Goal: Task Accomplishment & Management: Complete application form

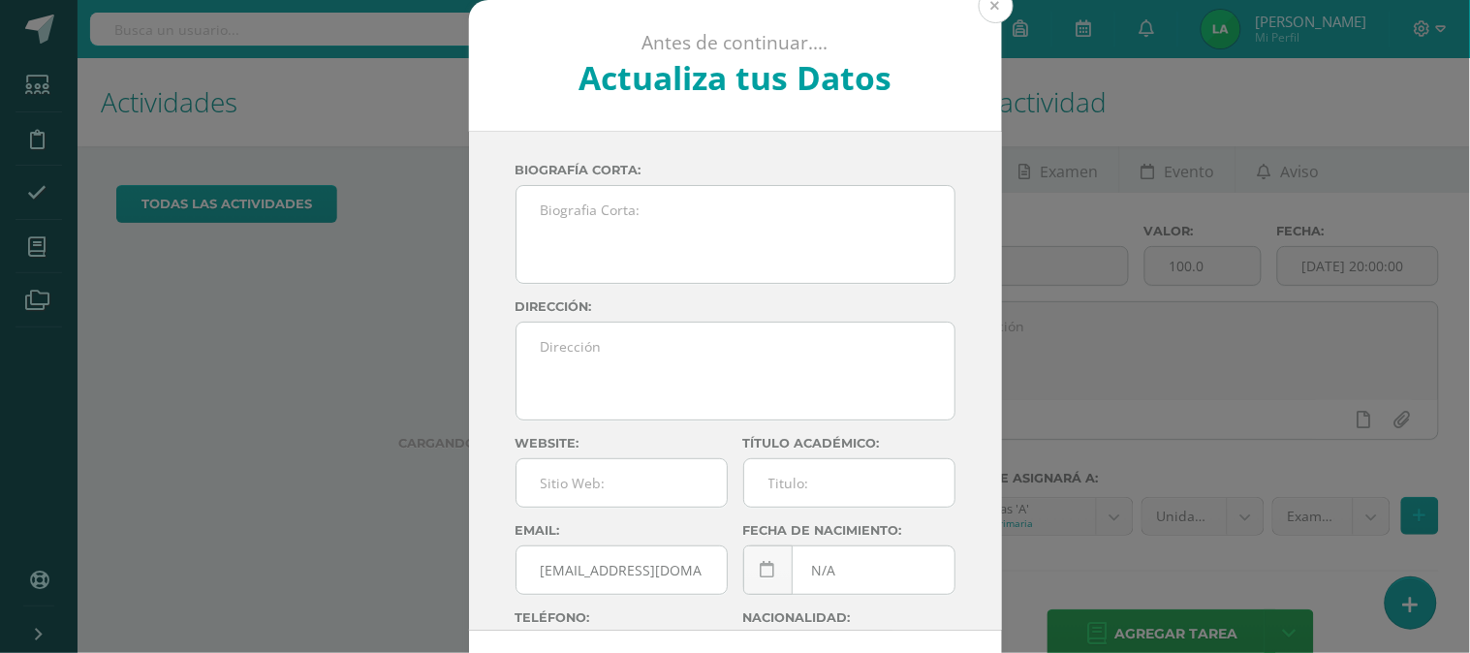
click at [982, 5] on button at bounding box center [996, 5] width 35 height 35
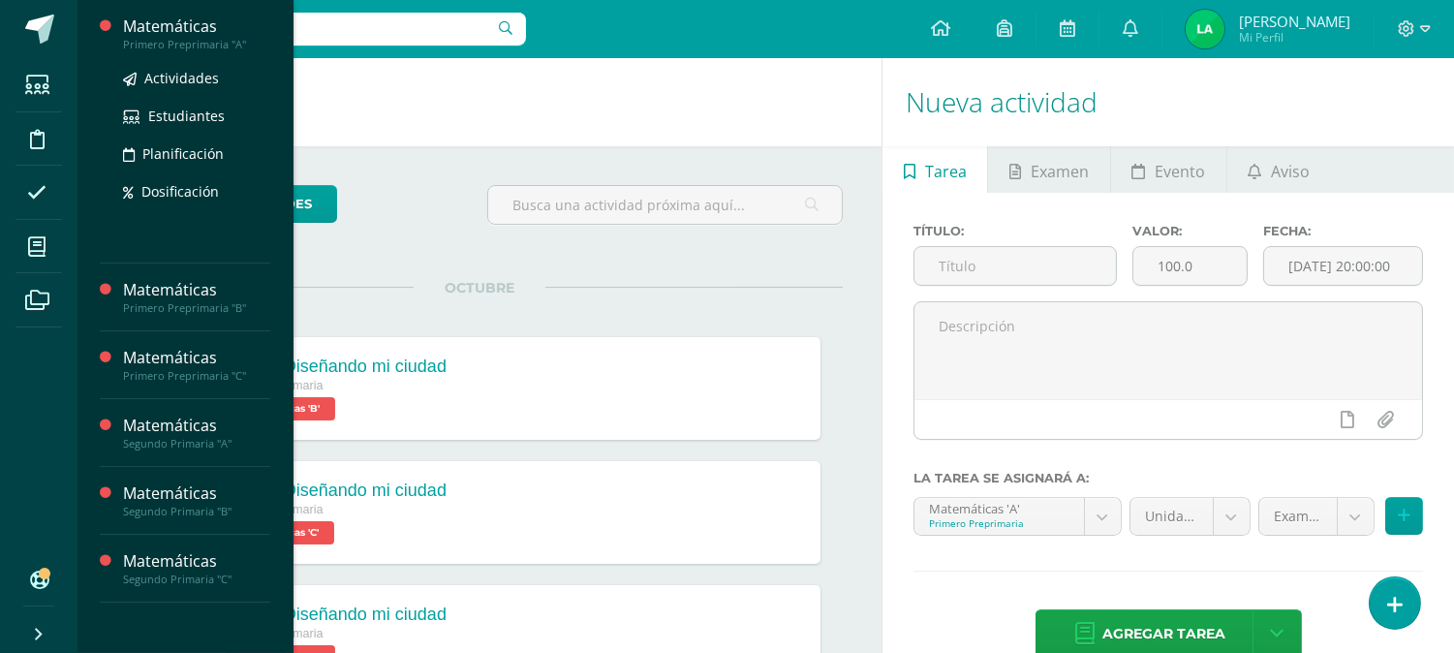
click at [209, 33] on div "Matemáticas" at bounding box center [196, 27] width 147 height 22
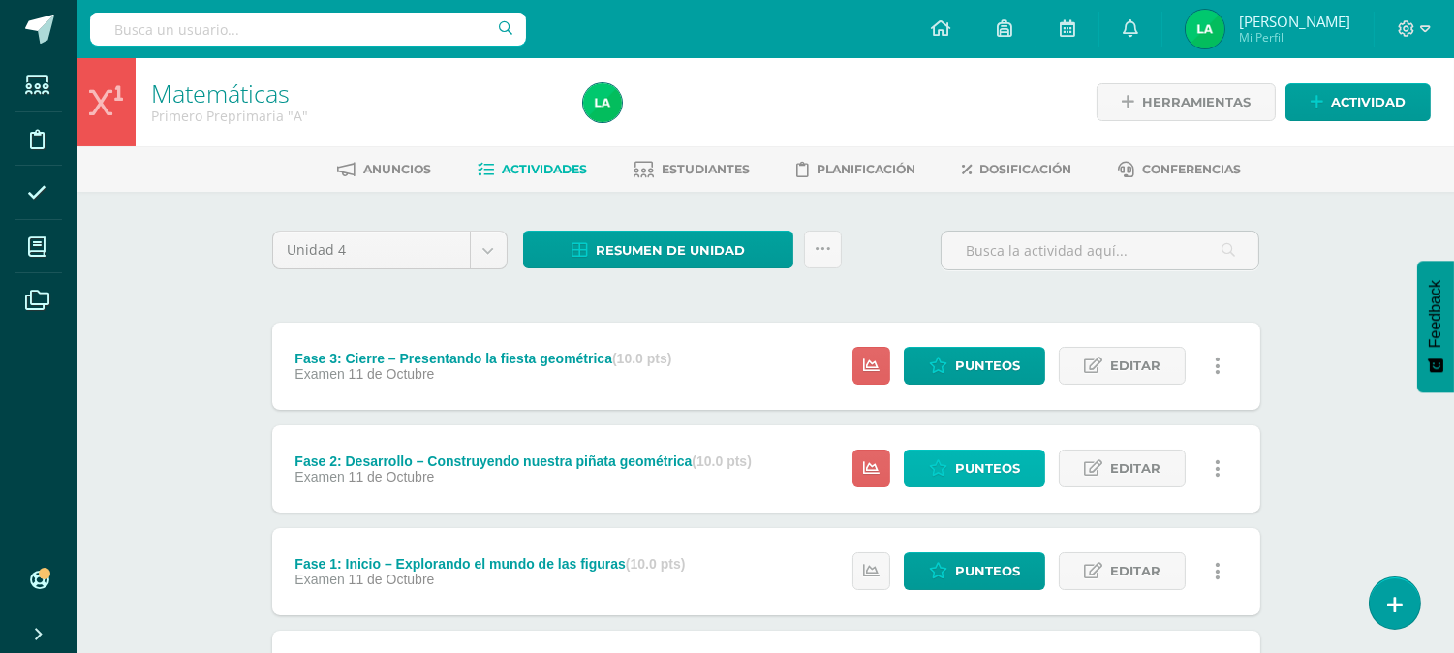
click at [972, 458] on span "Punteos" at bounding box center [987, 469] width 65 height 36
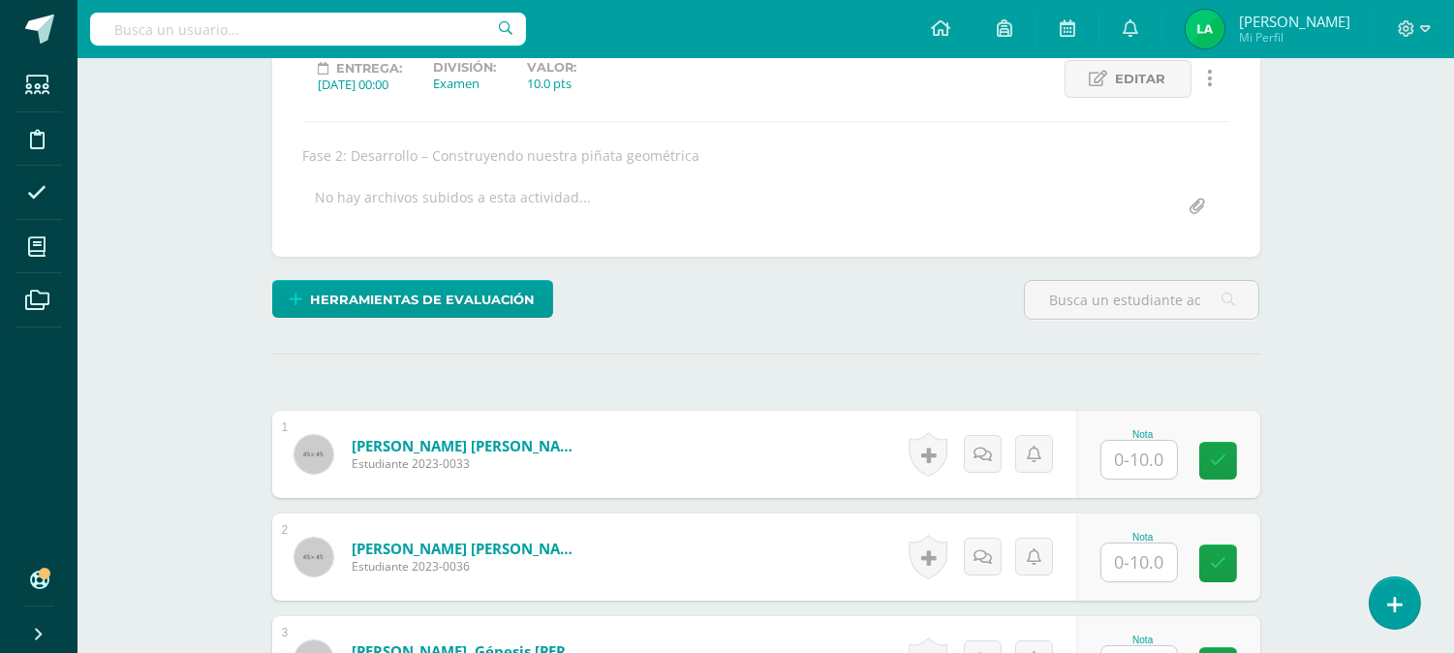
scroll to position [324, 0]
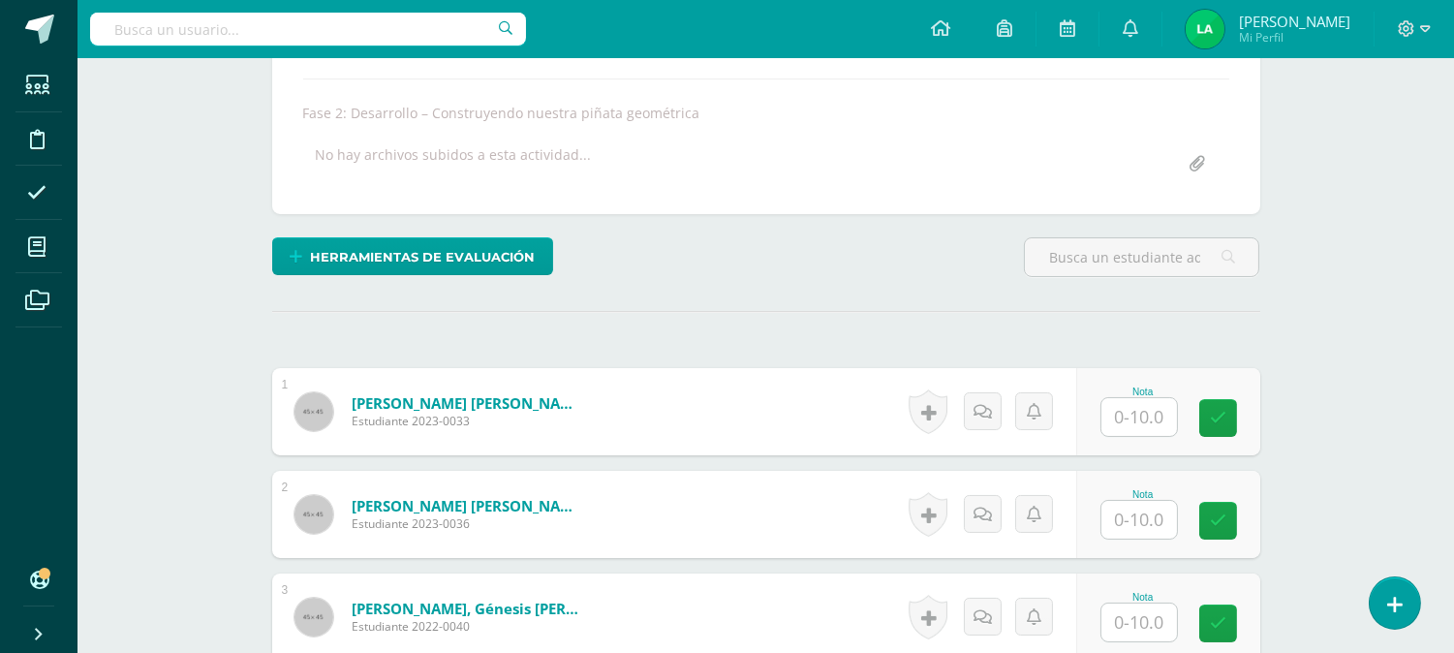
click at [1178, 399] on div "Nota" at bounding box center [1143, 412] width 85 height 50
click at [1157, 409] on input "text" at bounding box center [1140, 417] width 76 height 38
type input "10"
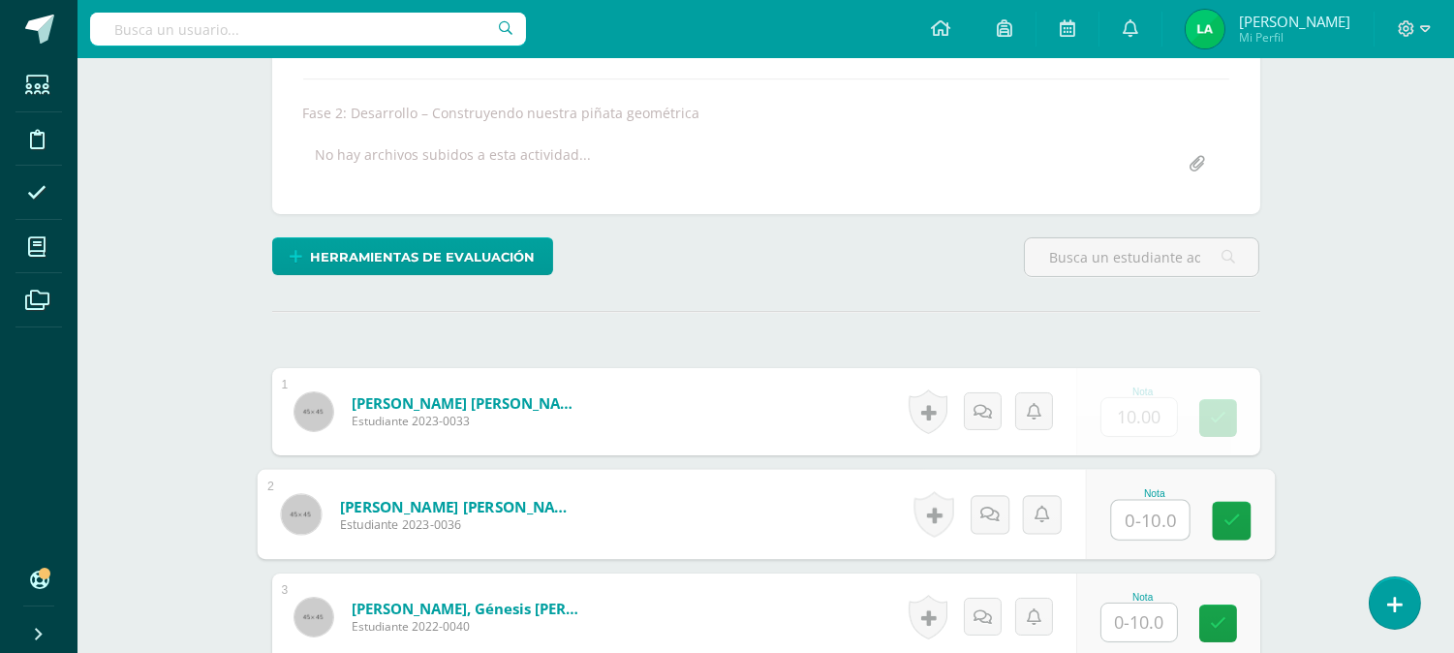
scroll to position [325, 0]
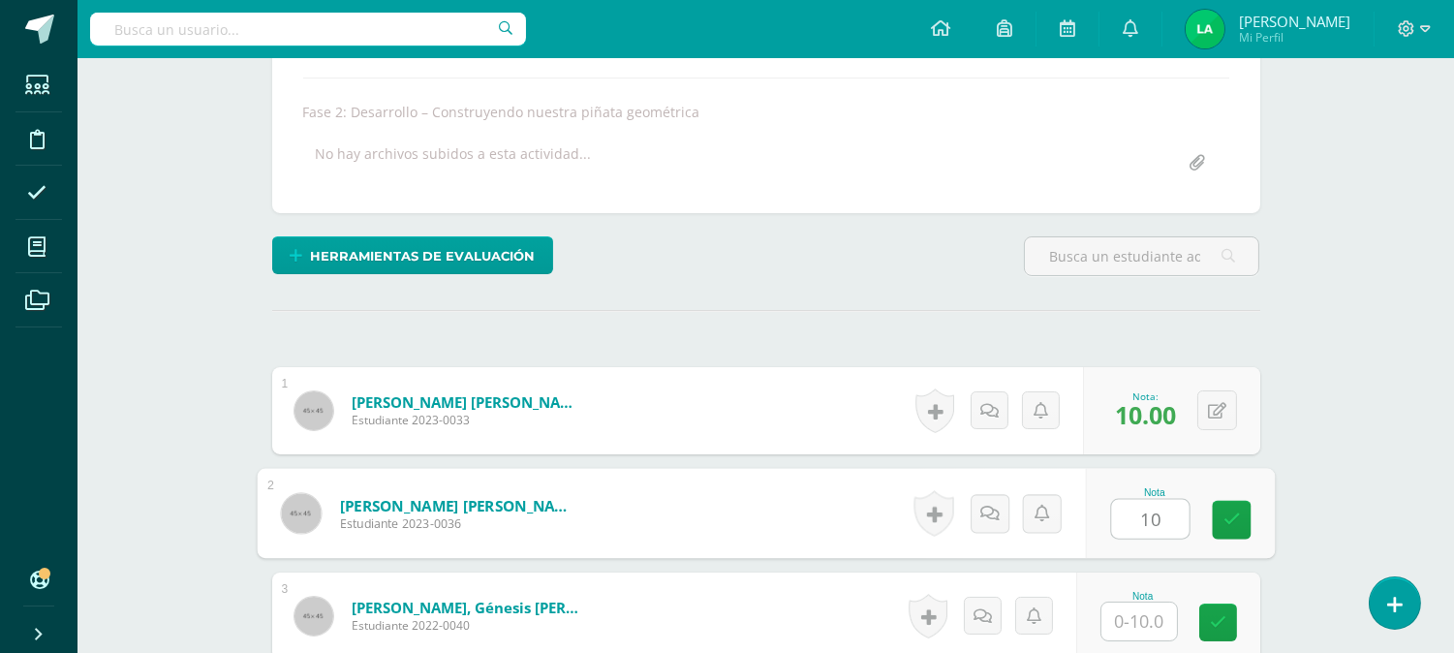
type input "10"
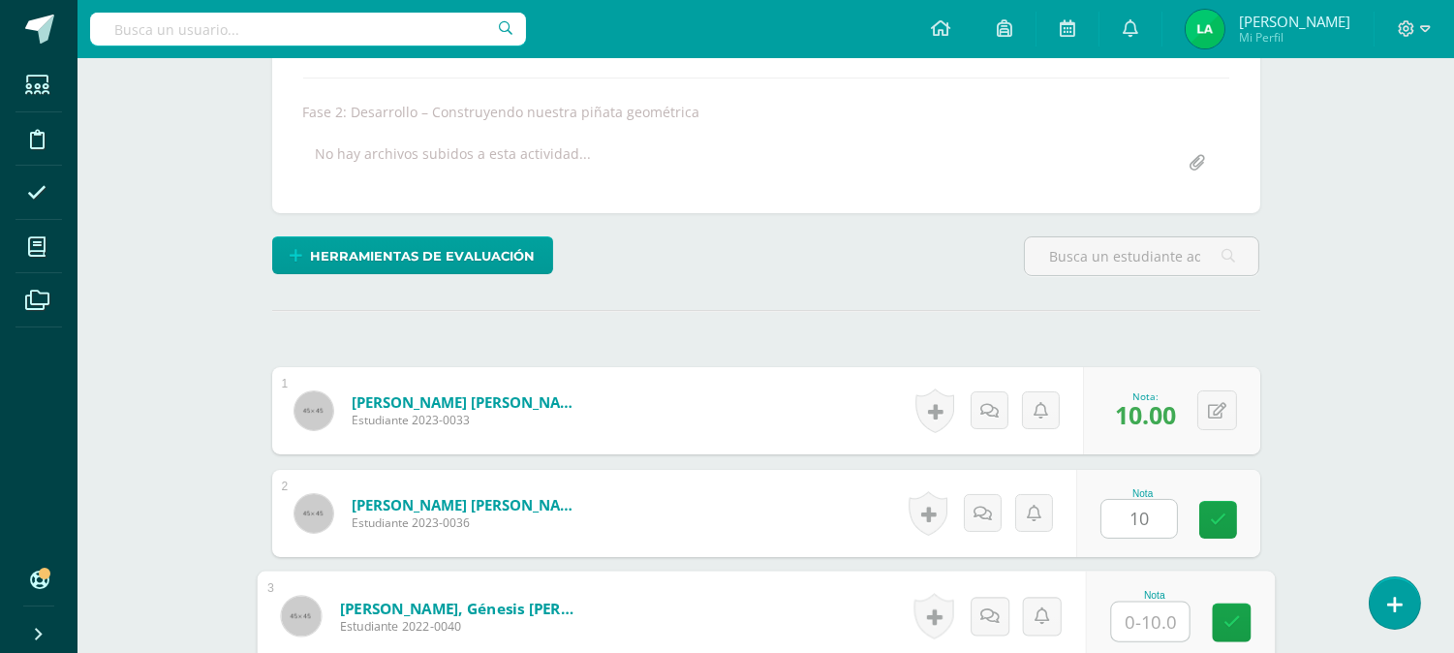
scroll to position [326, 0]
type input "10"
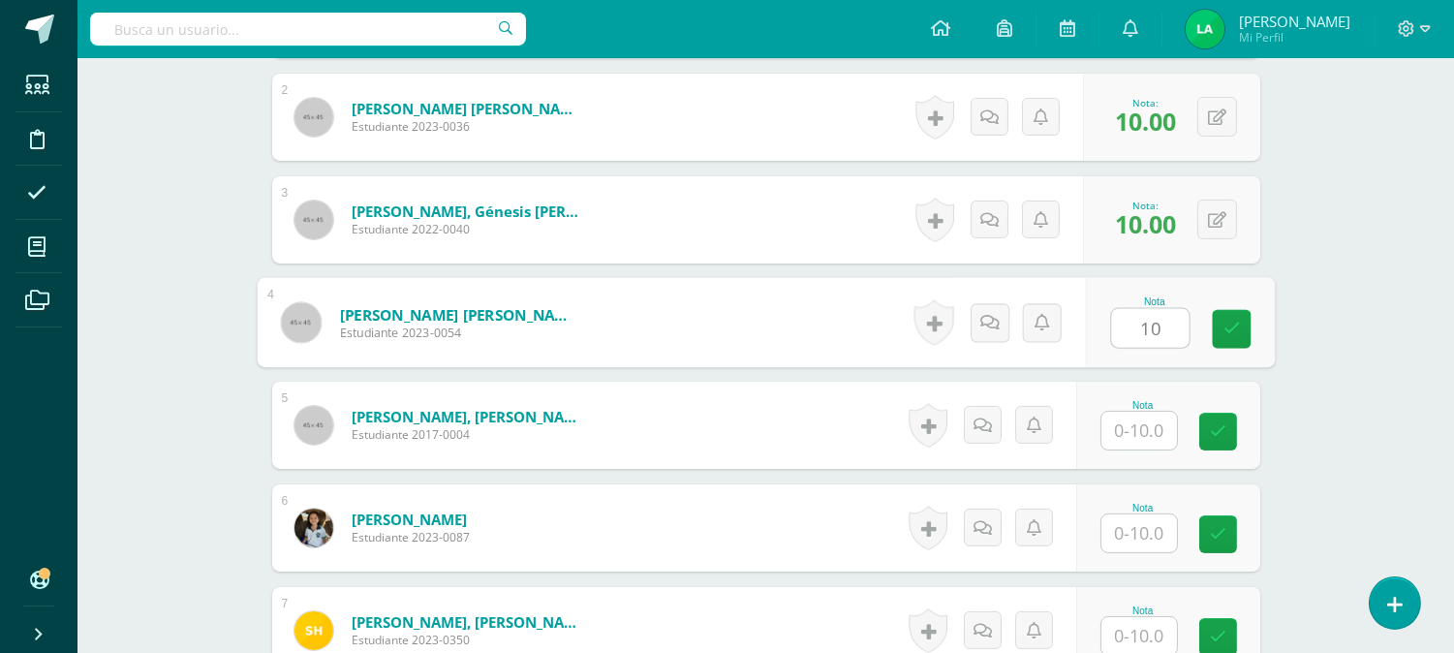
type input "10"
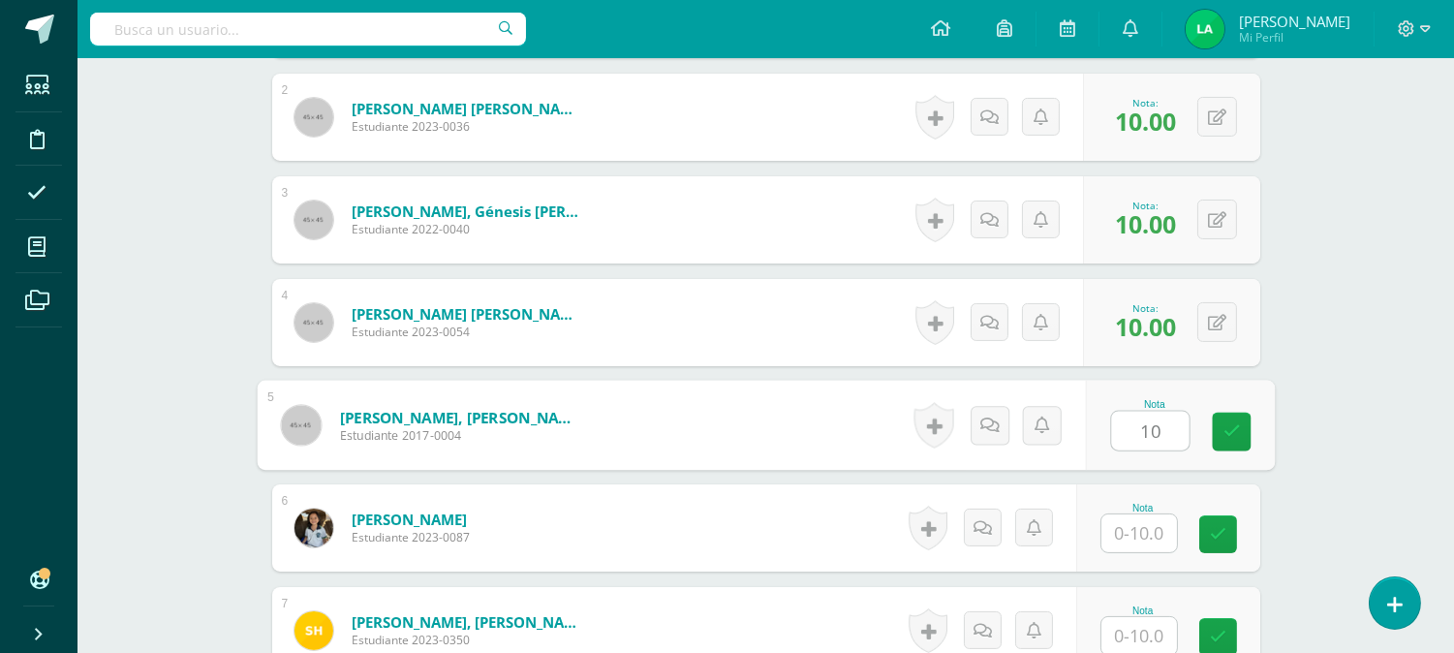
type input "10"
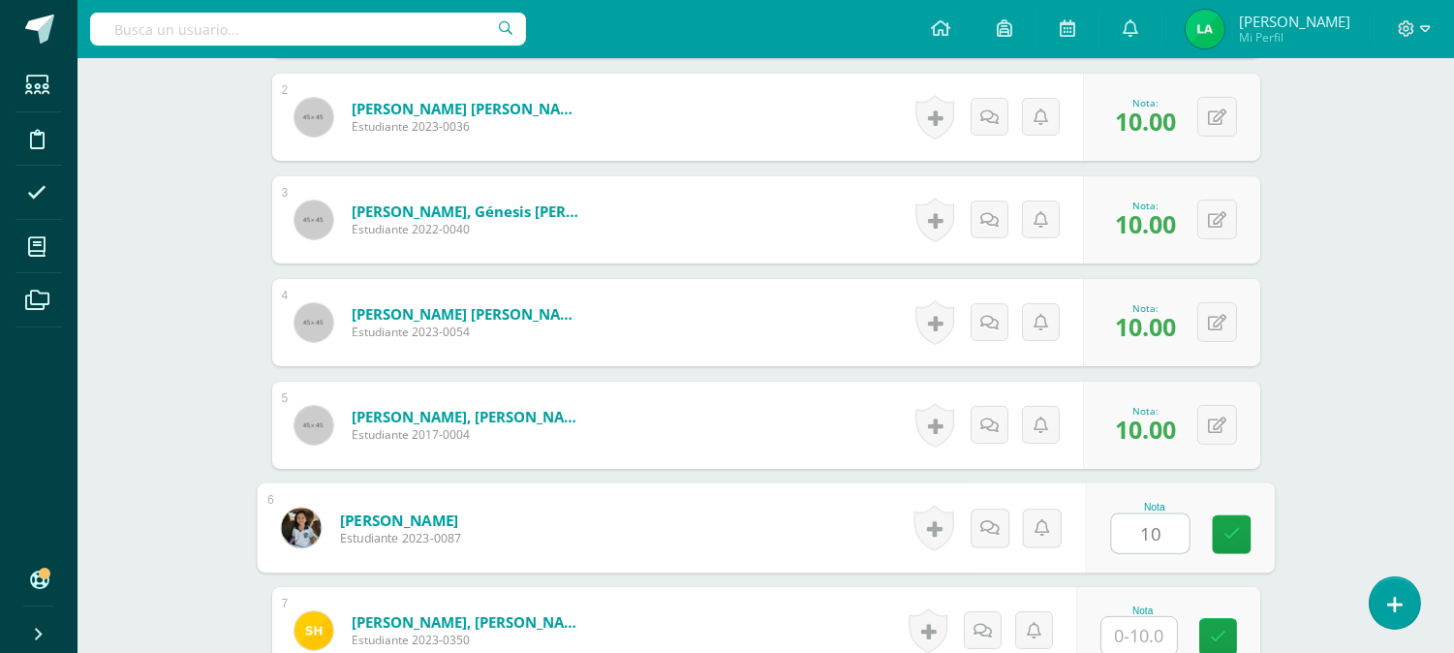
type input "10"
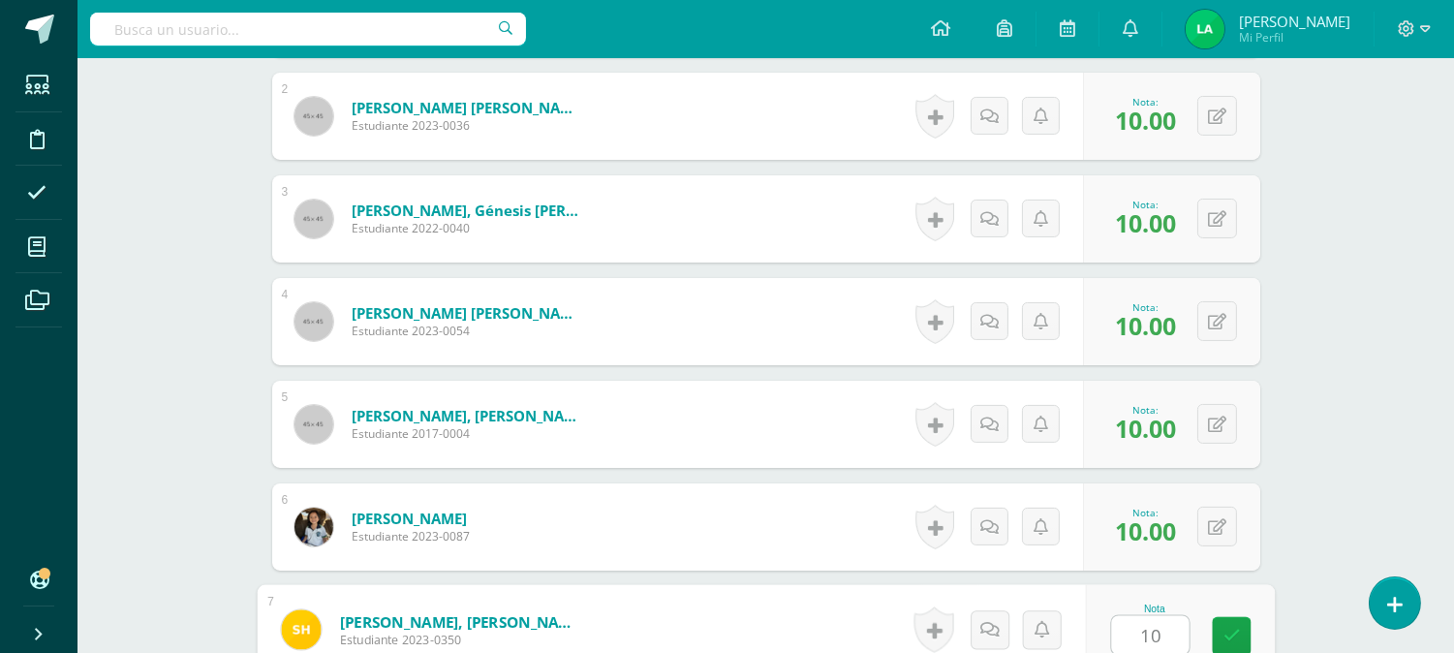
type input "10"
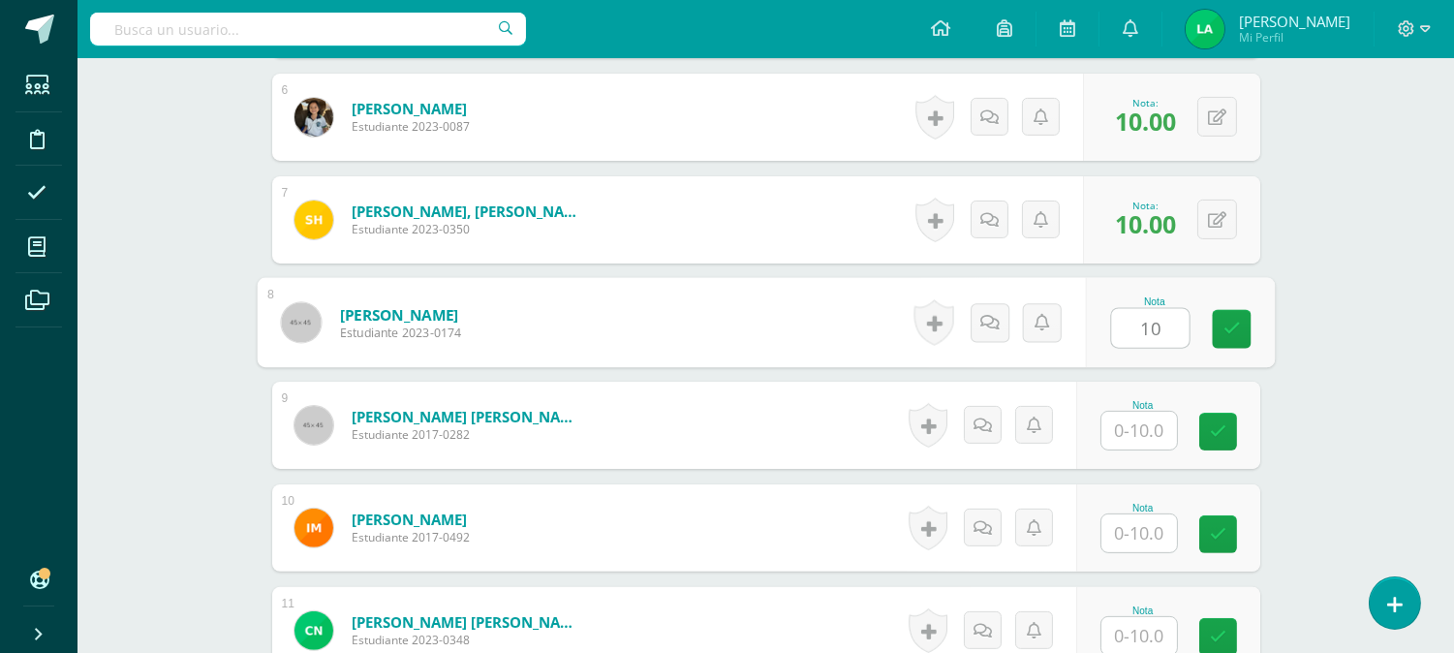
type input "10"
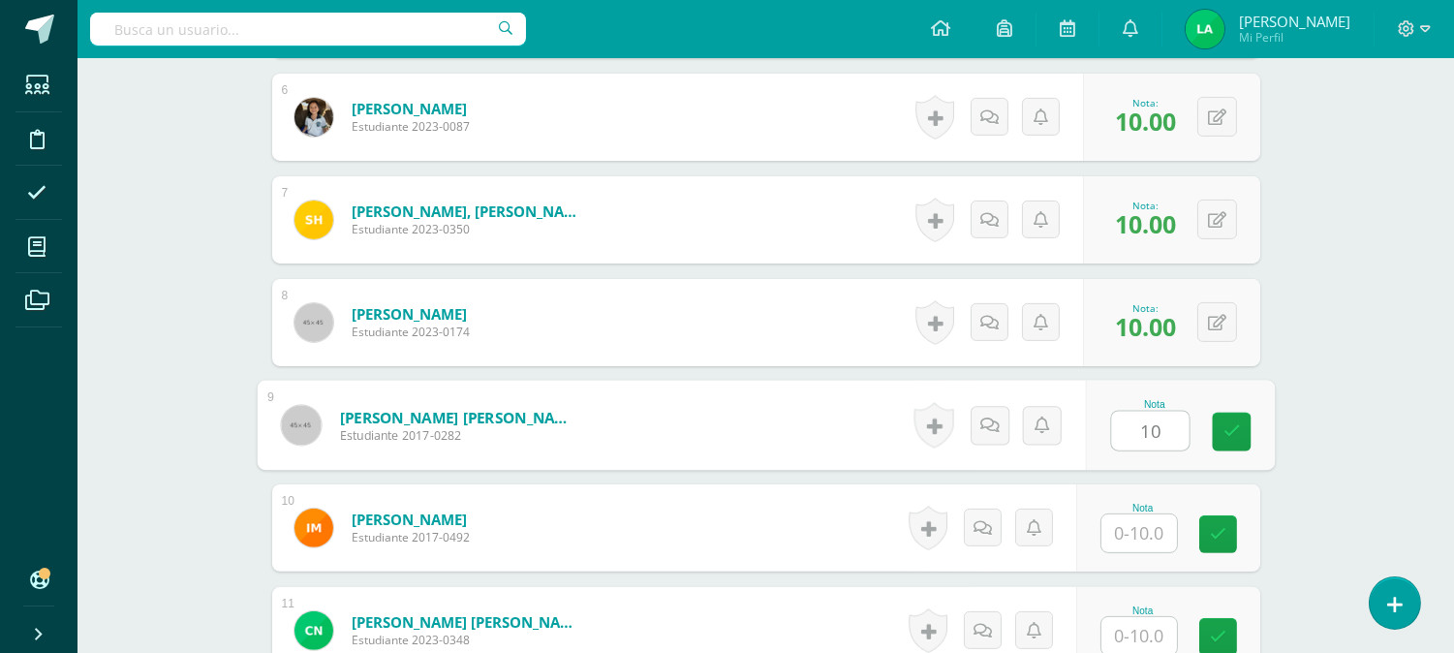
type input "10"
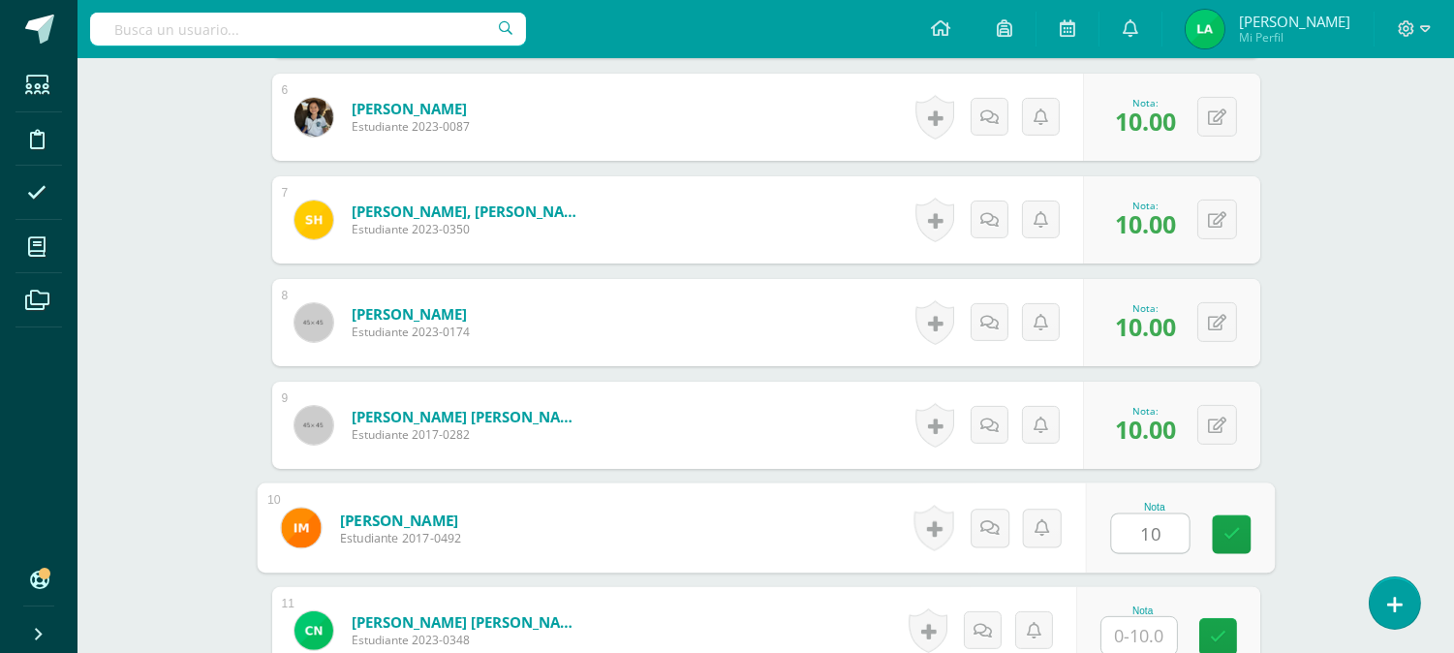
type input "10"
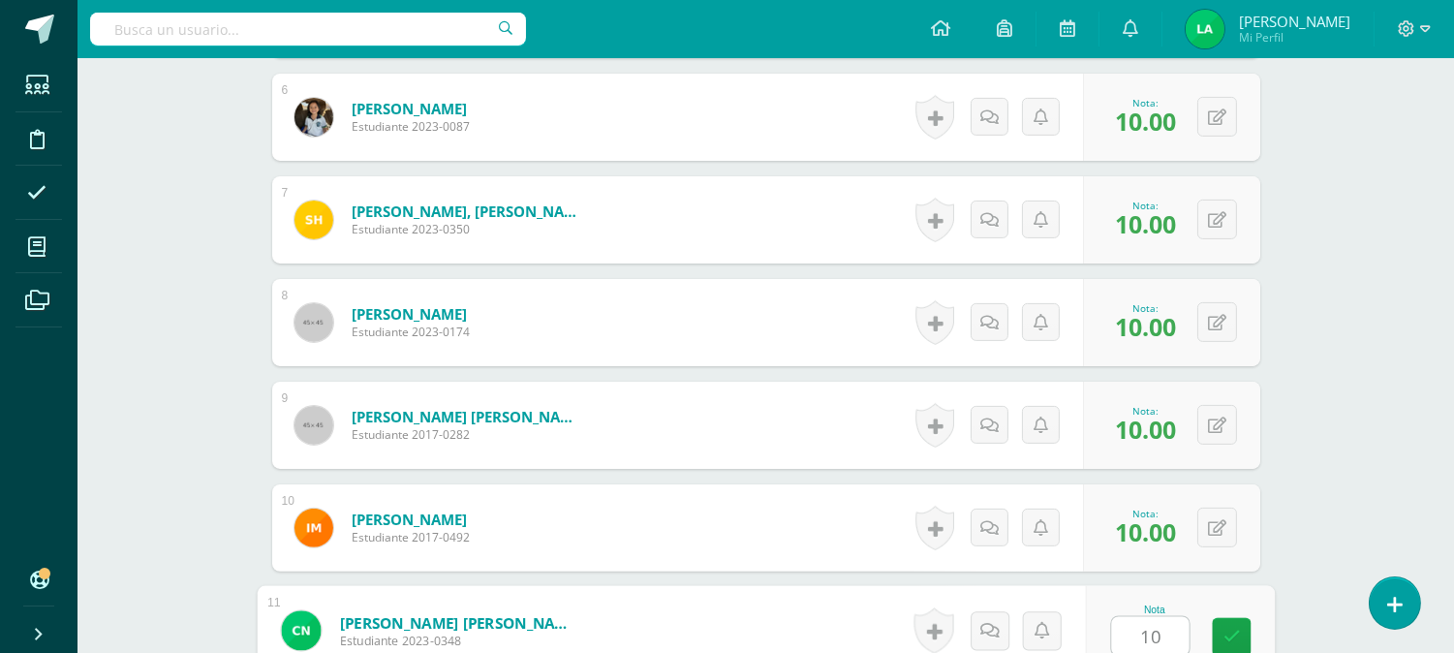
type input "10"
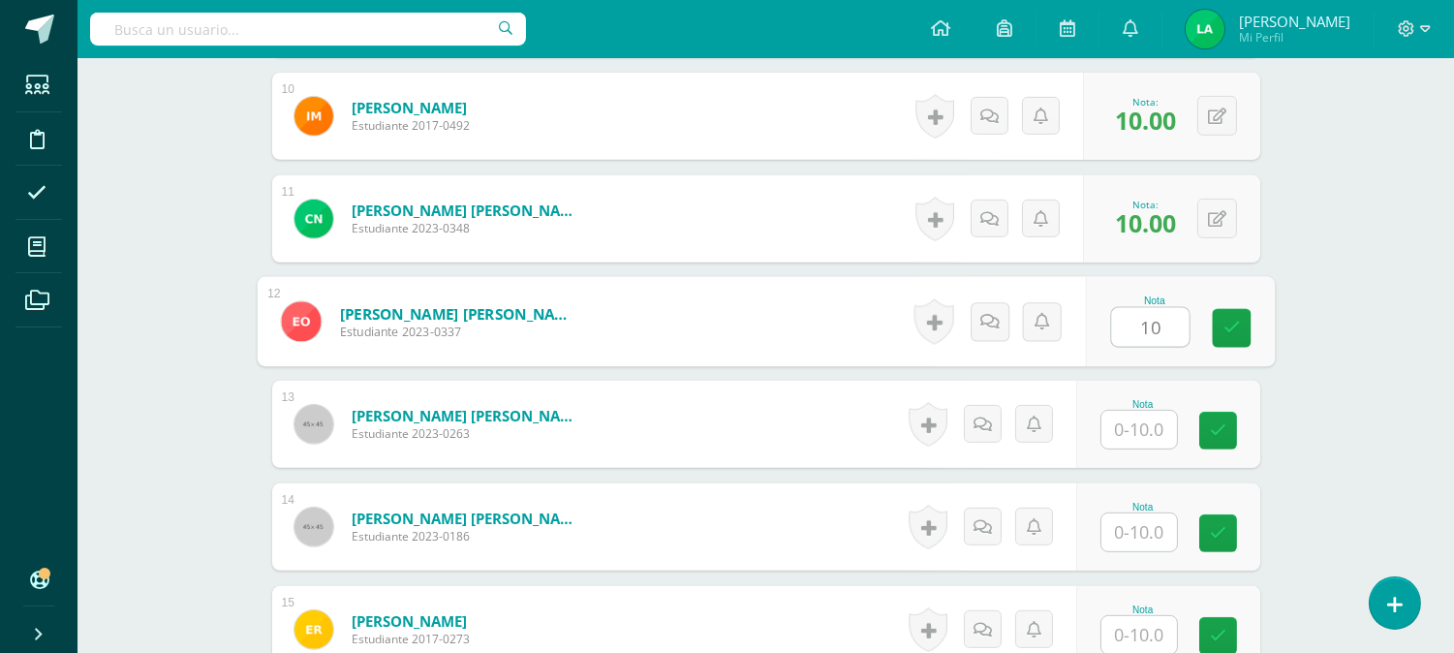
type input "10"
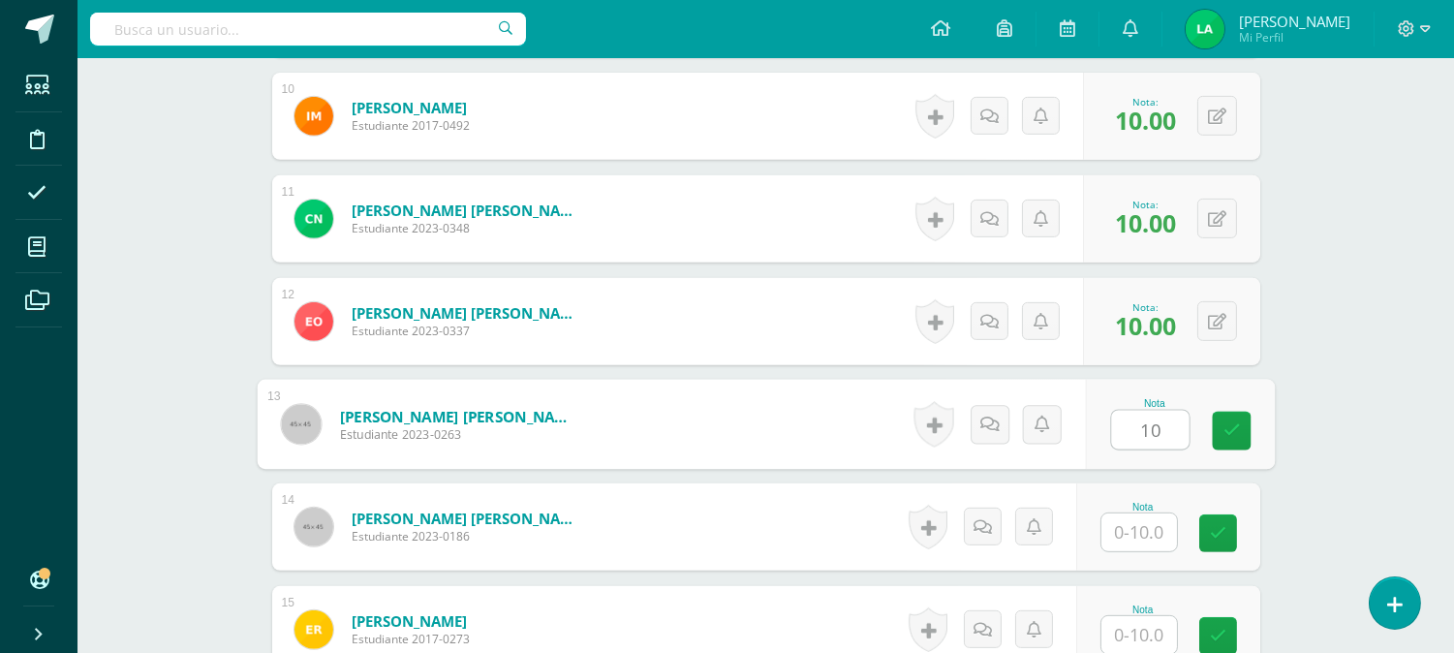
type input "10"
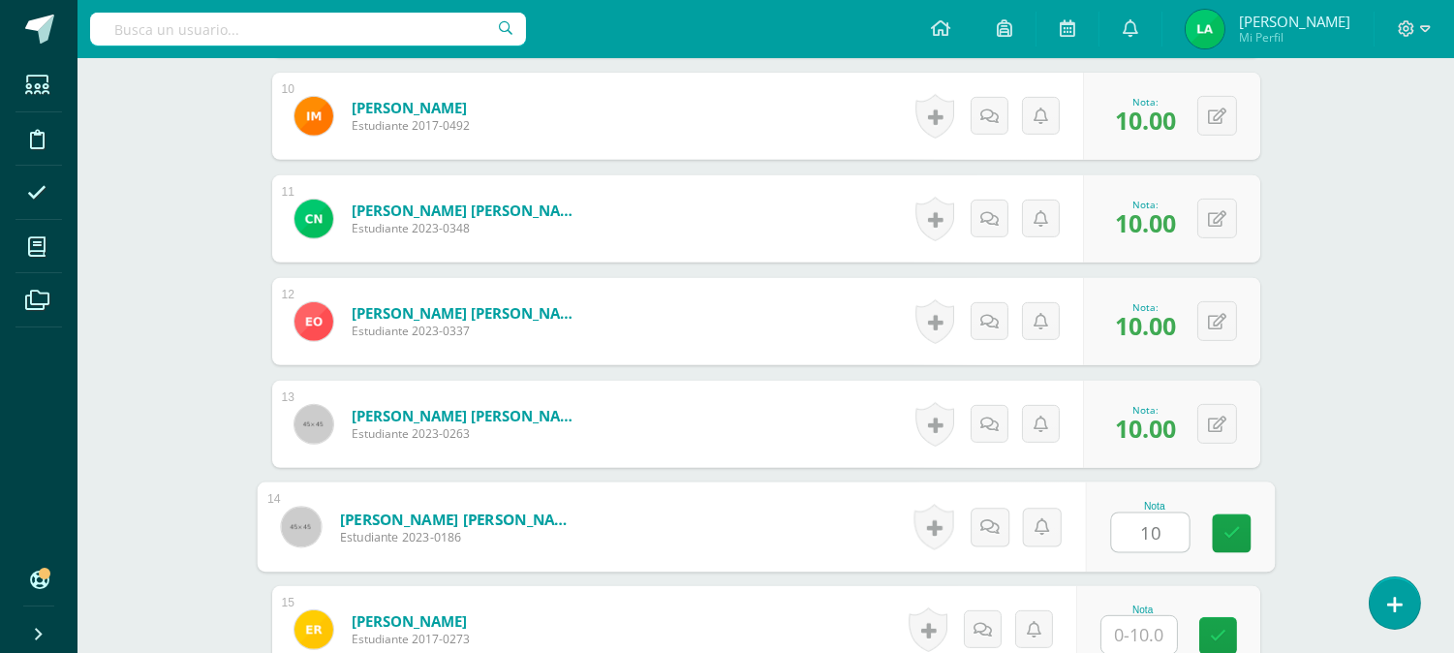
type input "10"
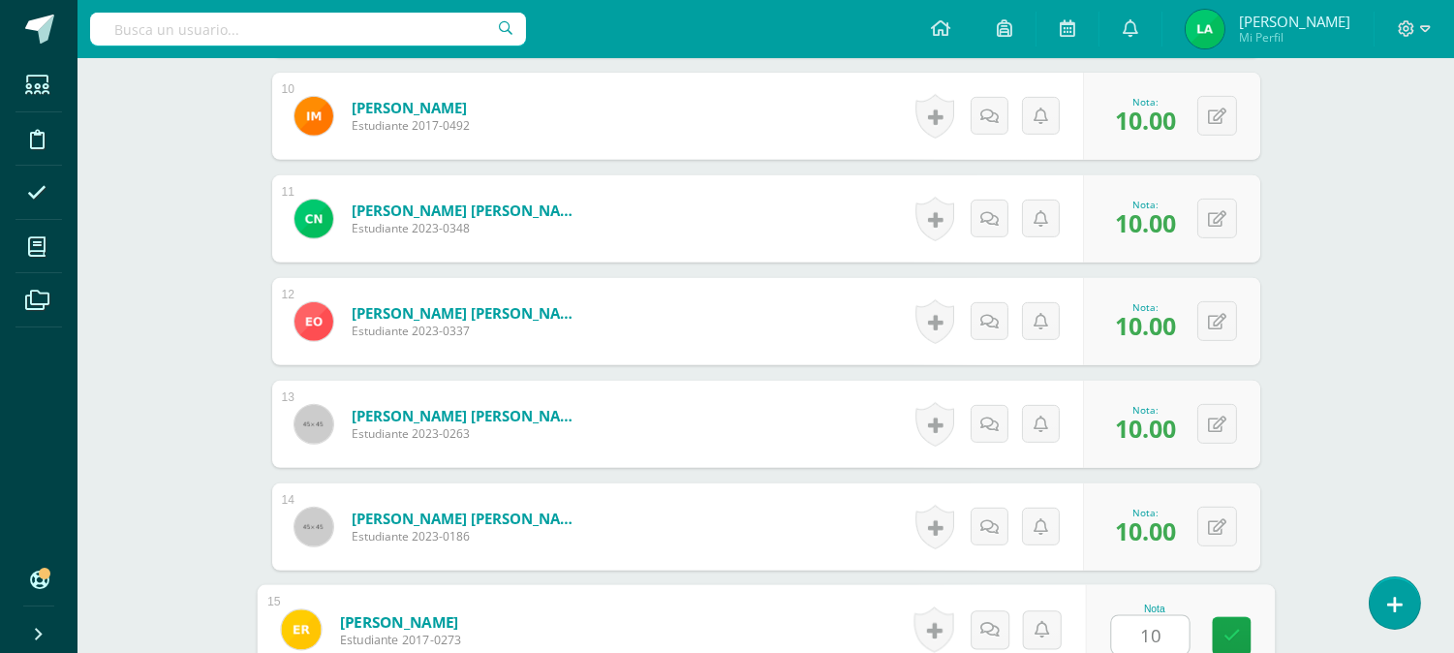
type input "10"
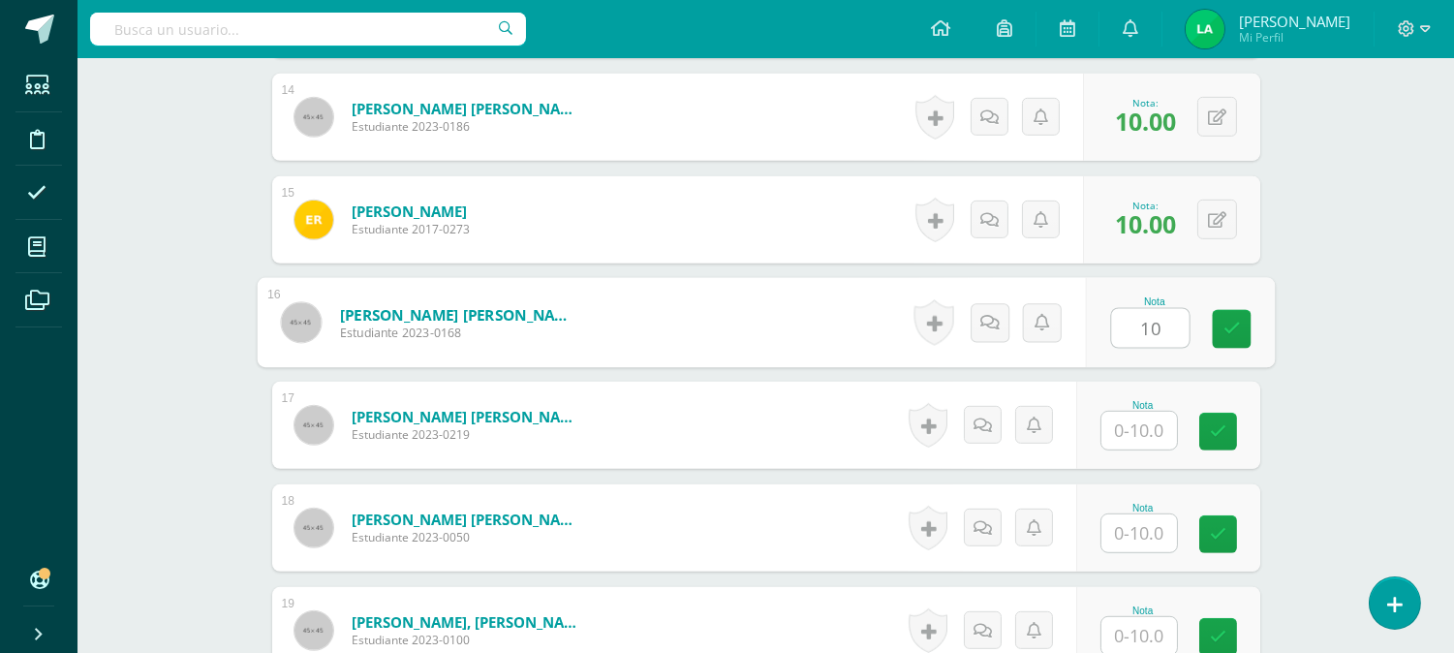
type input "10"
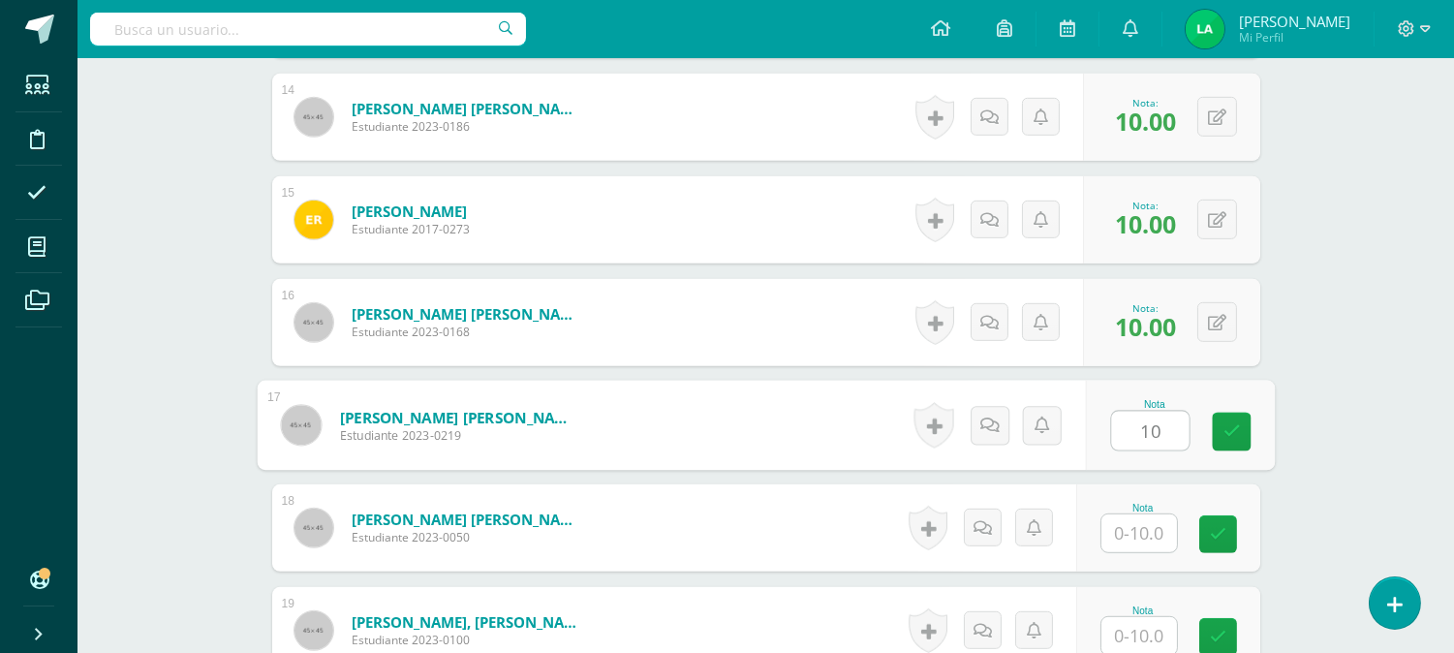
type input "10"
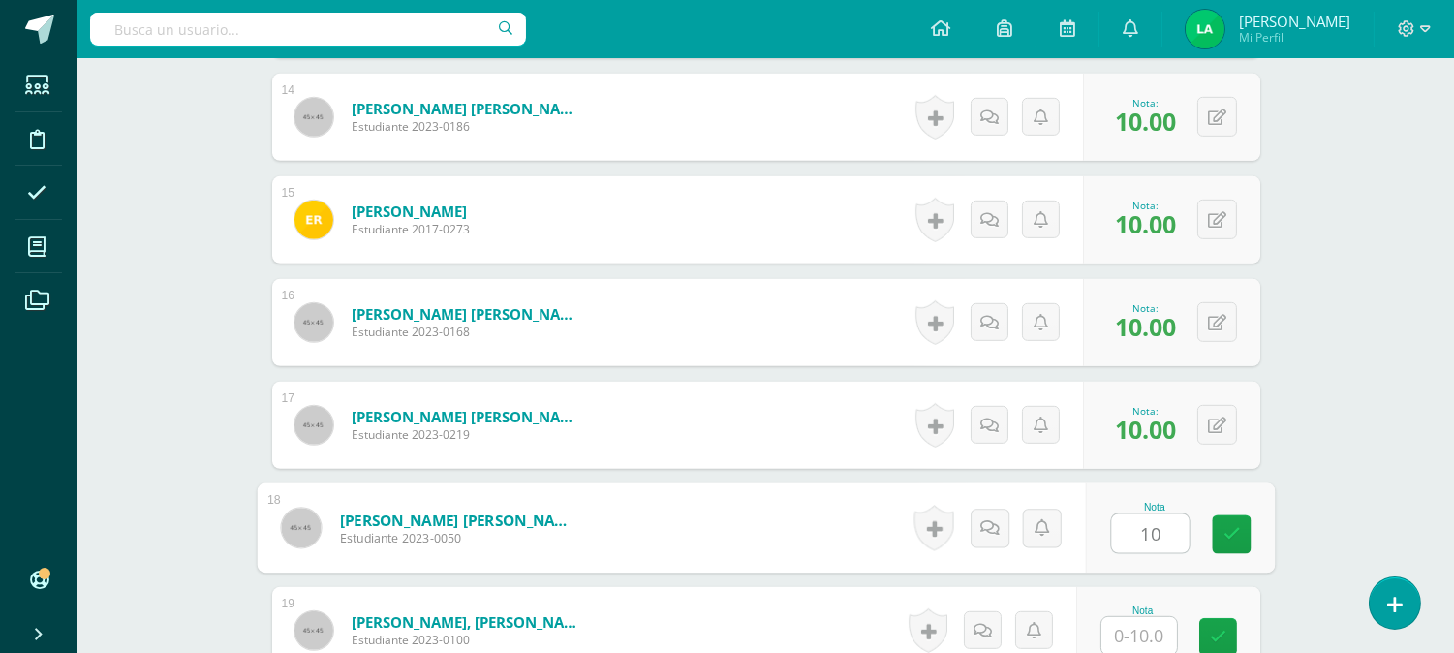
type input "10"
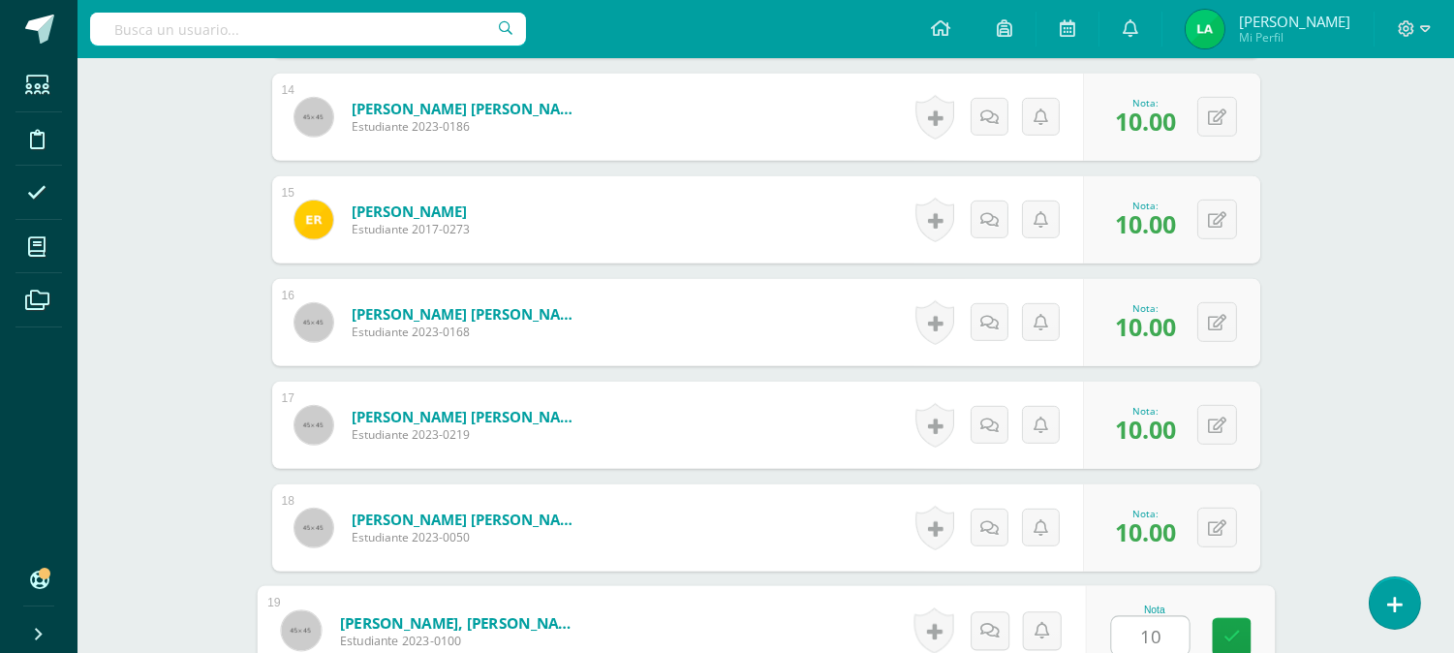
type input "10"
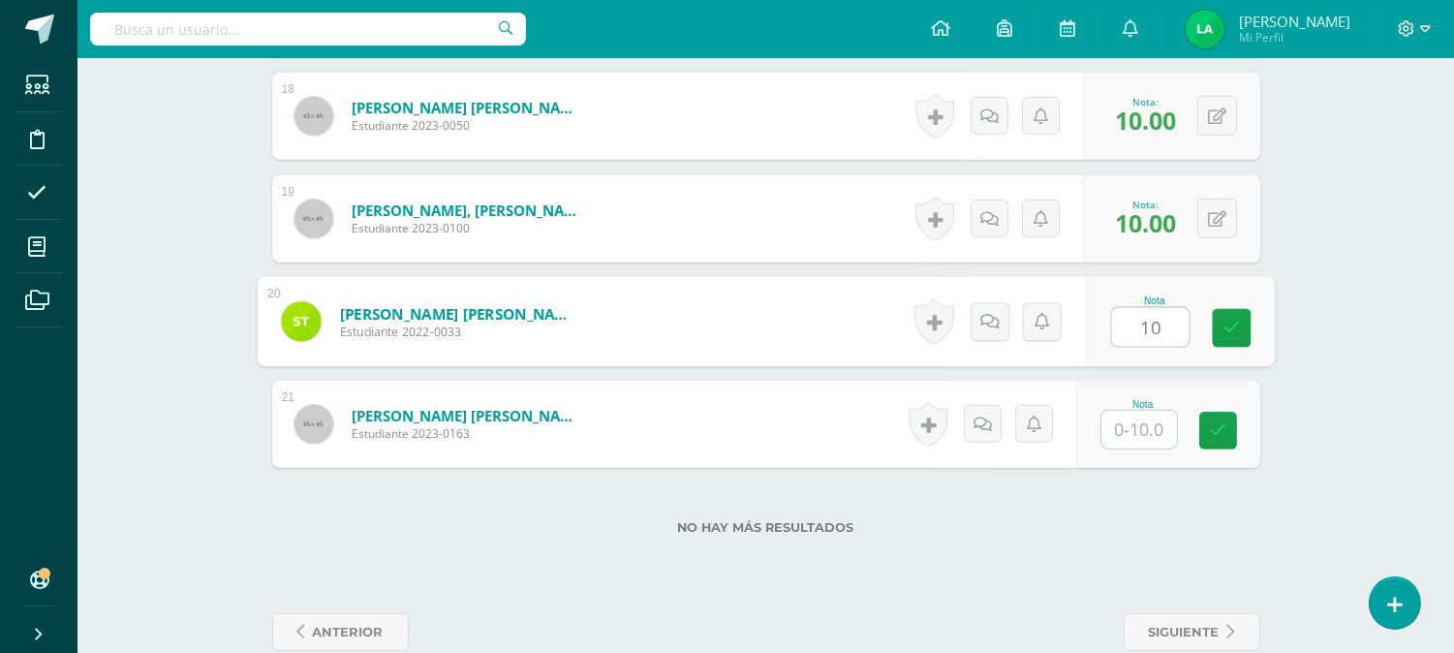
type input "10"
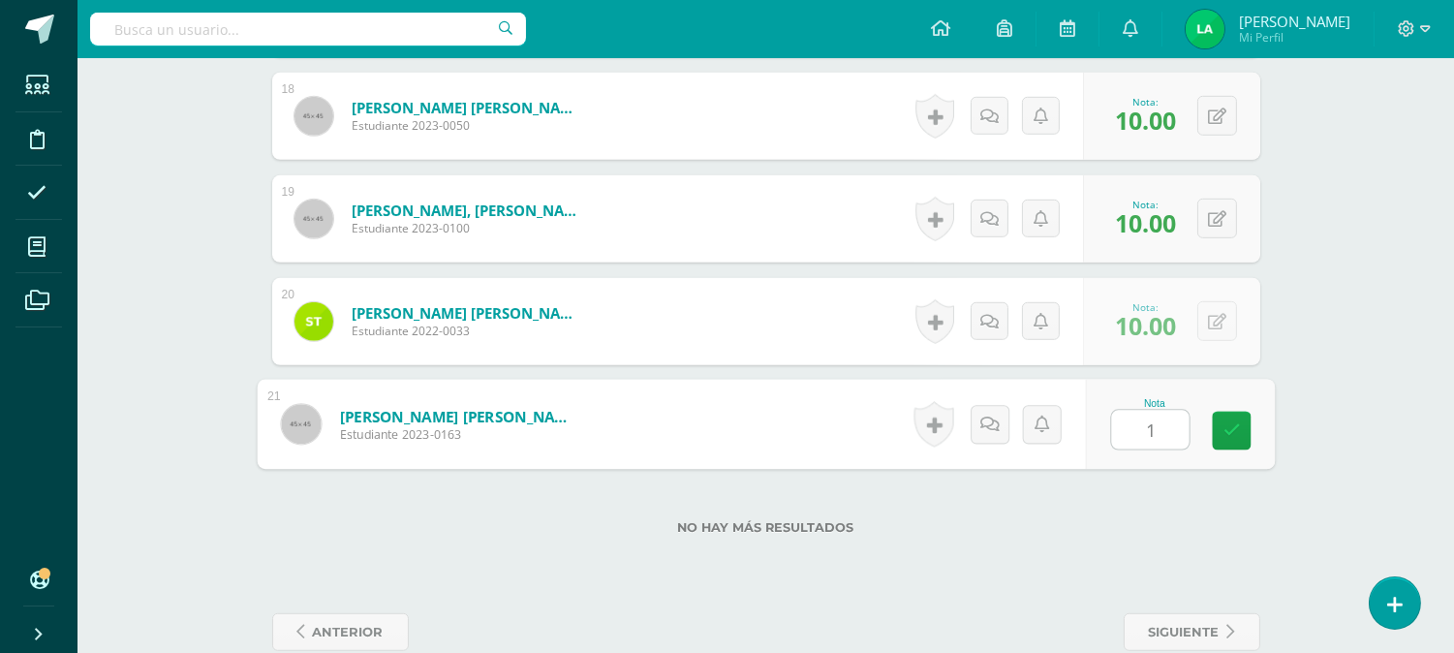
type input "10"
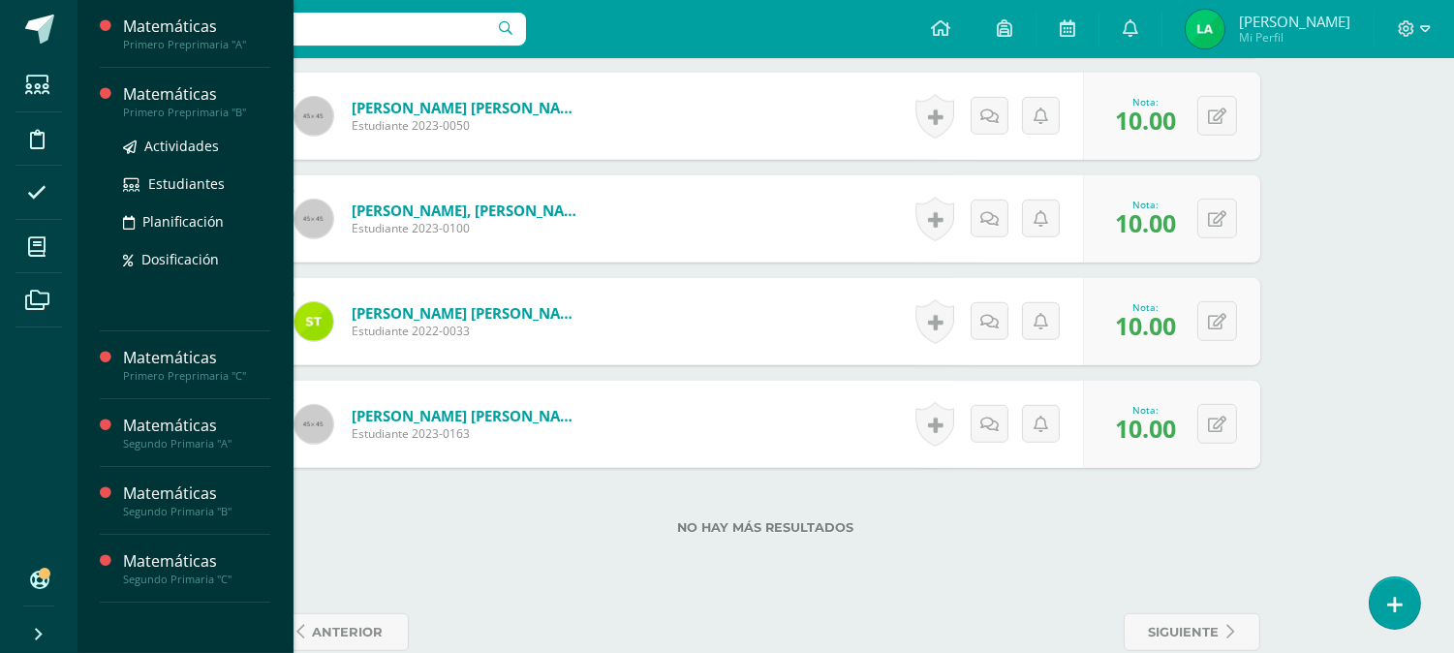
click at [171, 103] on div "Matemáticas" at bounding box center [196, 94] width 147 height 22
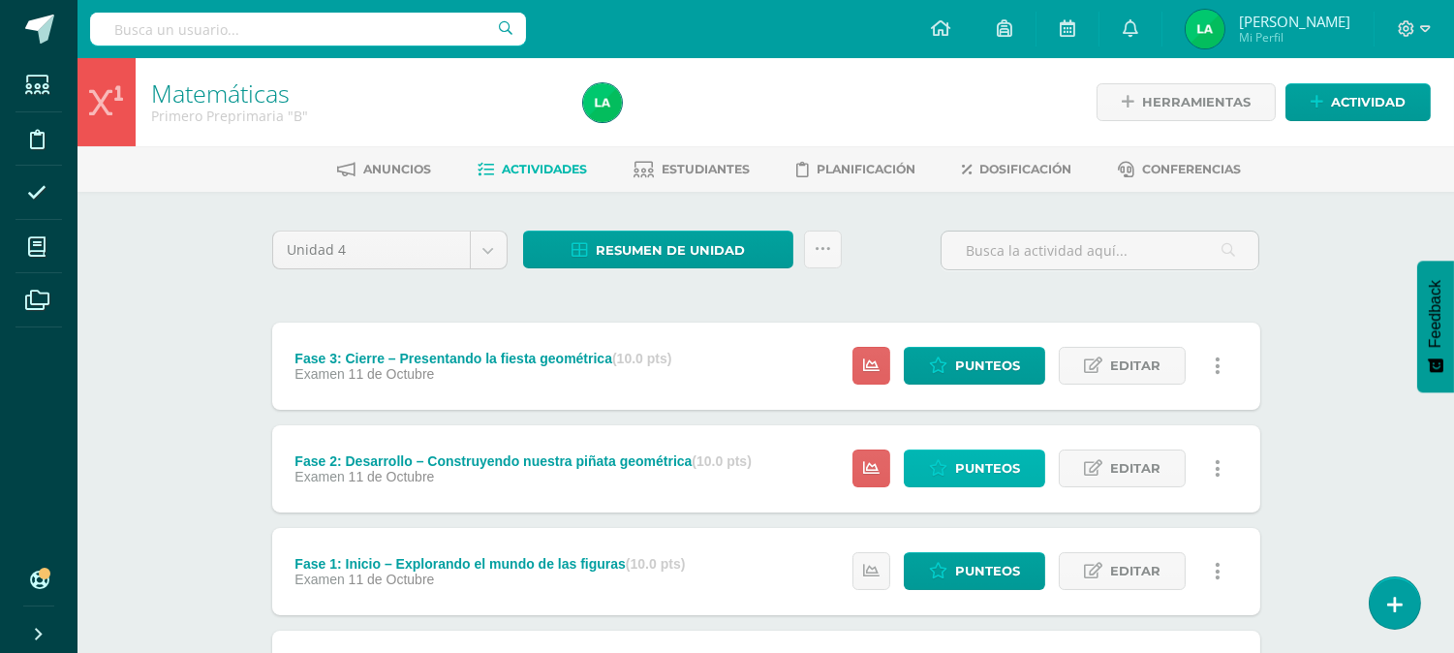
click at [975, 475] on span "Punteos" at bounding box center [987, 469] width 65 height 36
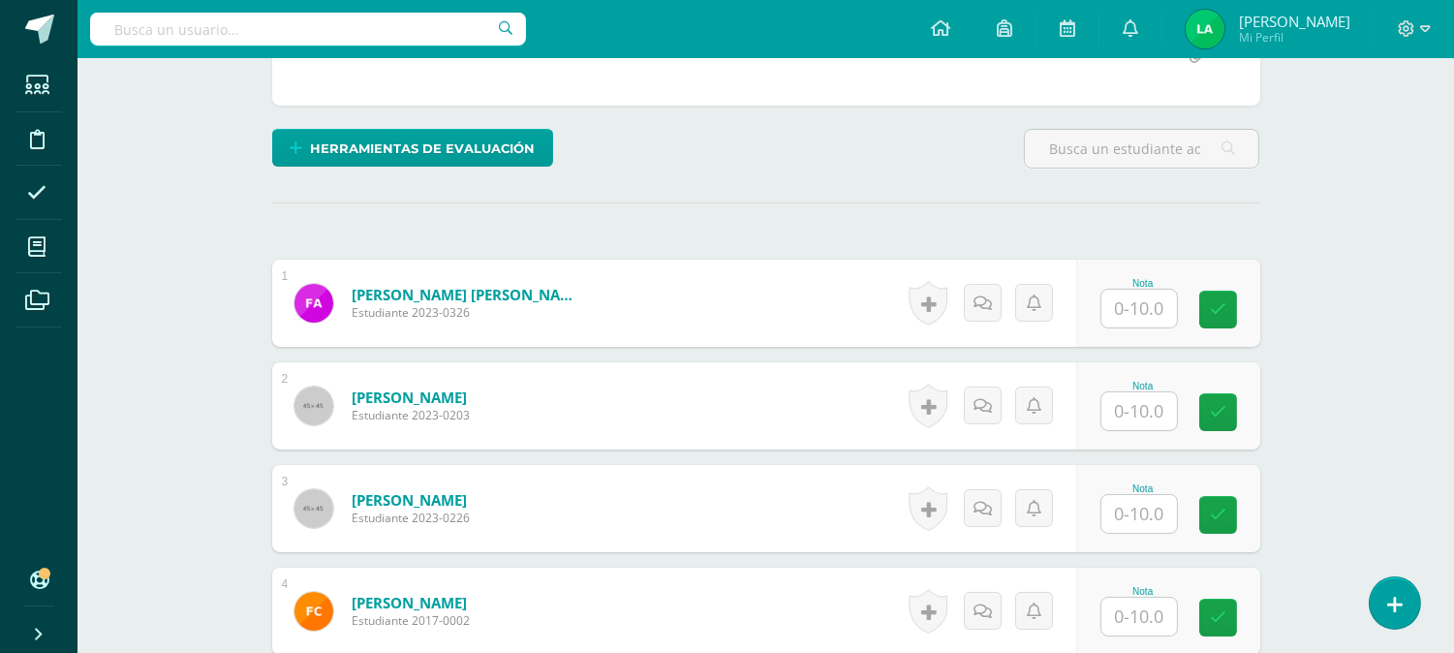
scroll to position [433, 0]
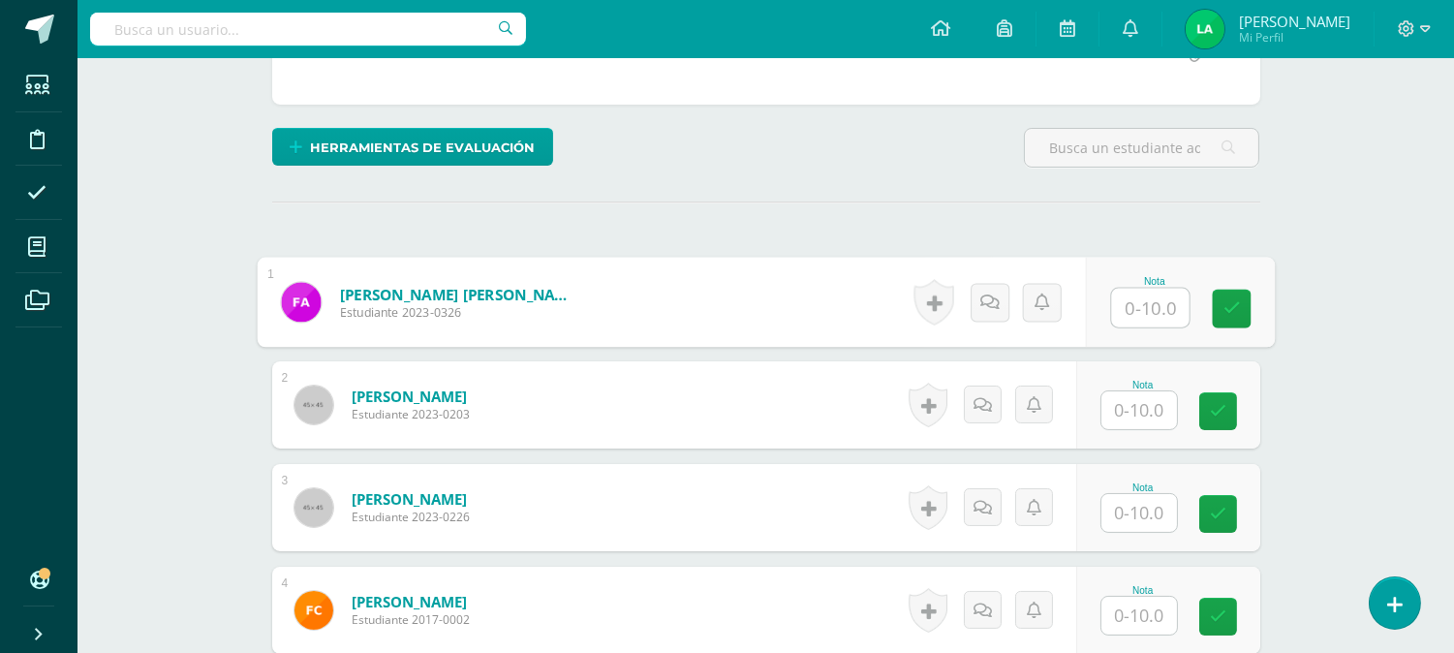
click at [1122, 310] on input "text" at bounding box center [1150, 308] width 78 height 39
type input "10"
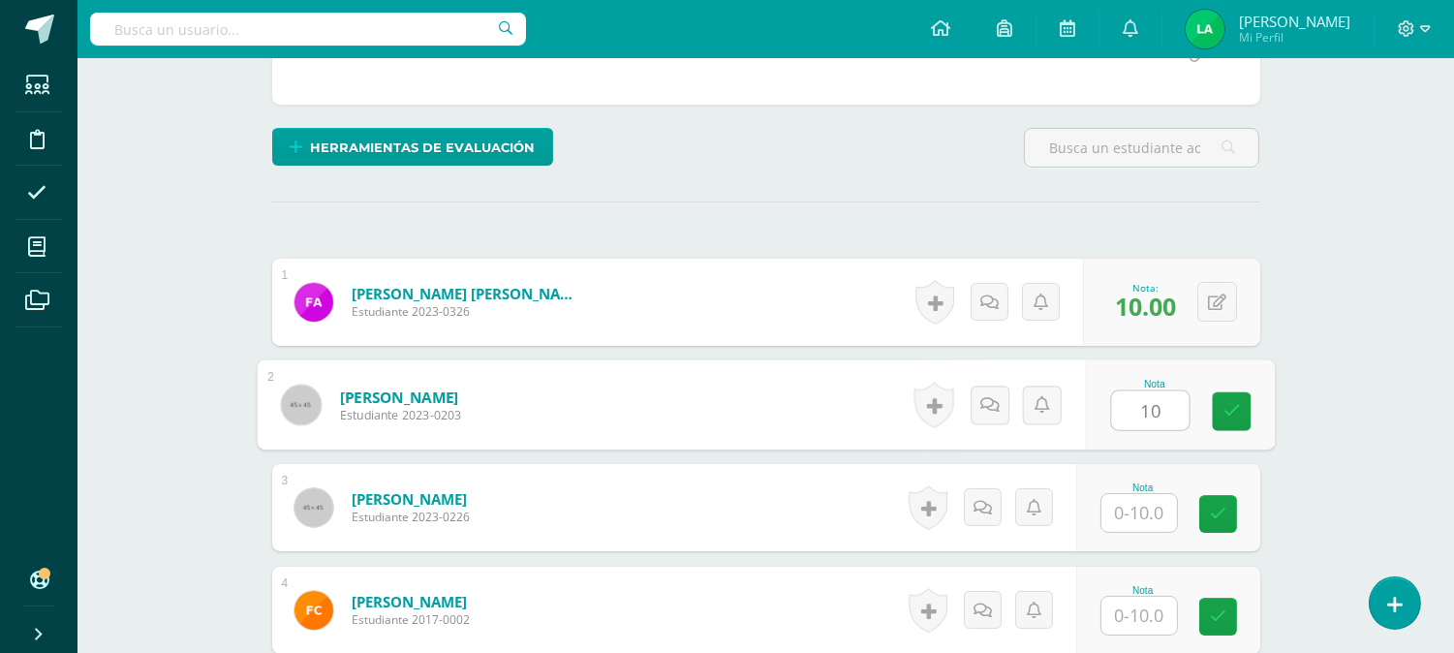
type input "10"
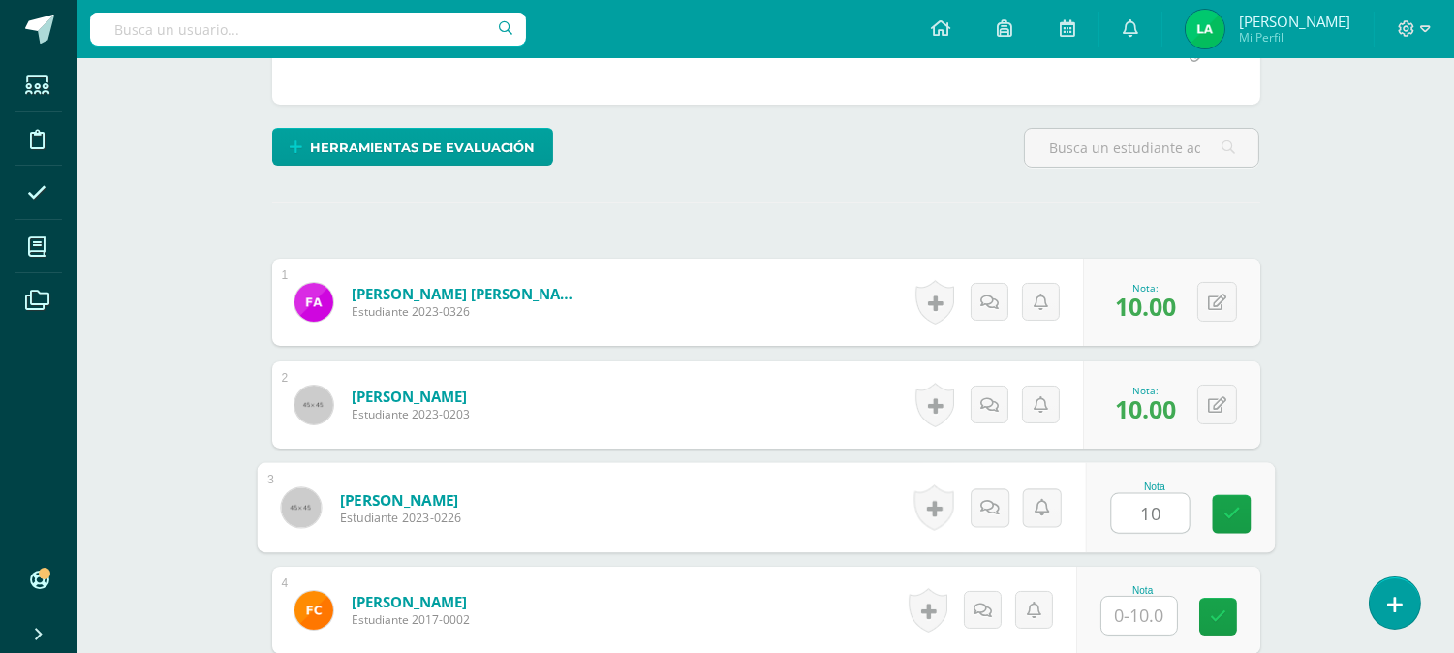
type input "10"
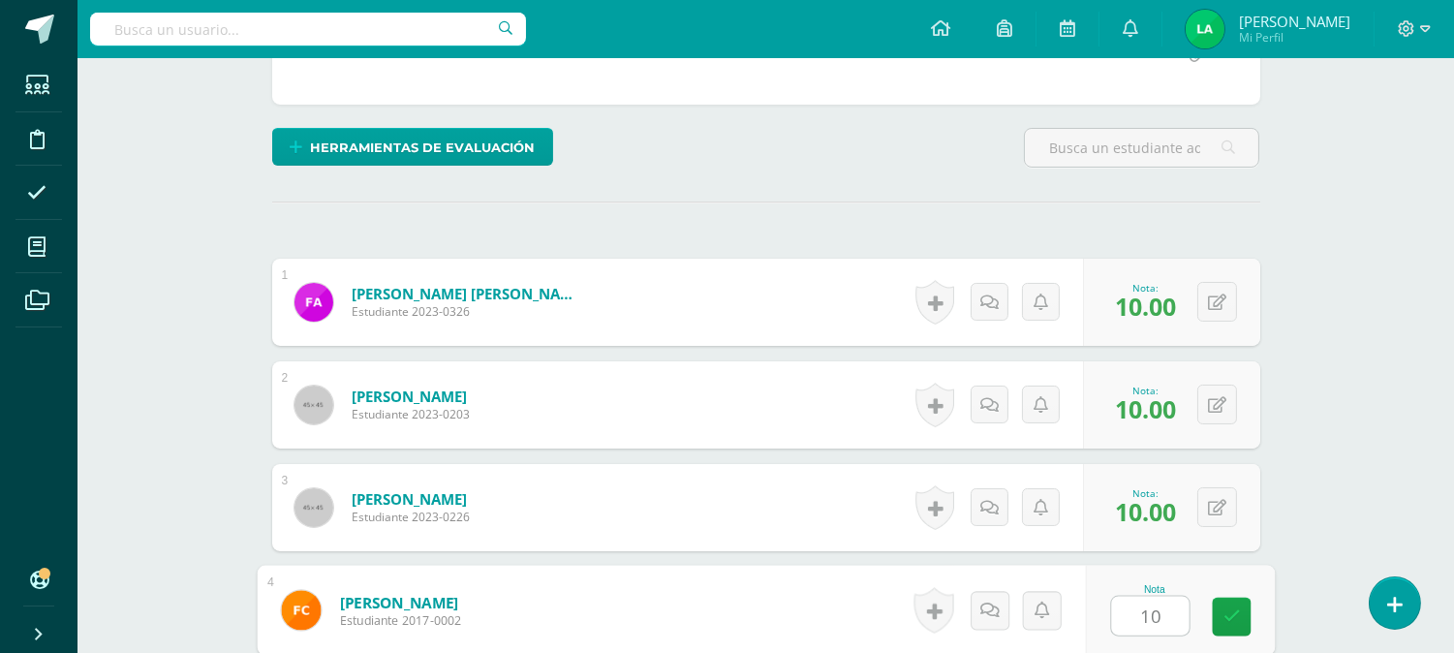
type input "10"
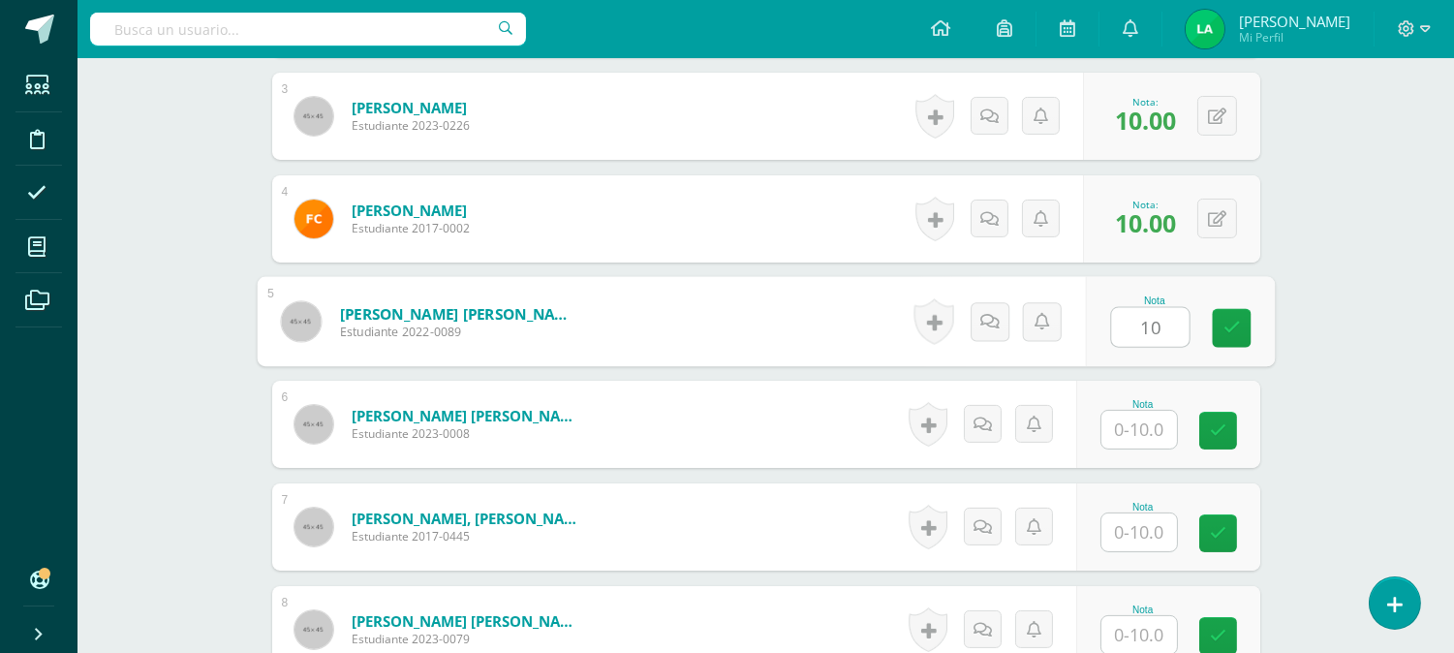
type input "10"
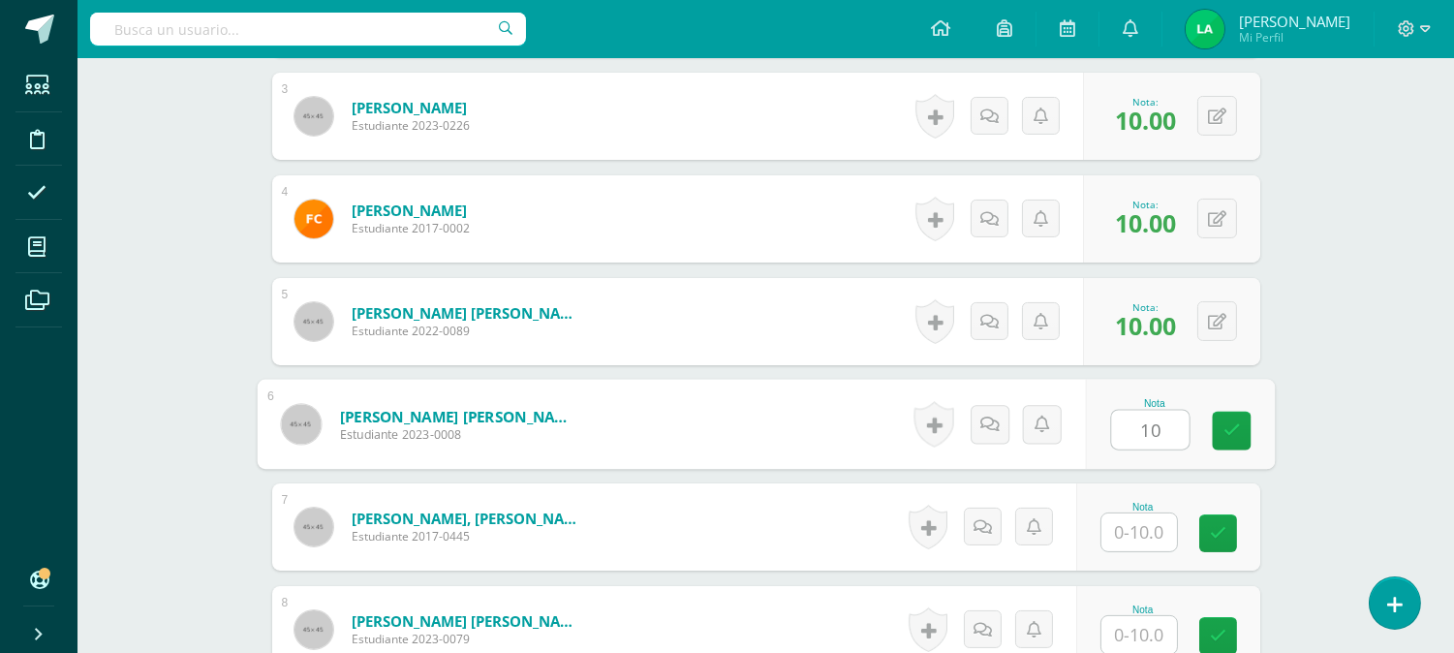
type input "10"
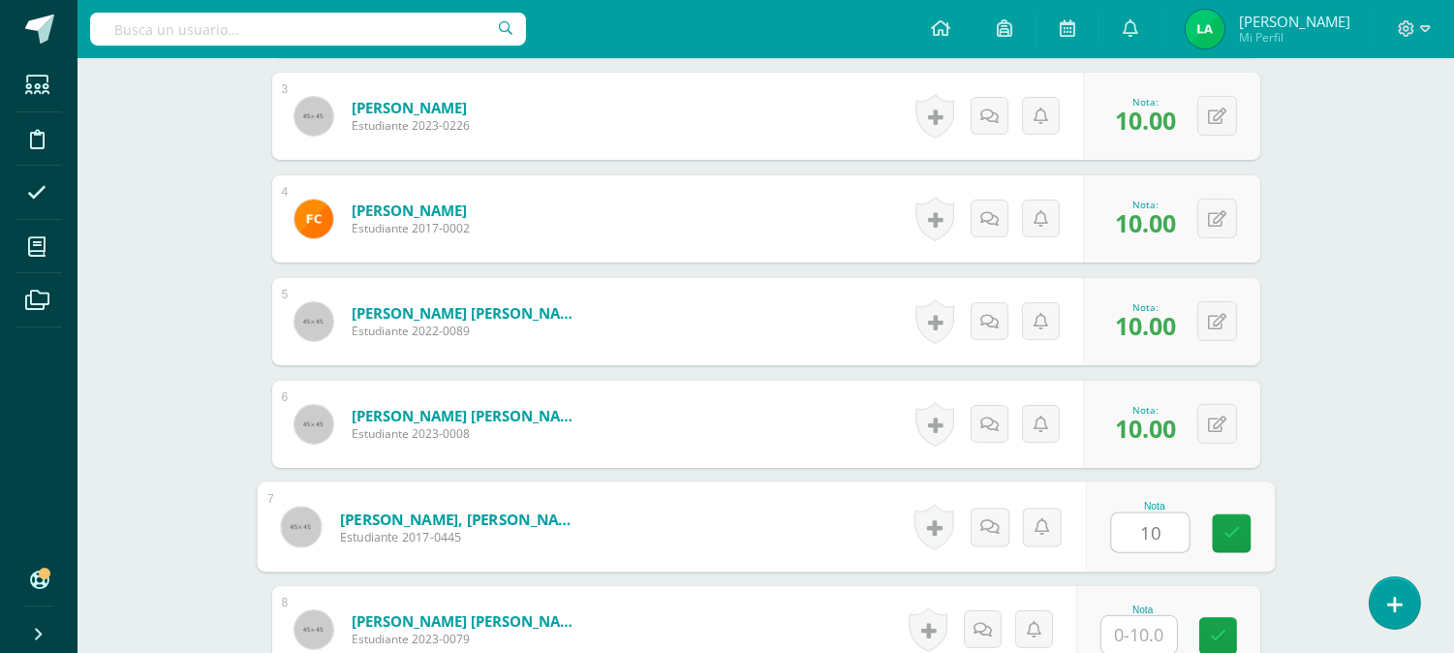
type input "10"
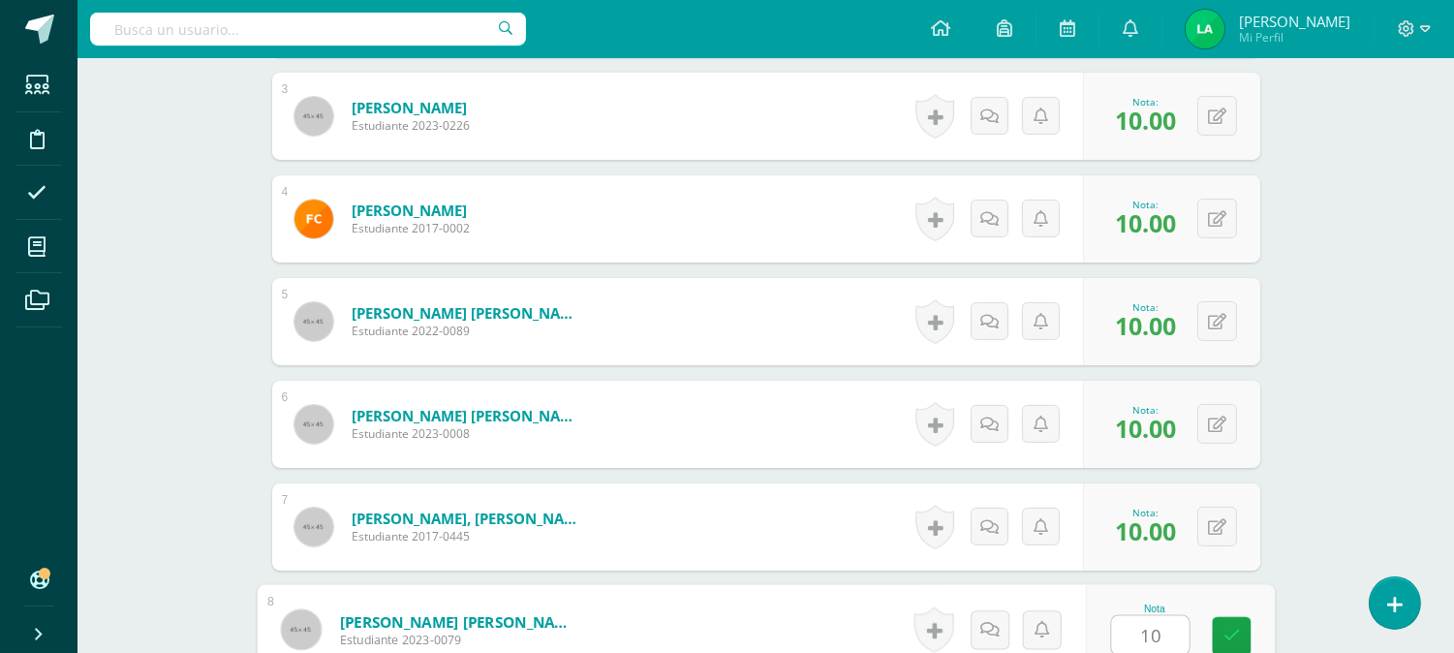
type input "10"
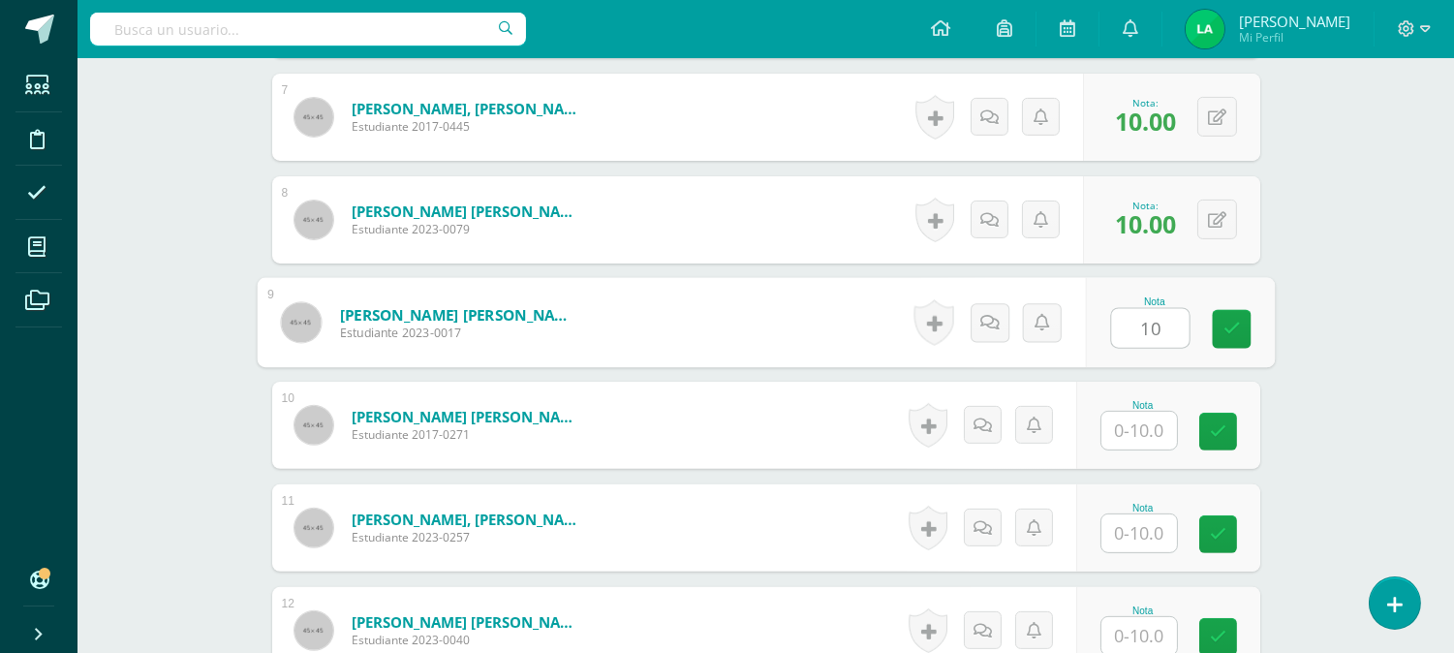
type input "10"
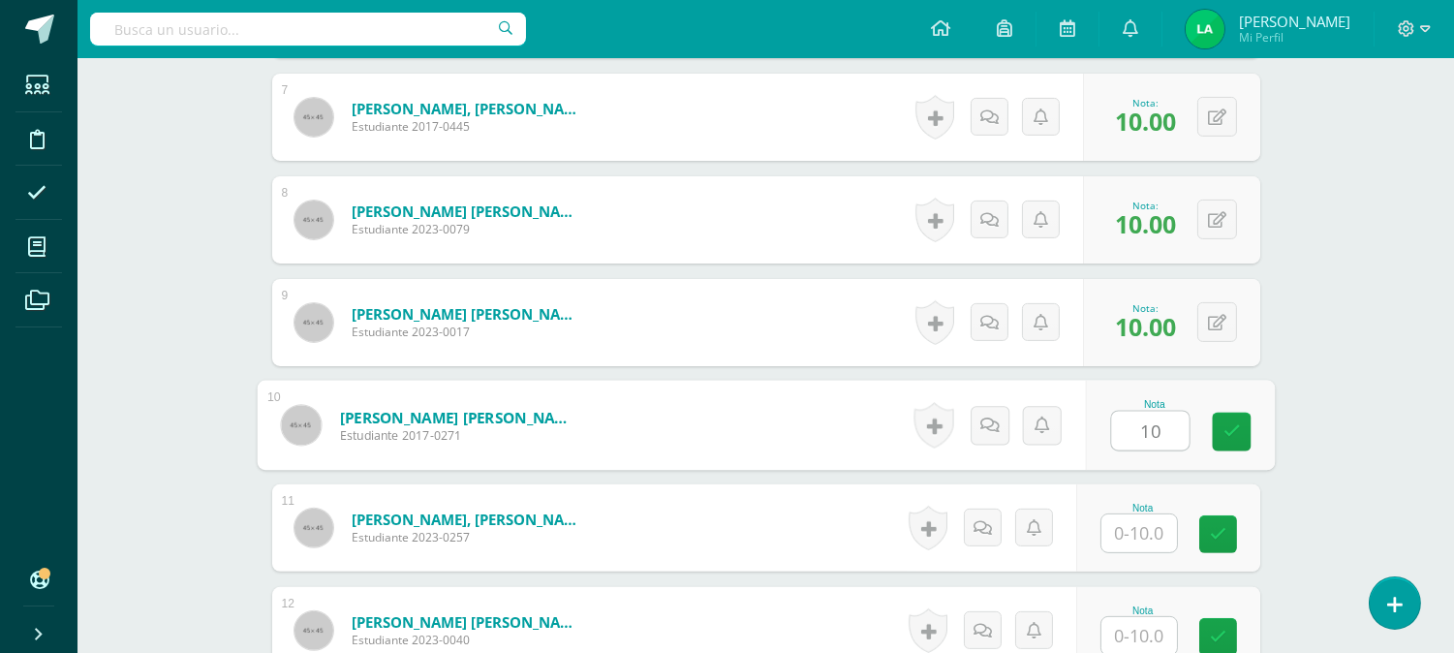
type input "10"
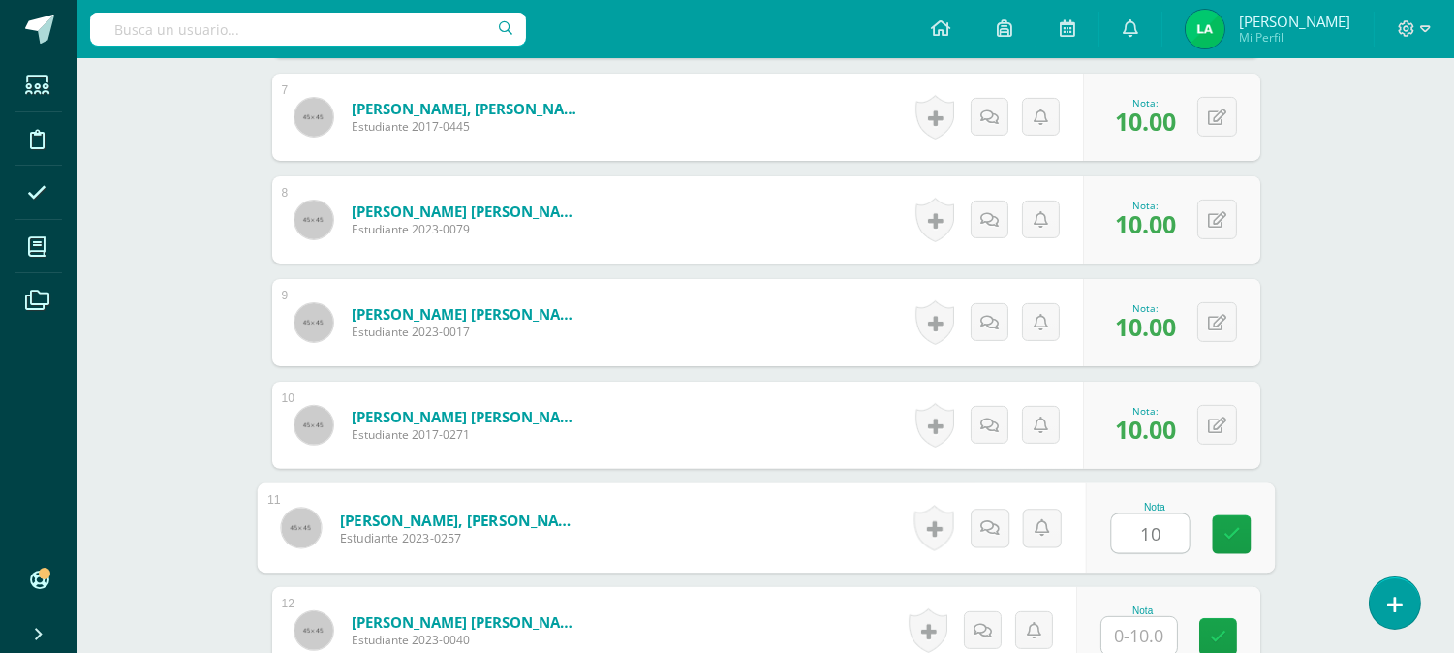
type input "10"
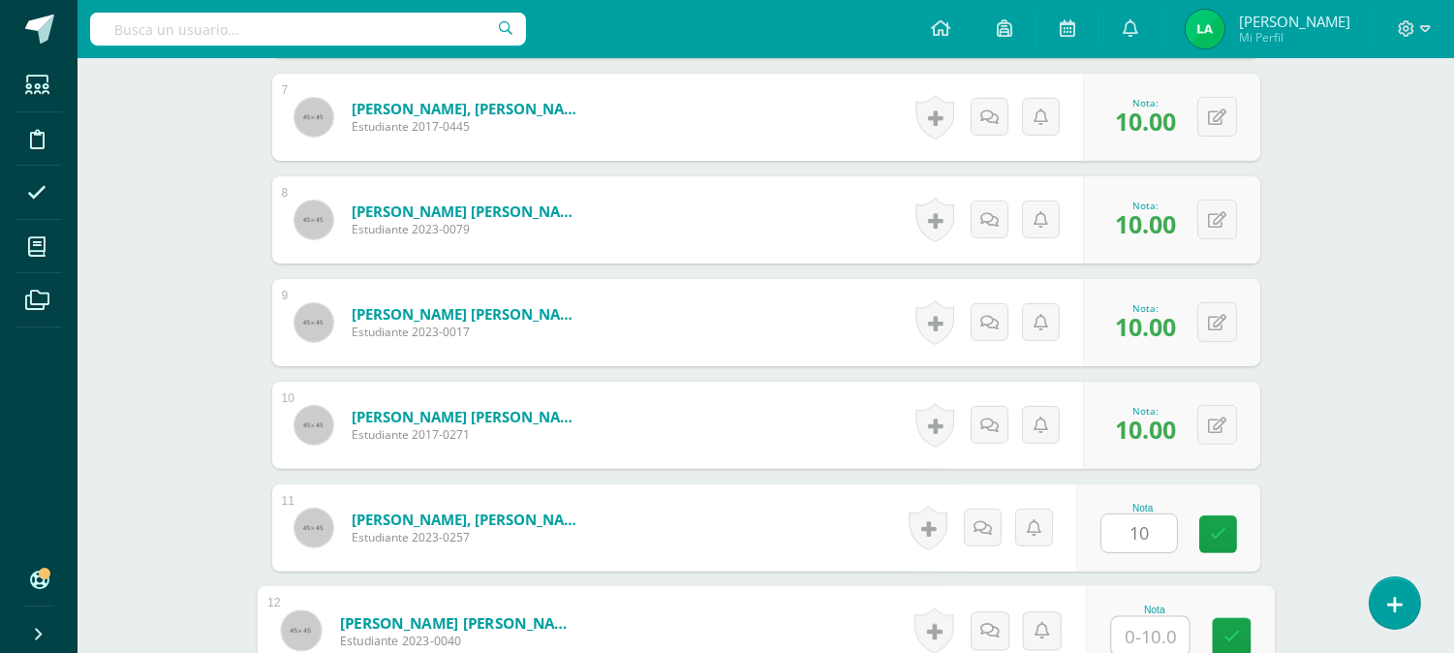
scroll to position [1235, 0]
type input "10"
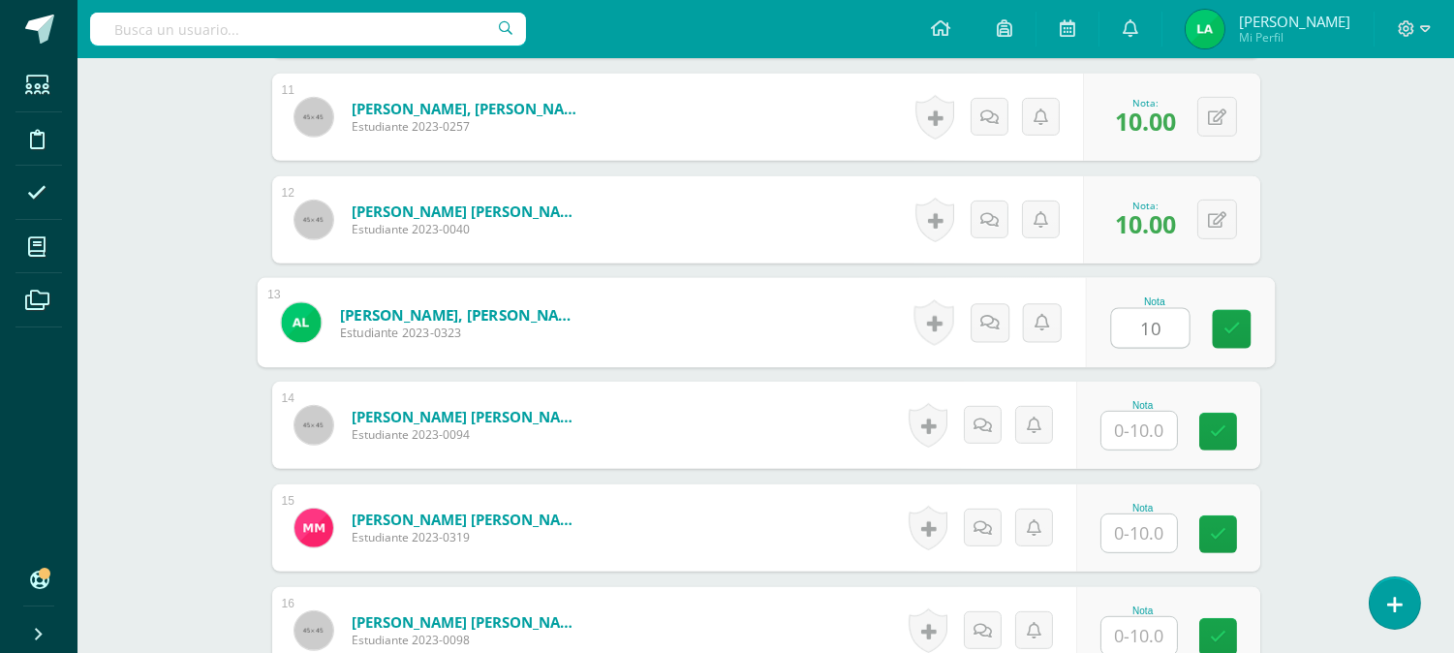
type input "10"
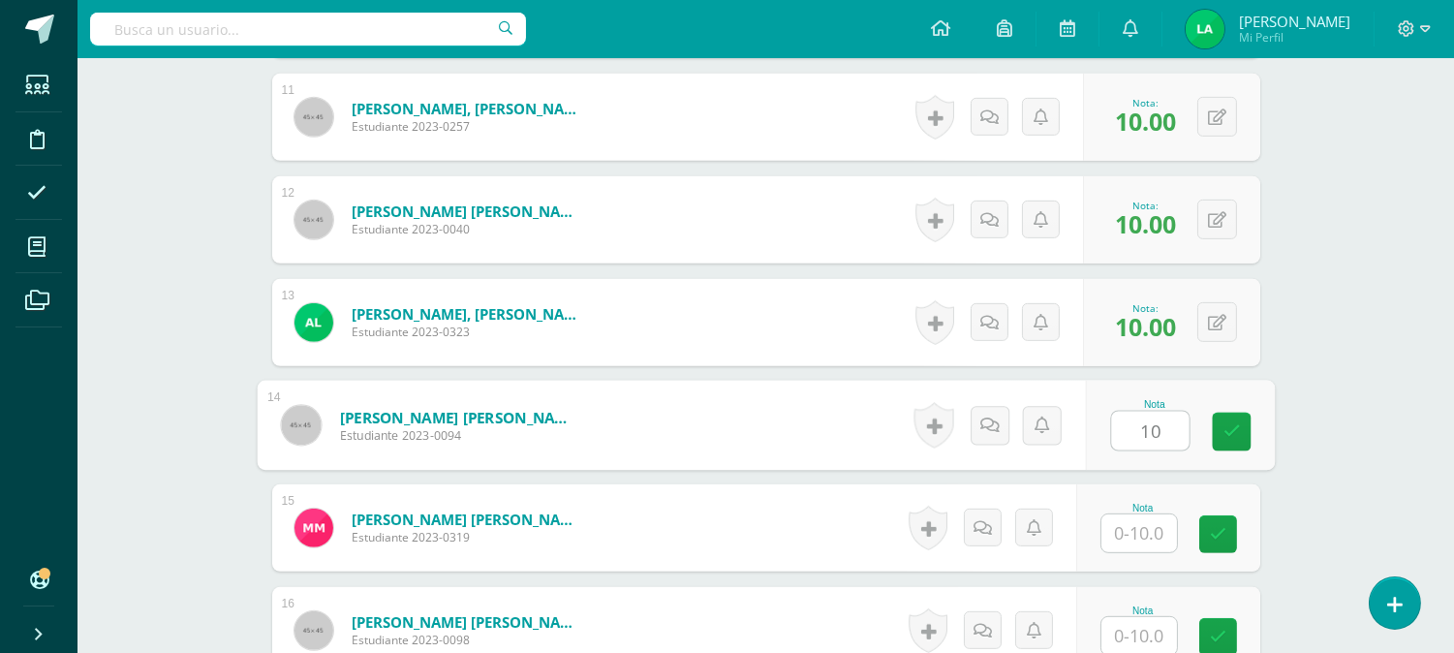
type input "10"
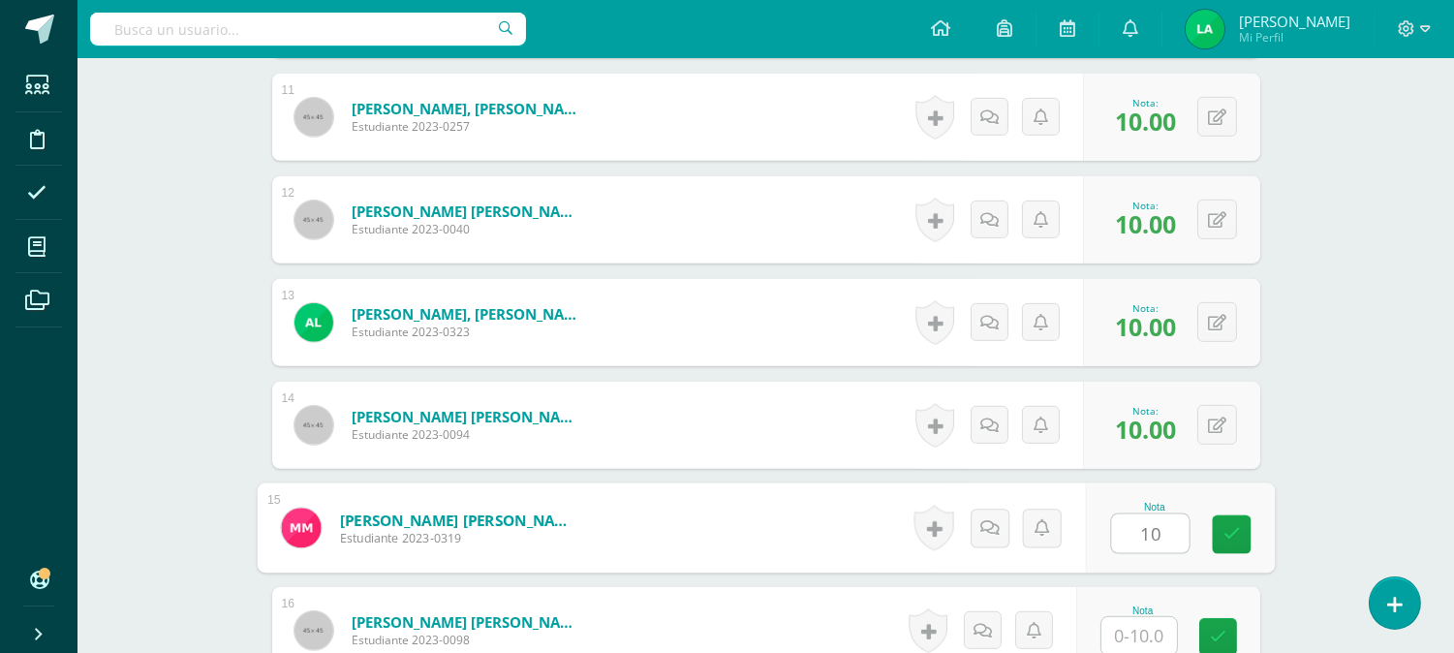
type input "10"
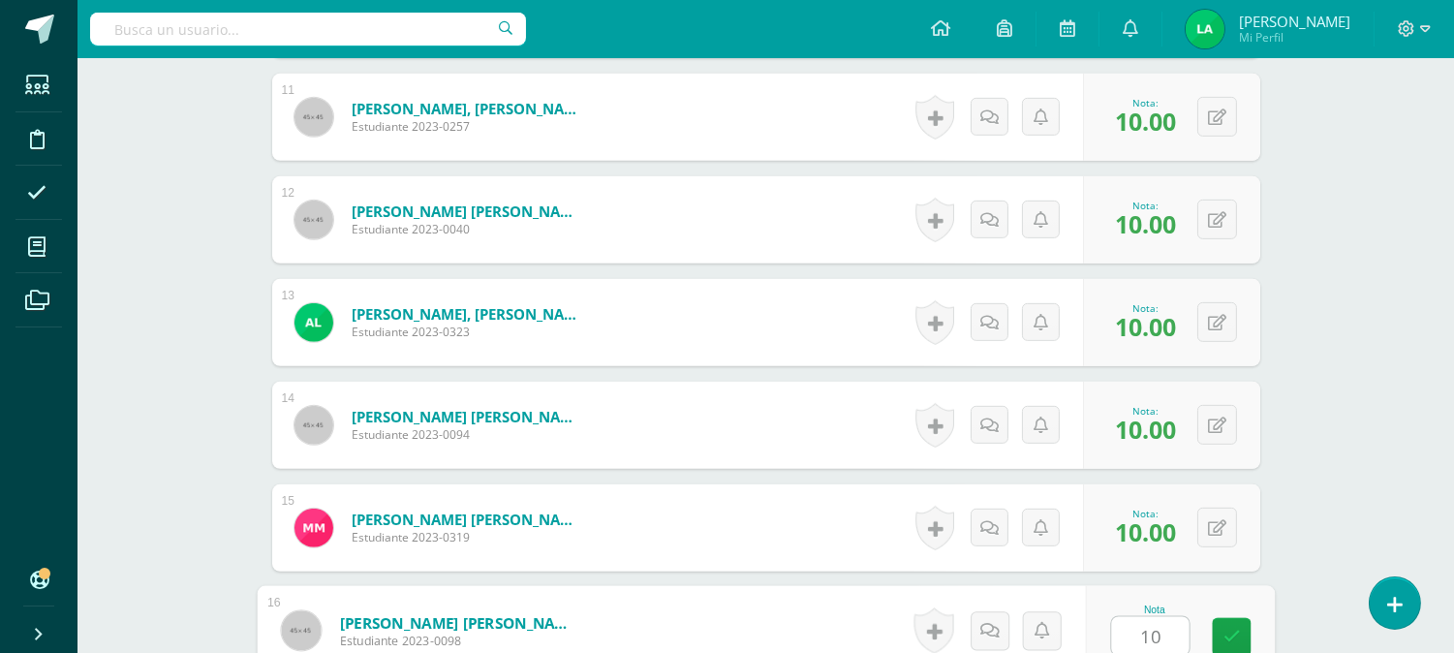
type input "10"
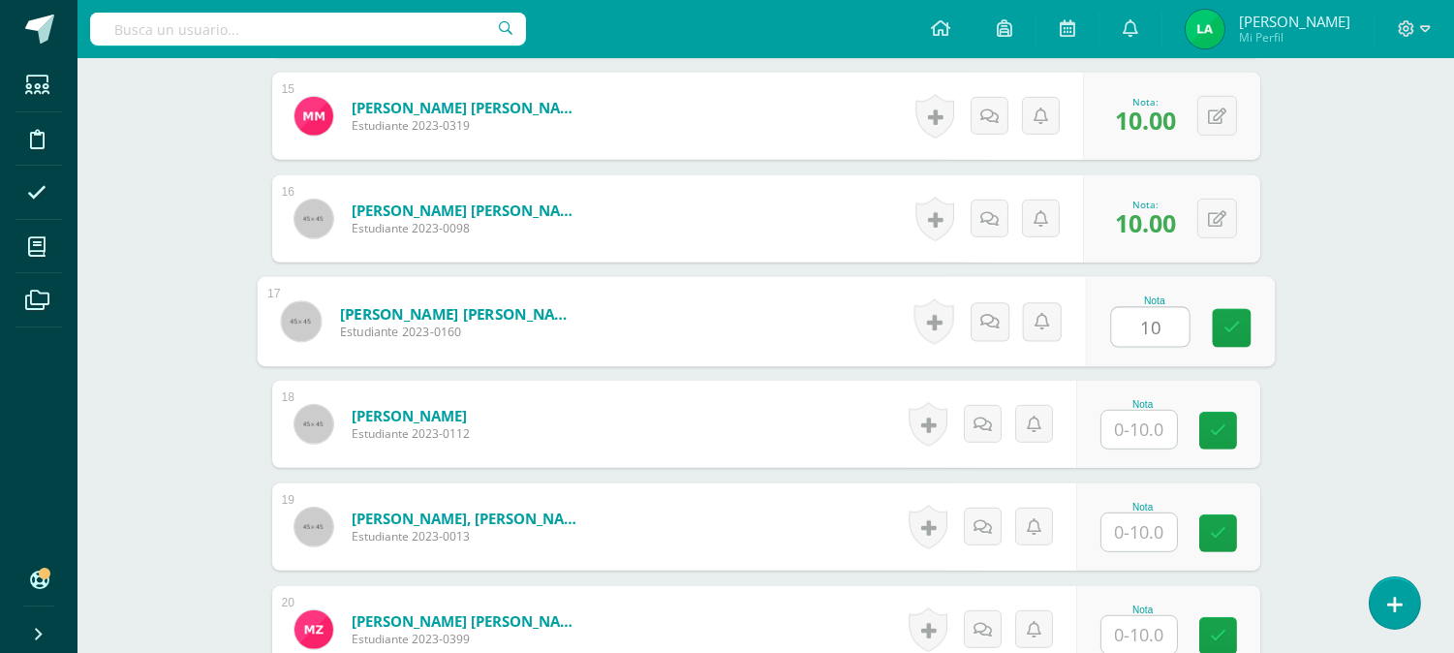
type input "10"
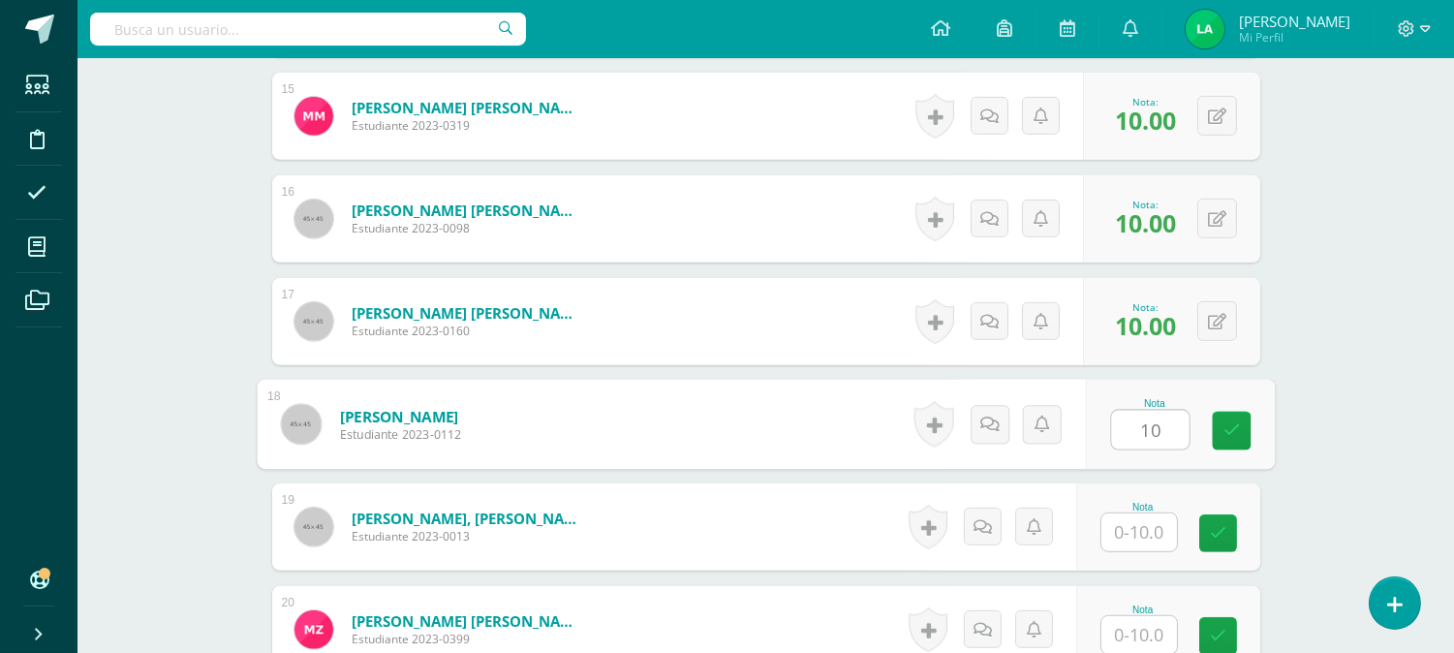
type input "10"
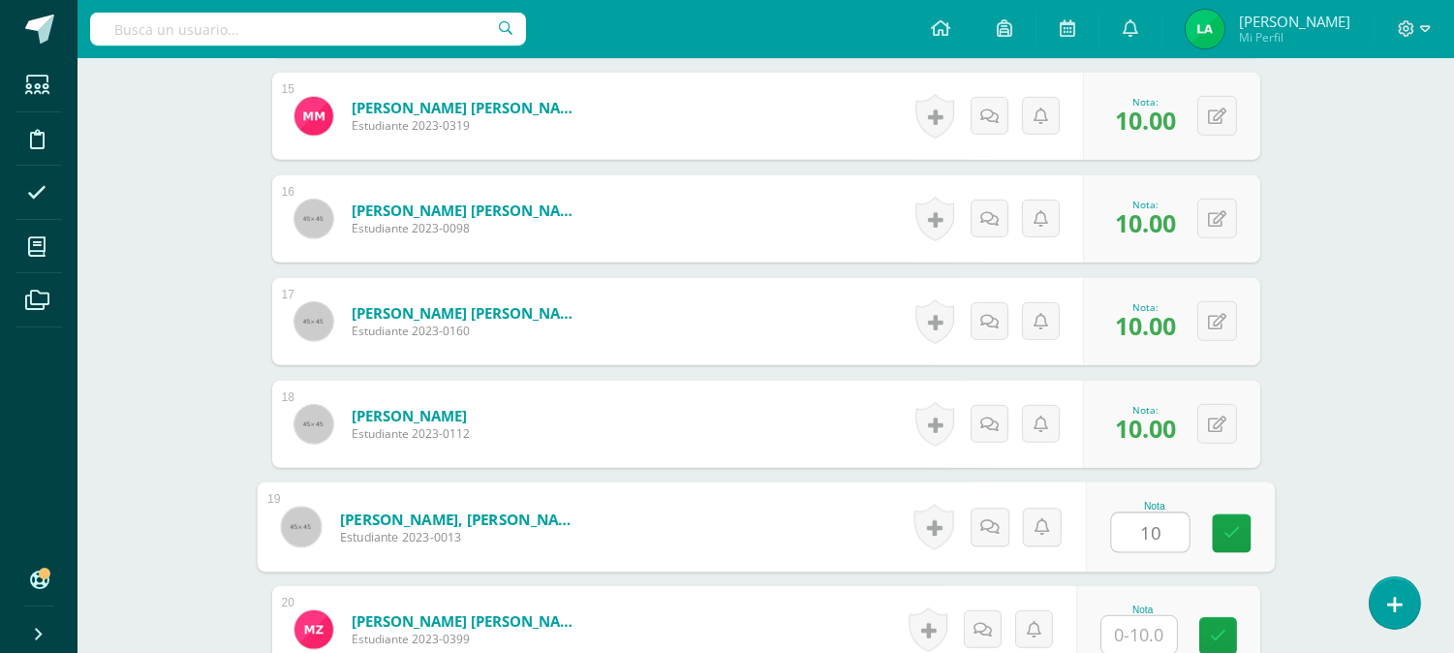
type input "10"
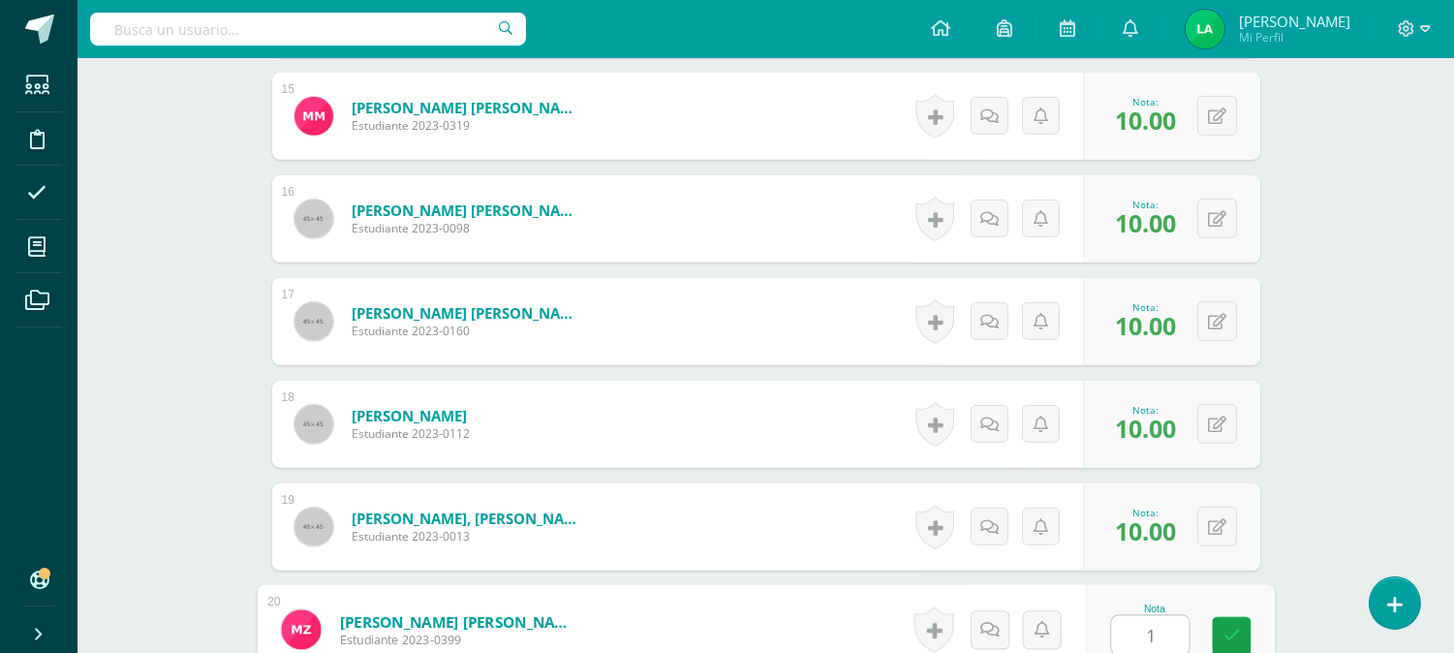
type input "10"
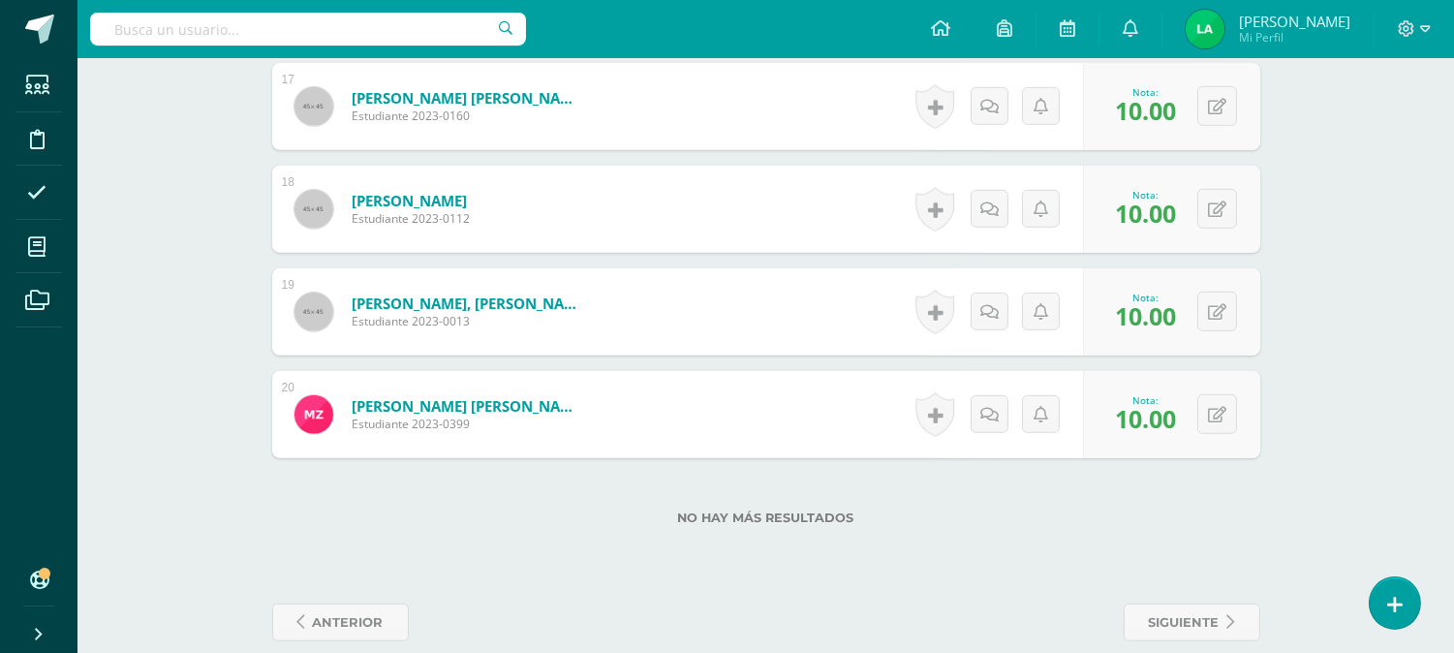
scroll to position [2298, 0]
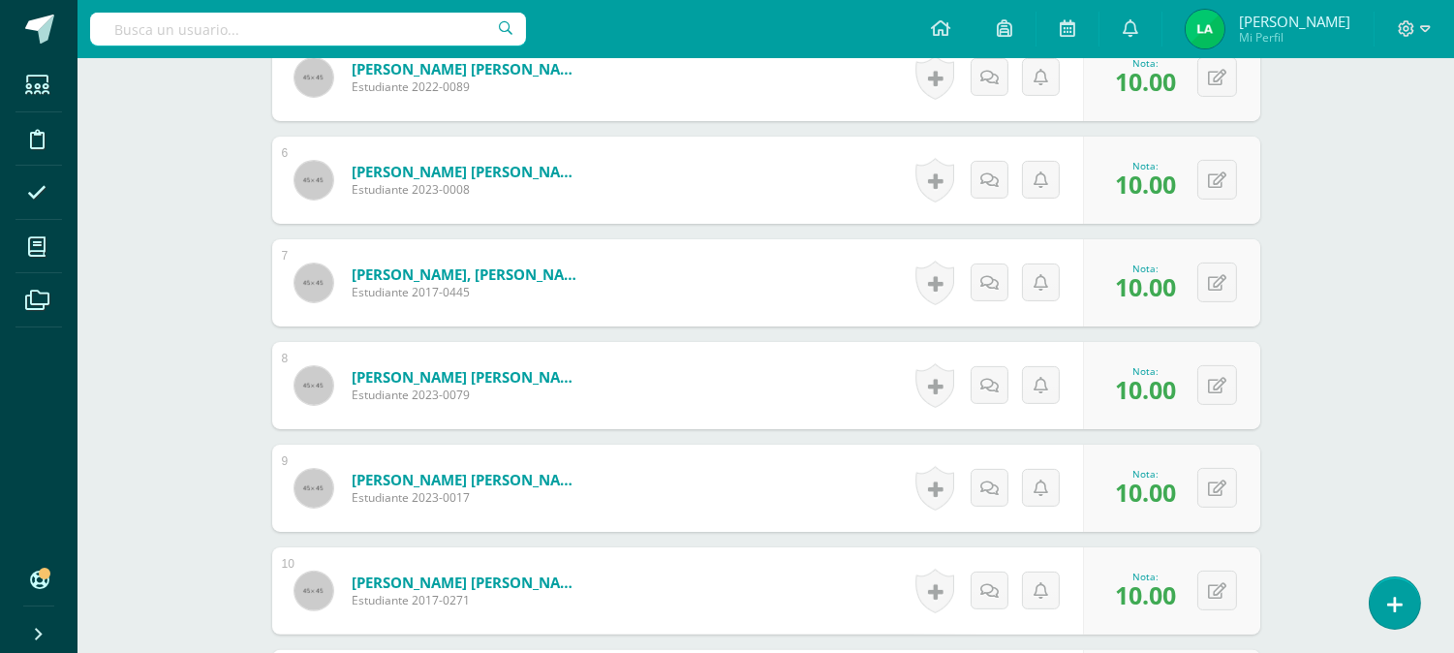
scroll to position [996, 0]
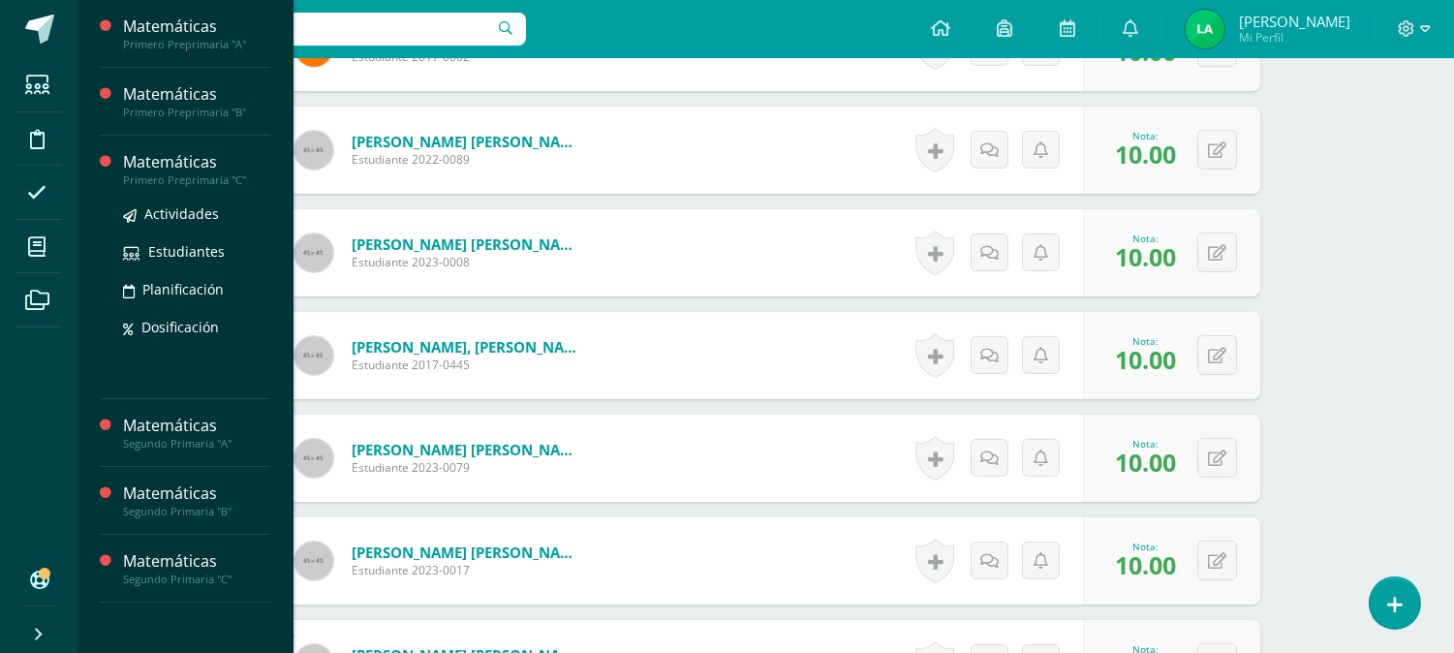
click at [188, 173] on div "Primero Preprimaria "C"" at bounding box center [196, 180] width 147 height 14
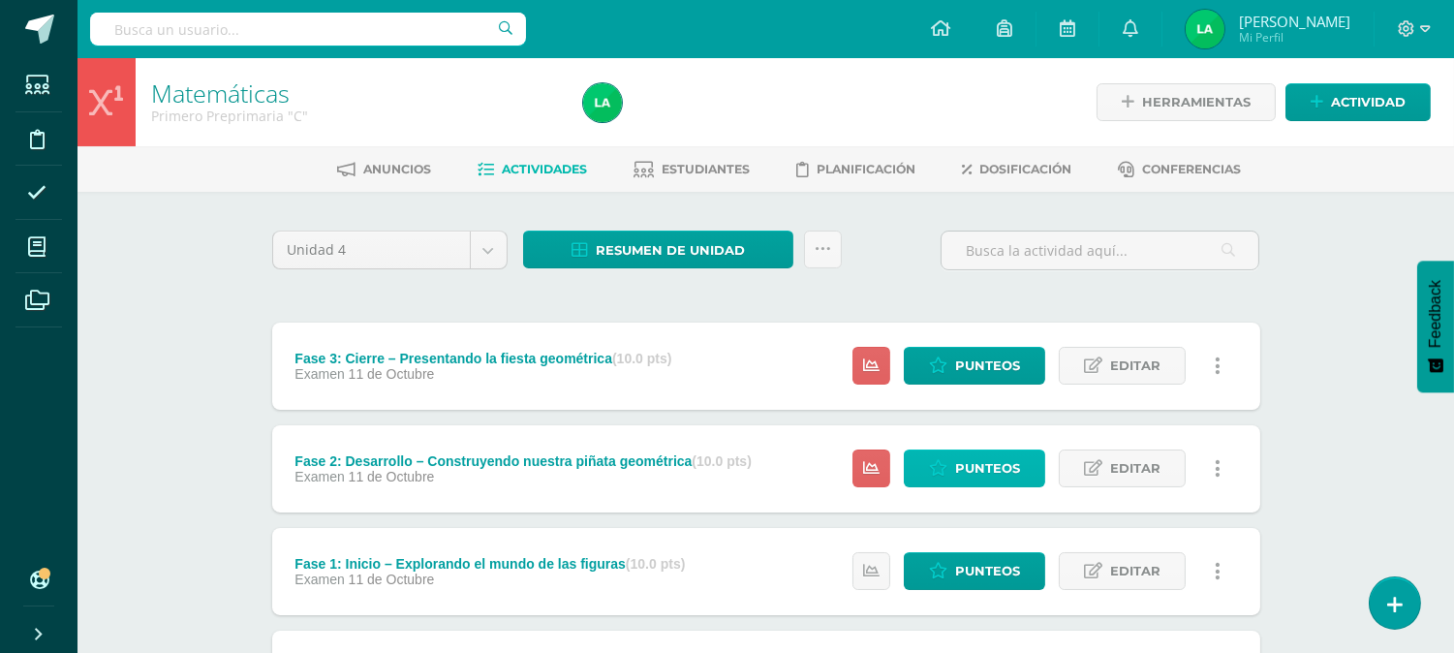
click at [966, 469] on span "Punteos" at bounding box center [987, 469] width 65 height 36
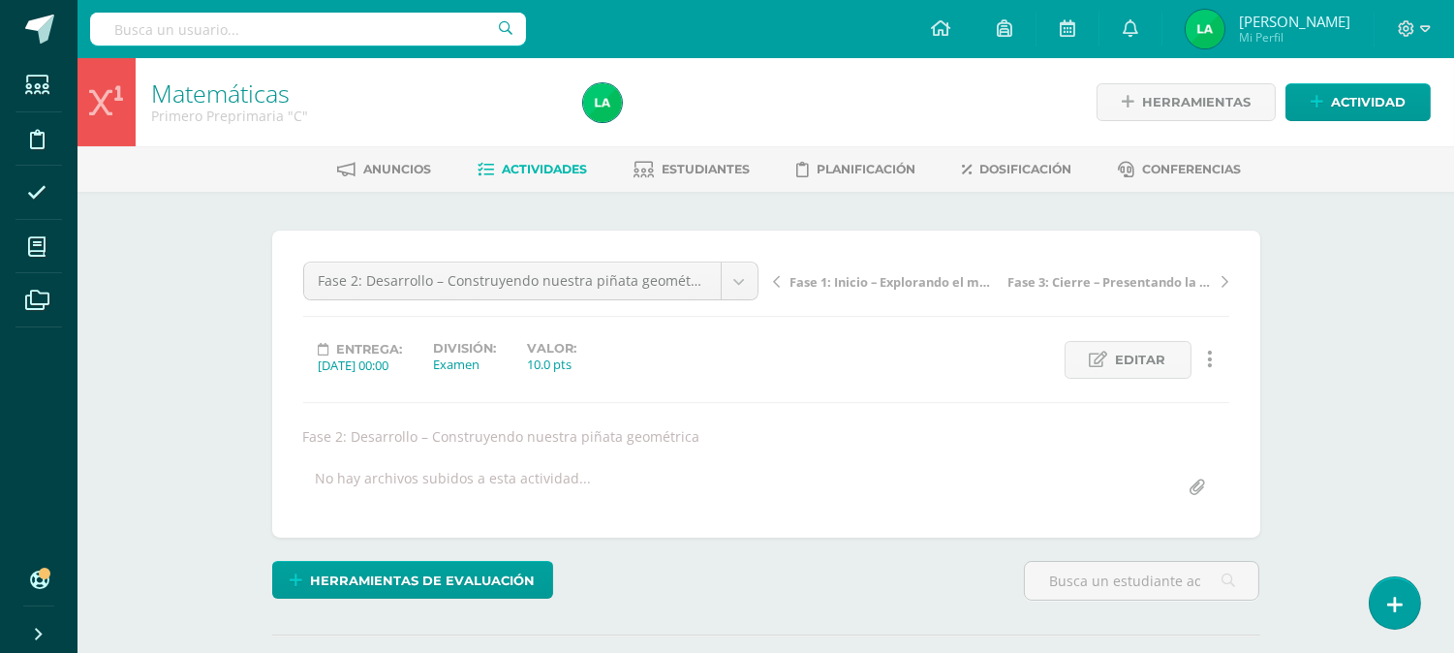
scroll to position [1, 0]
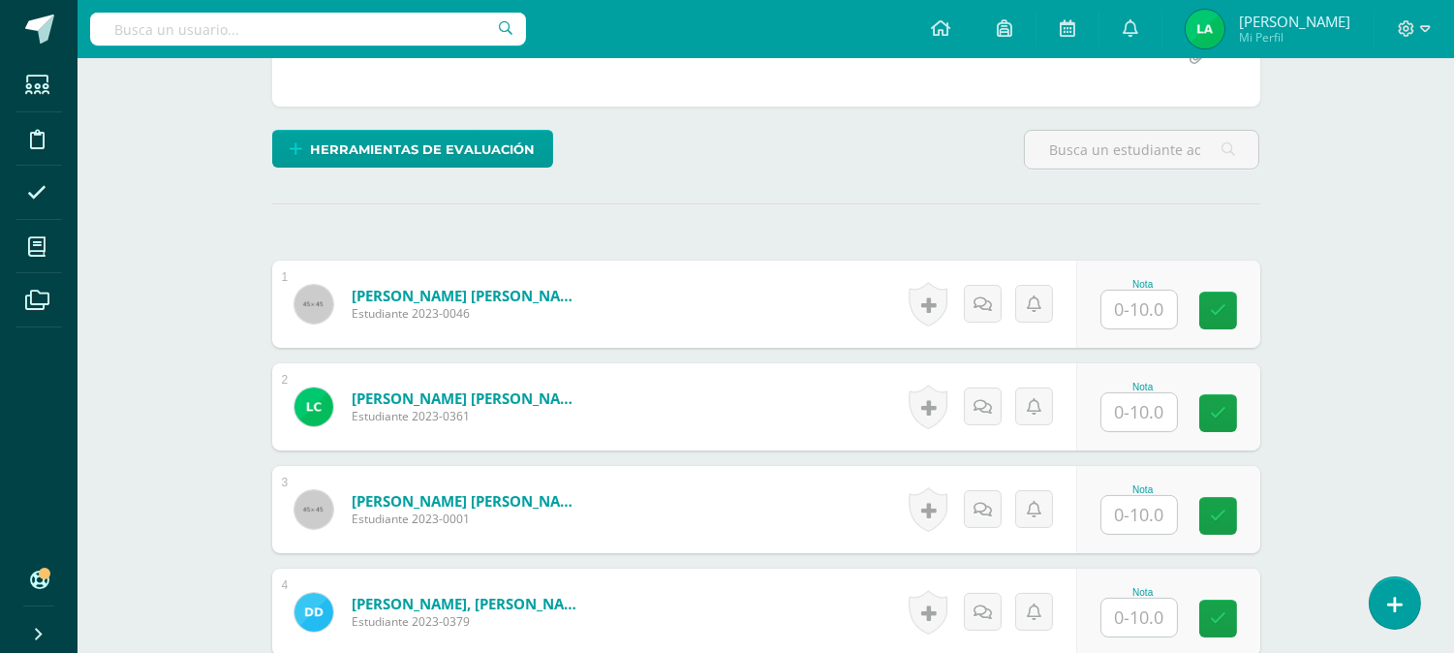
scroll to position [475, 0]
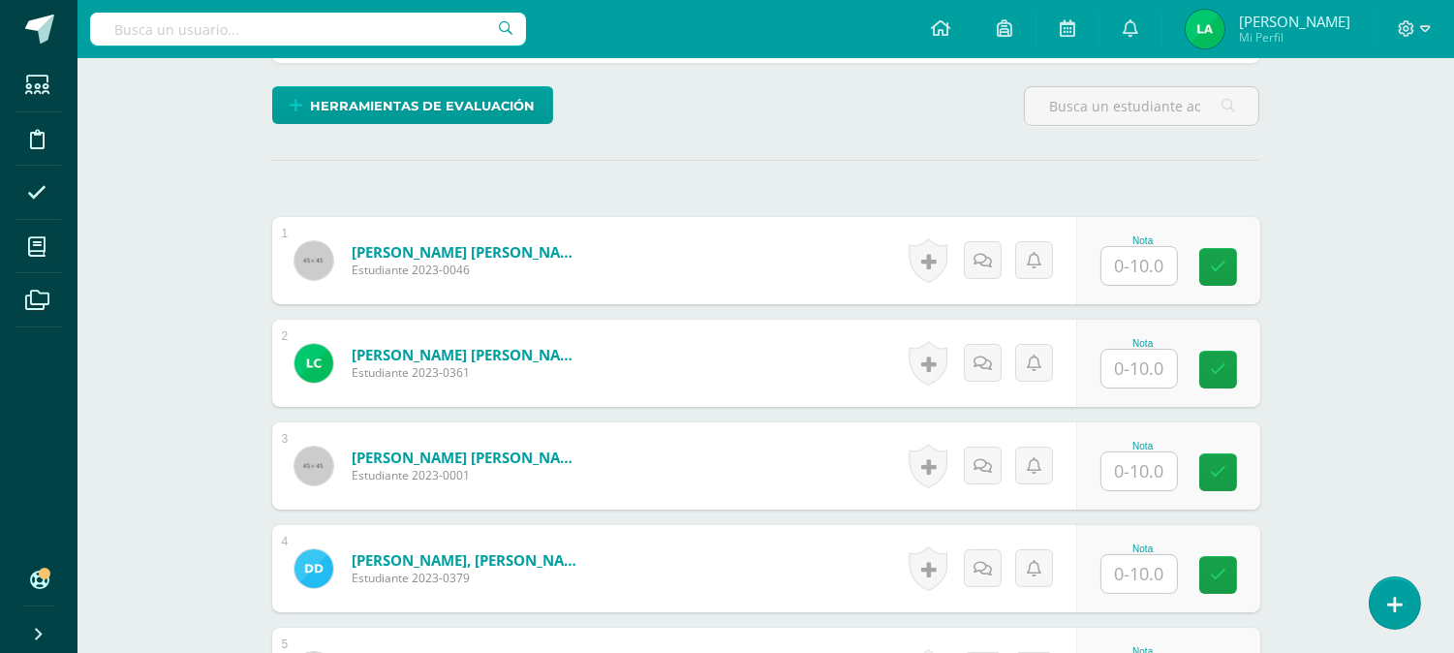
click at [1156, 264] on input "text" at bounding box center [1140, 266] width 76 height 38
type input "10"
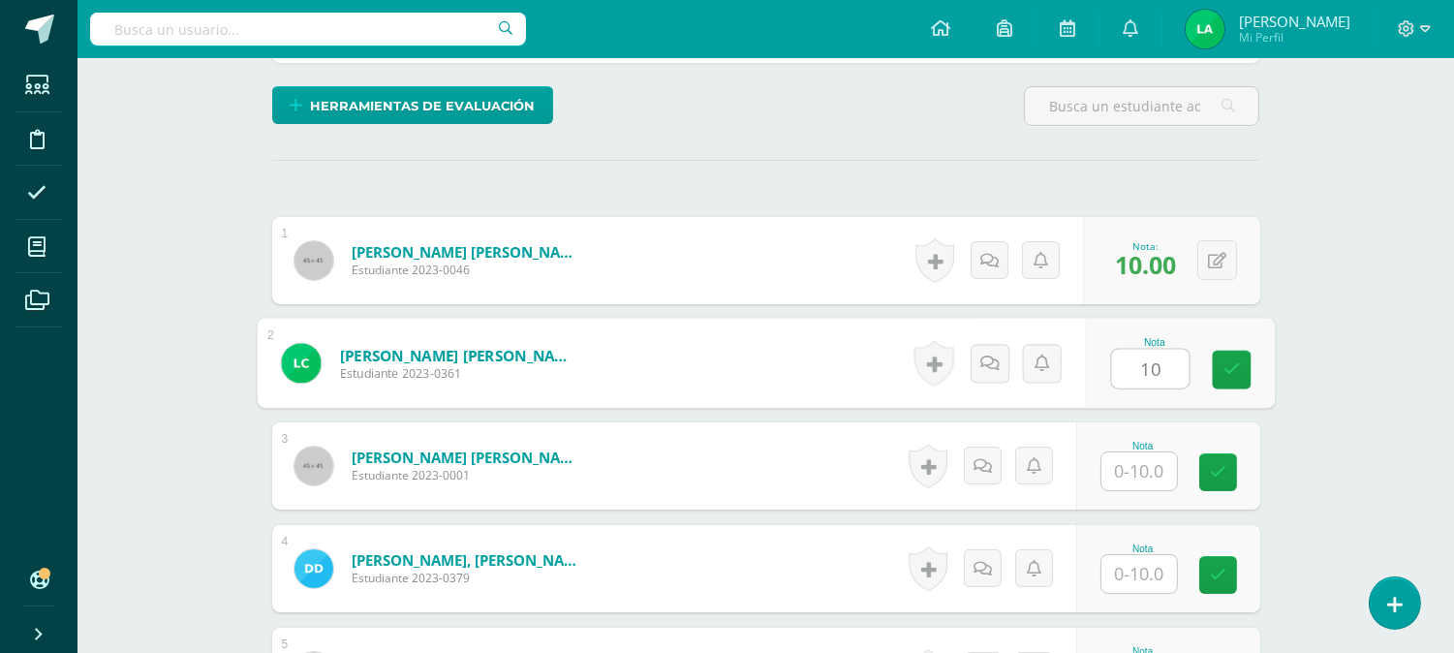
type input "10"
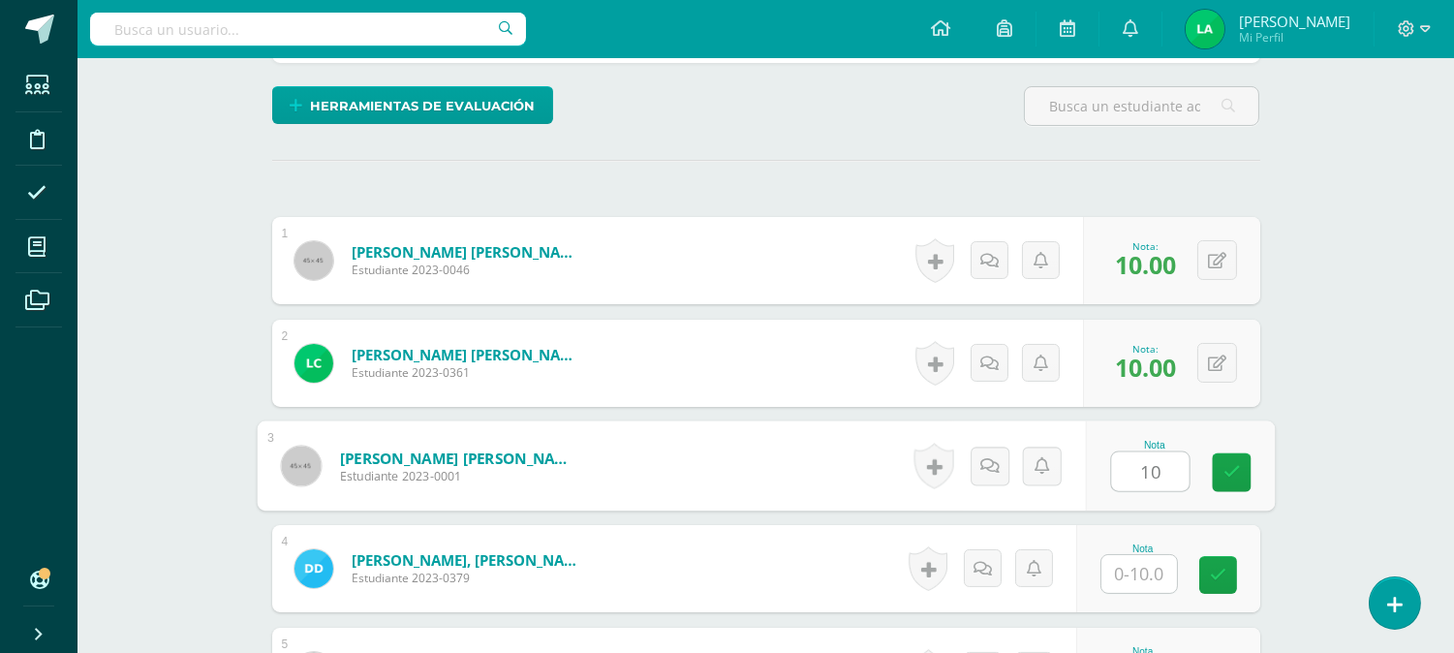
type input "10"
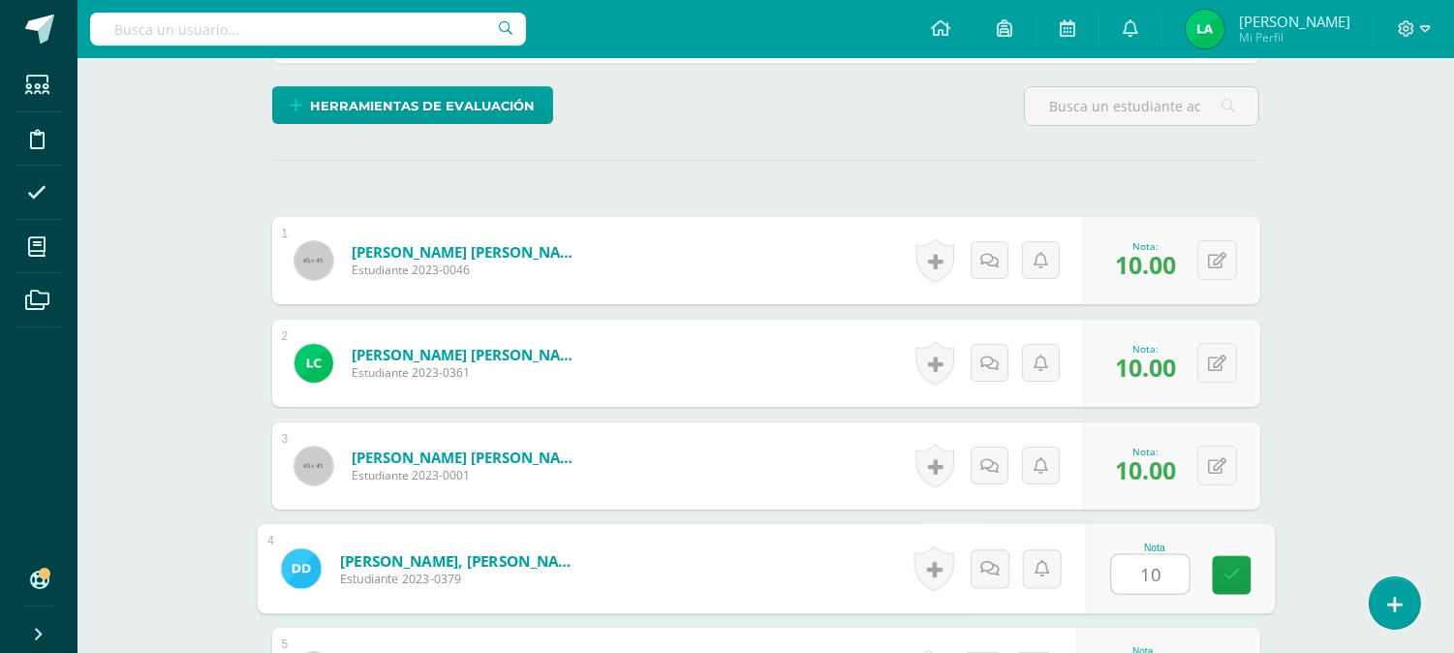
type input "10"
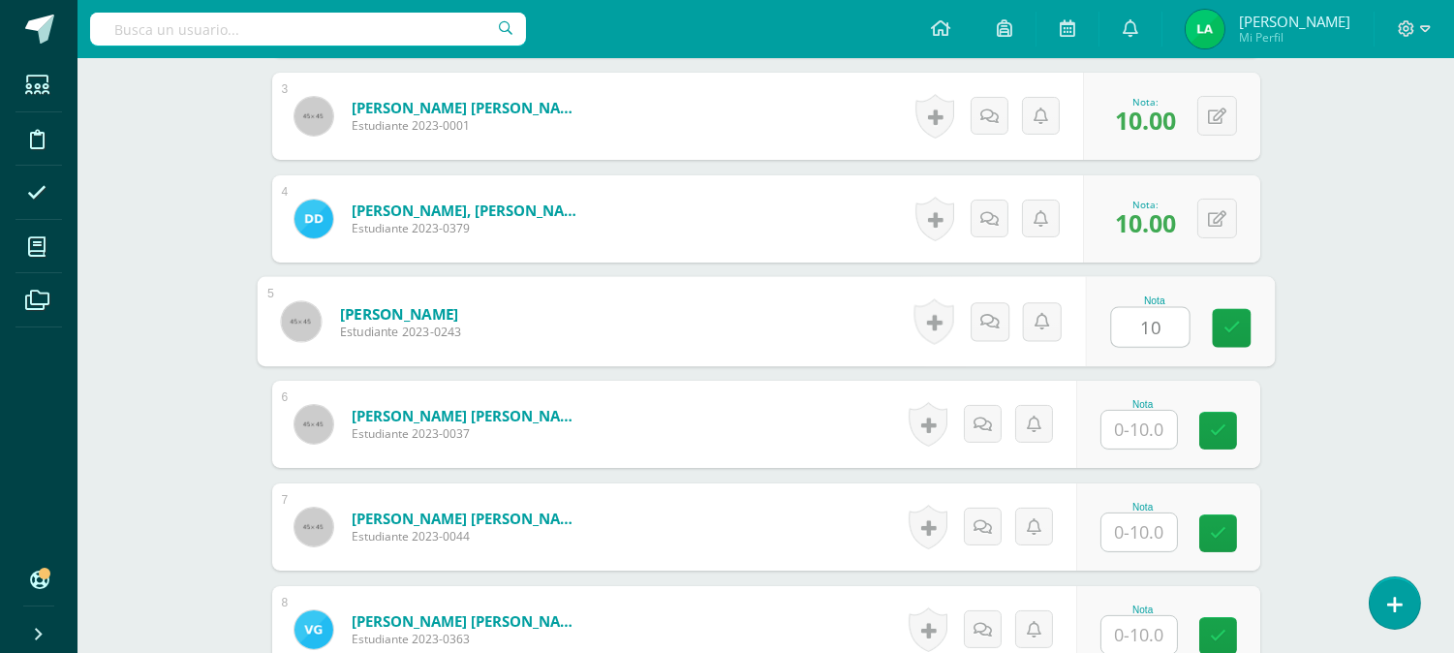
type input "10"
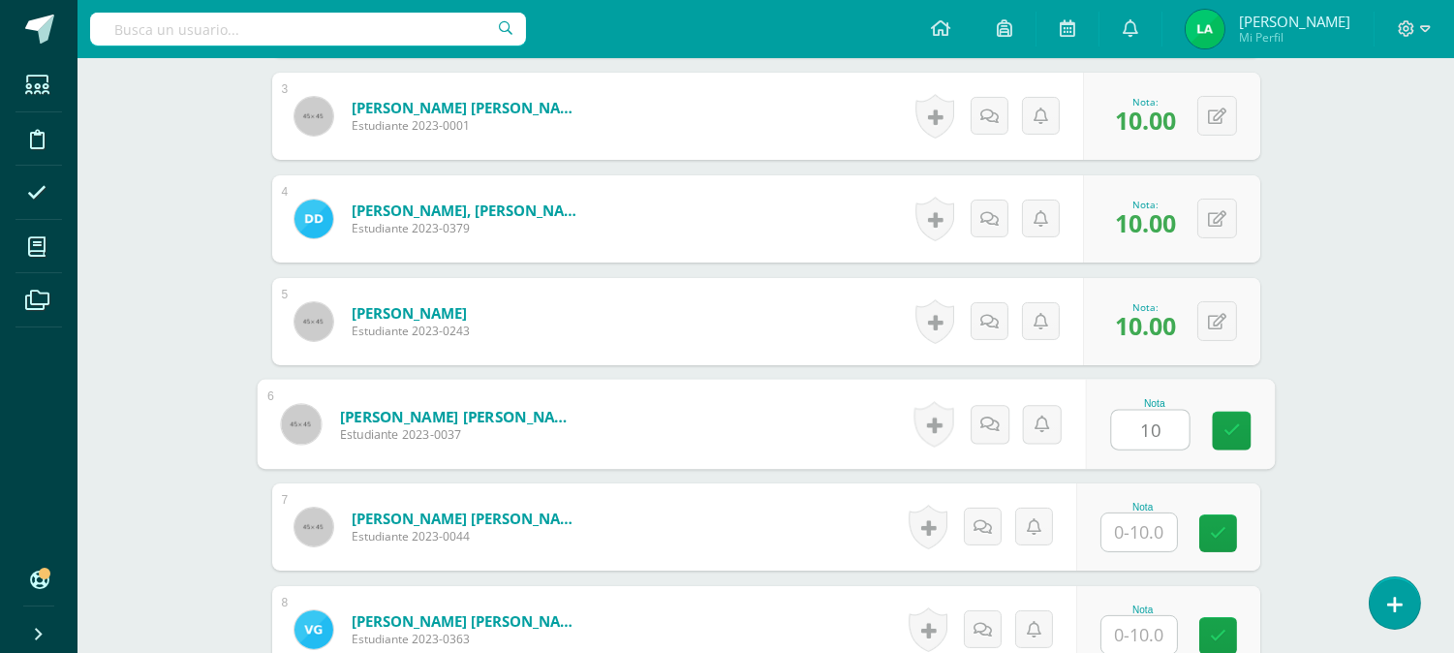
type input "10"
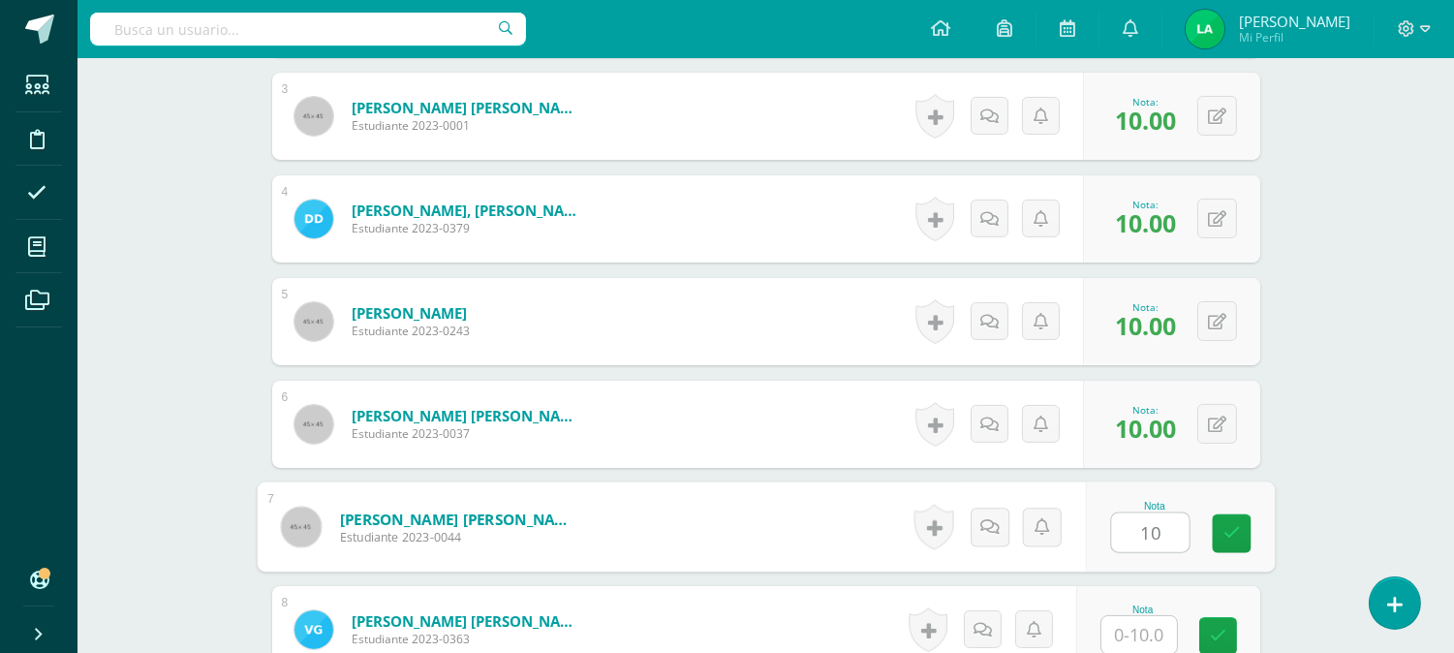
type input "10"
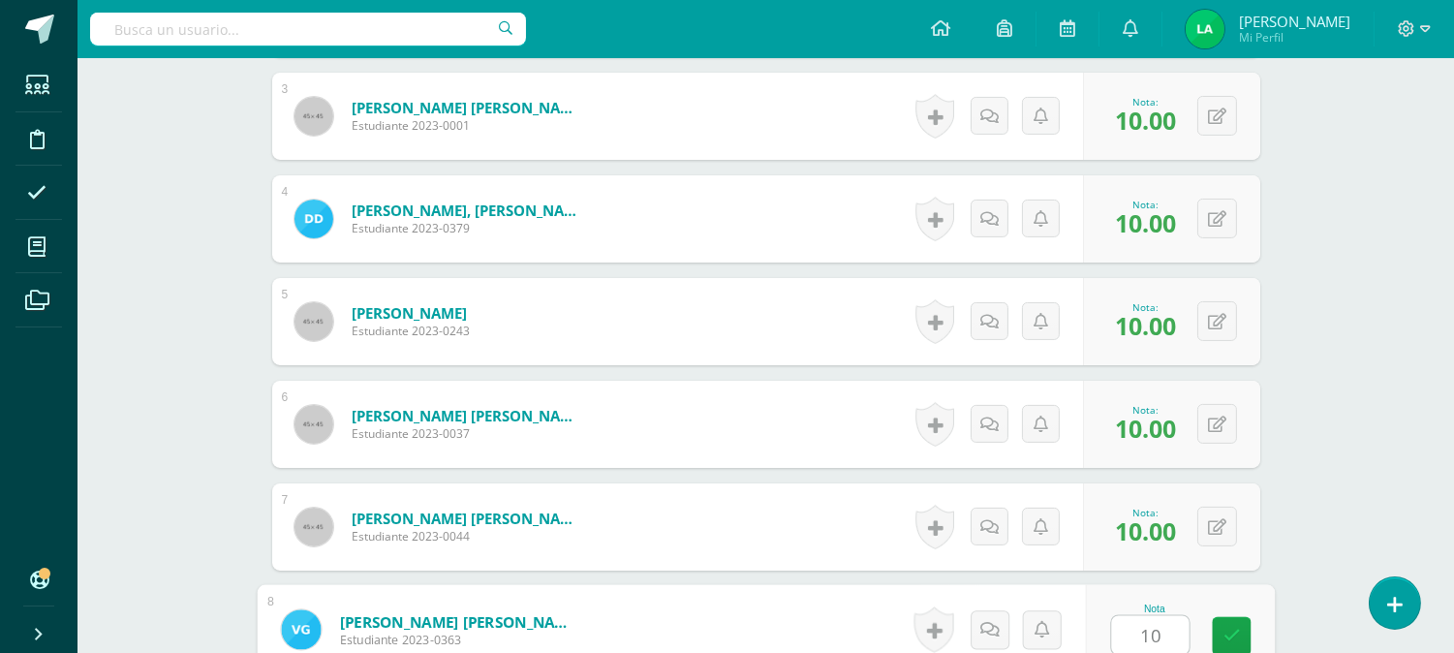
type input "10"
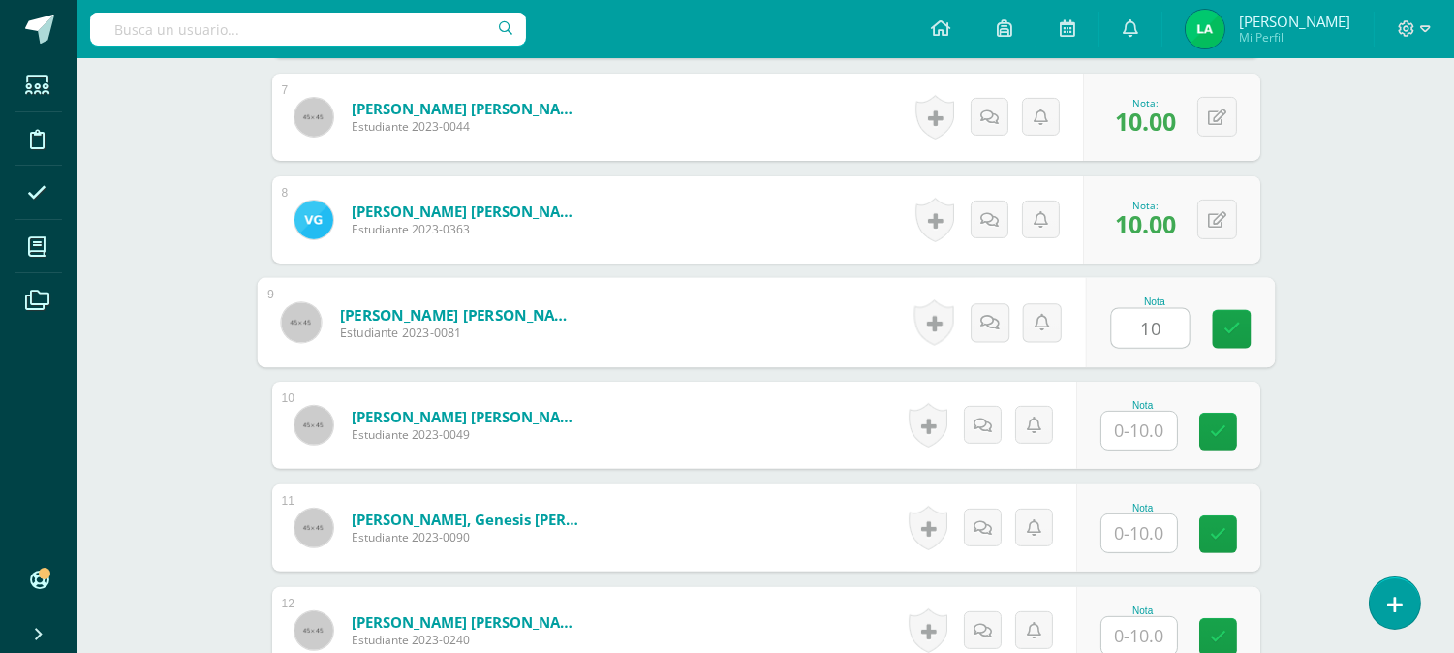
type input "10"
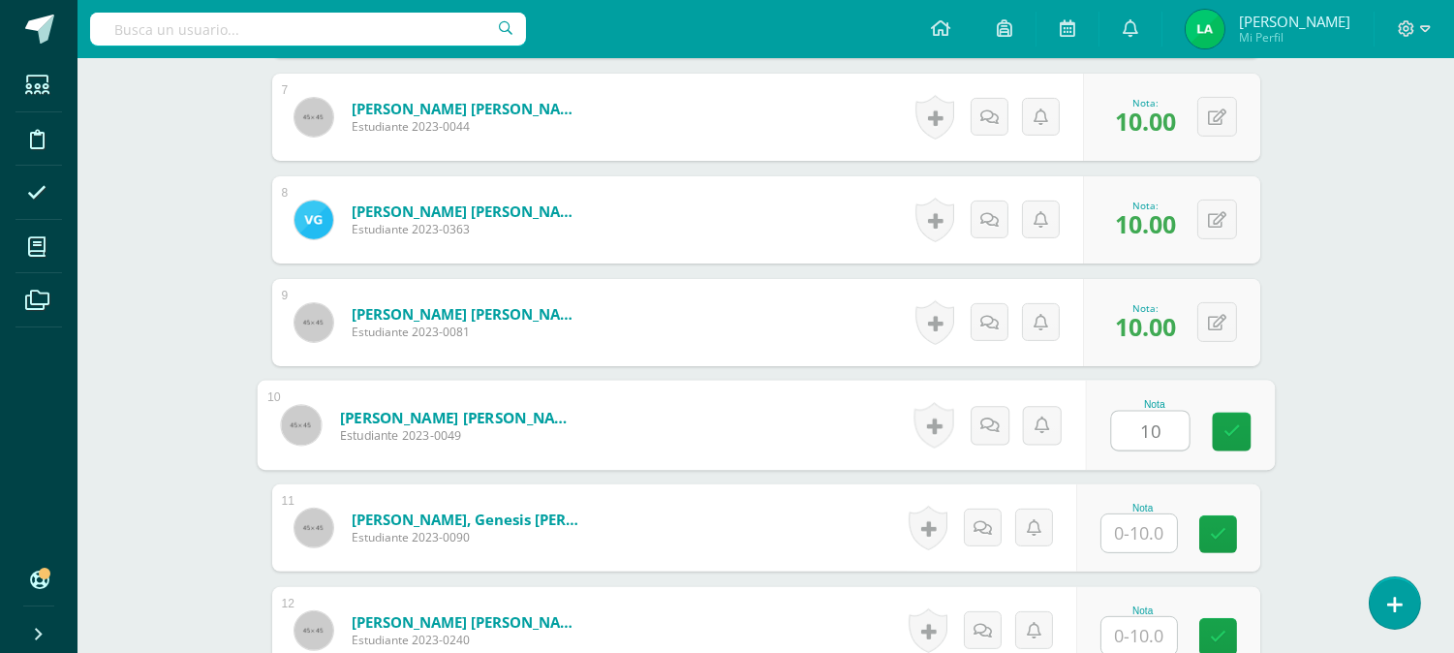
type input "10"
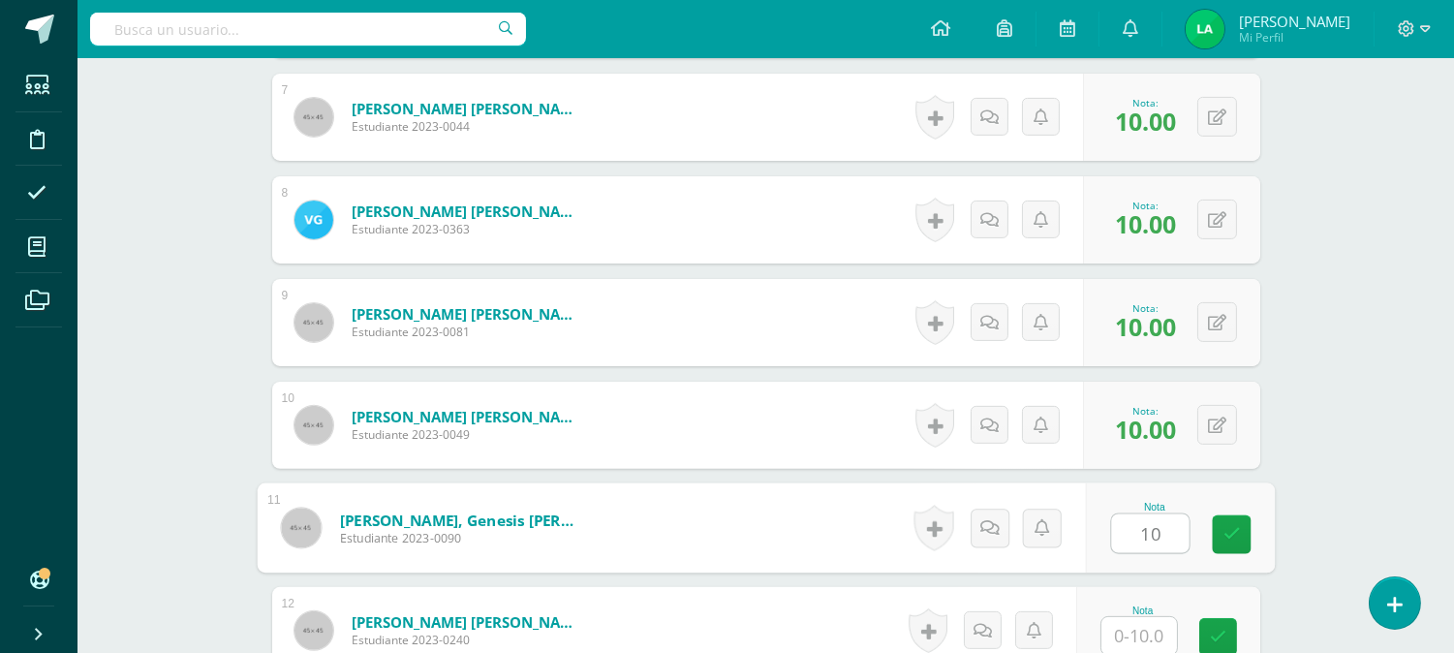
type input "10"
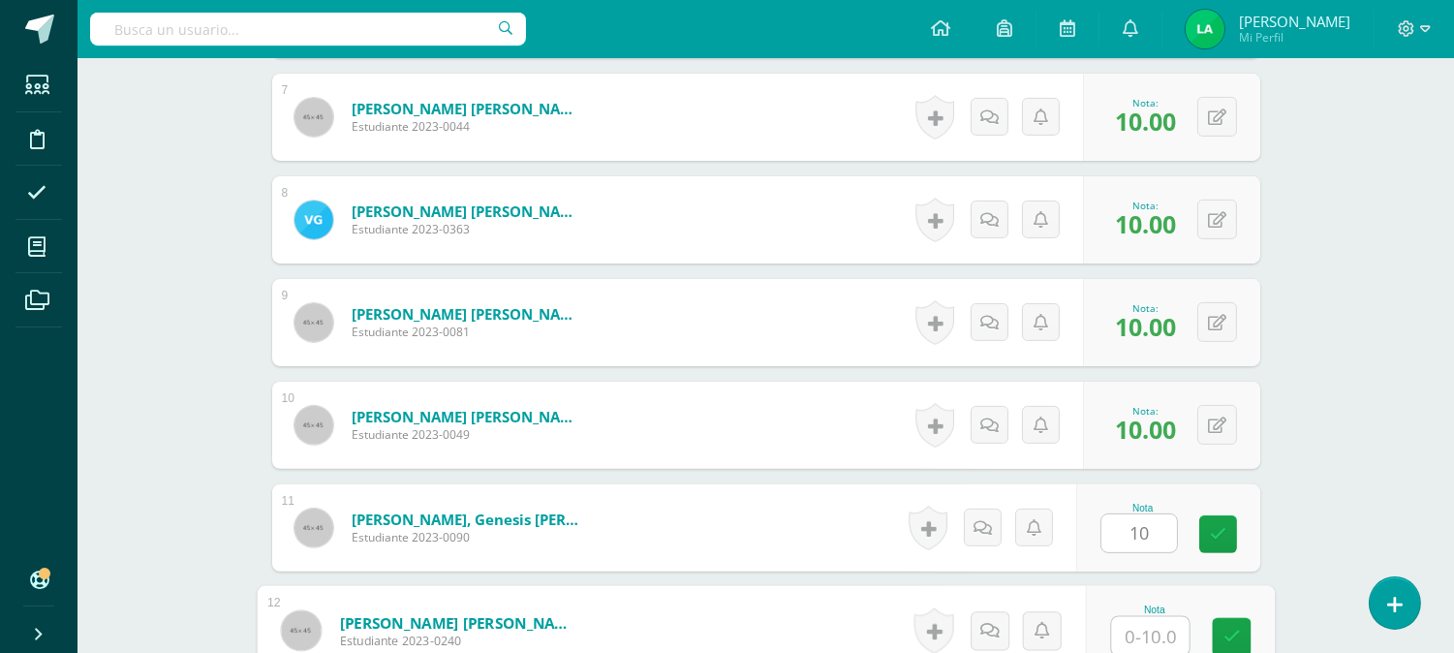
scroll to position [1235, 0]
type input "10"
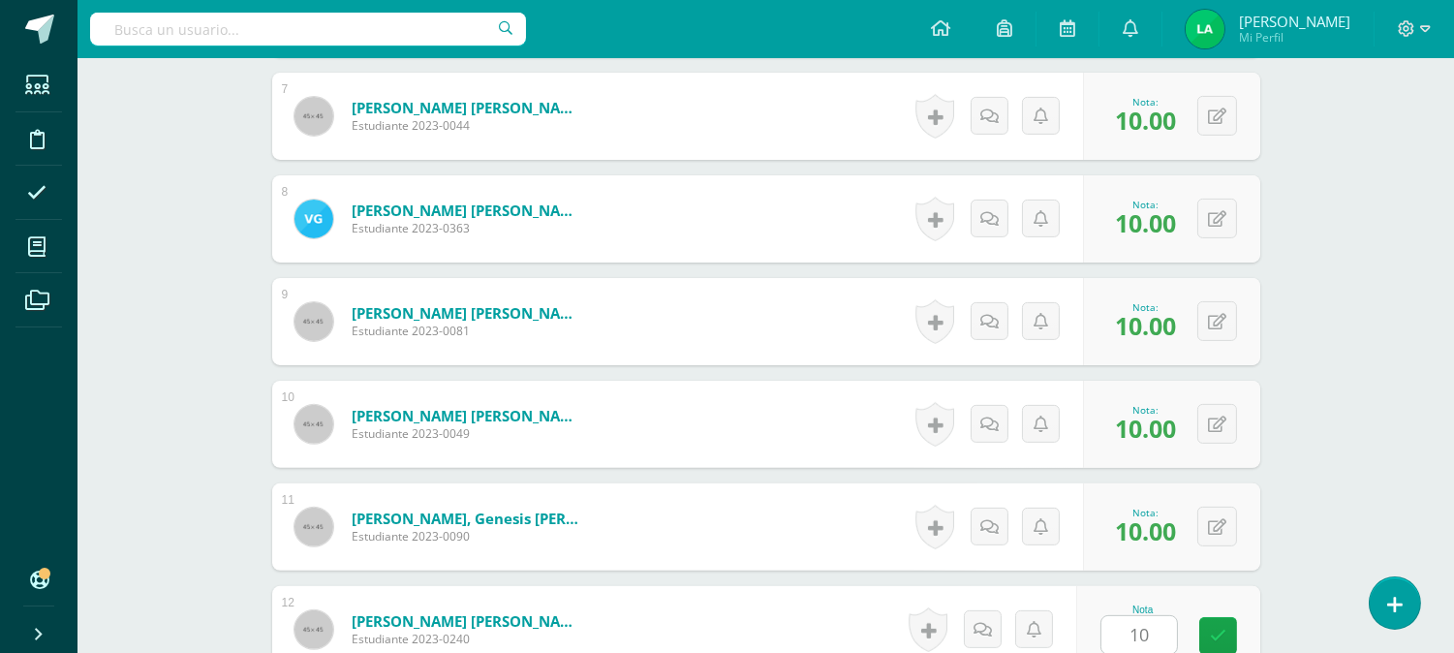
scroll to position [1645, 0]
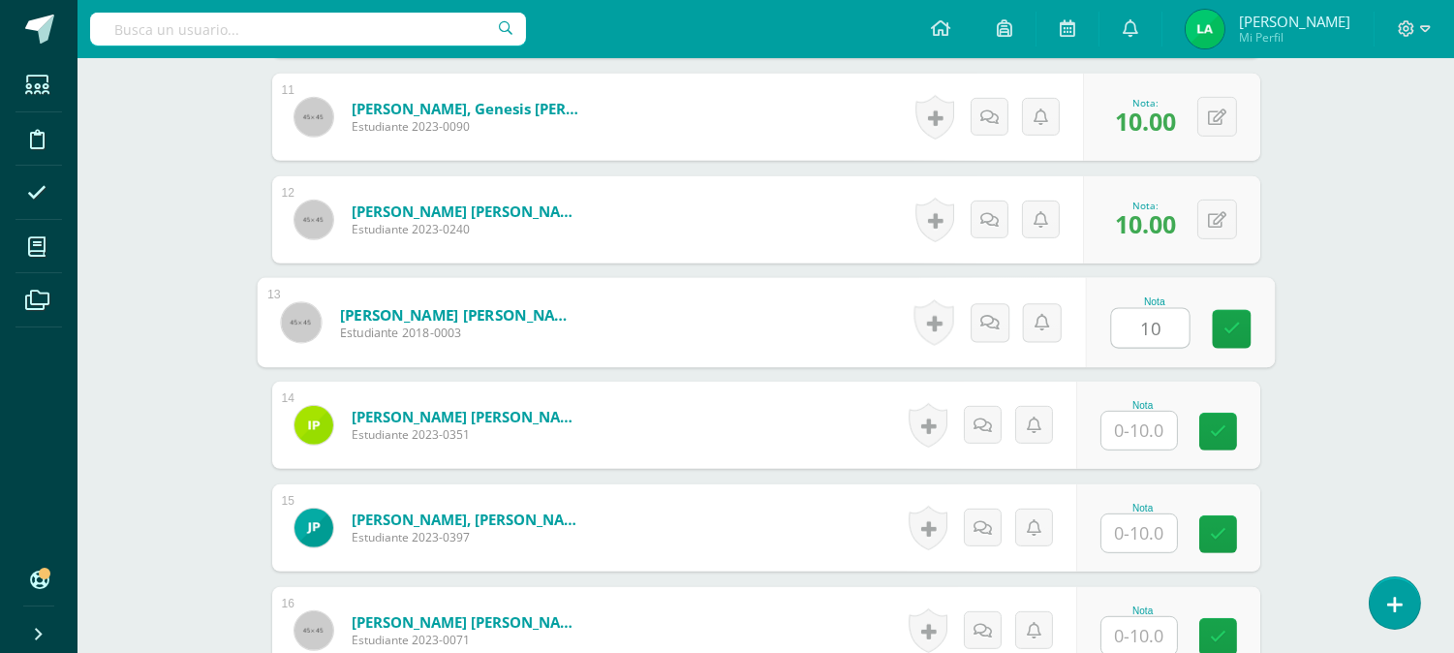
type input "10"
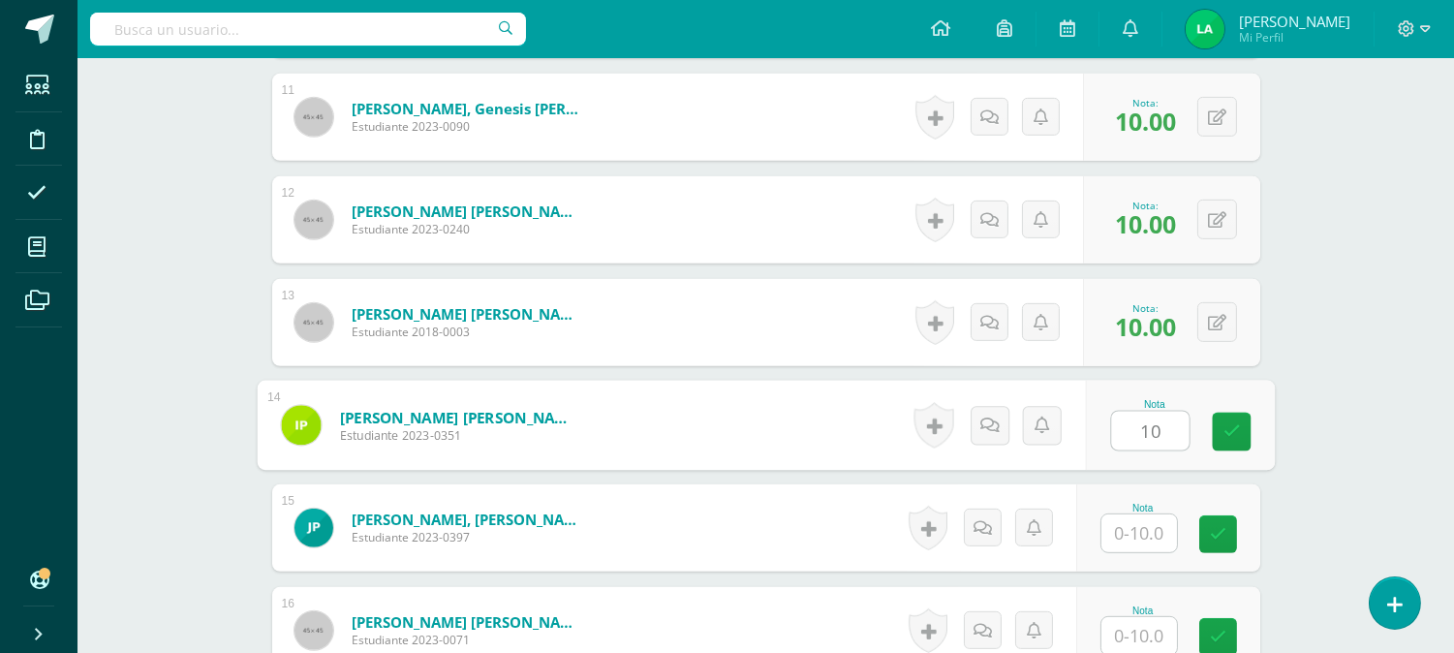
type input "10"
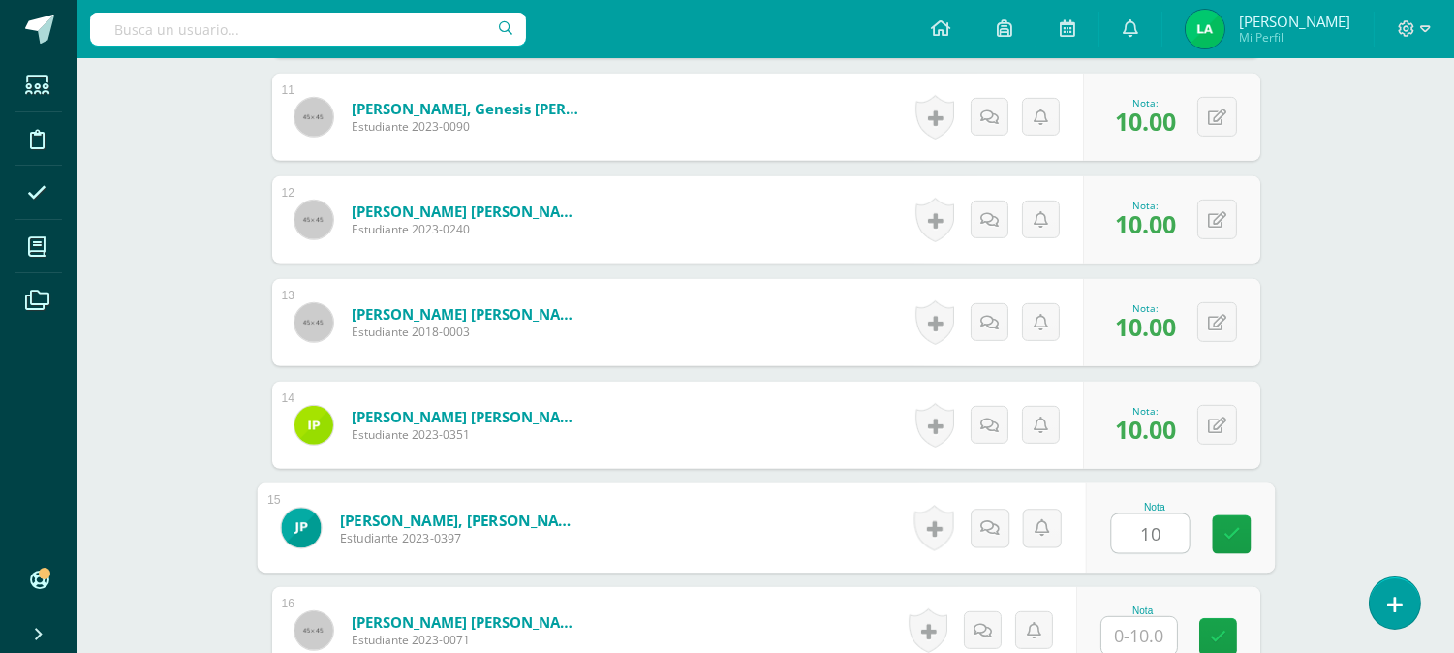
type input "10"
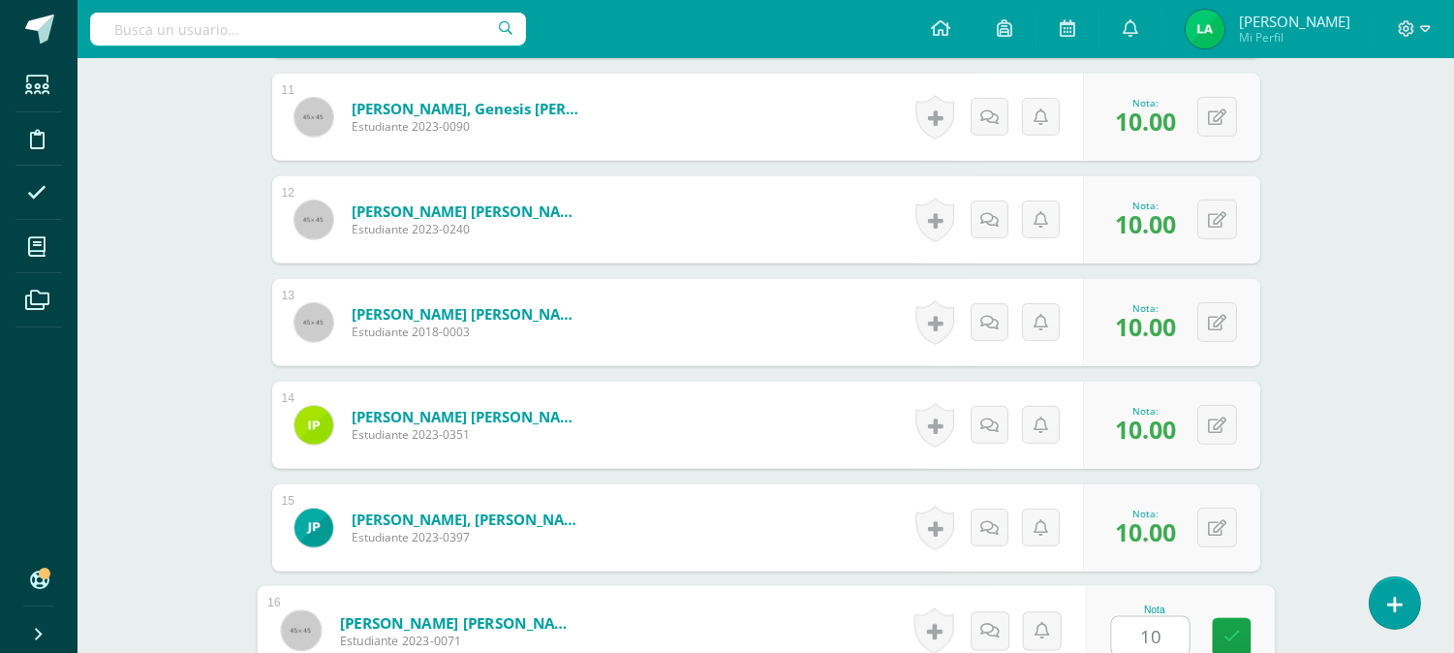
type input "10"
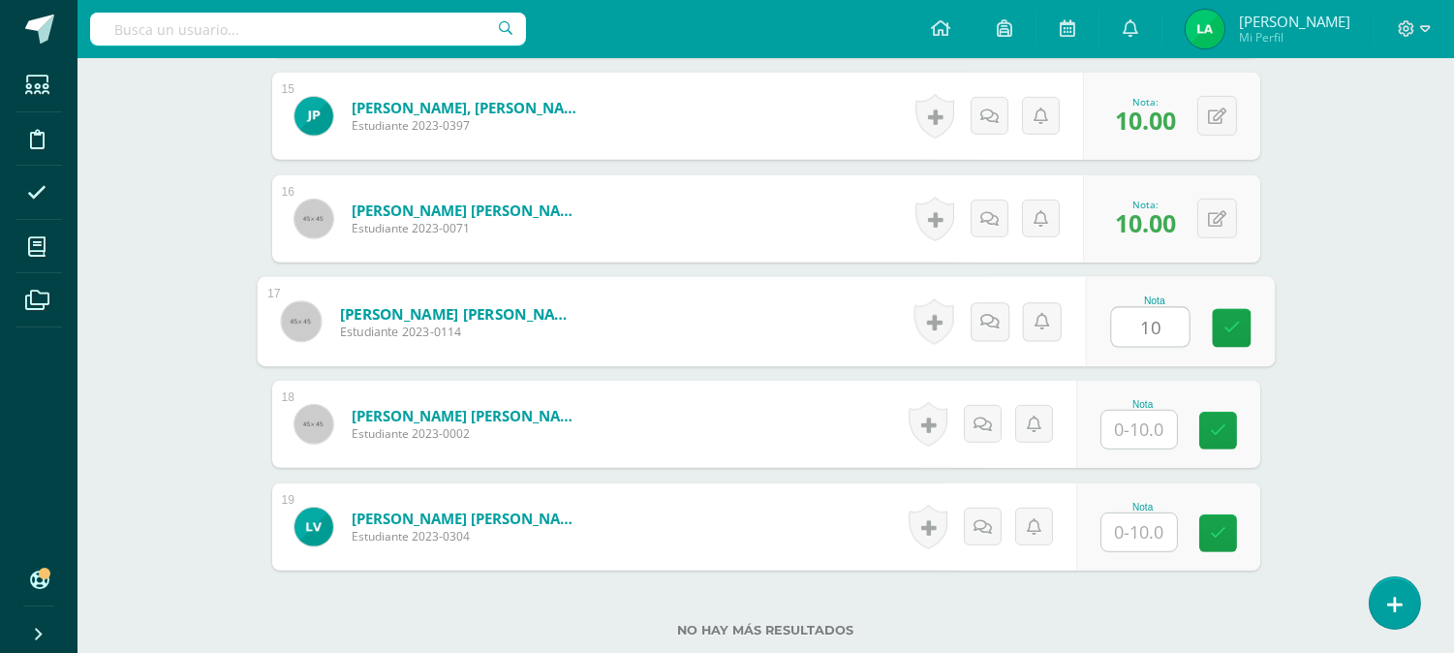
type input "10"
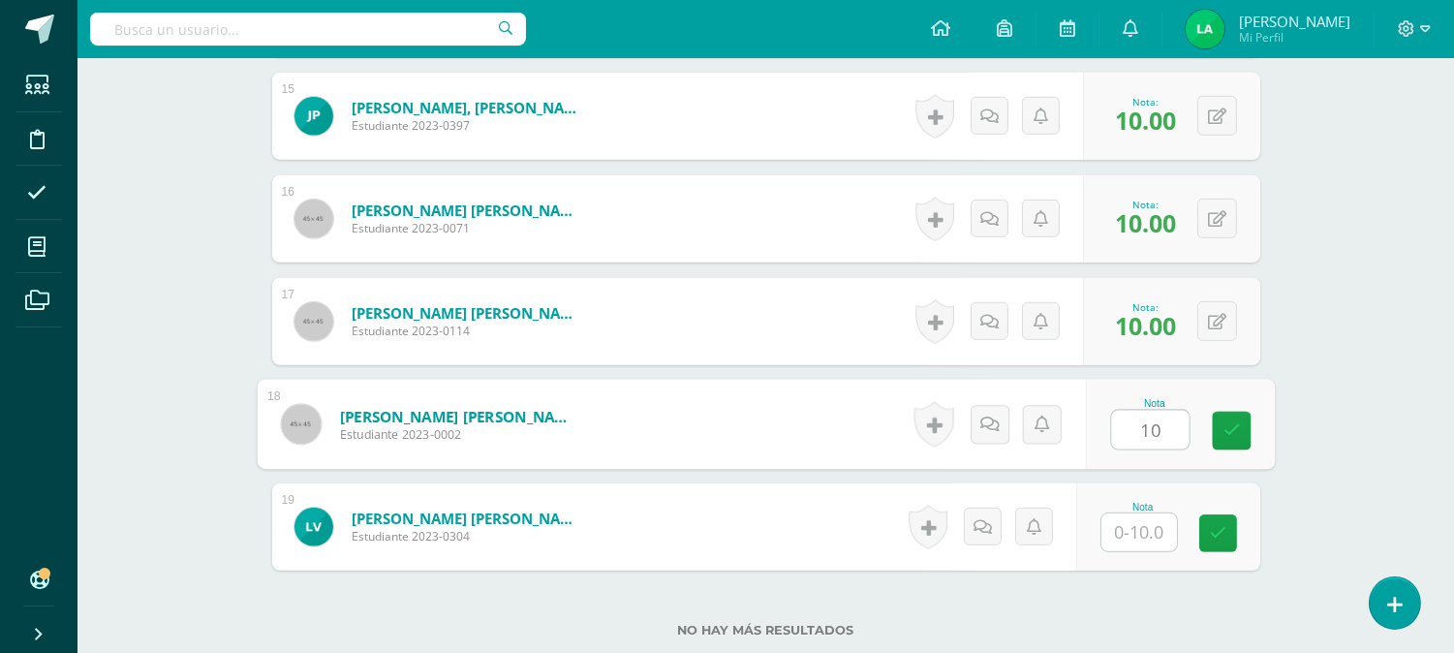
type input "10"
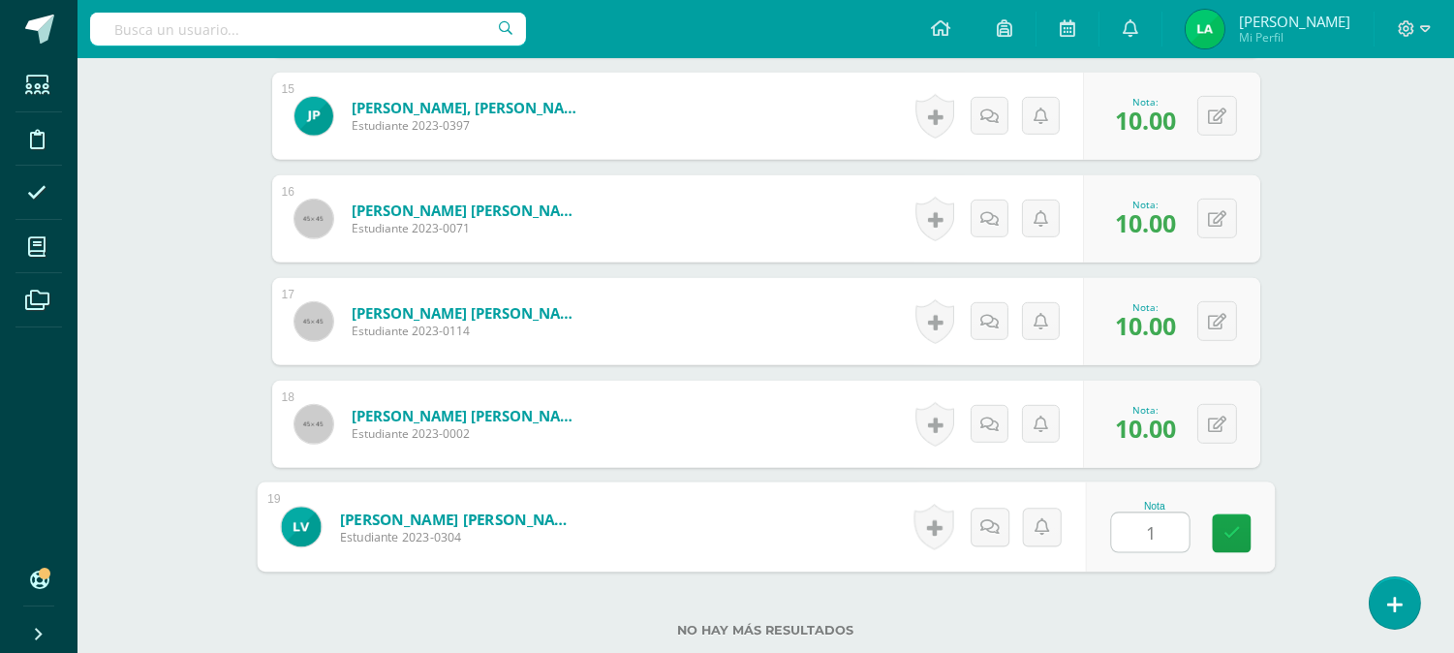
type input "10"
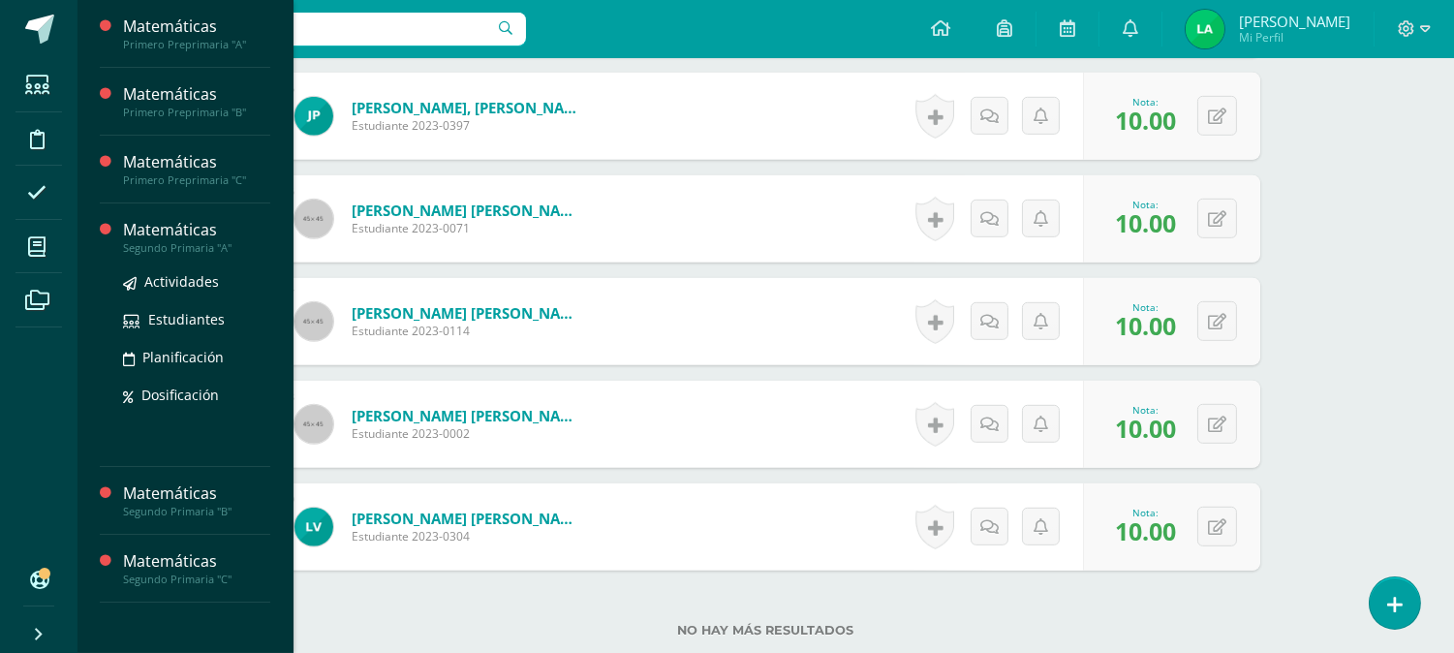
click at [167, 248] on div "Segundo Primaria "A"" at bounding box center [196, 248] width 147 height 14
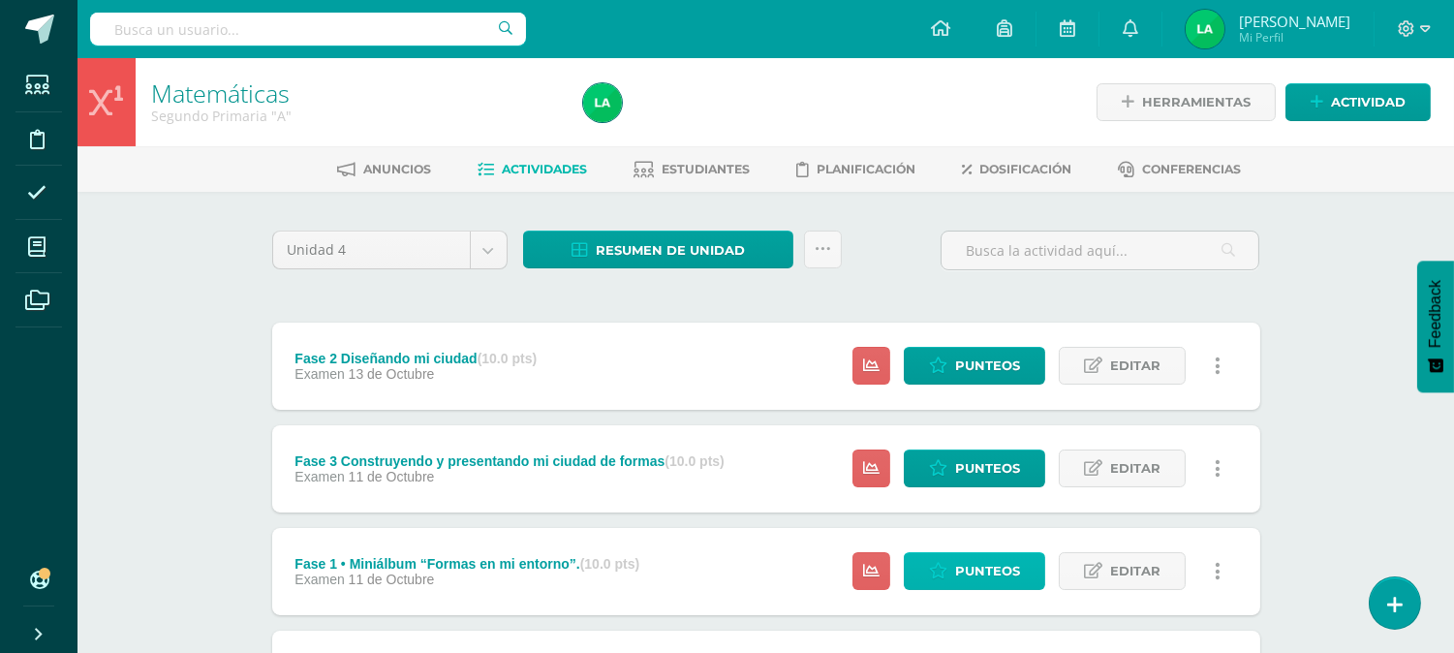
click at [959, 573] on span "Punteos" at bounding box center [987, 571] width 65 height 36
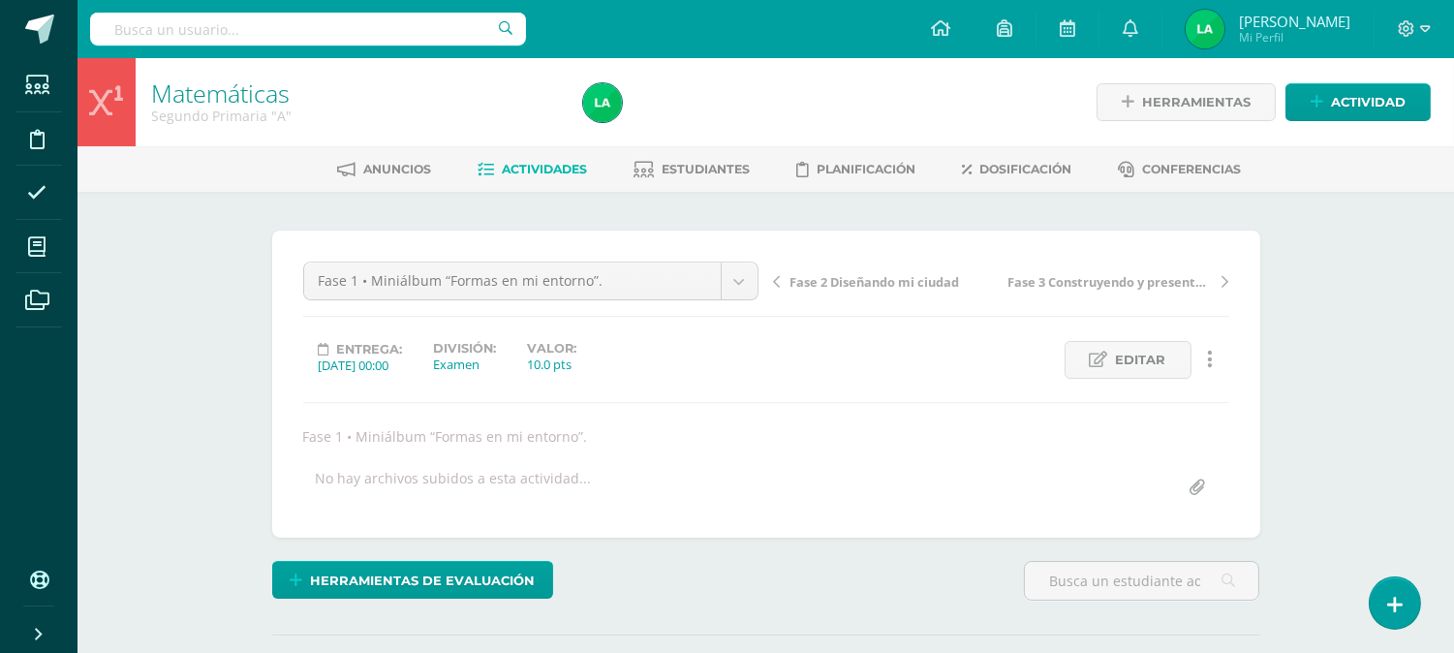
click at [1334, 391] on div "Matemáticas Segundo Primaria "A" Herramientas Detalle de asistencias Actividad …" at bounding box center [766, 422] width 1377 height 728
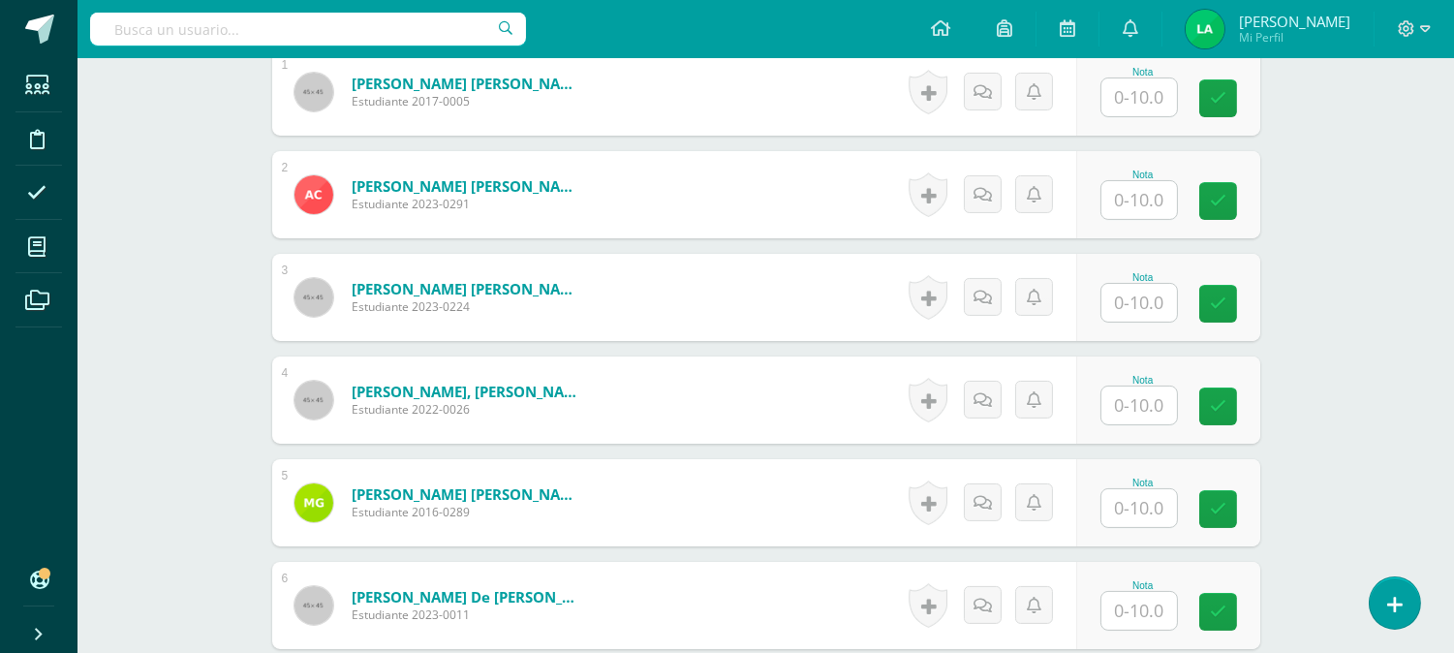
scroll to position [644, 0]
click at [1158, 107] on input "text" at bounding box center [1150, 97] width 78 height 39
type input "10"
click at [1232, 93] on icon at bounding box center [1231, 97] width 17 height 16
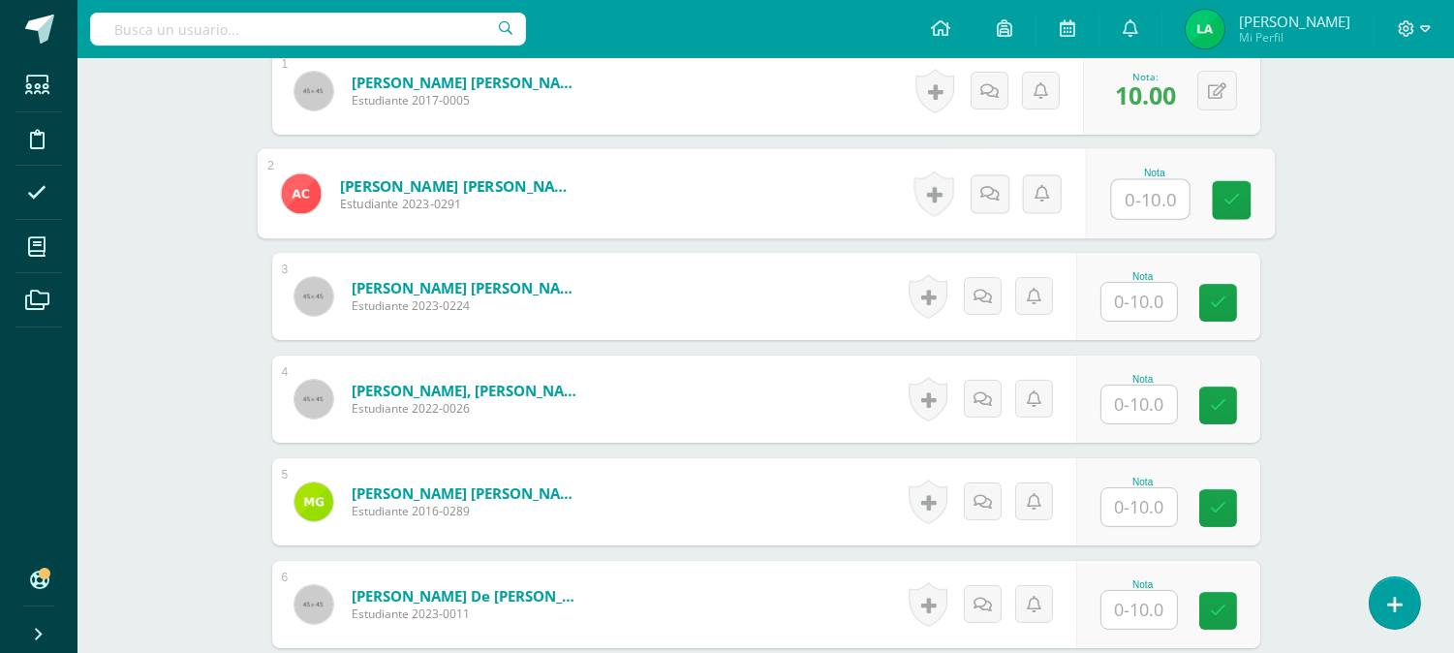
click at [1127, 194] on input "text" at bounding box center [1150, 199] width 78 height 39
type input "10"
click at [1231, 199] on icon at bounding box center [1231, 200] width 17 height 16
click at [1138, 301] on input "text" at bounding box center [1140, 302] width 76 height 38
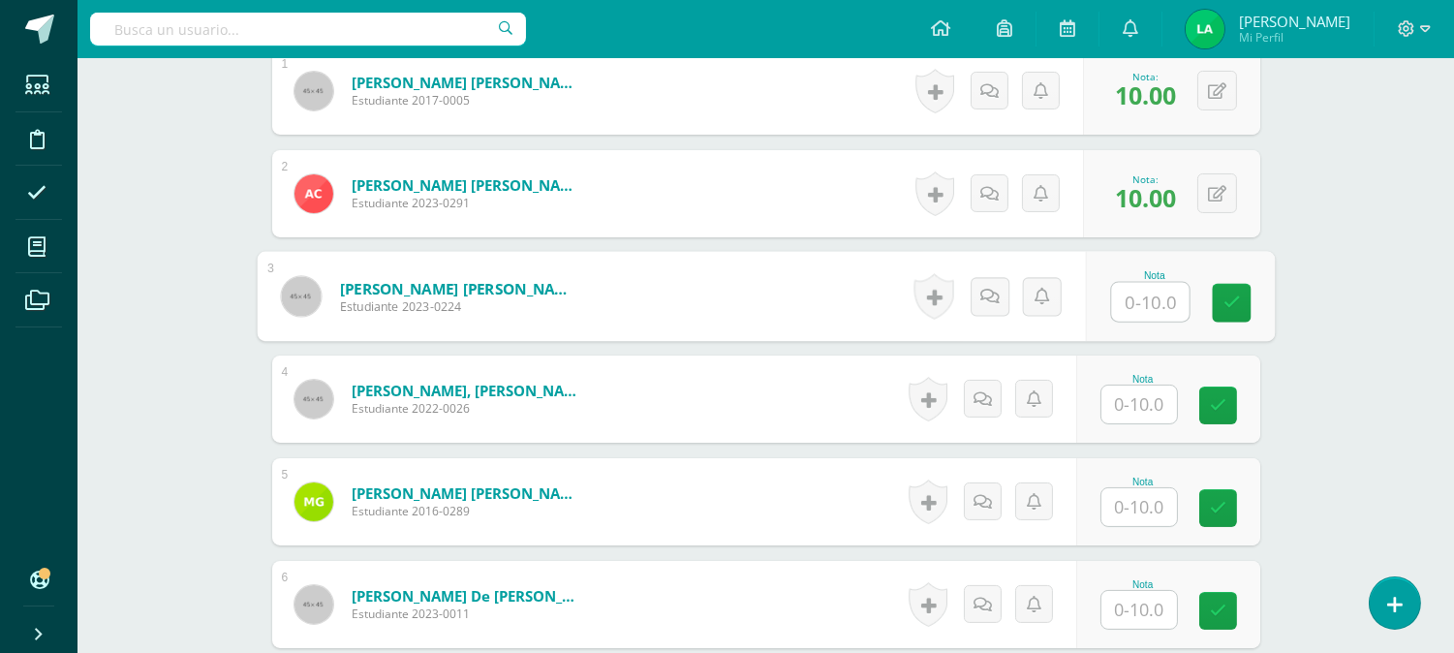
type input "8"
click at [1234, 306] on icon at bounding box center [1231, 303] width 17 height 16
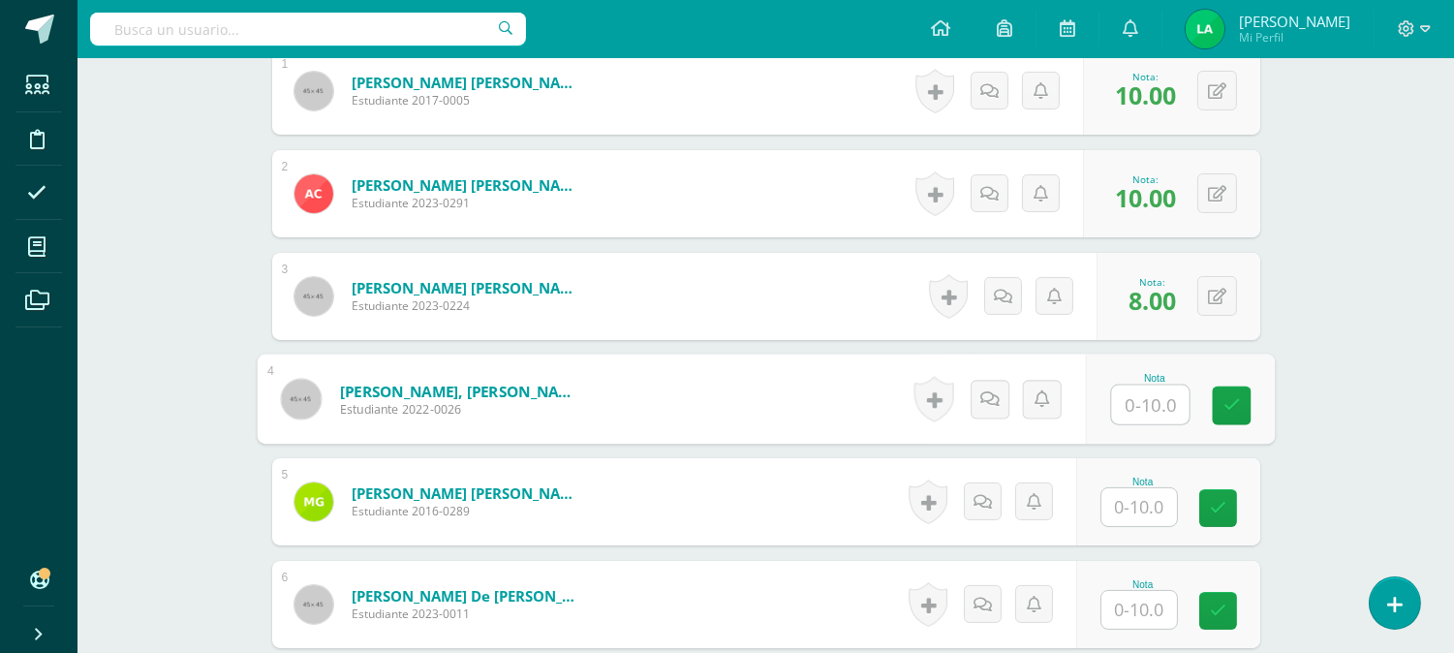
click at [1136, 395] on input "text" at bounding box center [1150, 405] width 78 height 39
type input "10"
click at [1235, 402] on icon at bounding box center [1231, 405] width 17 height 16
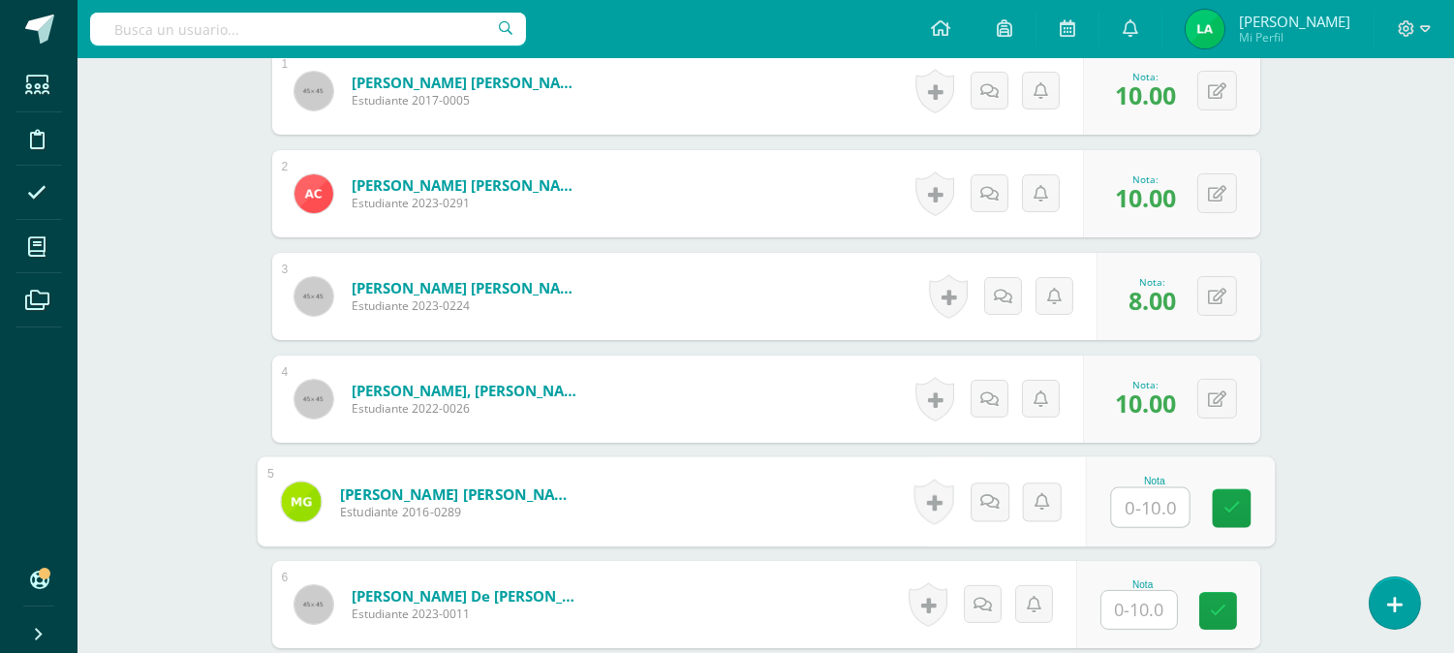
click at [1150, 506] on input "text" at bounding box center [1150, 507] width 78 height 39
type input "10"
click at [1242, 496] on link at bounding box center [1231, 508] width 39 height 39
click at [1135, 608] on input "text" at bounding box center [1140, 610] width 76 height 38
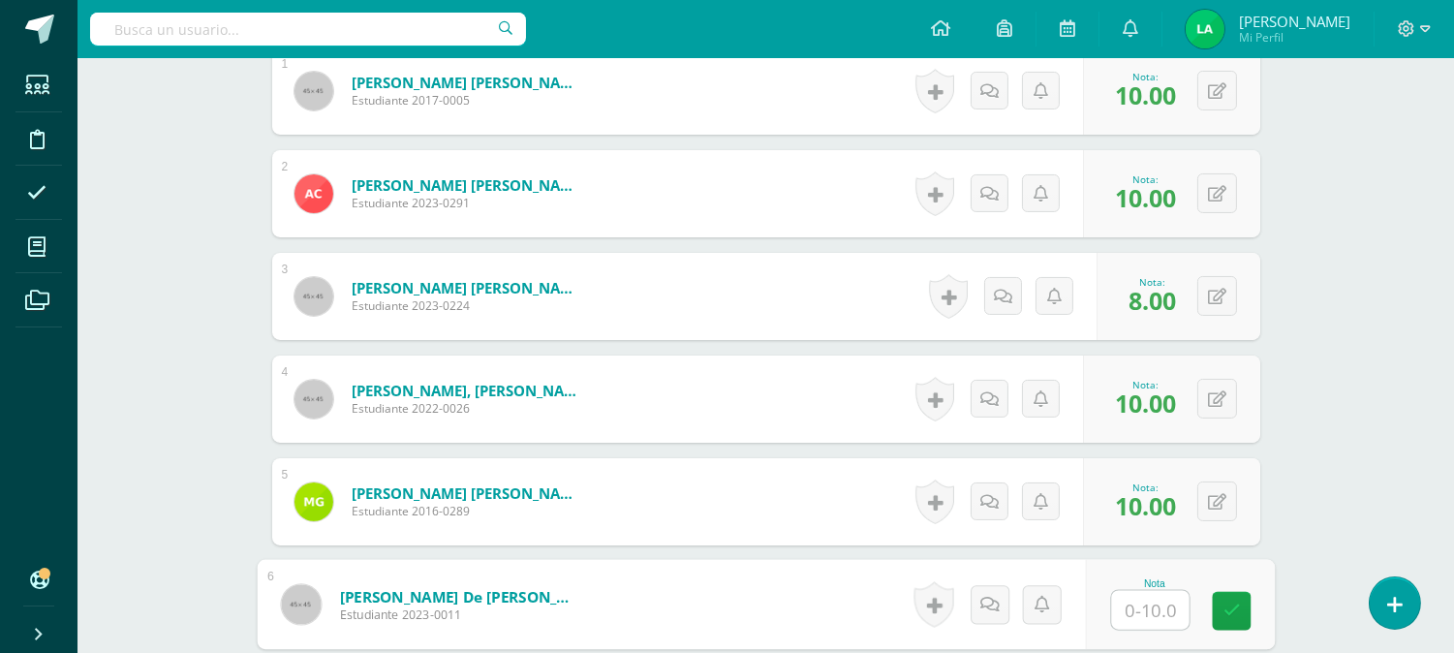
type input "8"
click at [1222, 611] on link at bounding box center [1231, 611] width 39 height 39
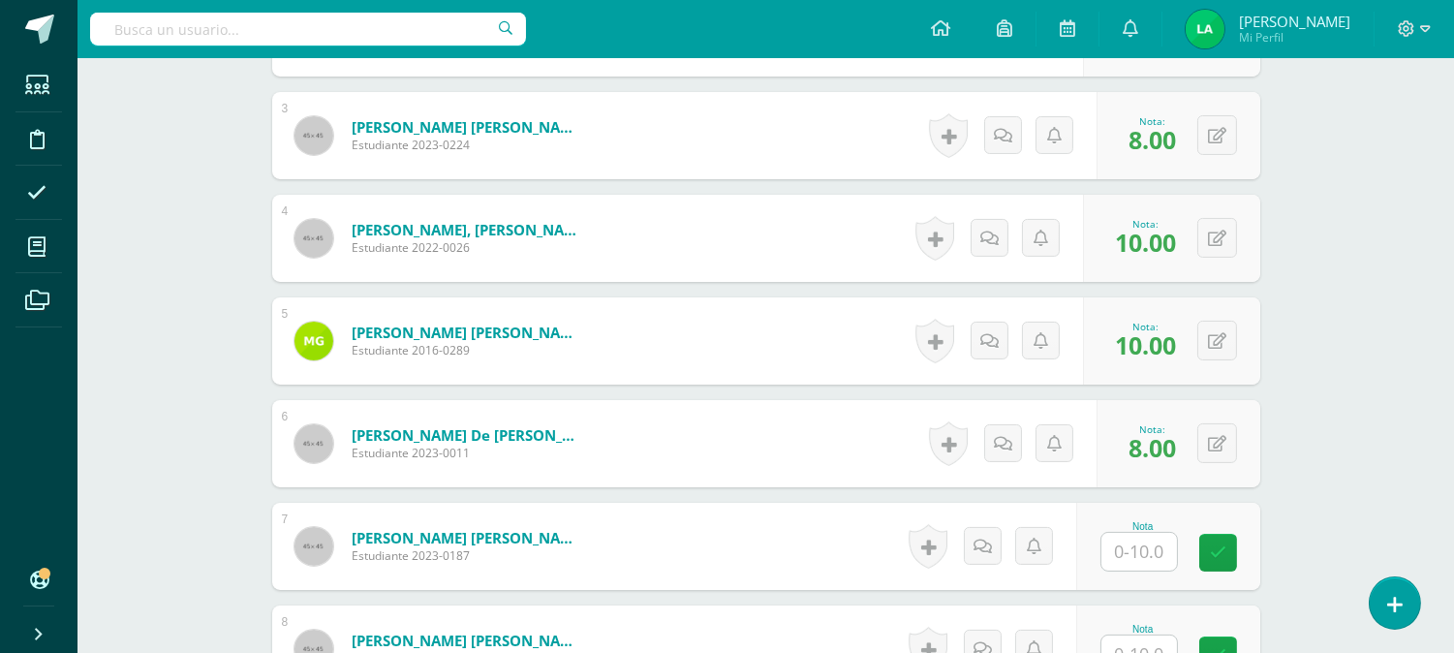
scroll to position [817, 0]
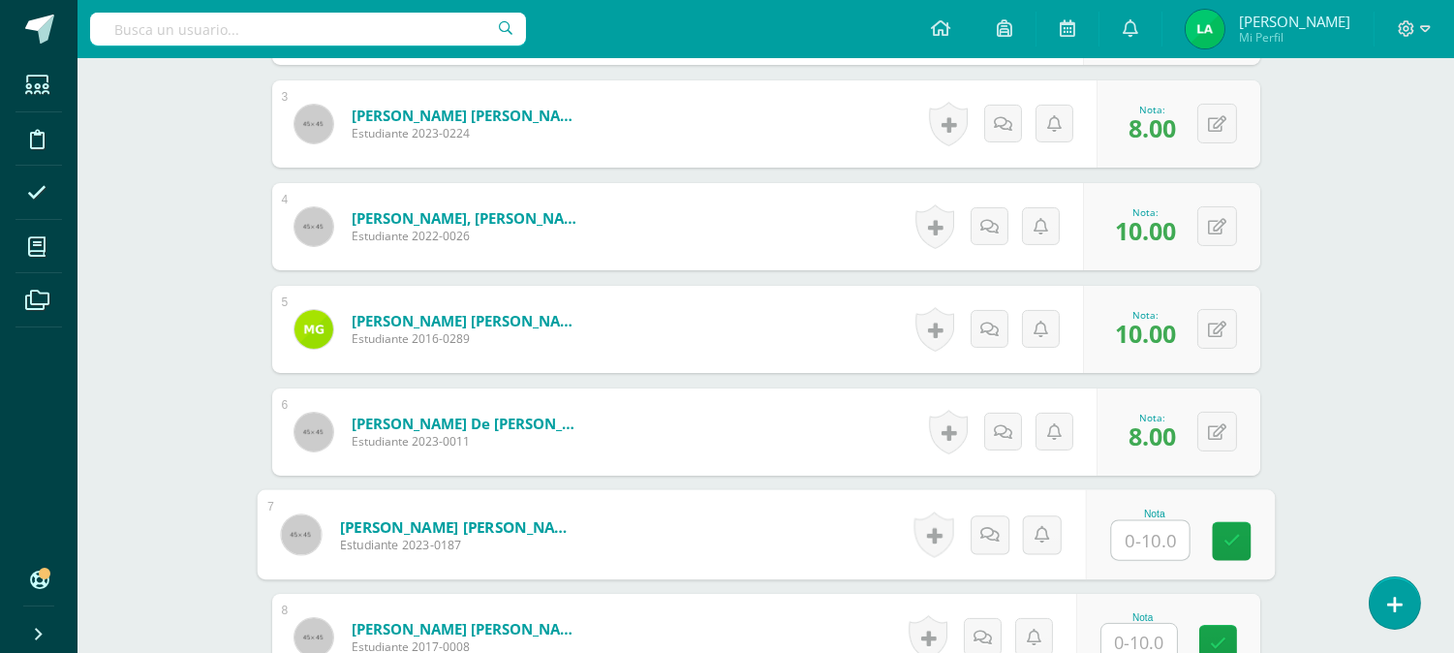
click at [1144, 535] on input "text" at bounding box center [1150, 540] width 78 height 39
type input "8"
click at [1225, 547] on icon at bounding box center [1231, 541] width 17 height 16
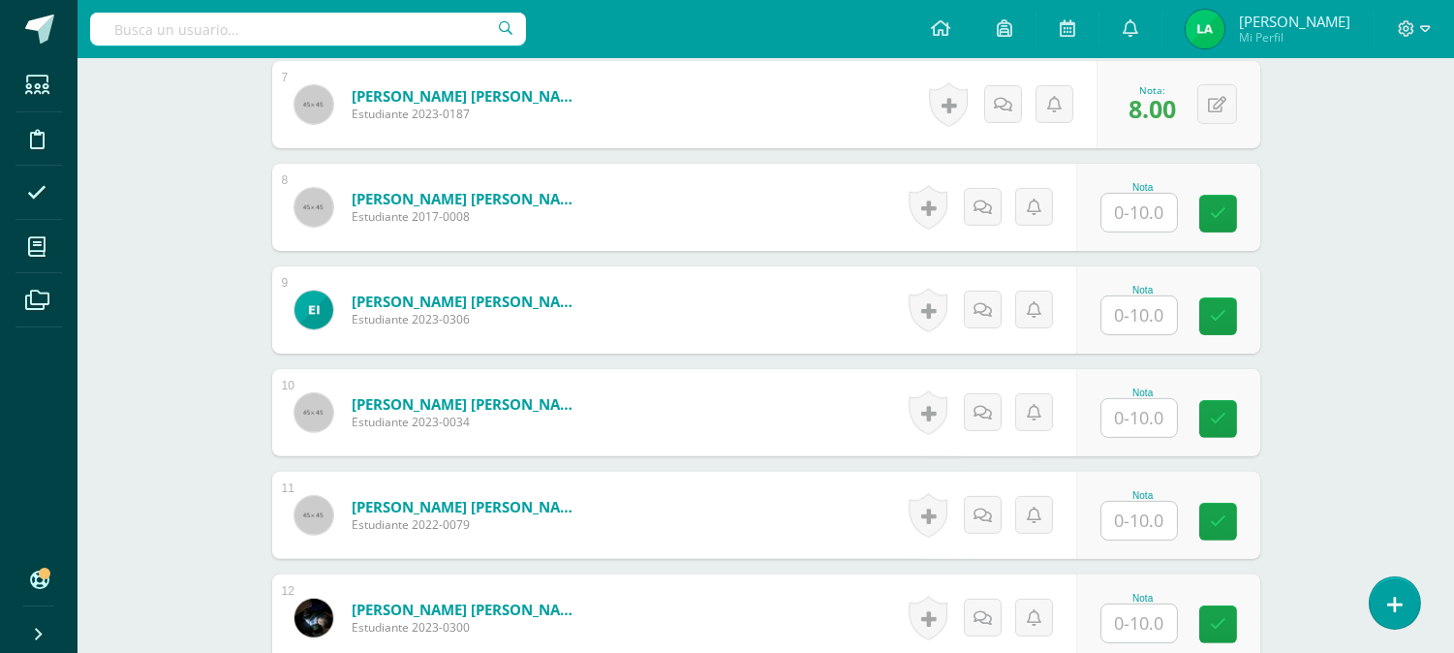
scroll to position [1291, 0]
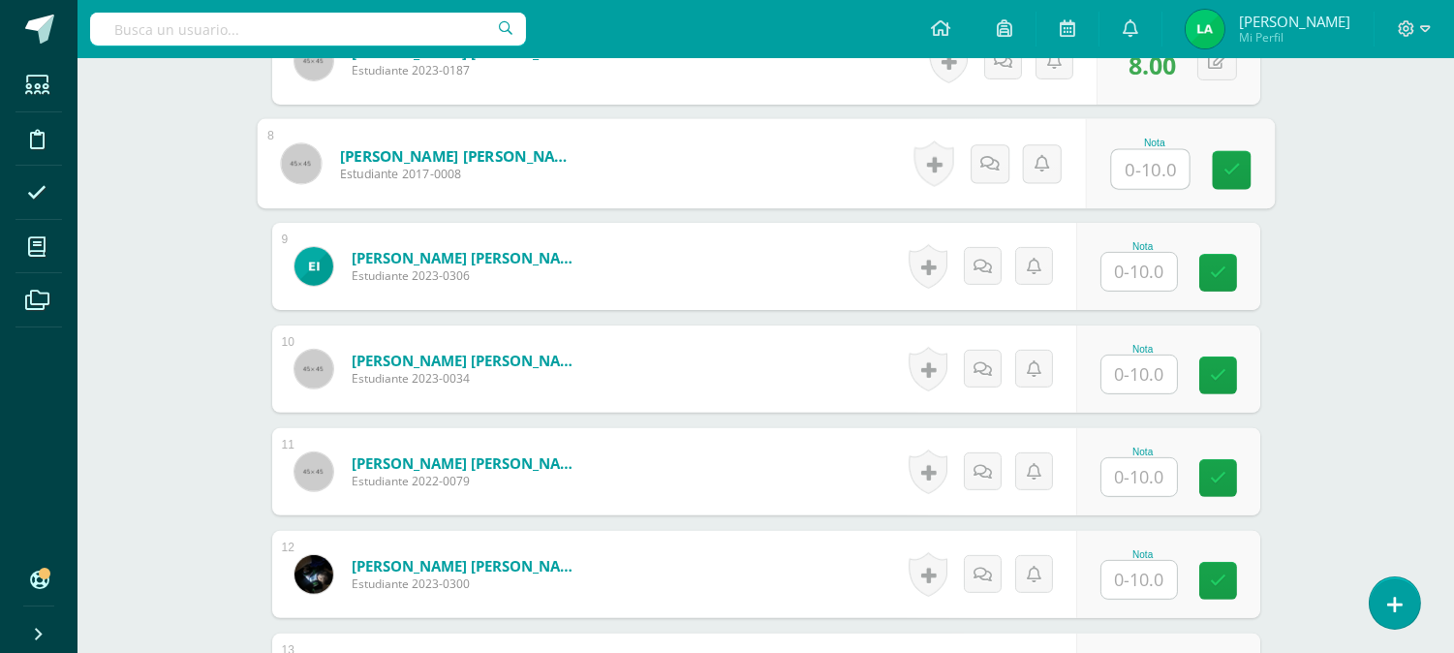
click at [1143, 167] on input "text" at bounding box center [1150, 169] width 78 height 39
type input "10"
click at [1238, 165] on icon at bounding box center [1231, 170] width 17 height 16
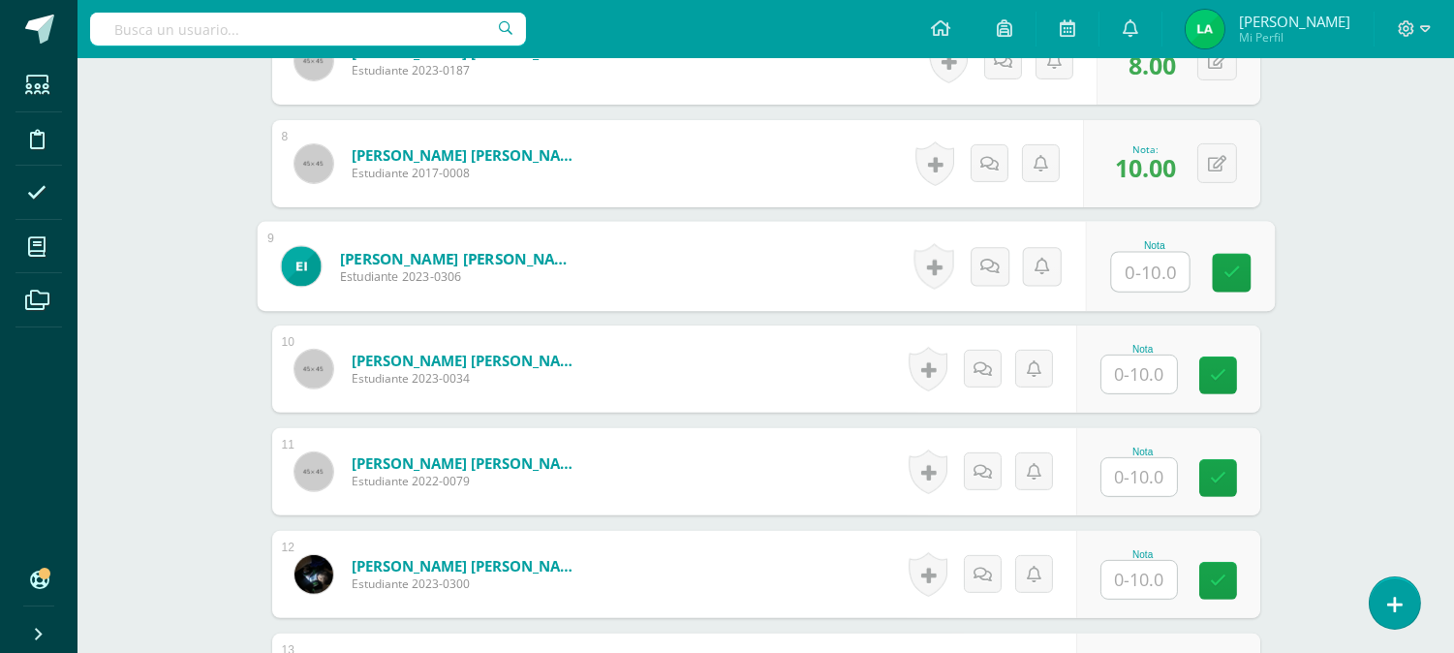
click at [1140, 276] on input "text" at bounding box center [1150, 272] width 78 height 39
type input "7"
click at [1214, 272] on link at bounding box center [1231, 273] width 39 height 39
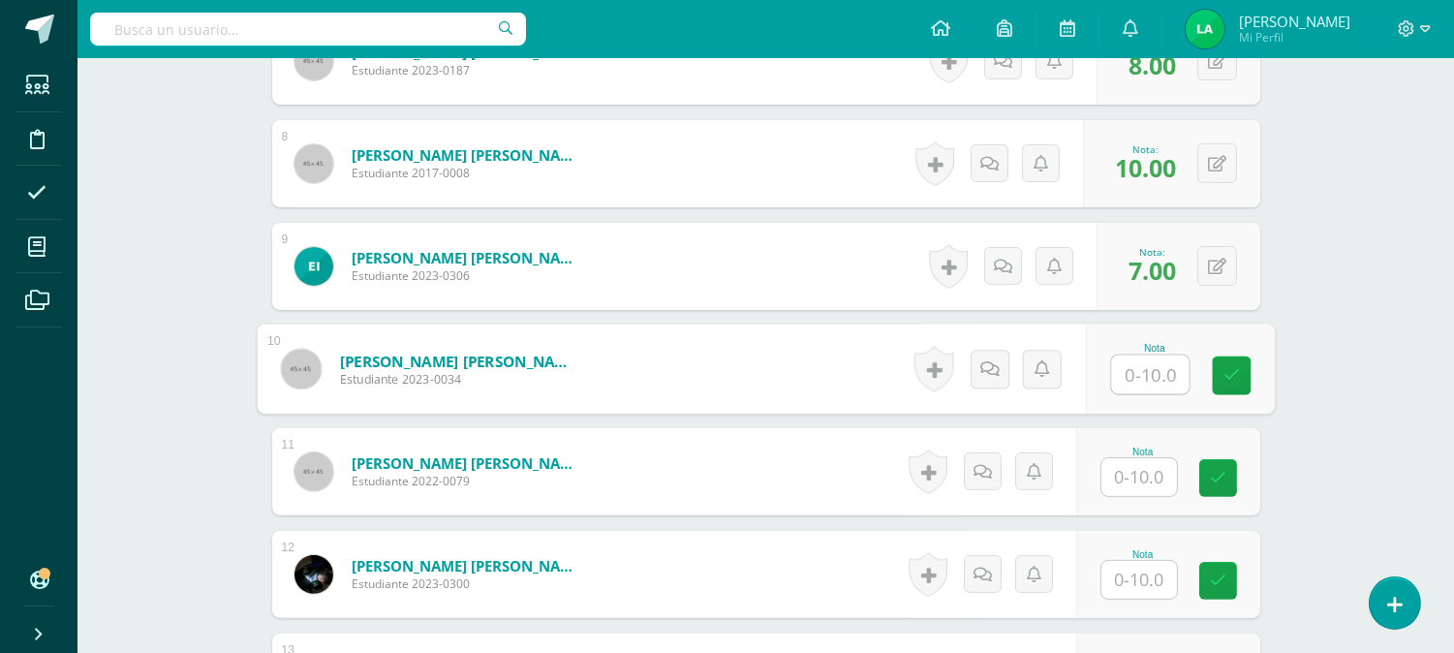
click at [1159, 356] on input "text" at bounding box center [1150, 375] width 78 height 39
type input "10"
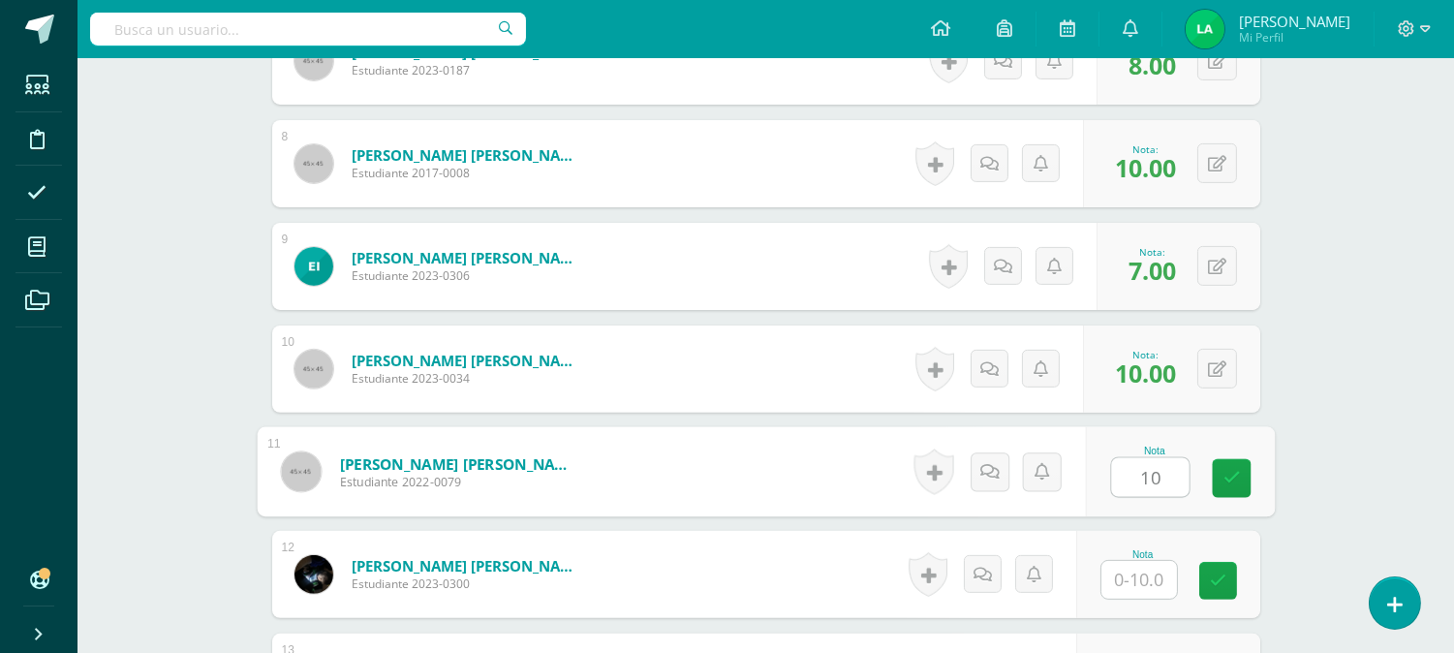
type input "10"
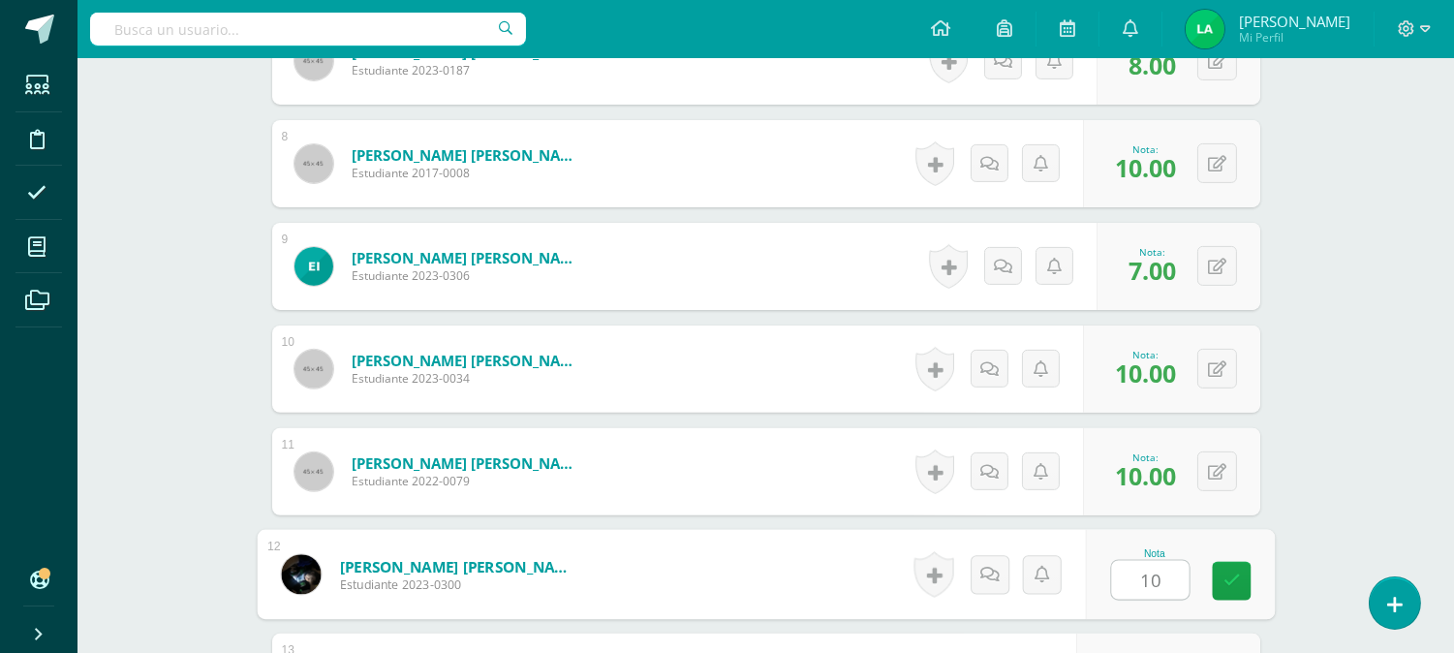
type input "10"
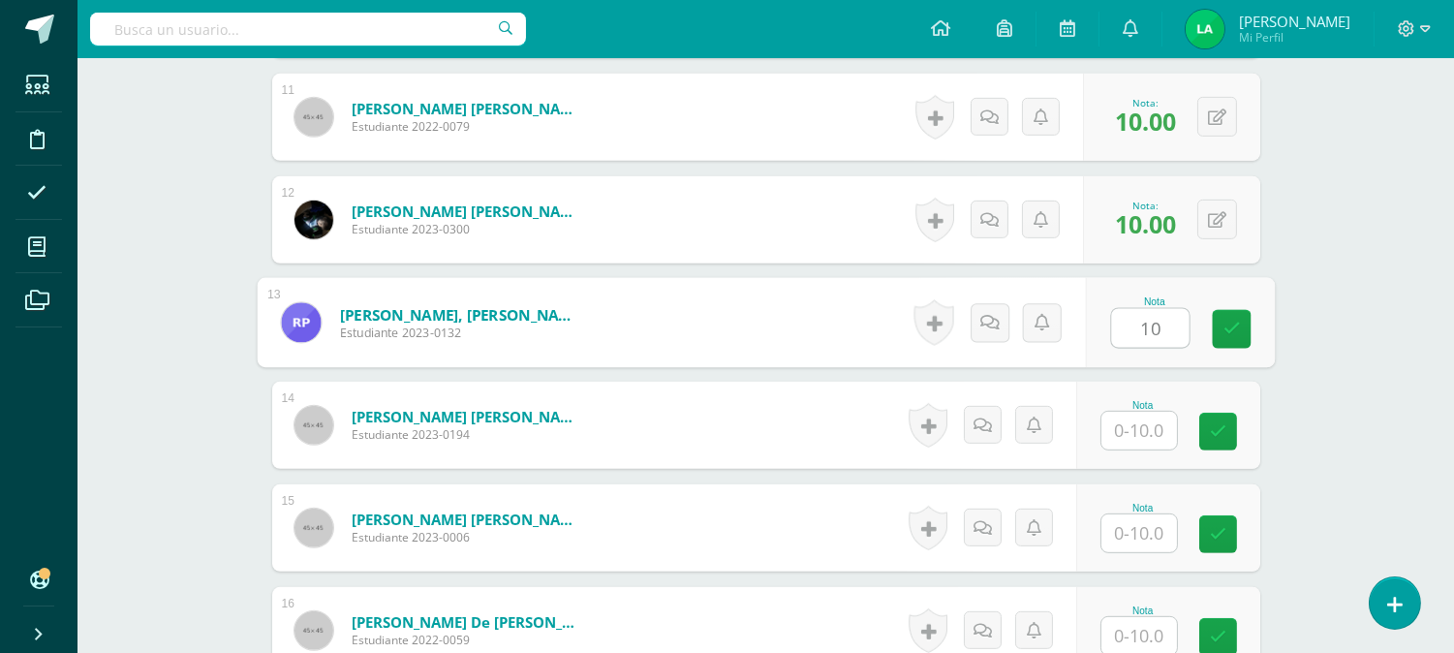
type input "10"
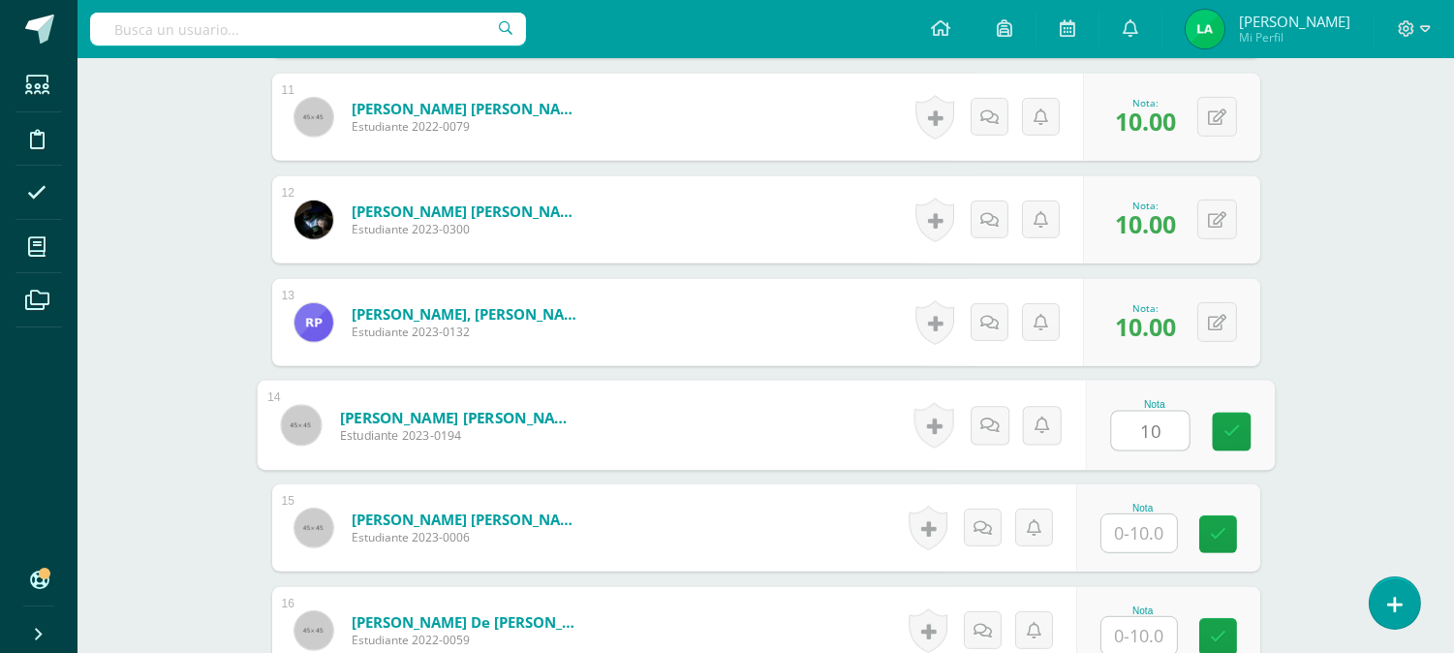
type input "10"
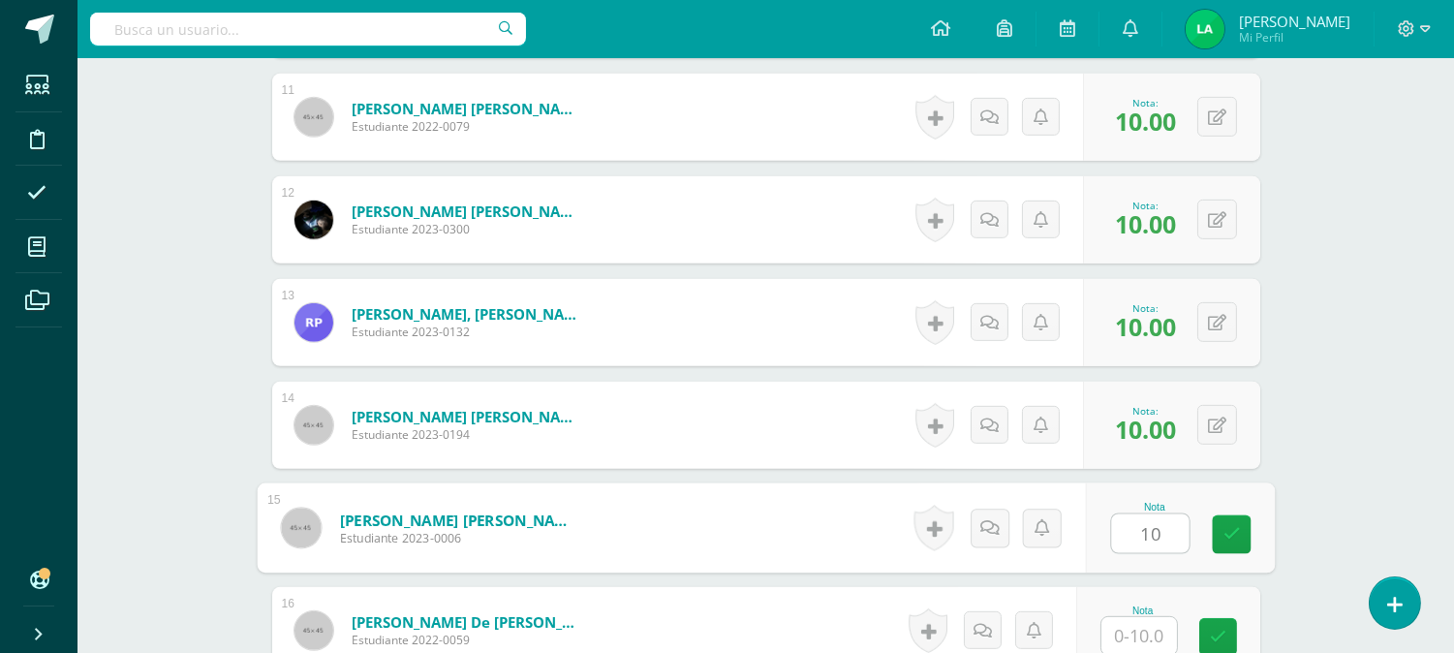
type input "10"
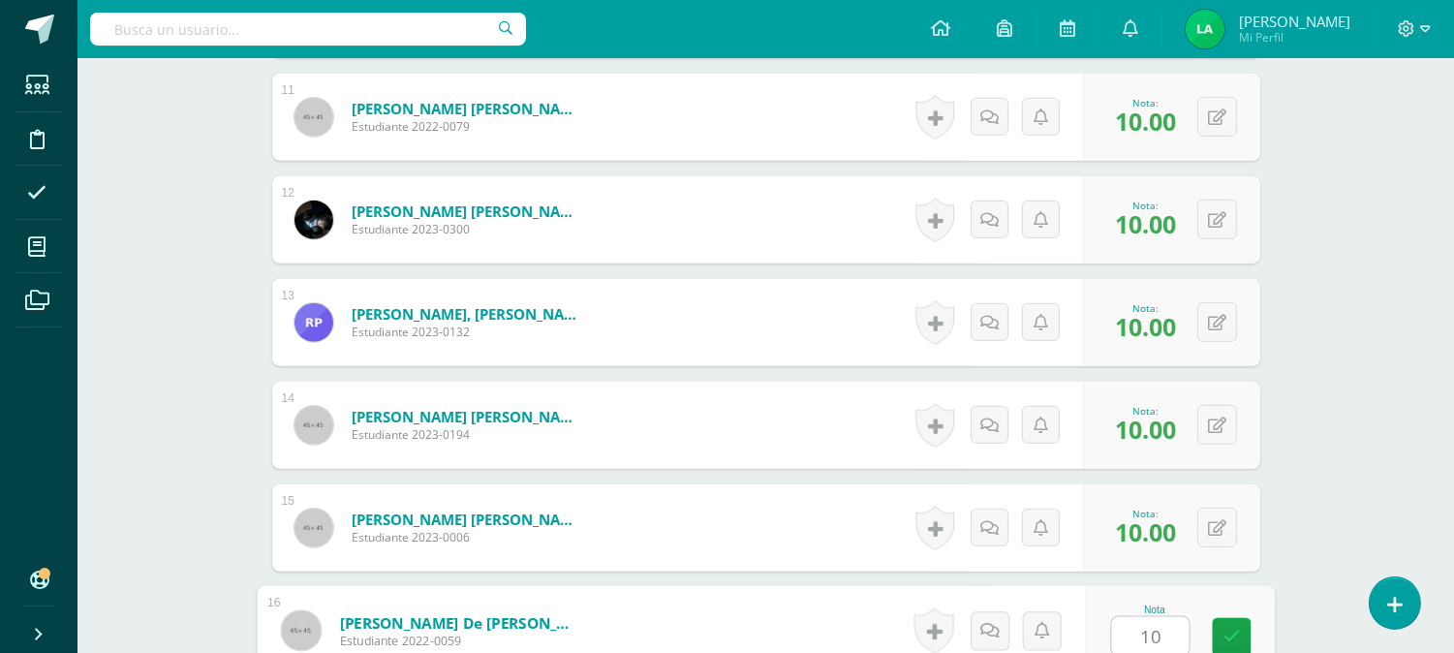
type input "10"
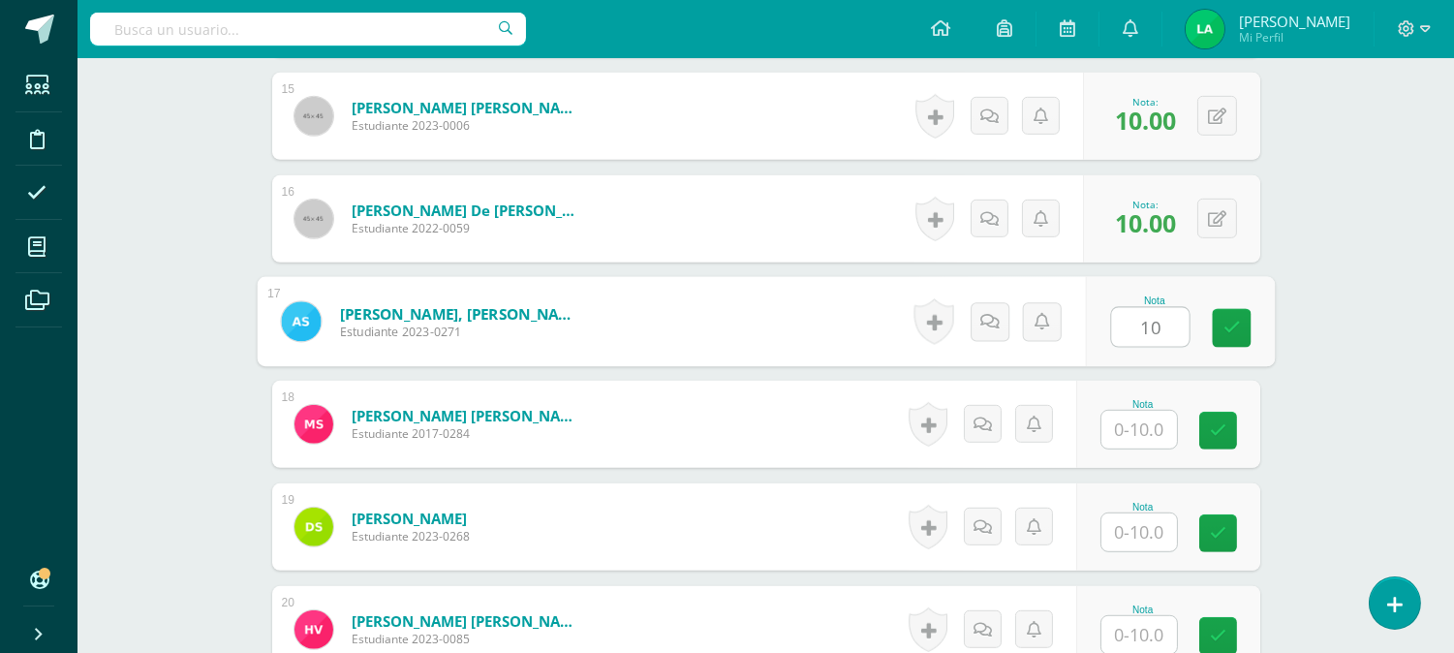
type input "10"
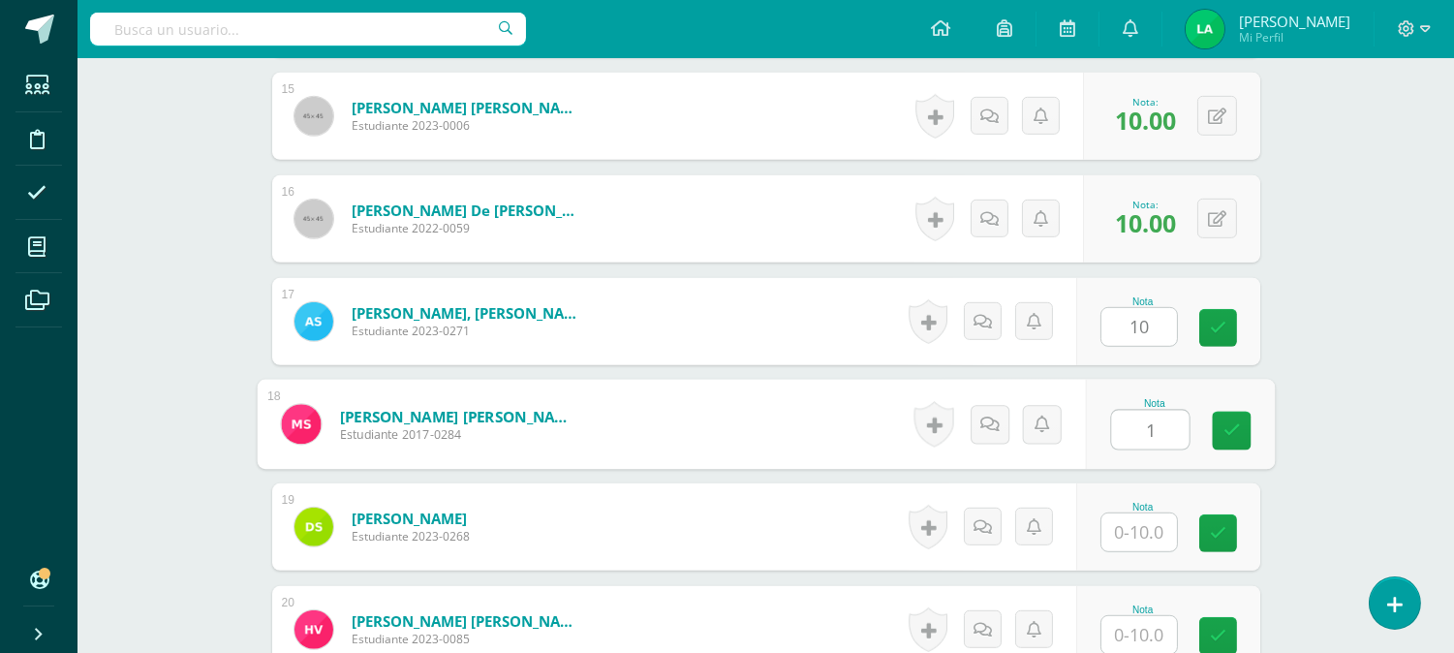
type input "10"
click at [1232, 434] on icon at bounding box center [1231, 430] width 17 height 16
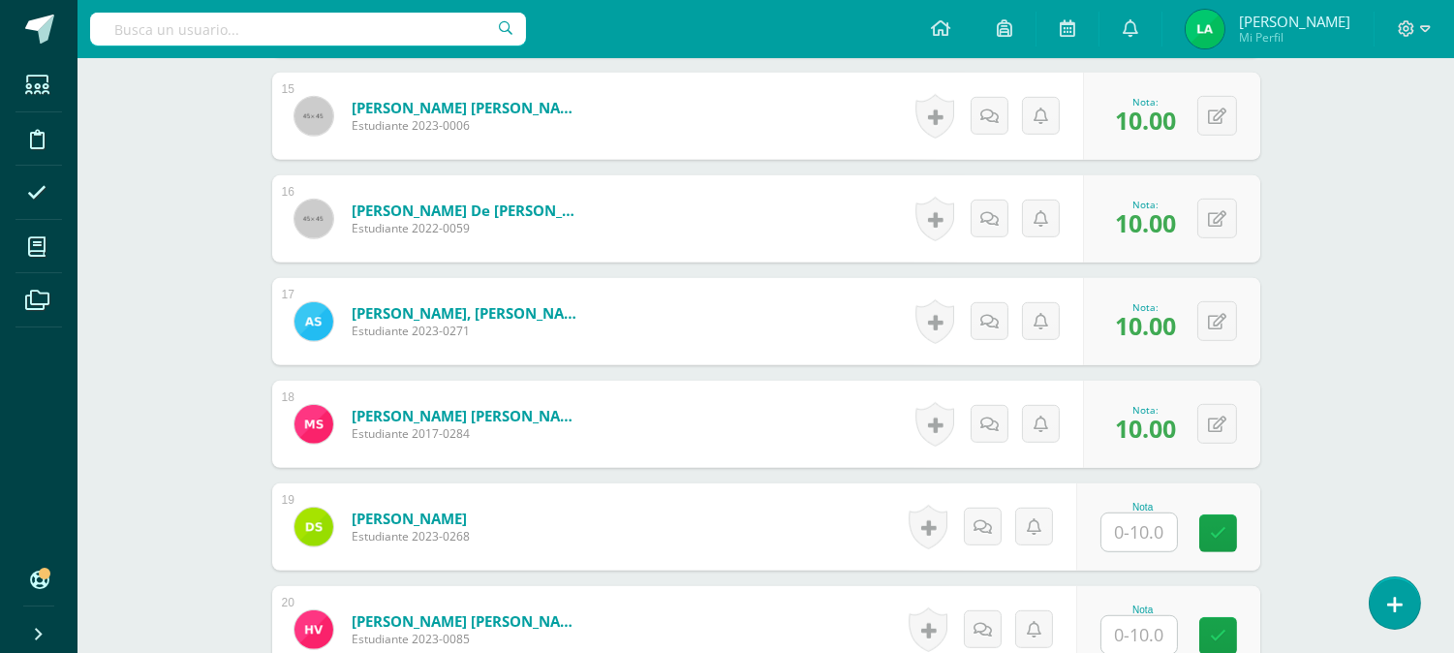
click at [1136, 521] on input "text" at bounding box center [1140, 533] width 76 height 38
type input "8"
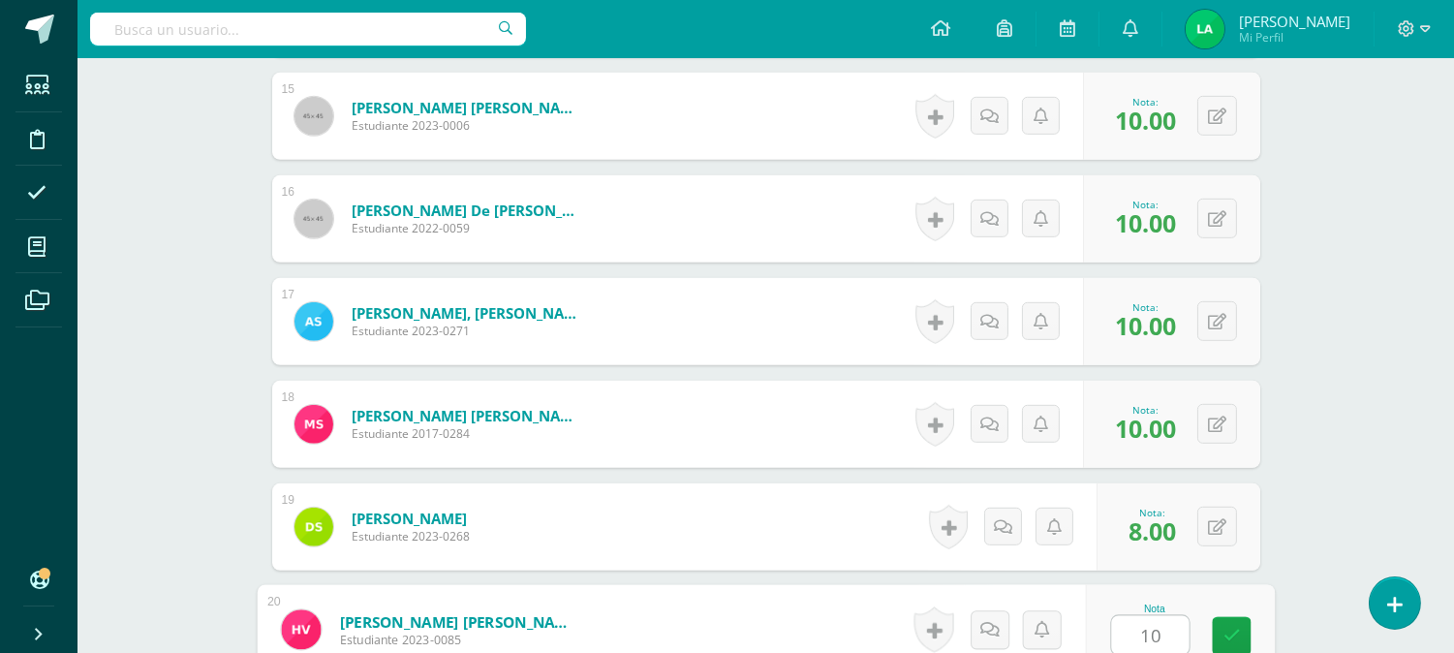
type input "10"
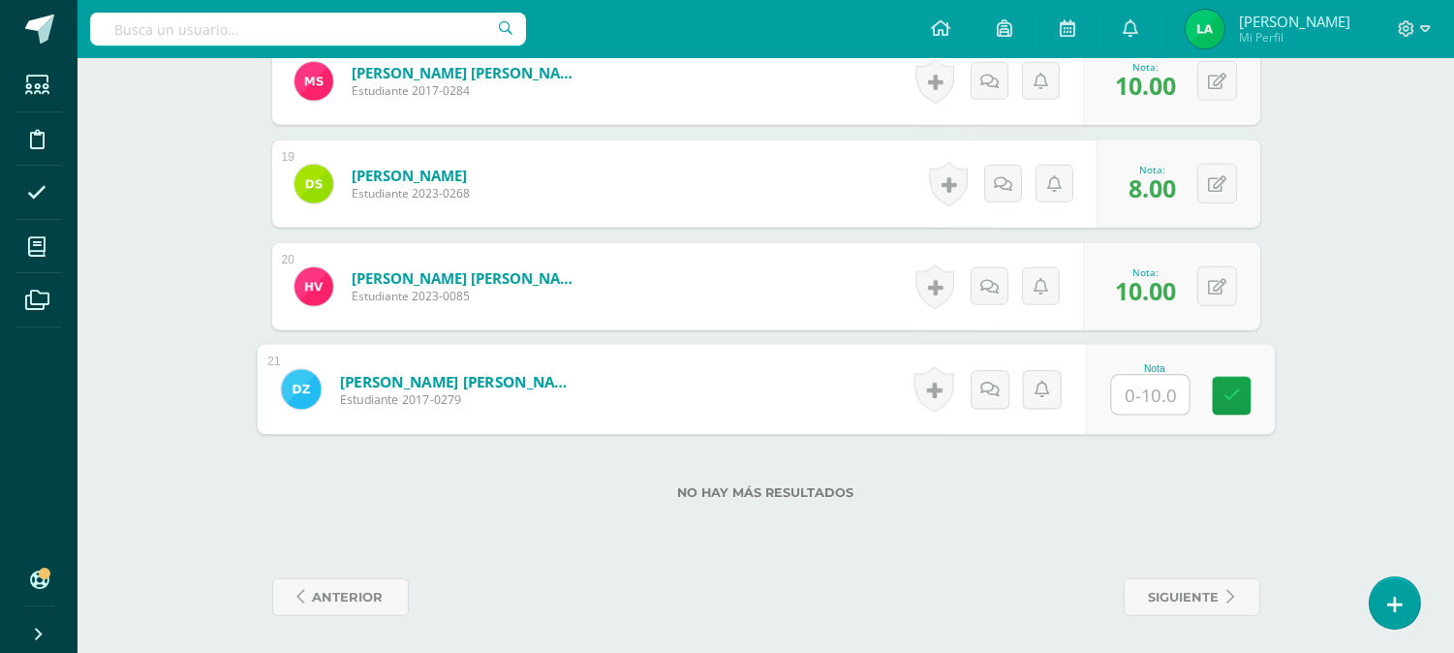
type input "7"
click at [1243, 391] on link at bounding box center [1231, 396] width 39 height 39
click at [404, 487] on label "No hay más resultados" at bounding box center [766, 492] width 988 height 15
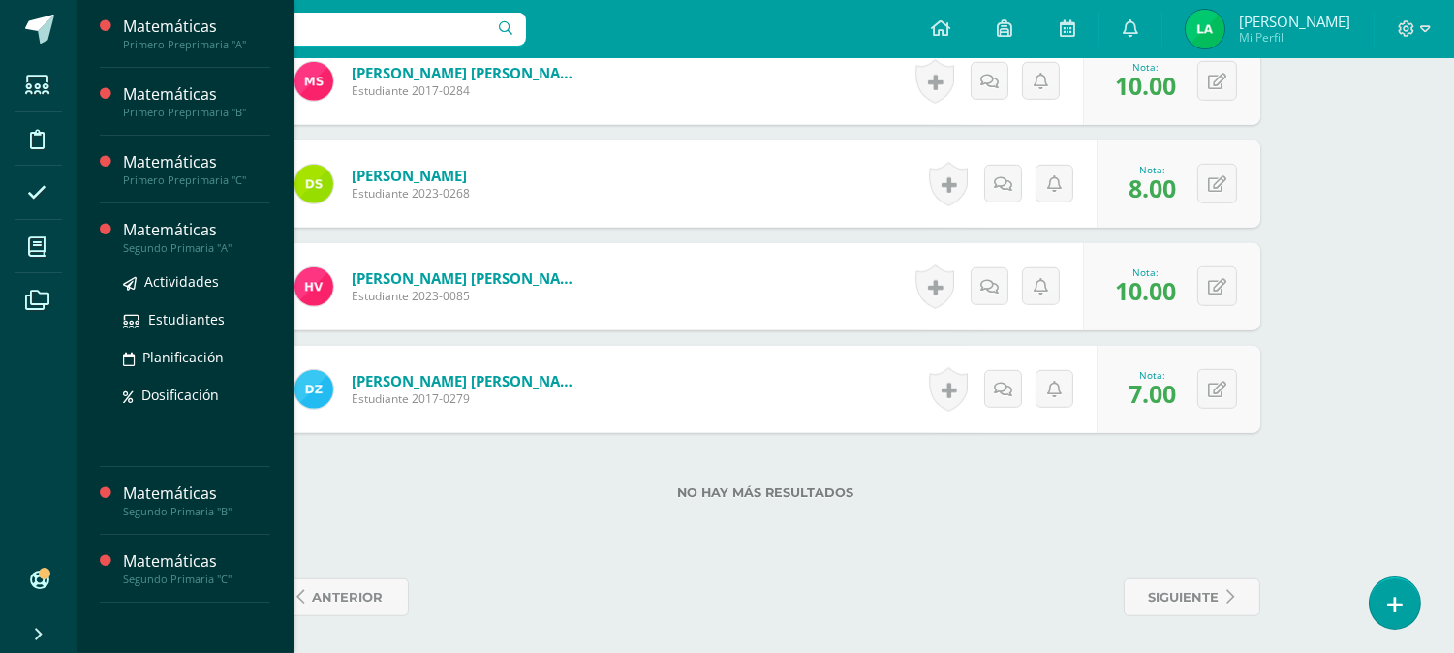
click at [145, 249] on div "Segundo Primaria "A"" at bounding box center [196, 248] width 147 height 14
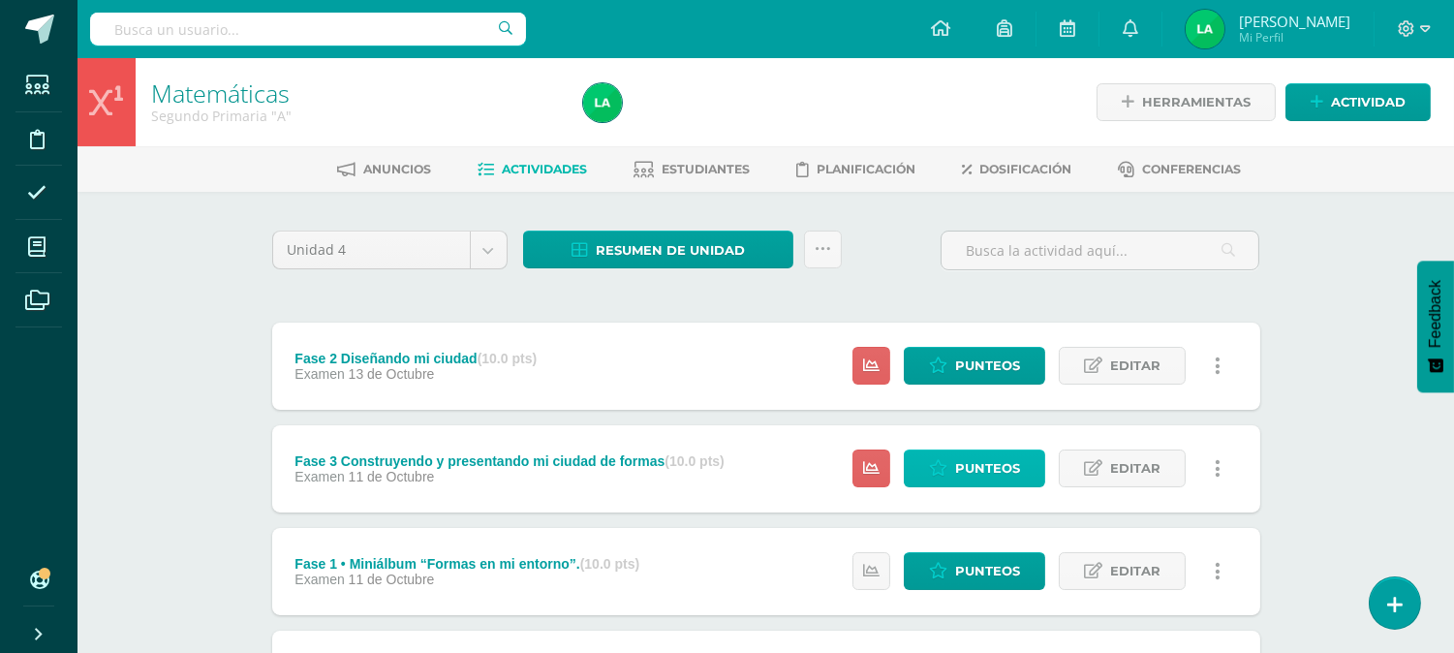
click at [947, 462] on icon at bounding box center [938, 468] width 18 height 16
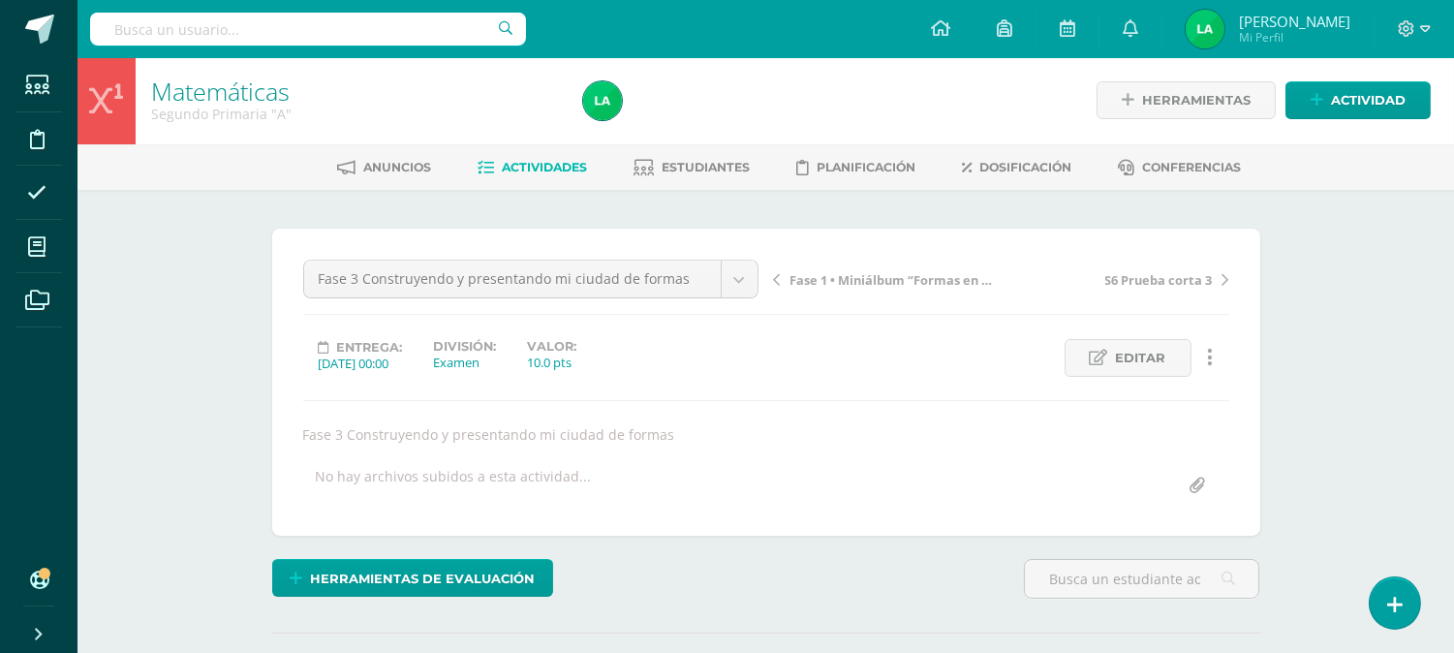
scroll to position [3, 0]
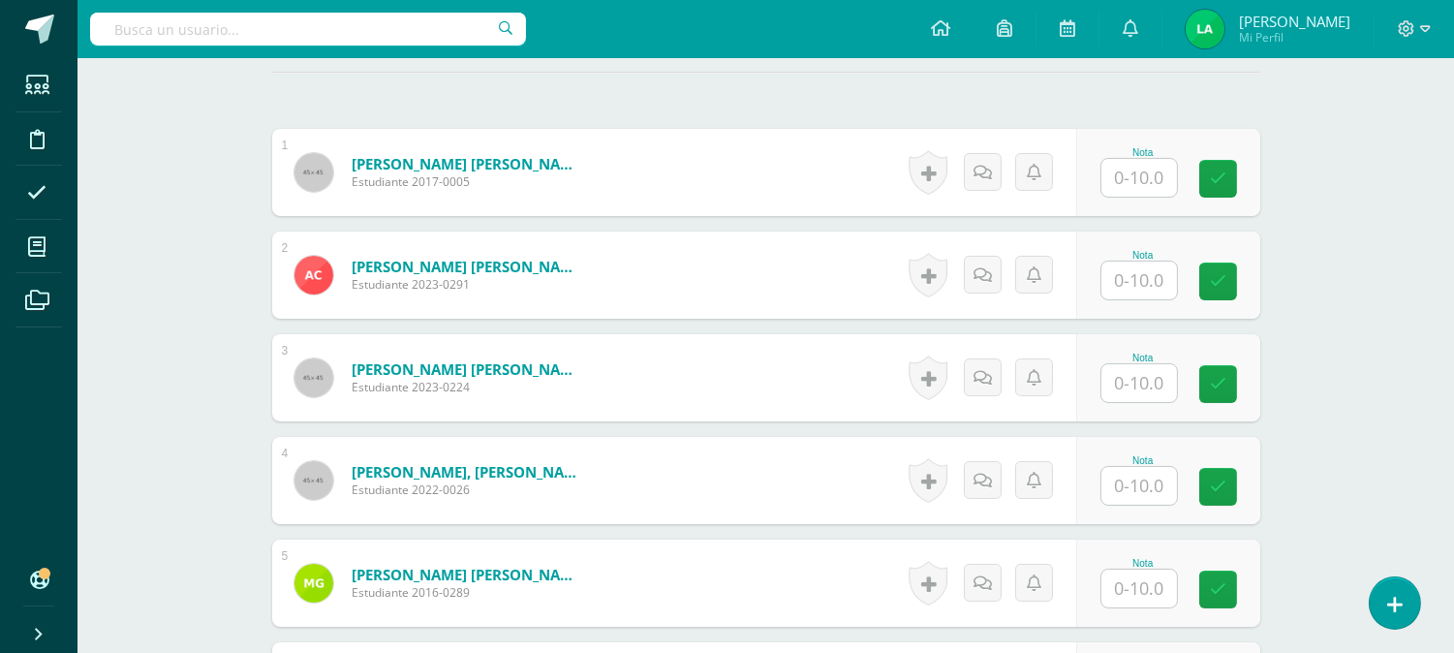
scroll to position [606, 0]
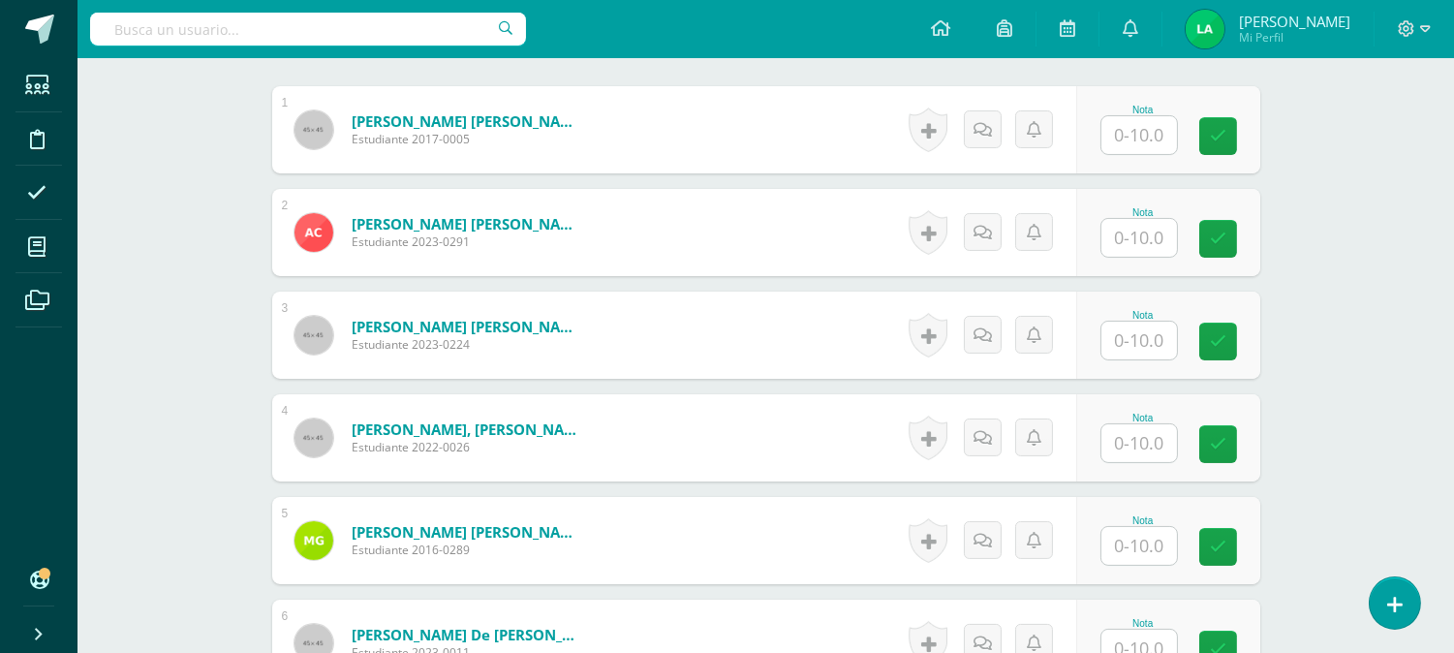
click at [1156, 138] on input "text" at bounding box center [1140, 135] width 76 height 38
type input "10"
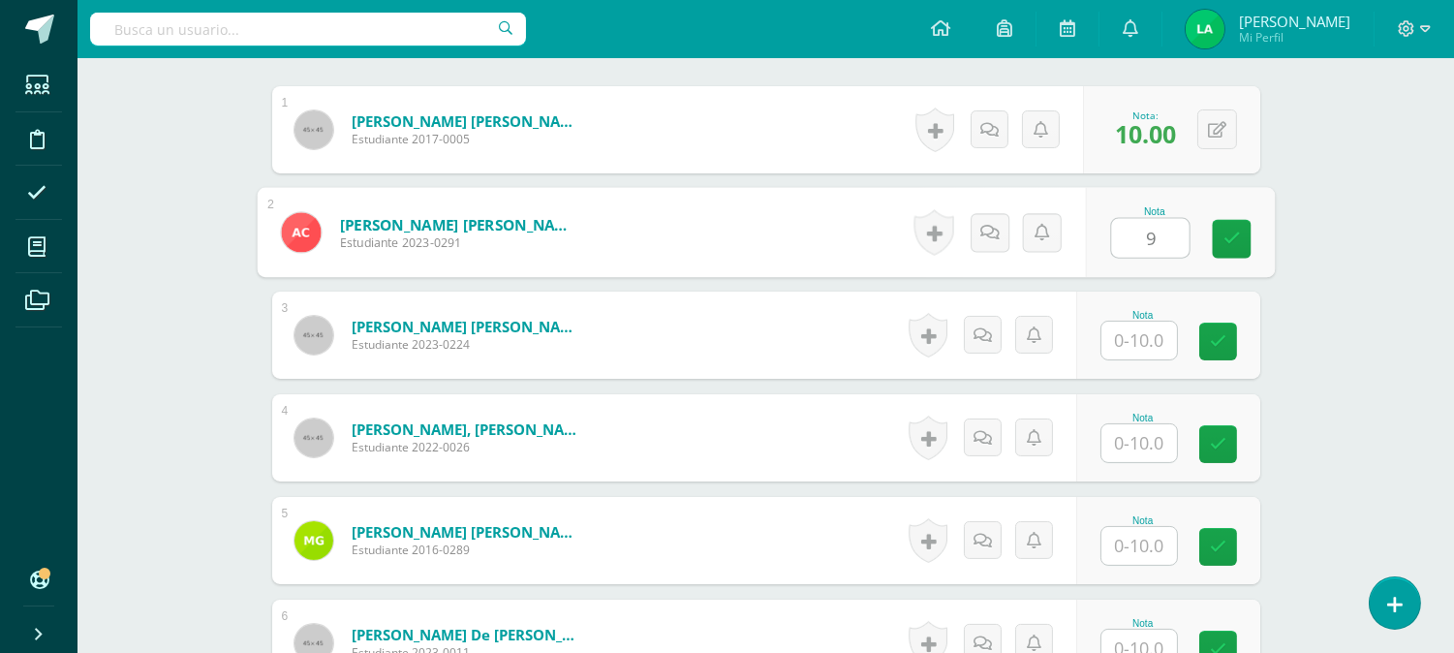
type input "9"
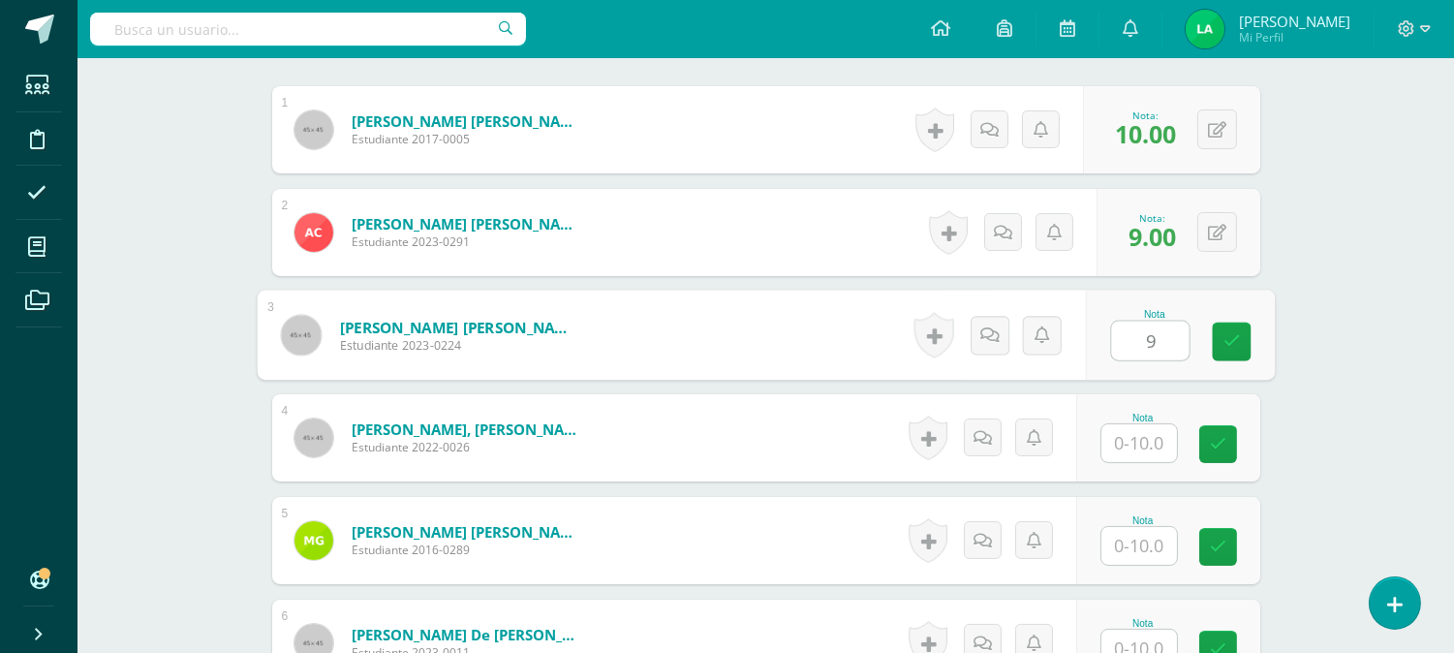
type input "9"
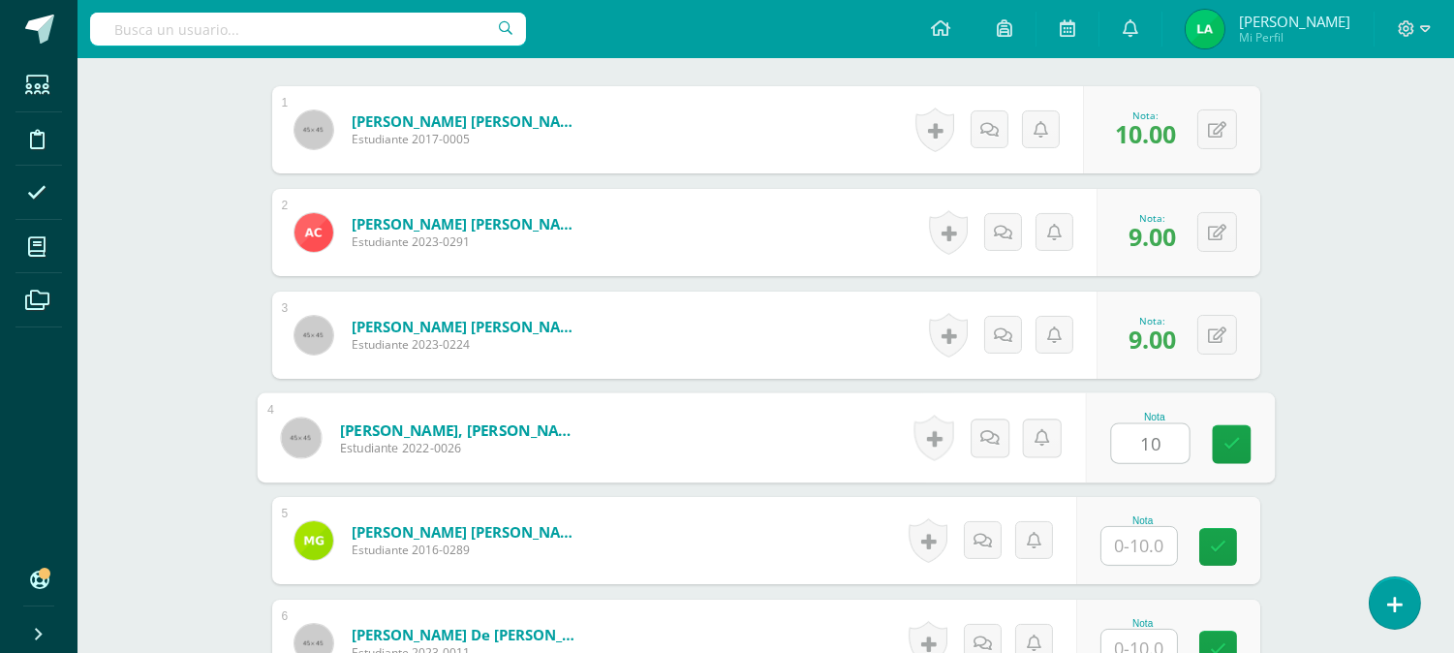
type input "10"
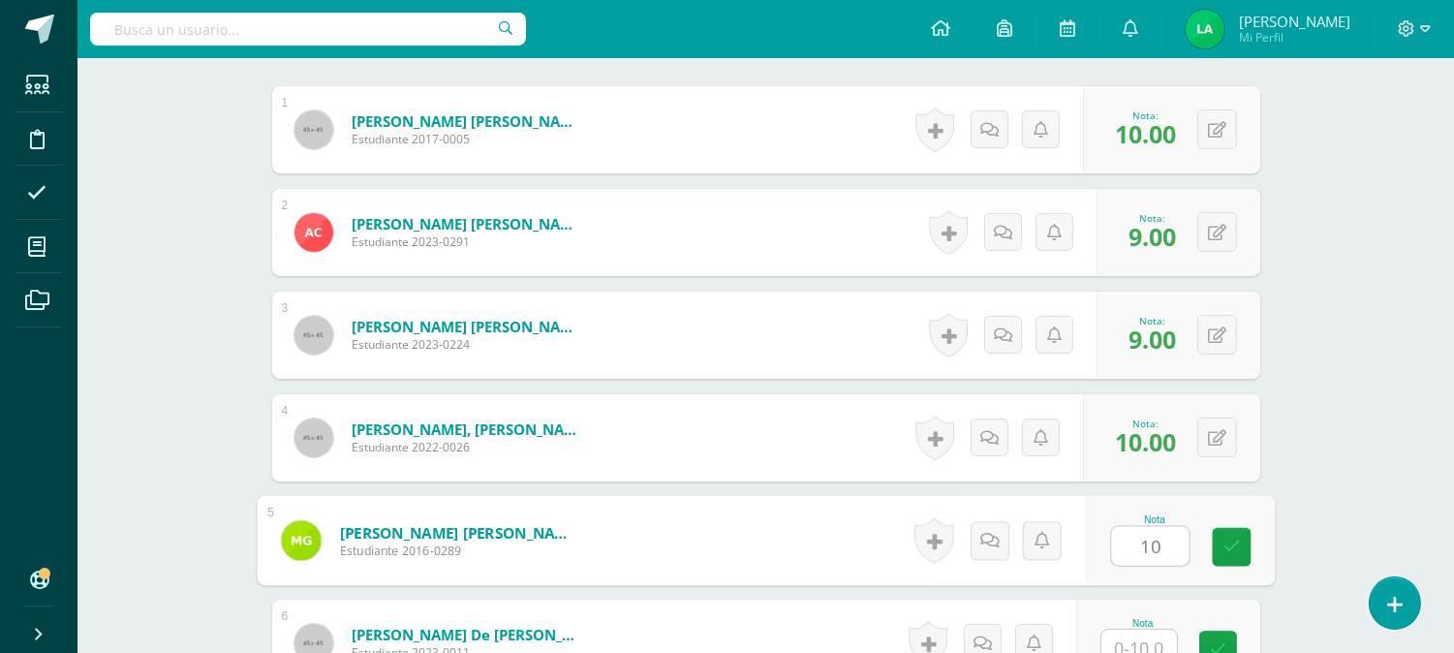
type input "10"
click at [1156, 638] on input "text" at bounding box center [1140, 649] width 76 height 38
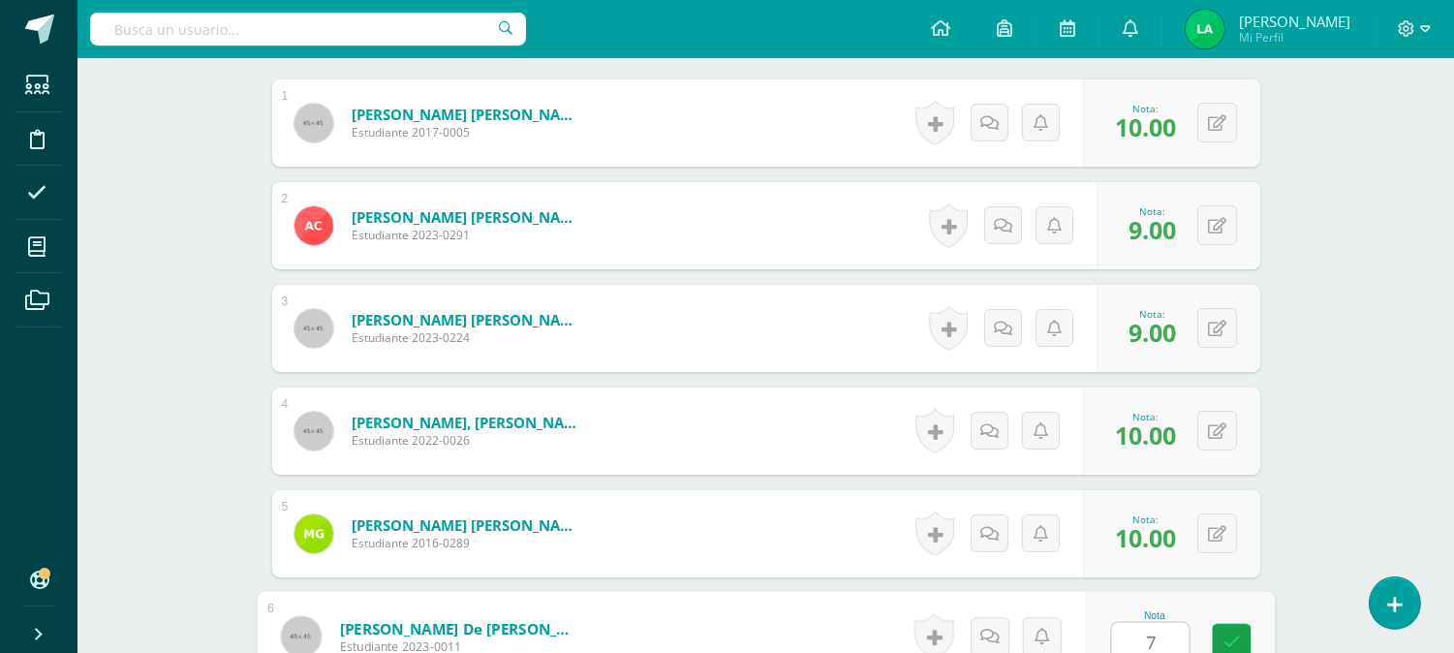
type input "7"
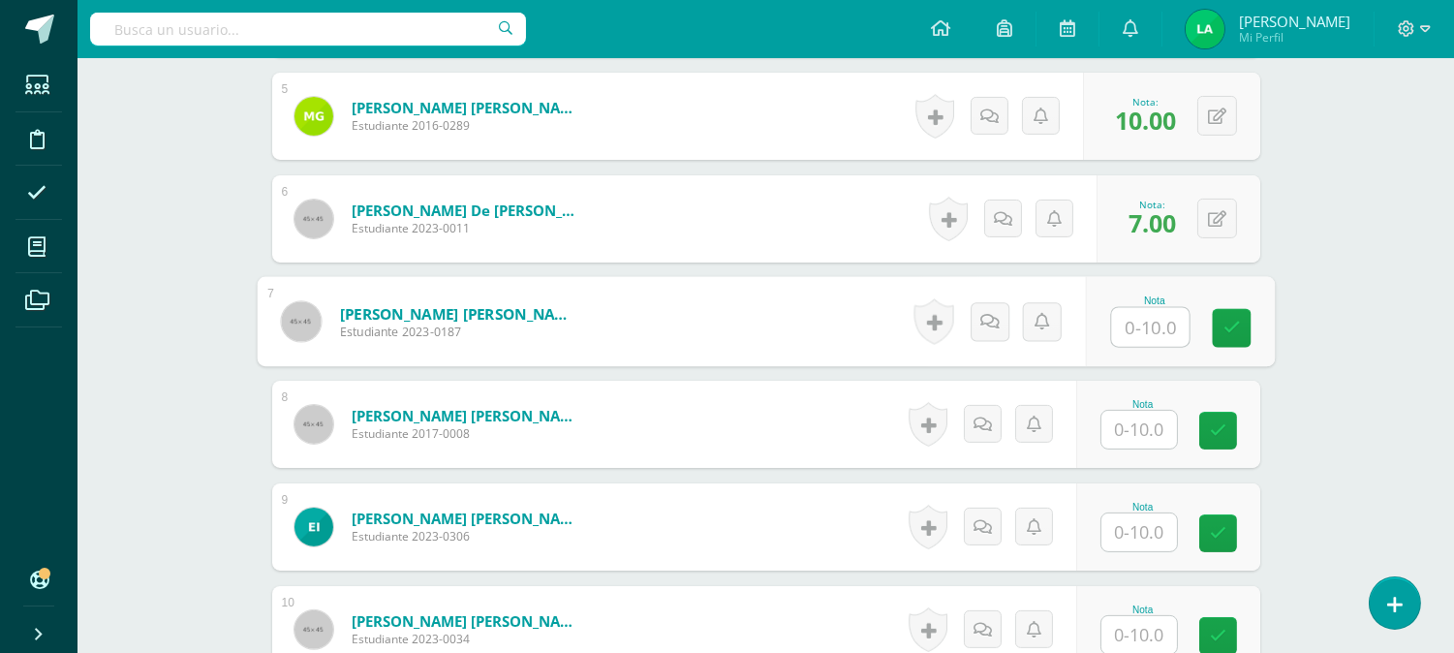
type input "8"
click at [1231, 325] on icon at bounding box center [1231, 328] width 17 height 16
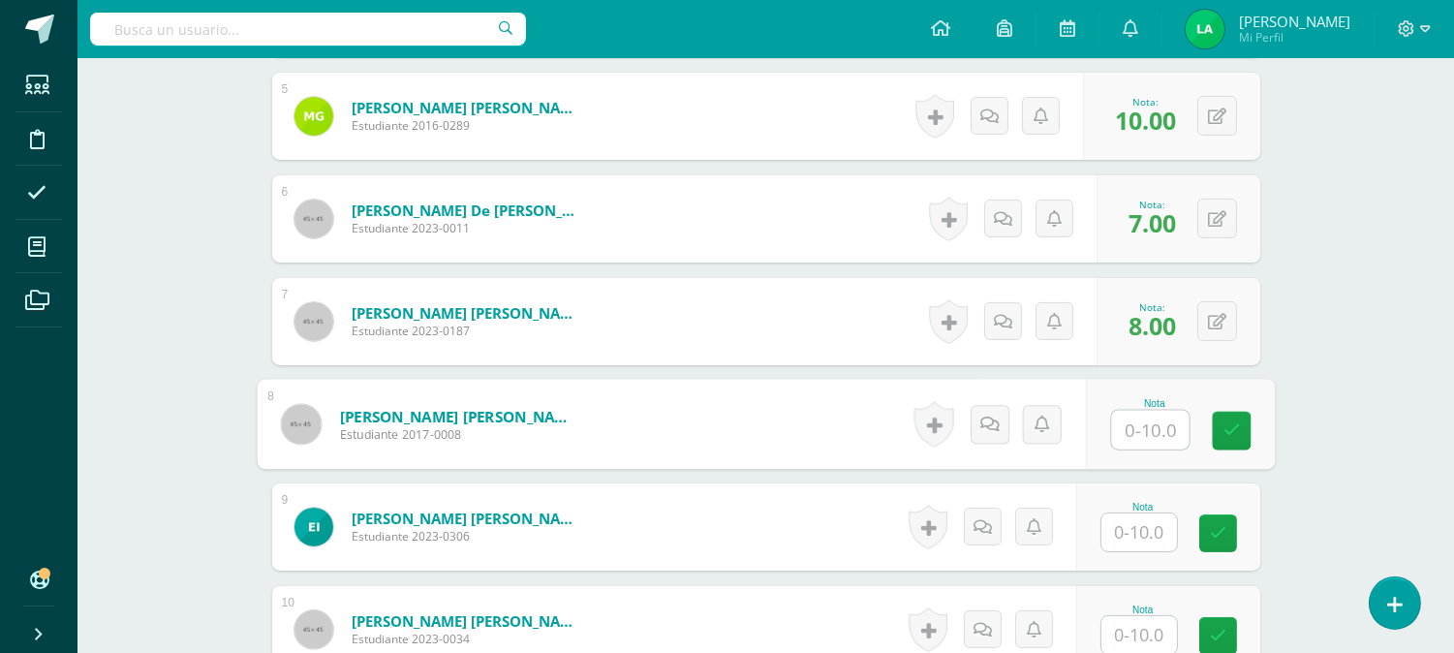
click at [1137, 426] on input "text" at bounding box center [1150, 430] width 78 height 39
type input "10"
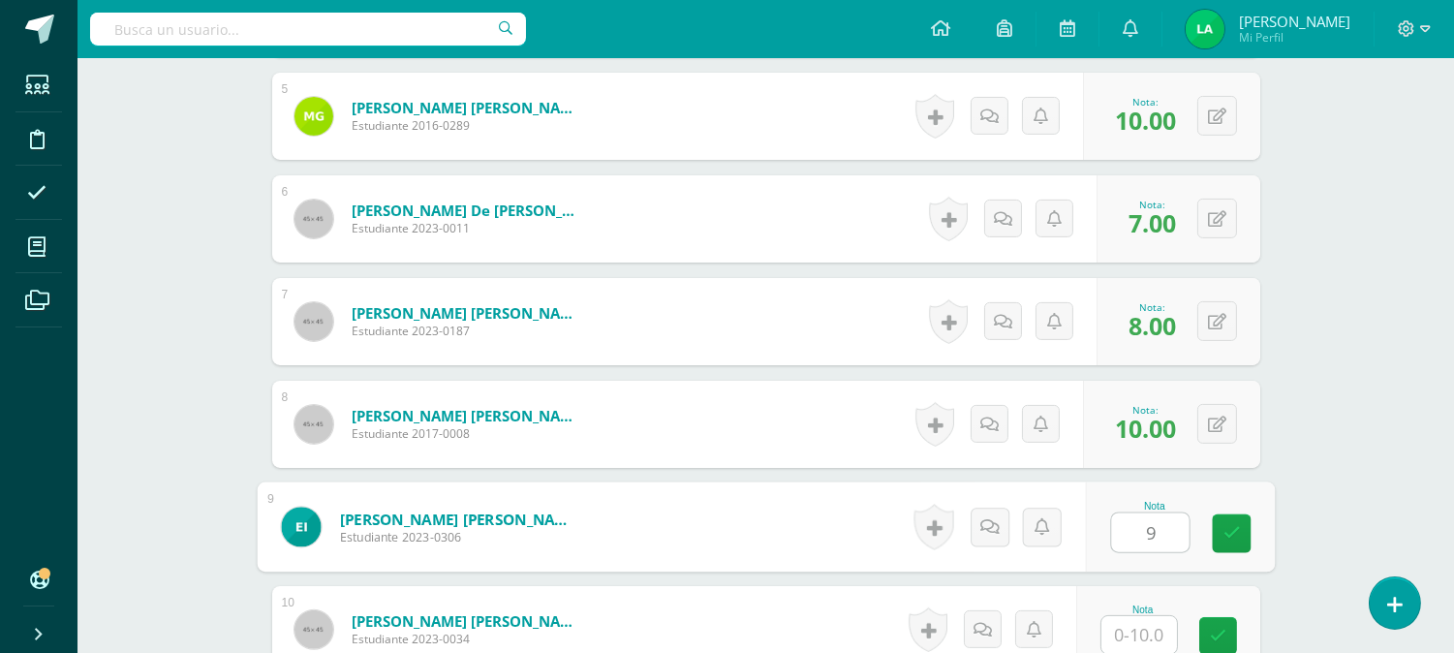
type input "9"
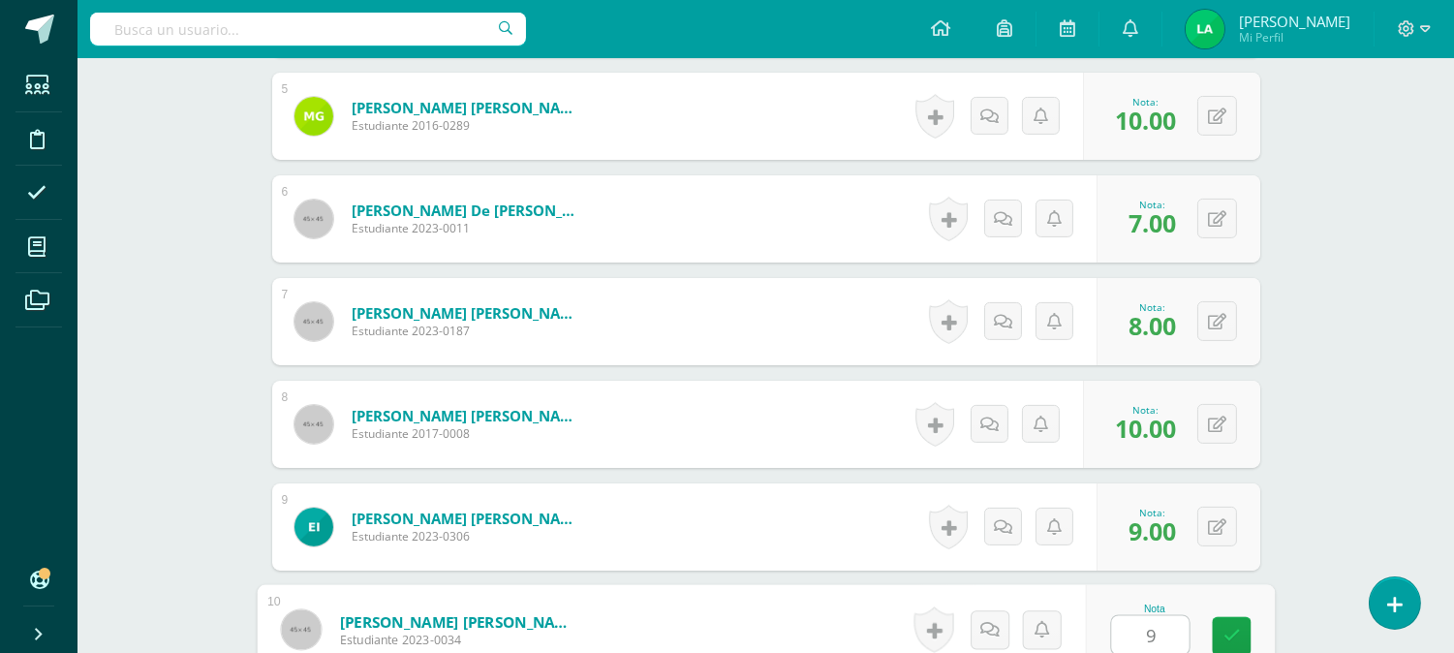
type input "9"
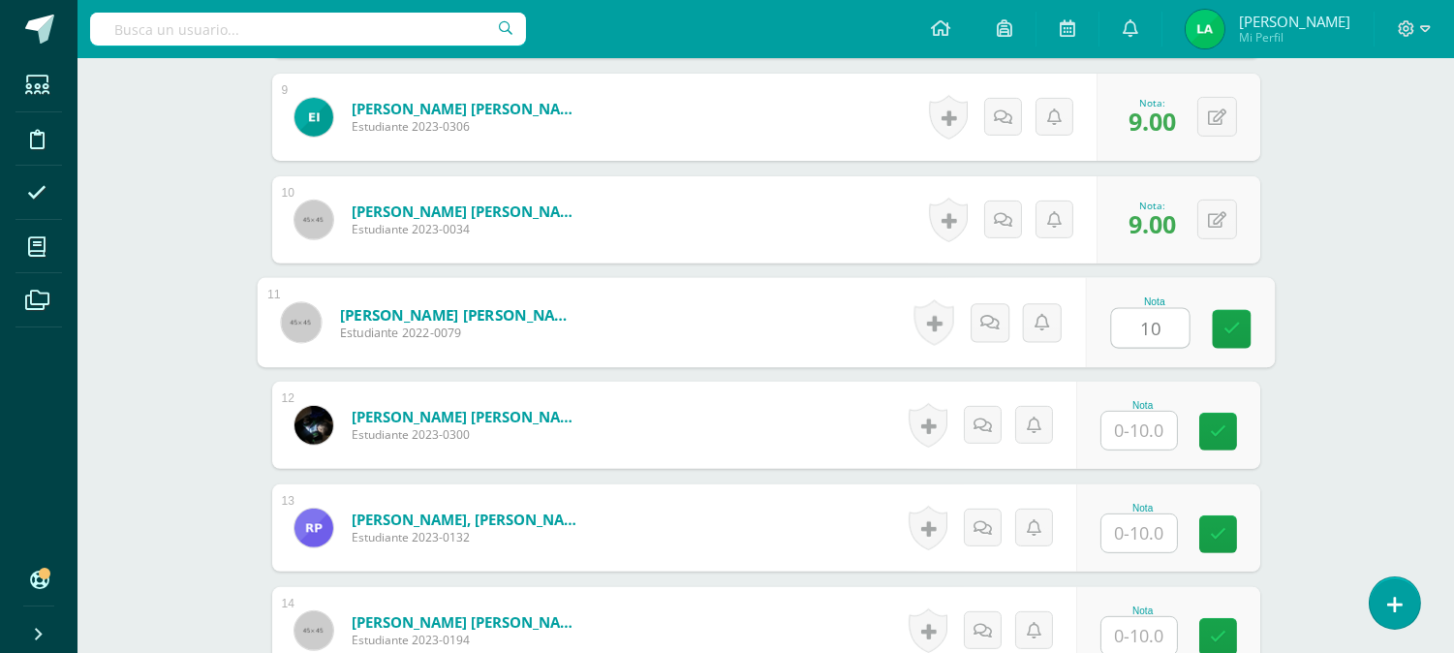
type input "10"
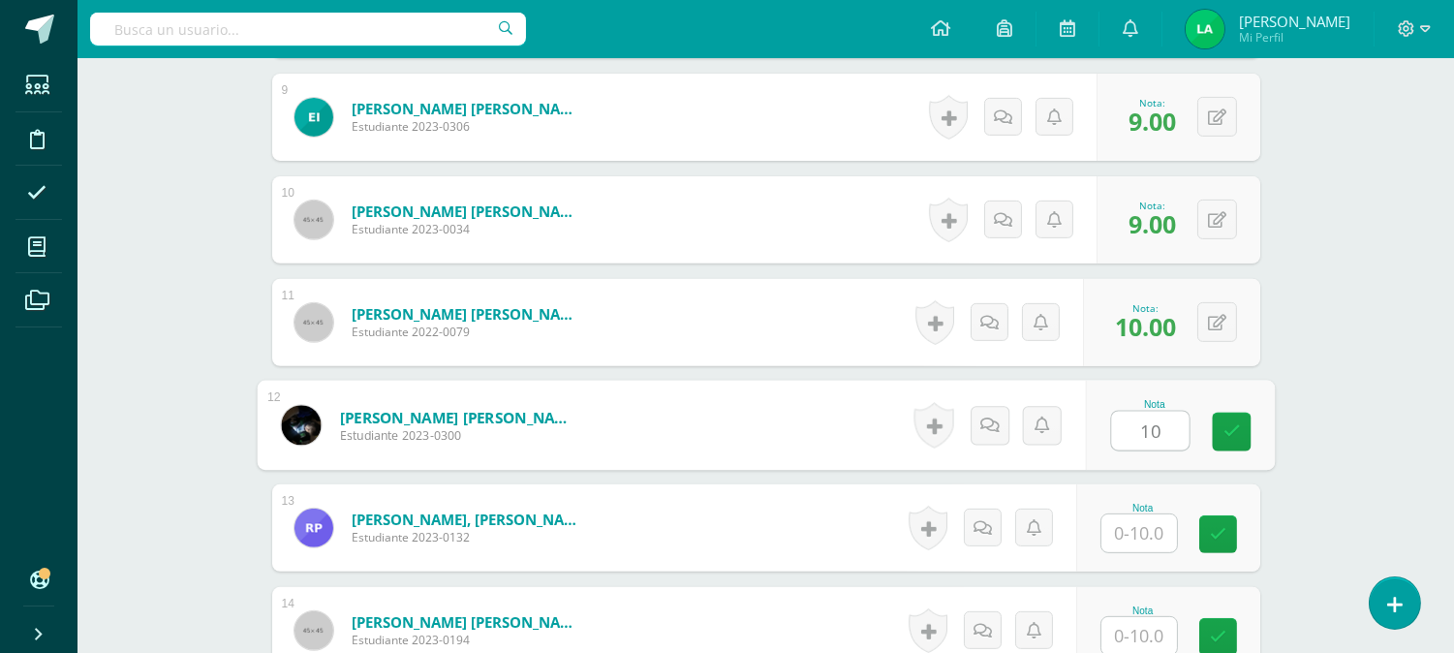
type input "10"
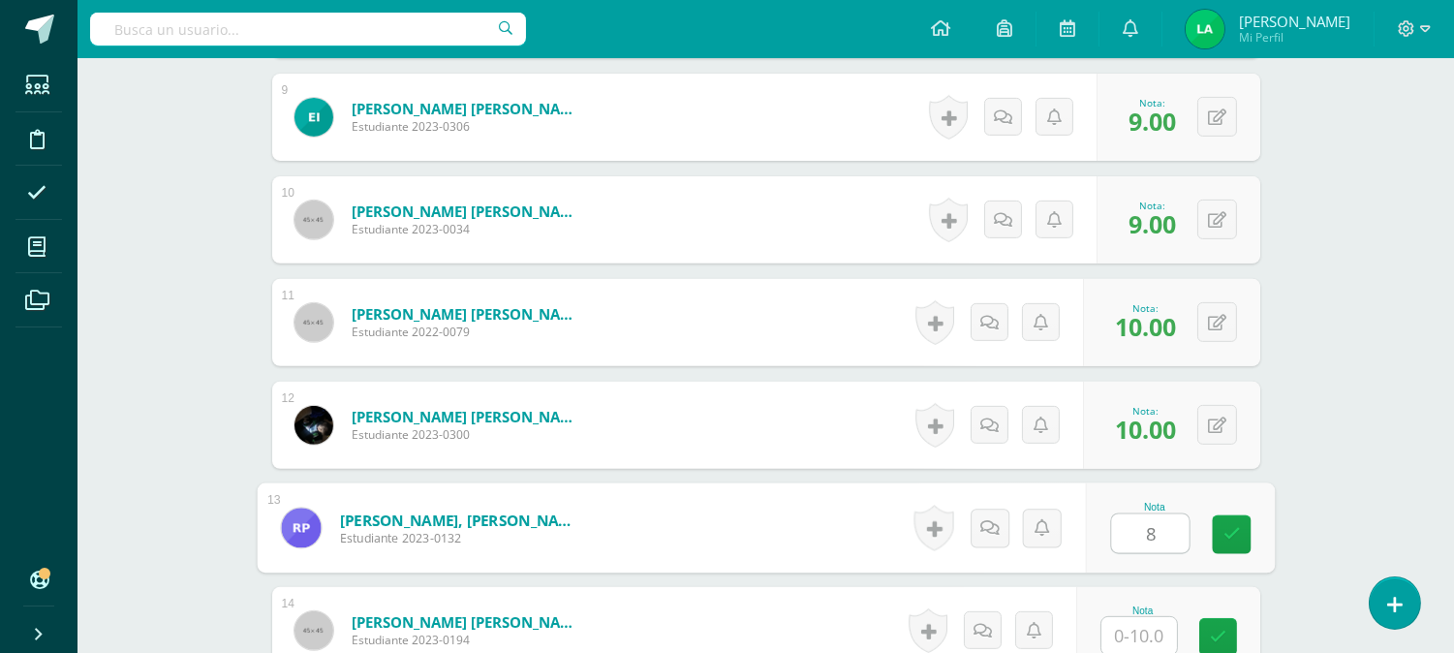
type input "8"
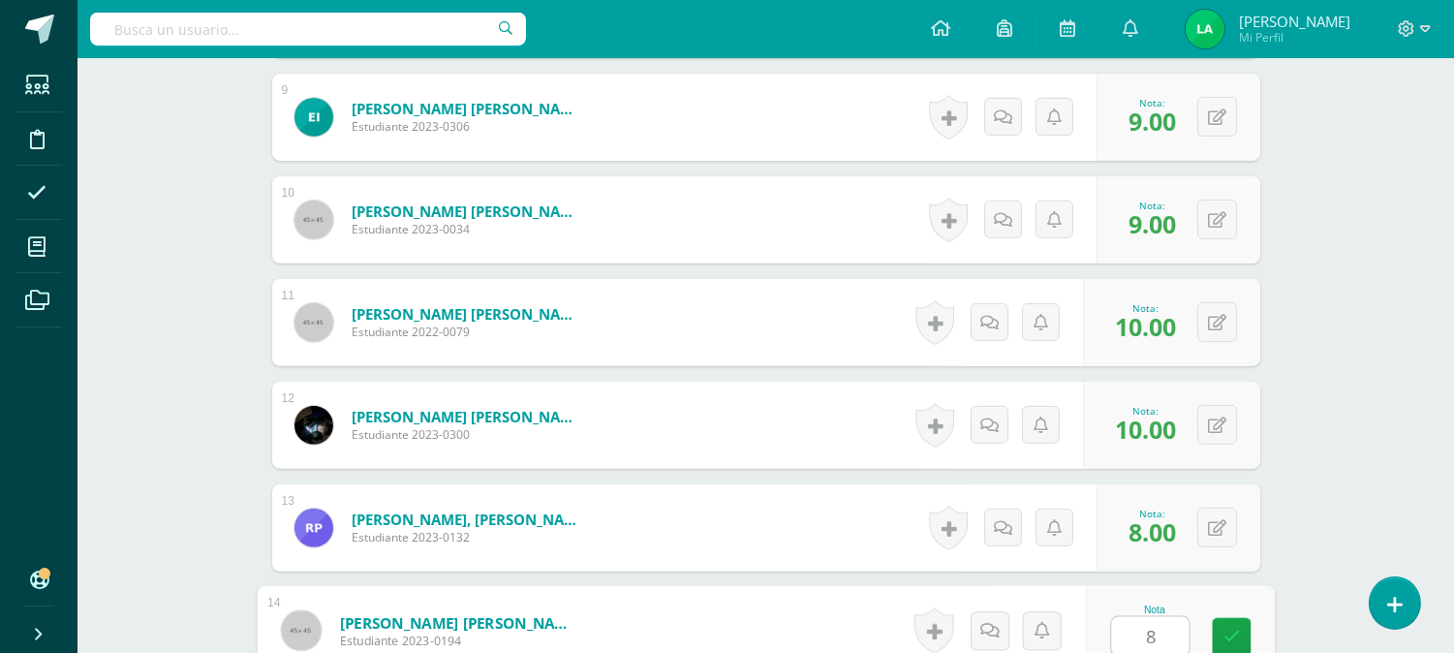
type input "8"
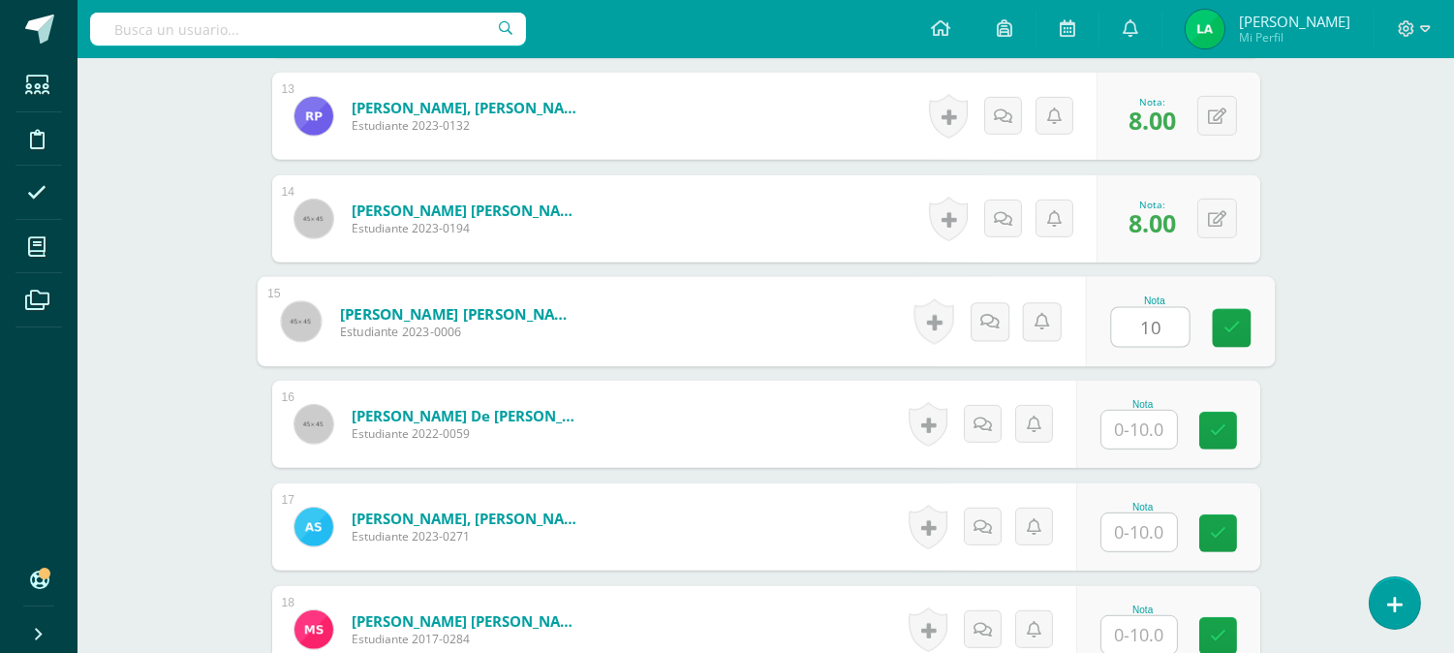
type input "10"
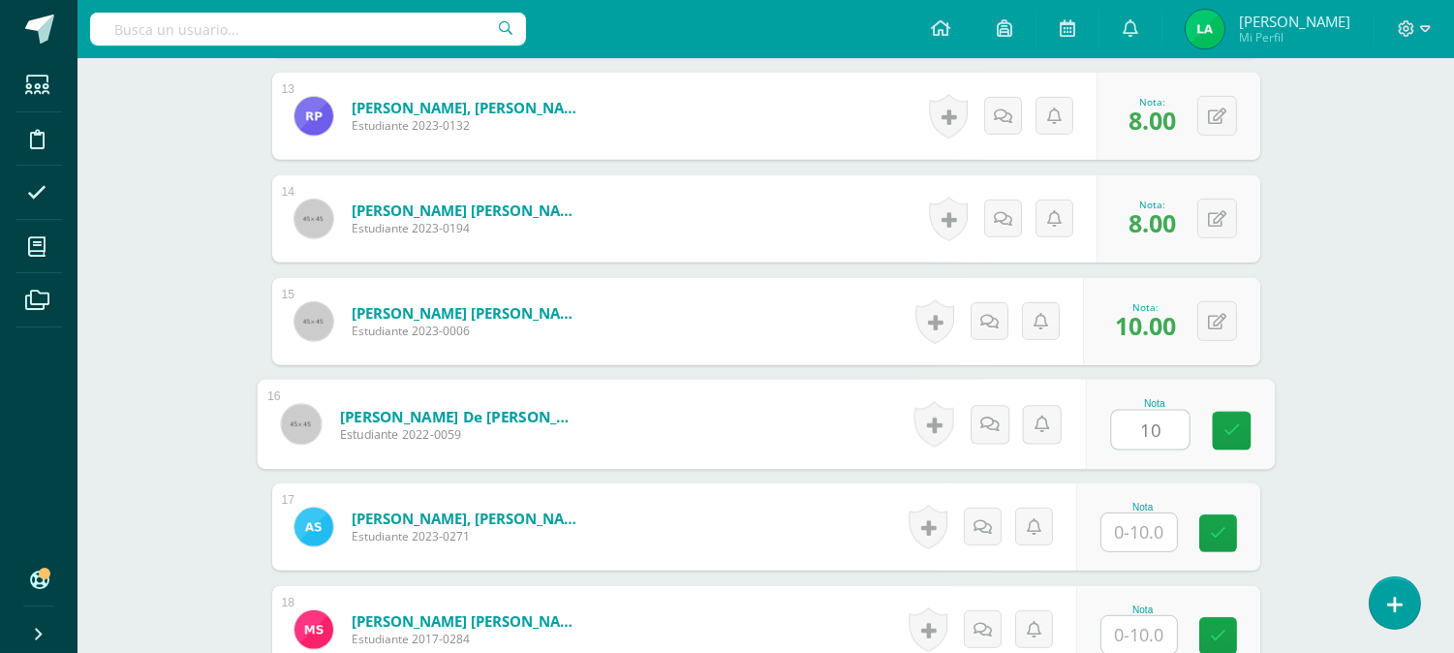
type input "10"
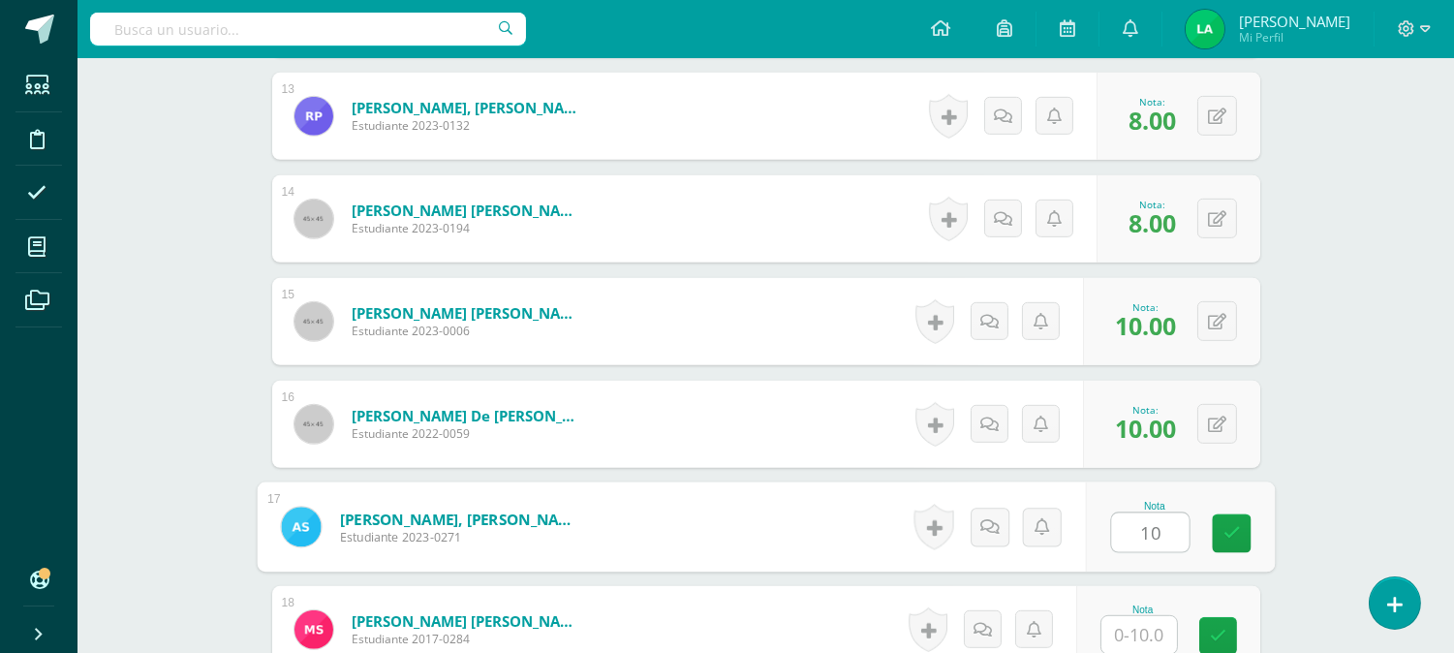
type input "10"
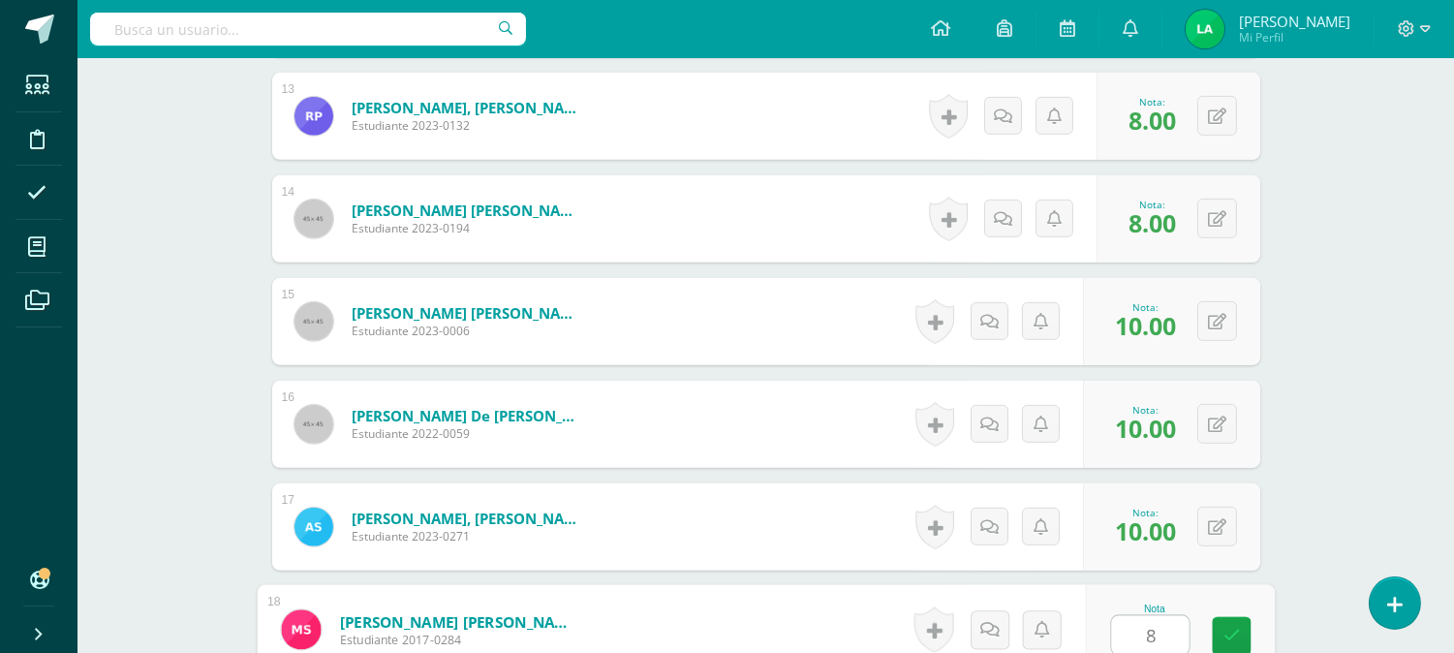
type input "8"
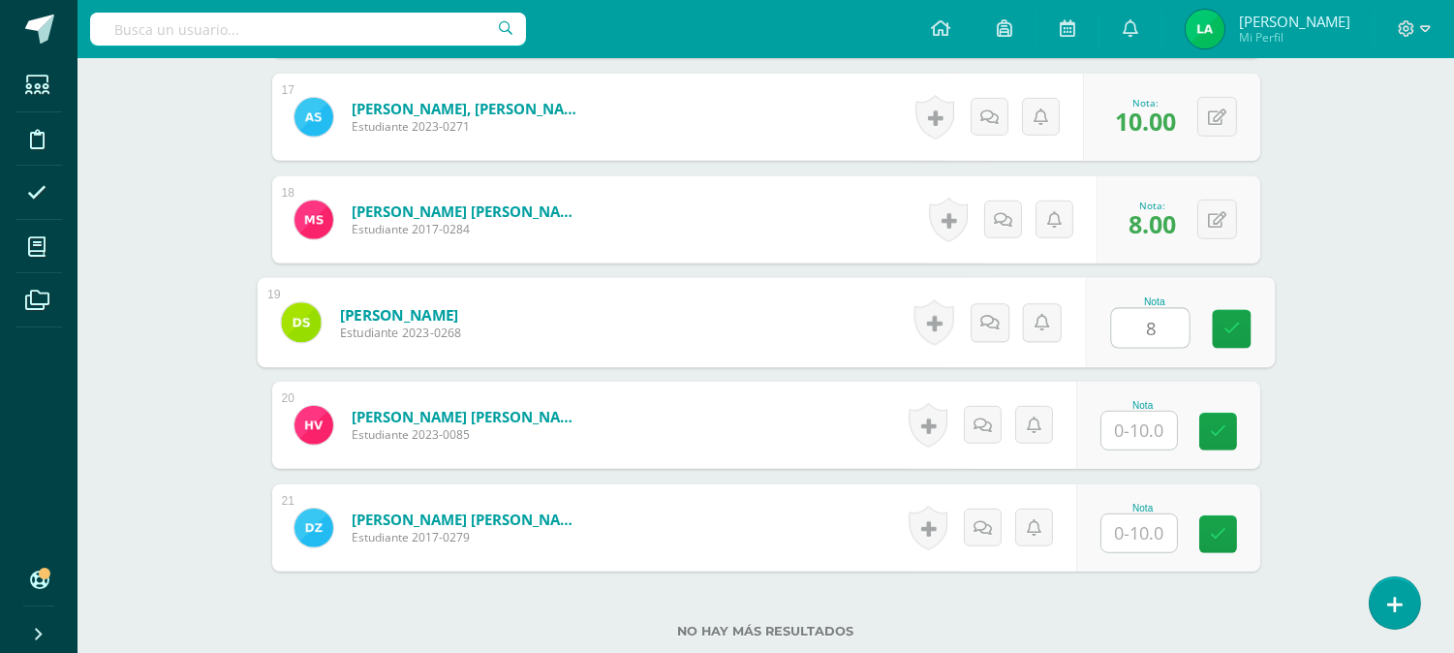
type input "8"
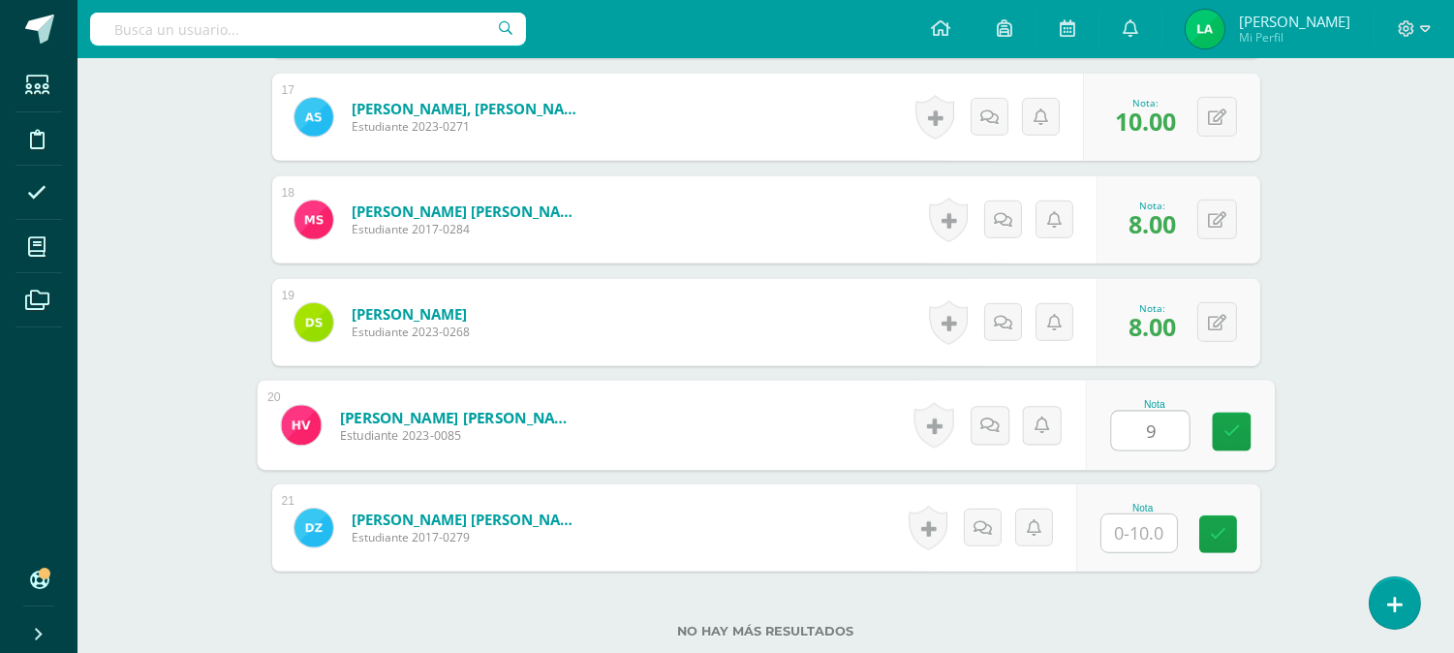
type input "9"
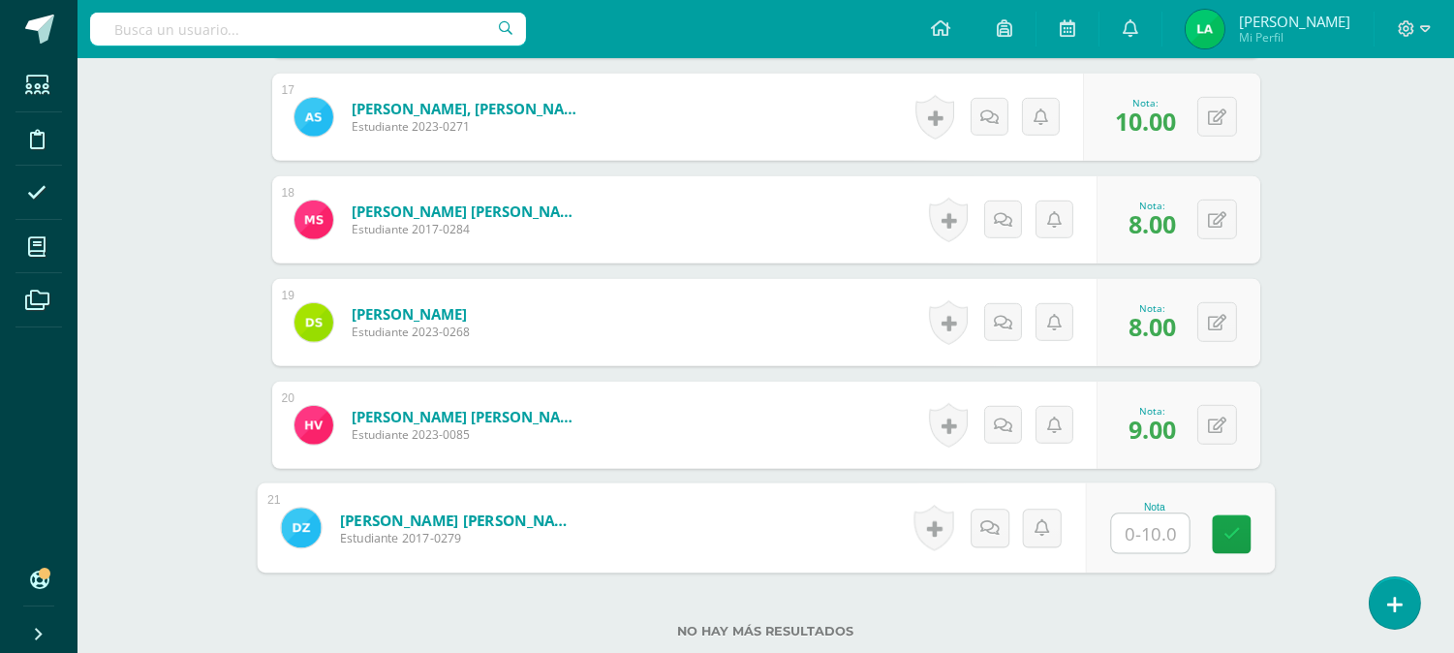
type input "7"
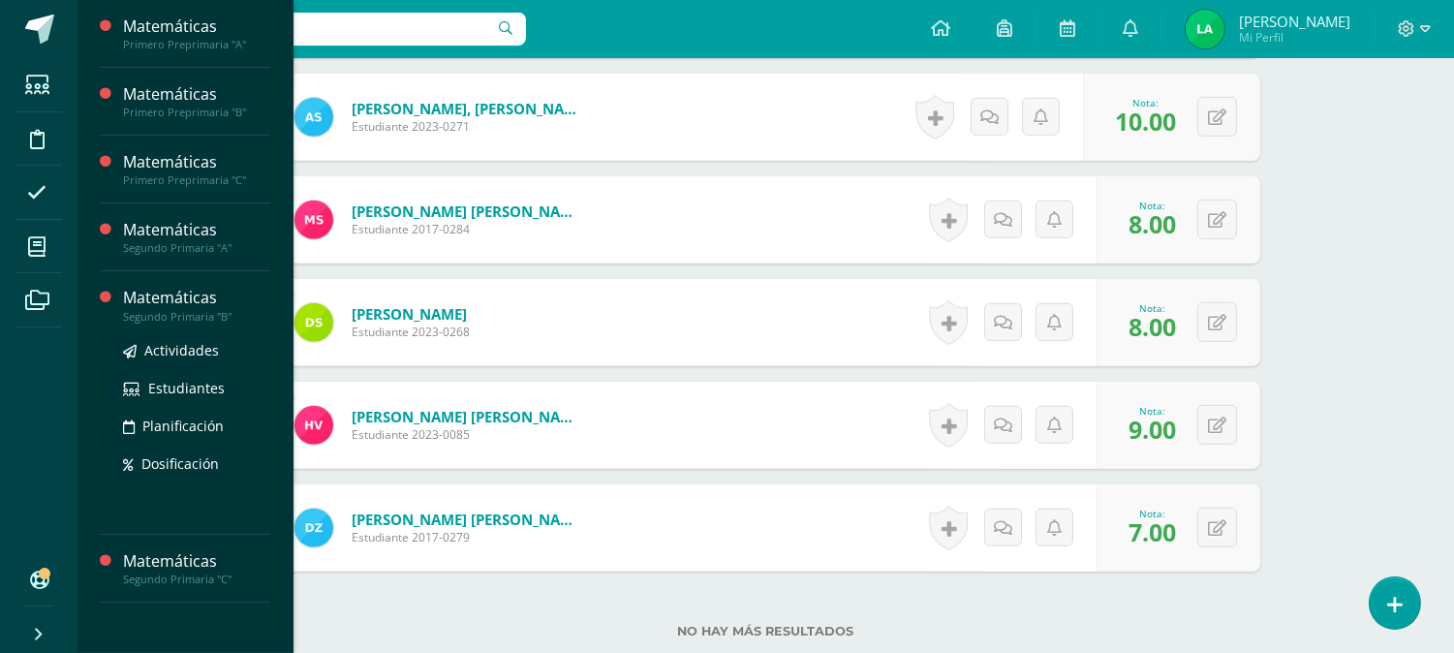
click at [205, 301] on div "Matemáticas" at bounding box center [196, 298] width 147 height 22
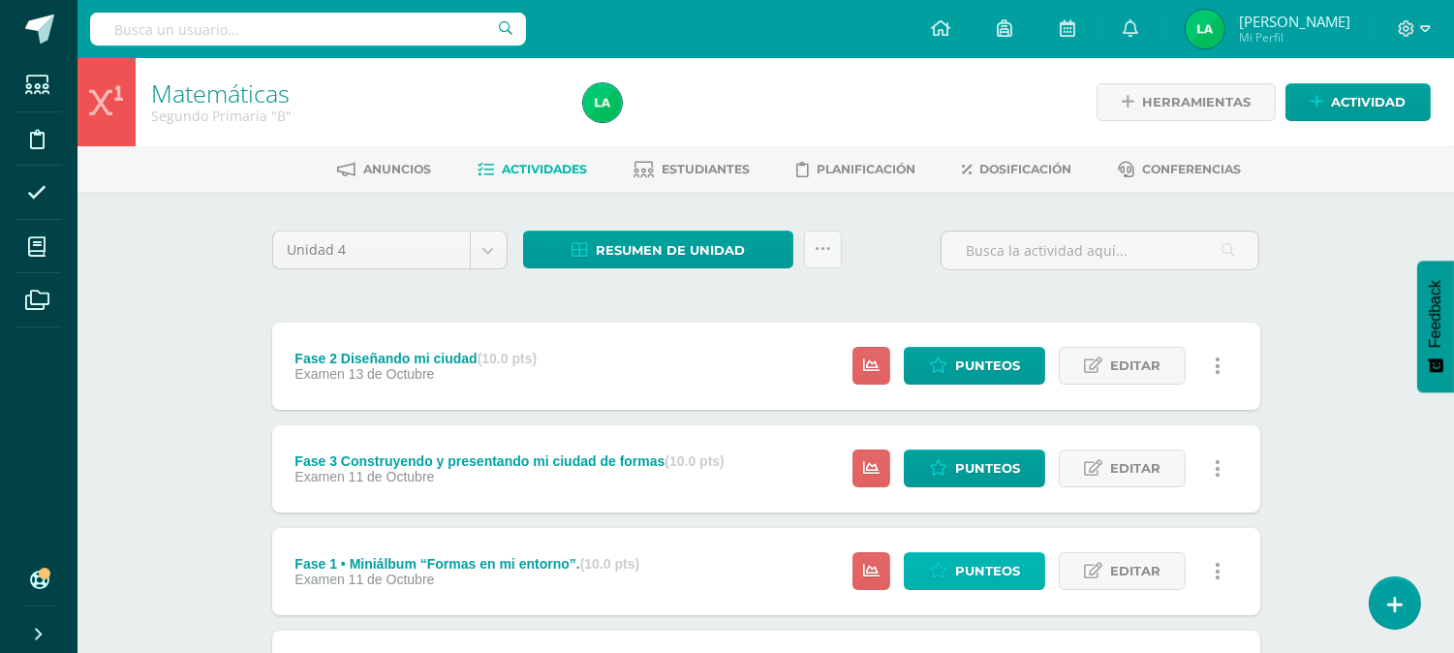
click at [966, 570] on span "Punteos" at bounding box center [987, 571] width 65 height 36
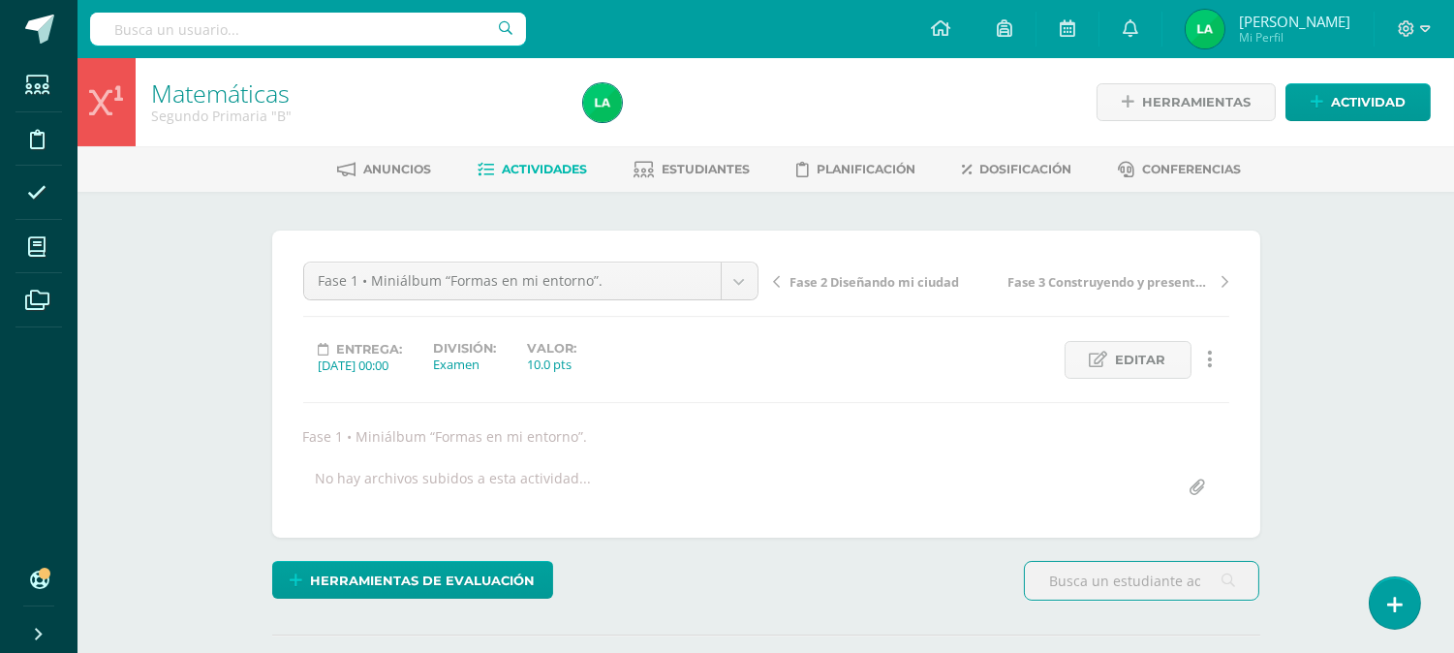
scroll to position [1, 0]
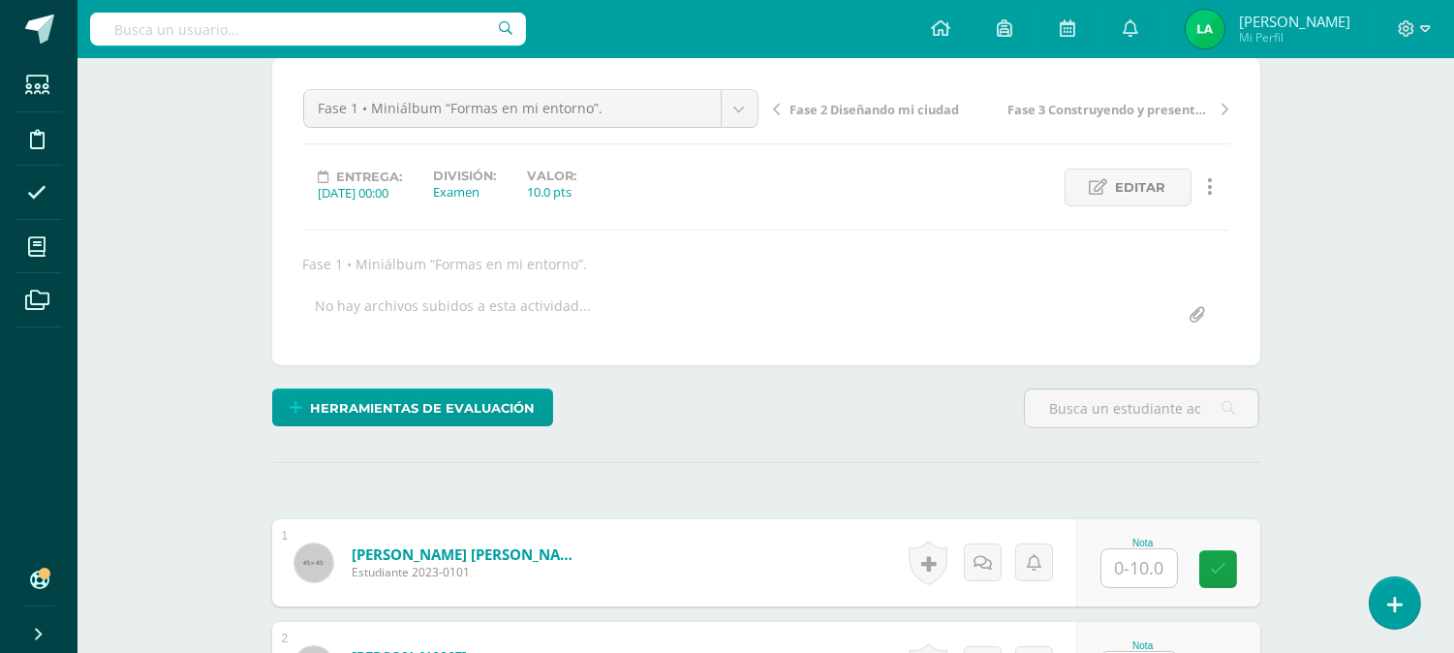
scroll to position [174, 0]
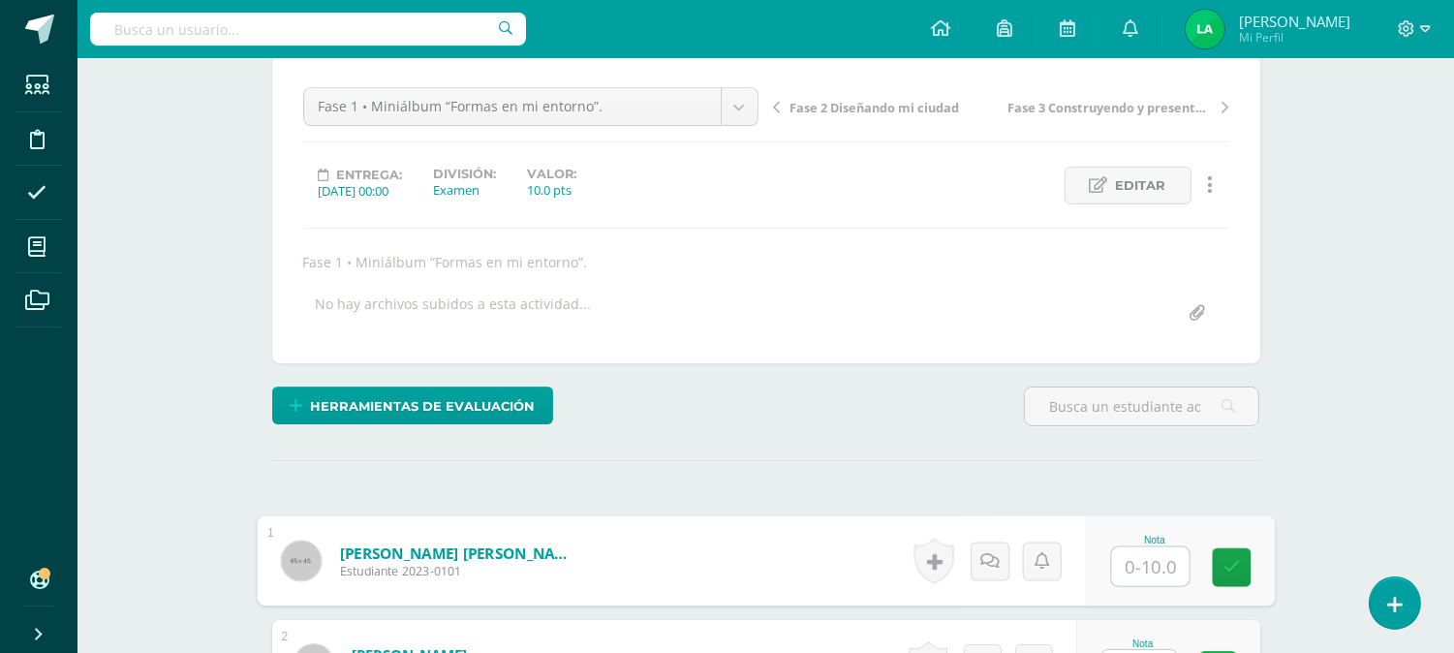
click at [1148, 548] on input "text" at bounding box center [1150, 566] width 78 height 39
type input "10"
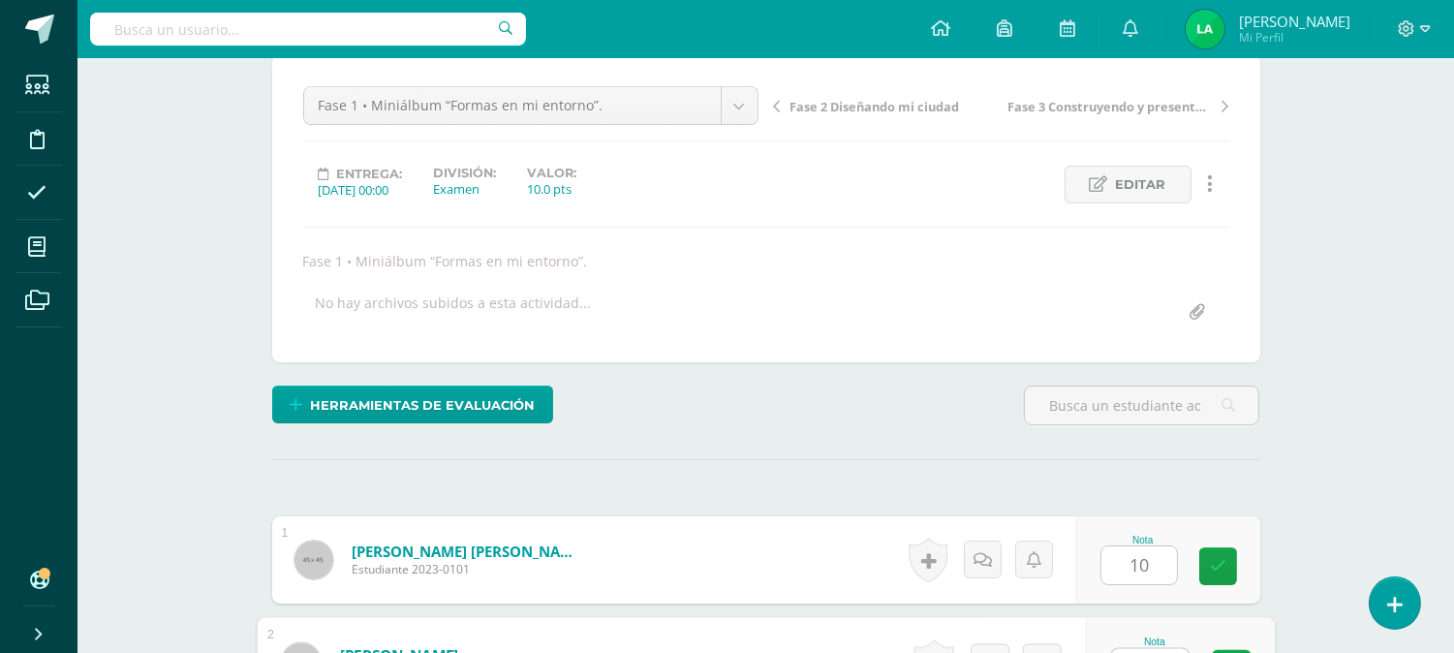
scroll to position [208, 0]
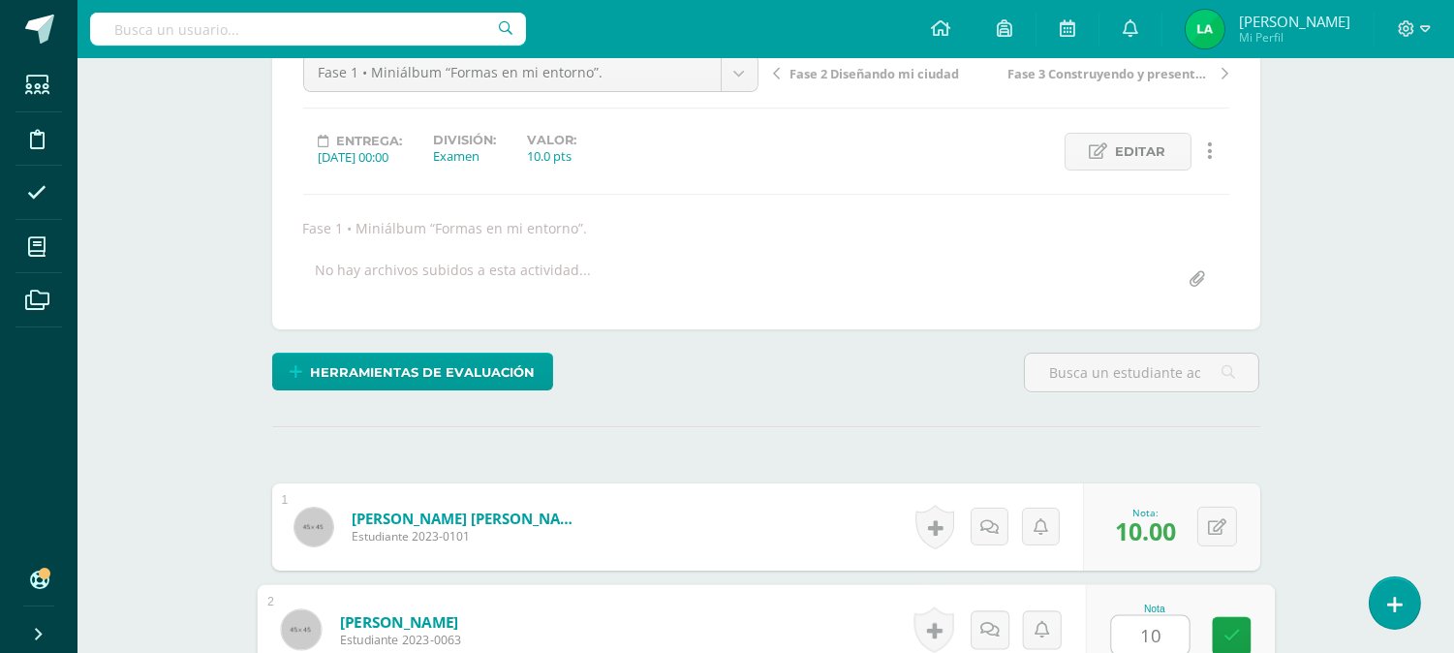
type input "10"
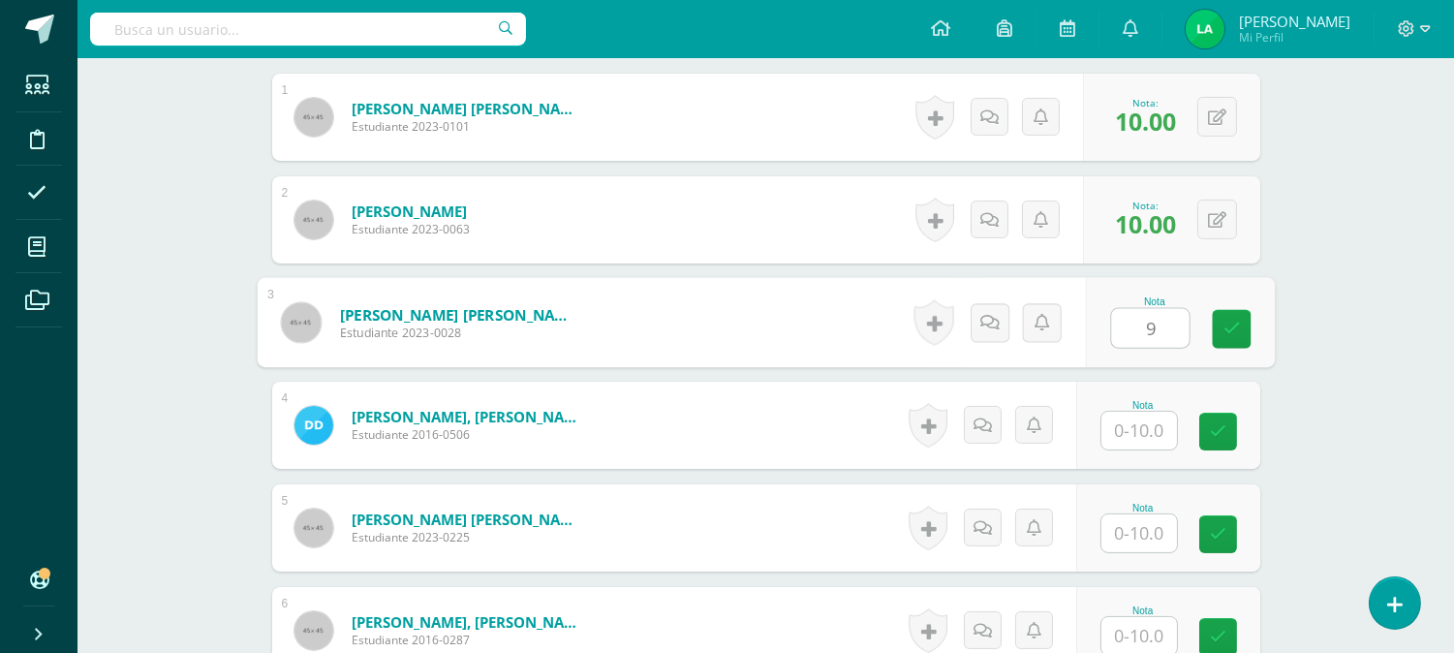
type input "9"
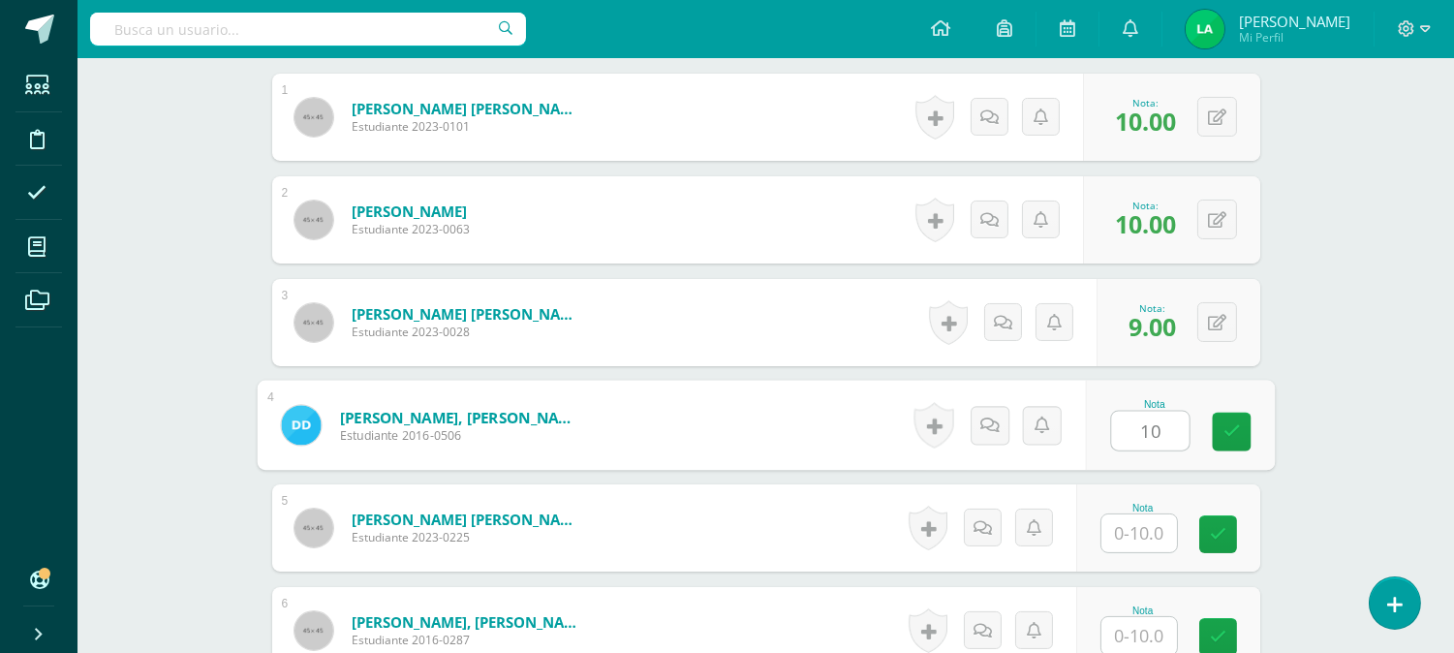
type input "10"
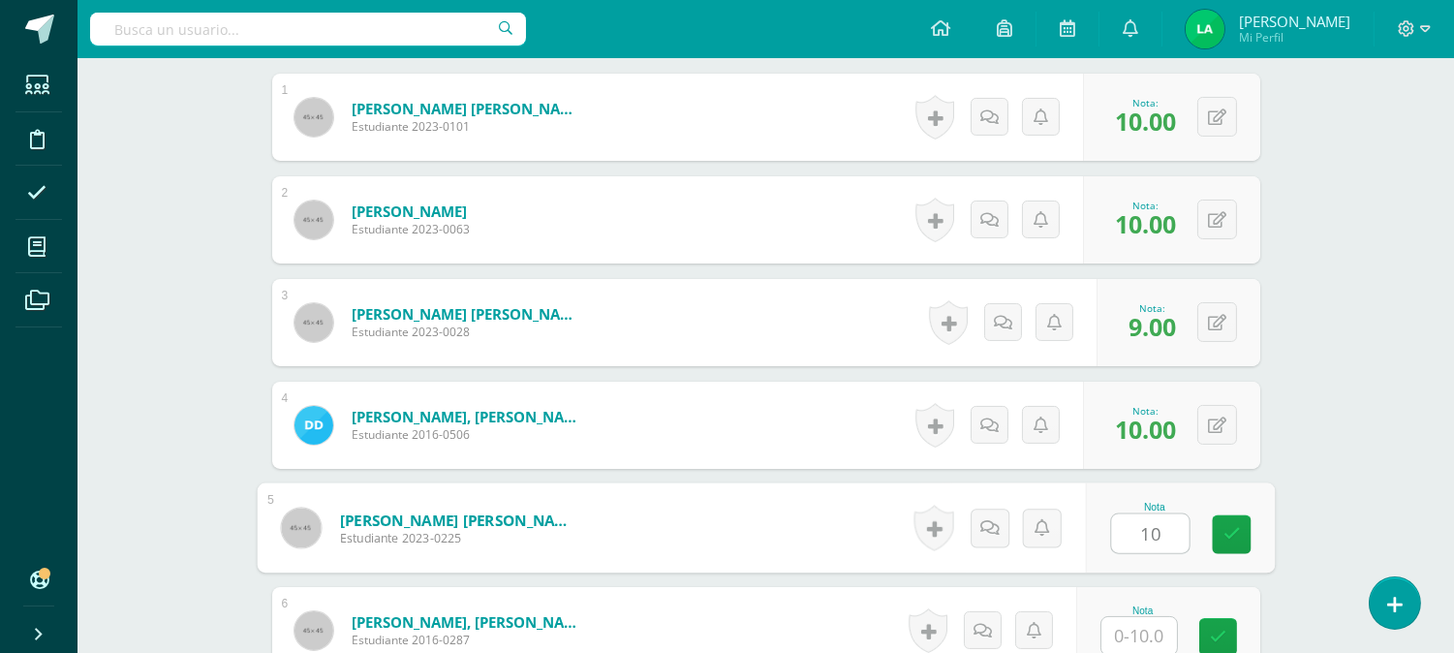
type input "10"
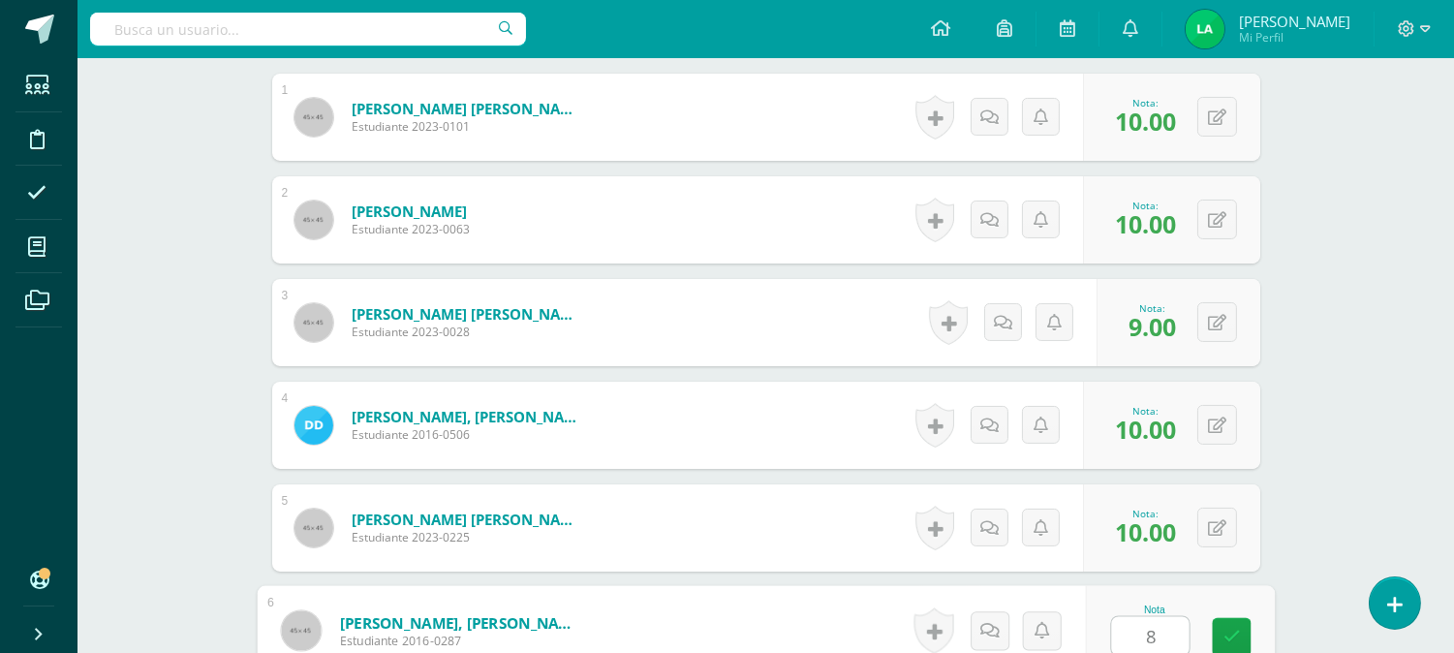
type input "8"
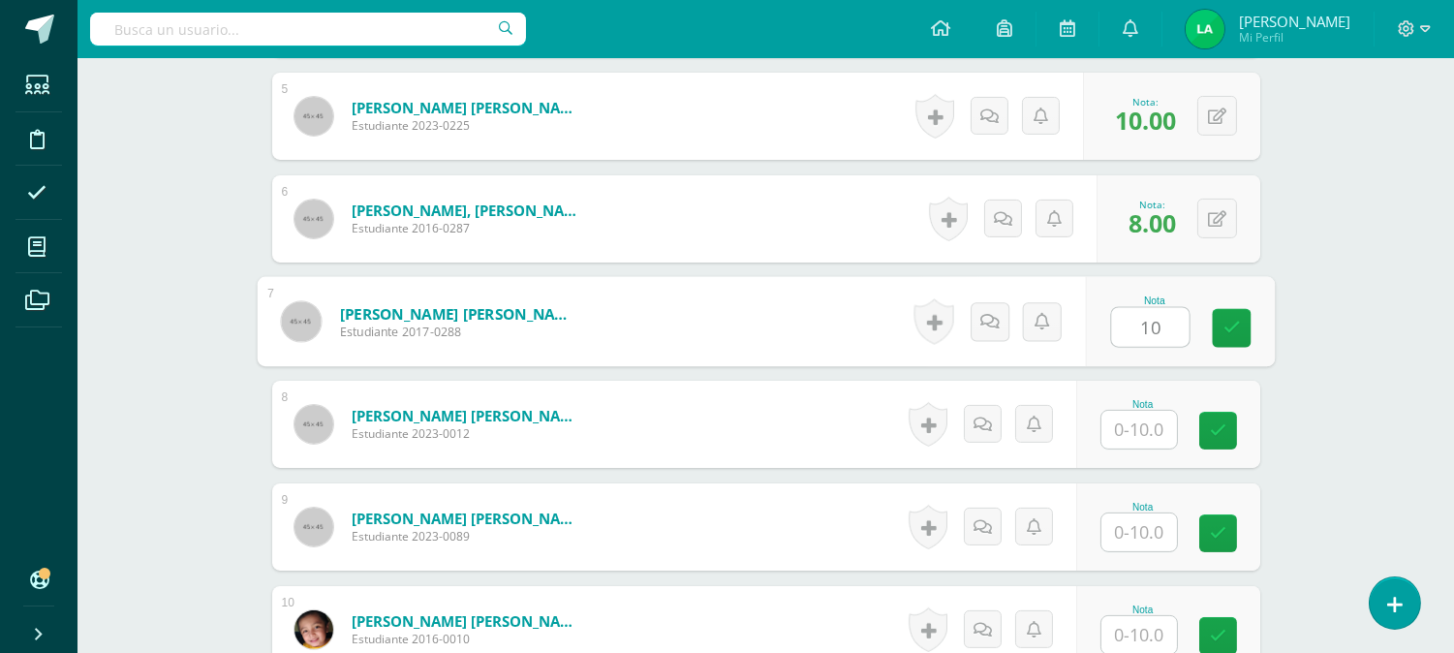
type input "10"
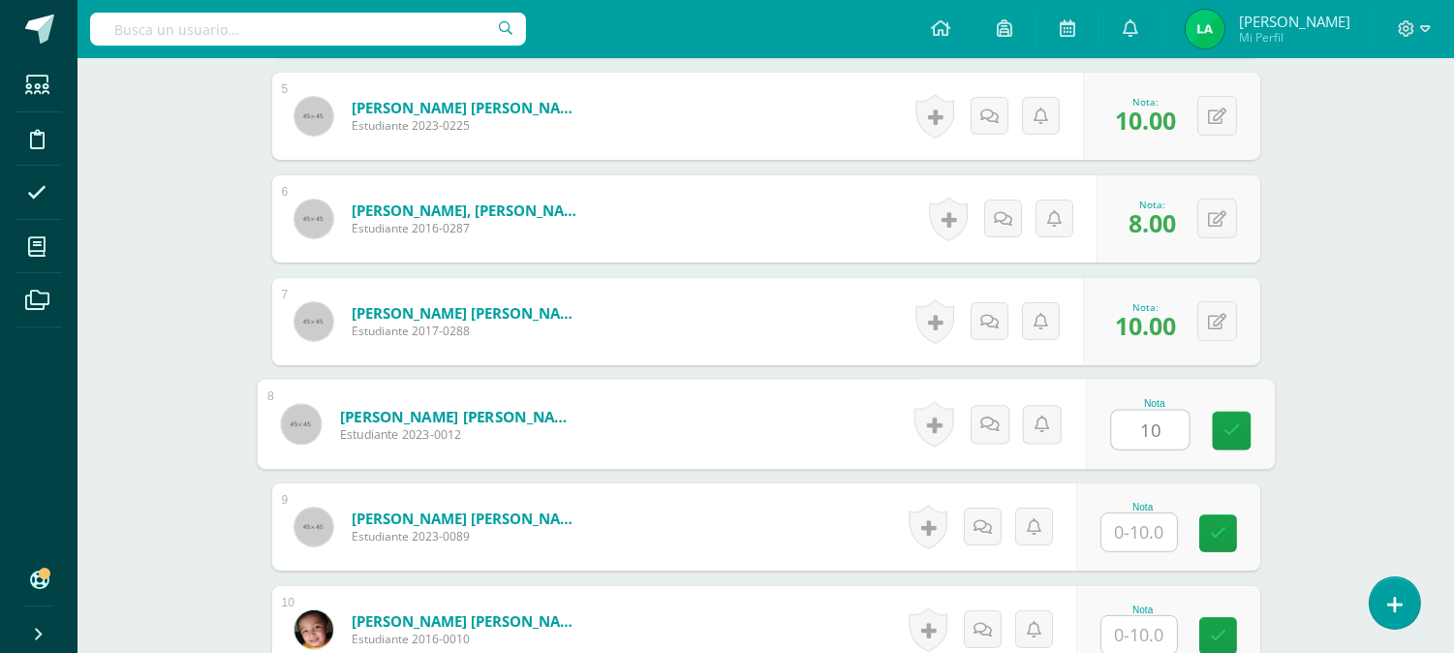
type input "10"
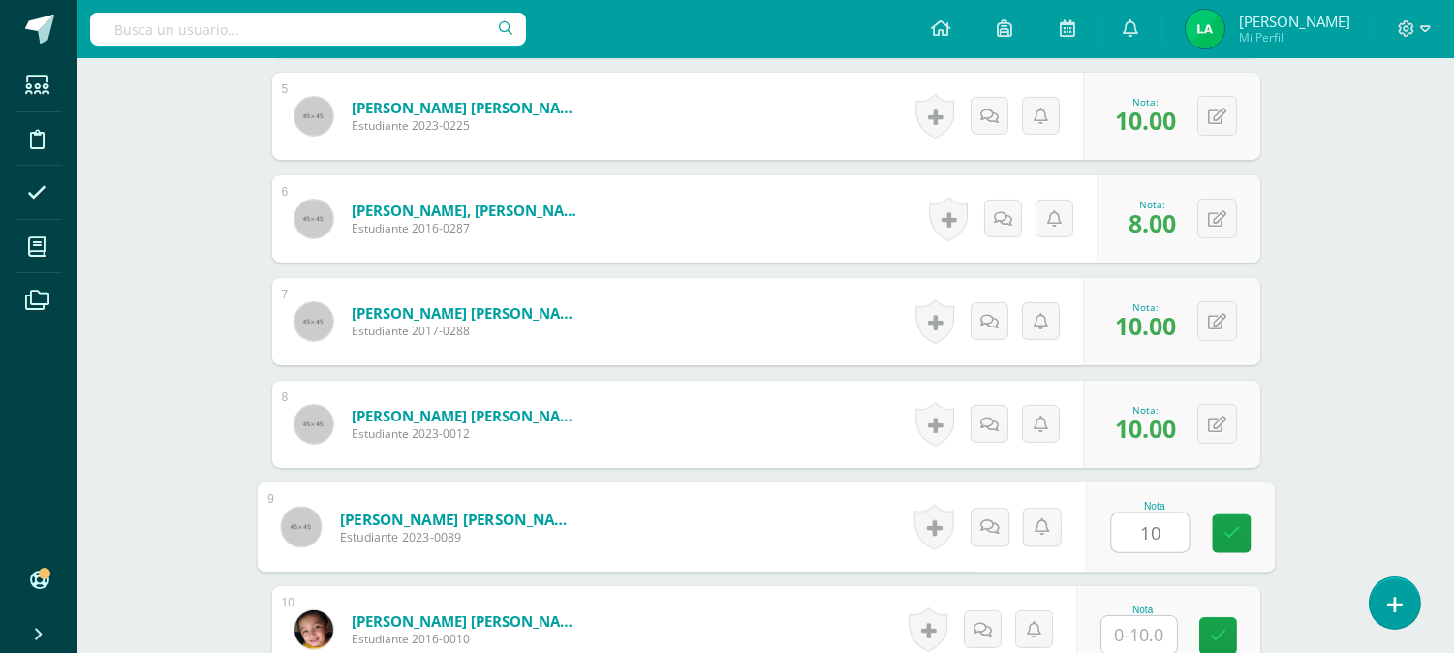
type input "10"
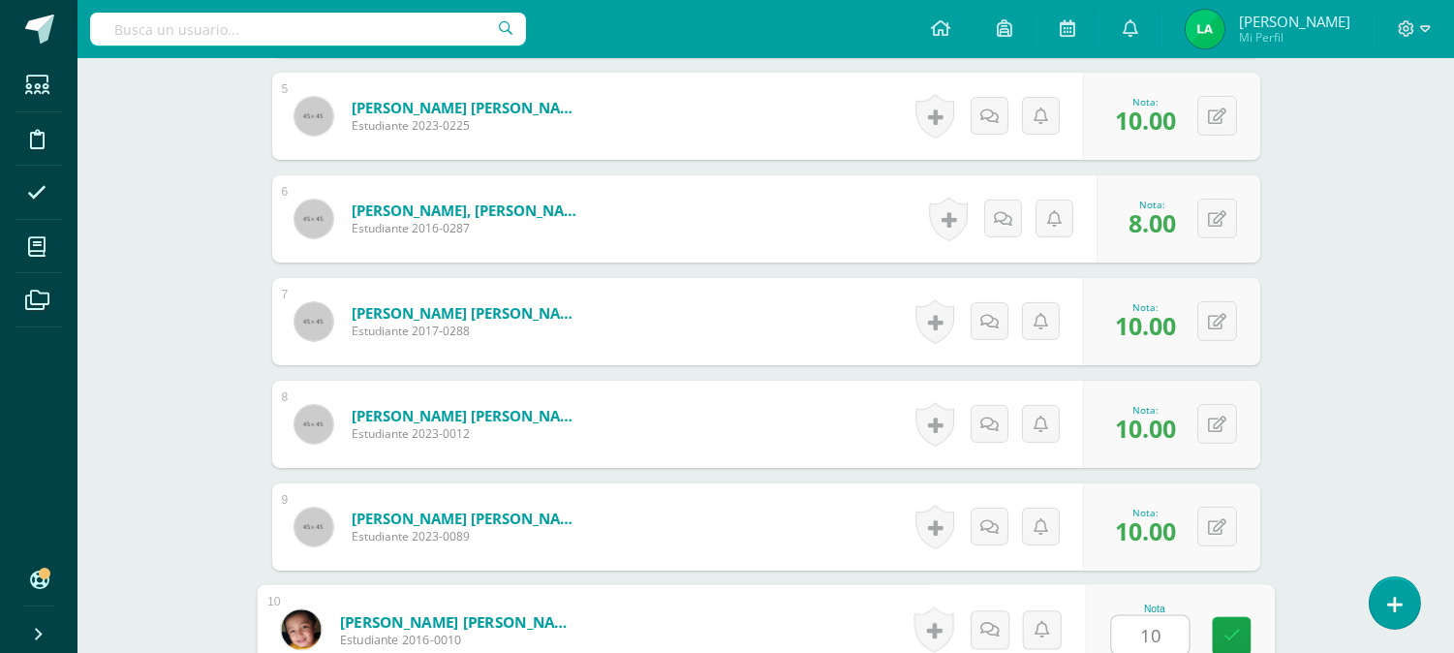
type input "10"
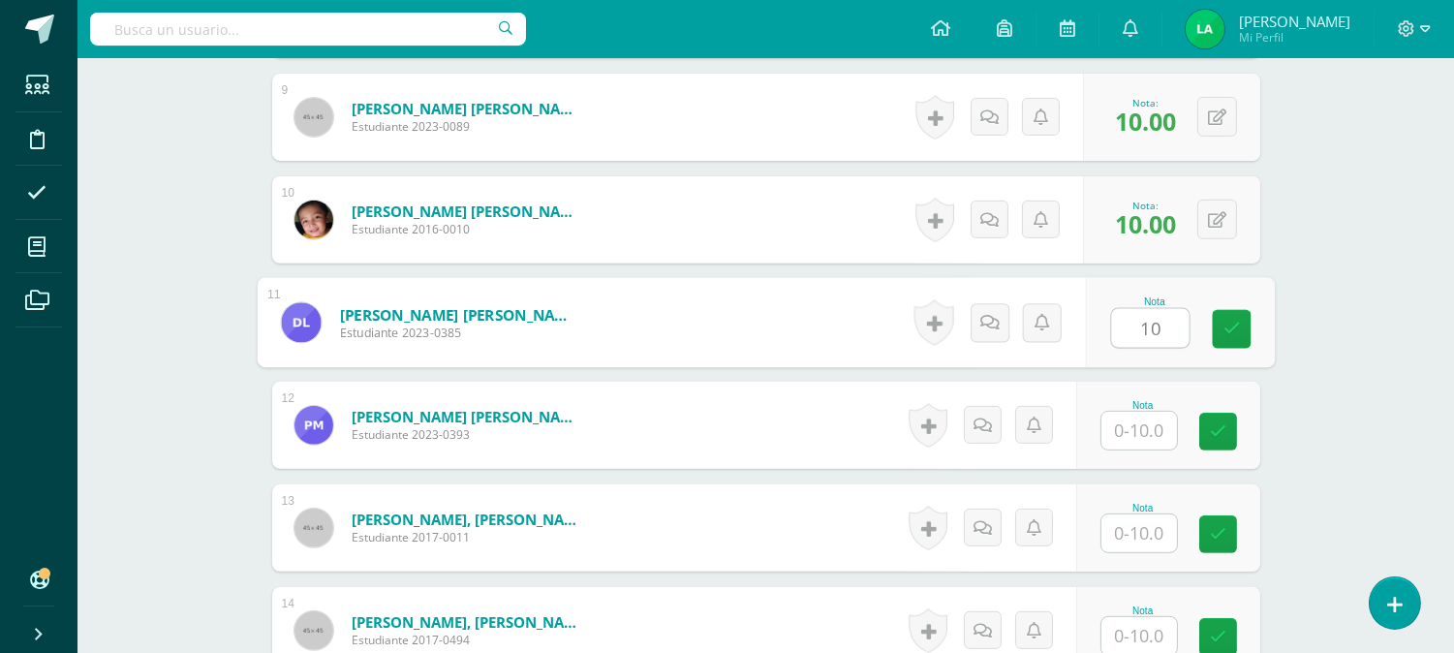
type input "10"
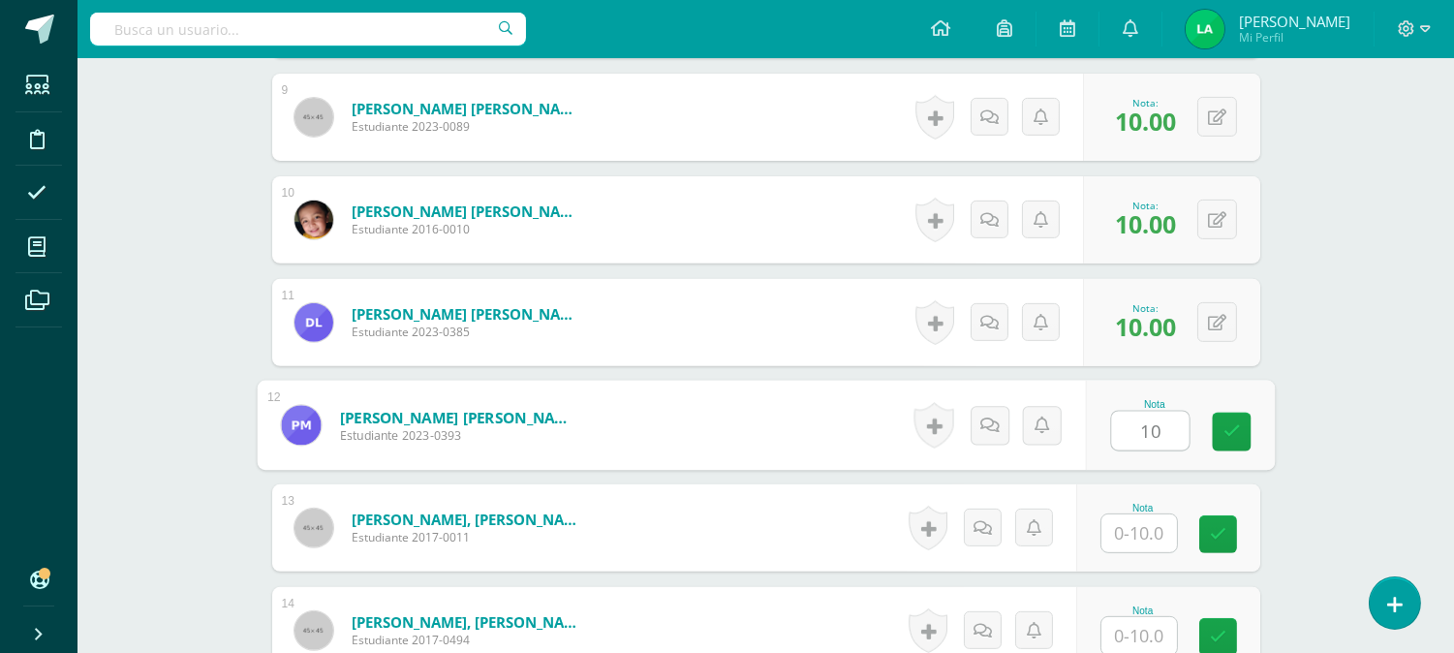
type input "10"
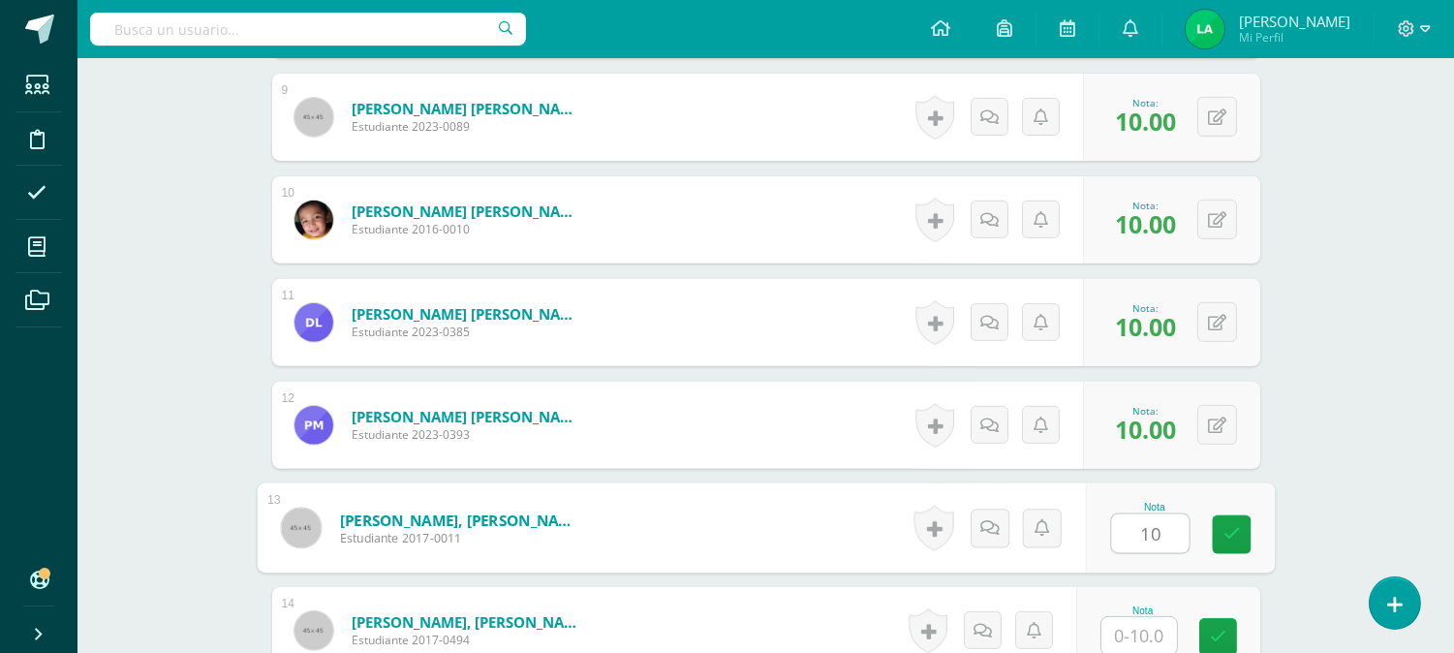
type input "10"
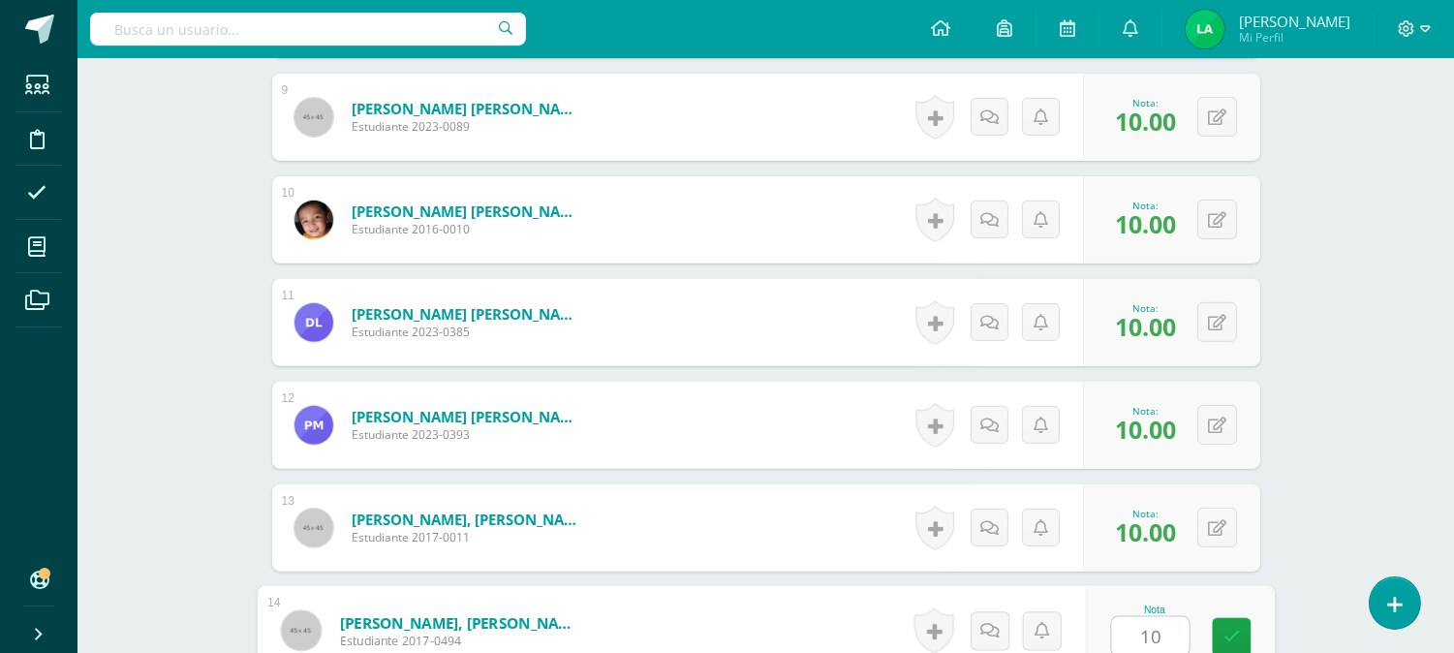
type input "10"
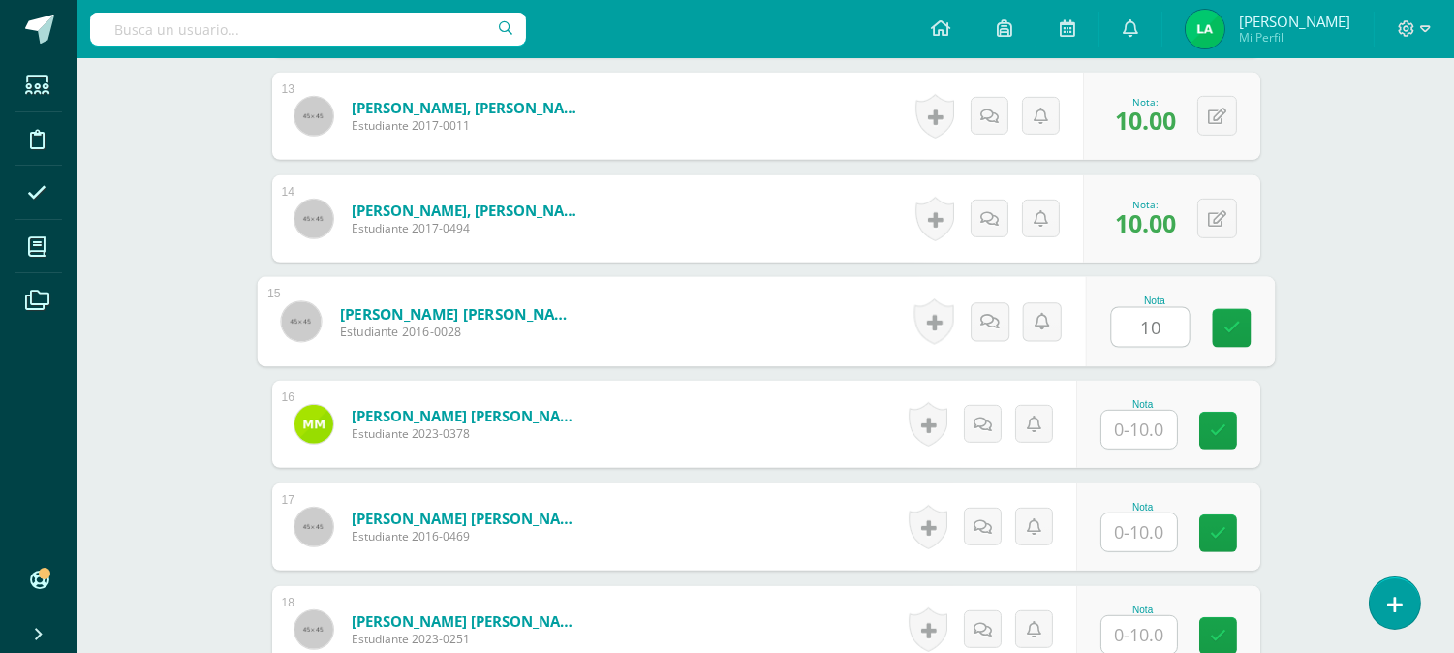
type input "10"
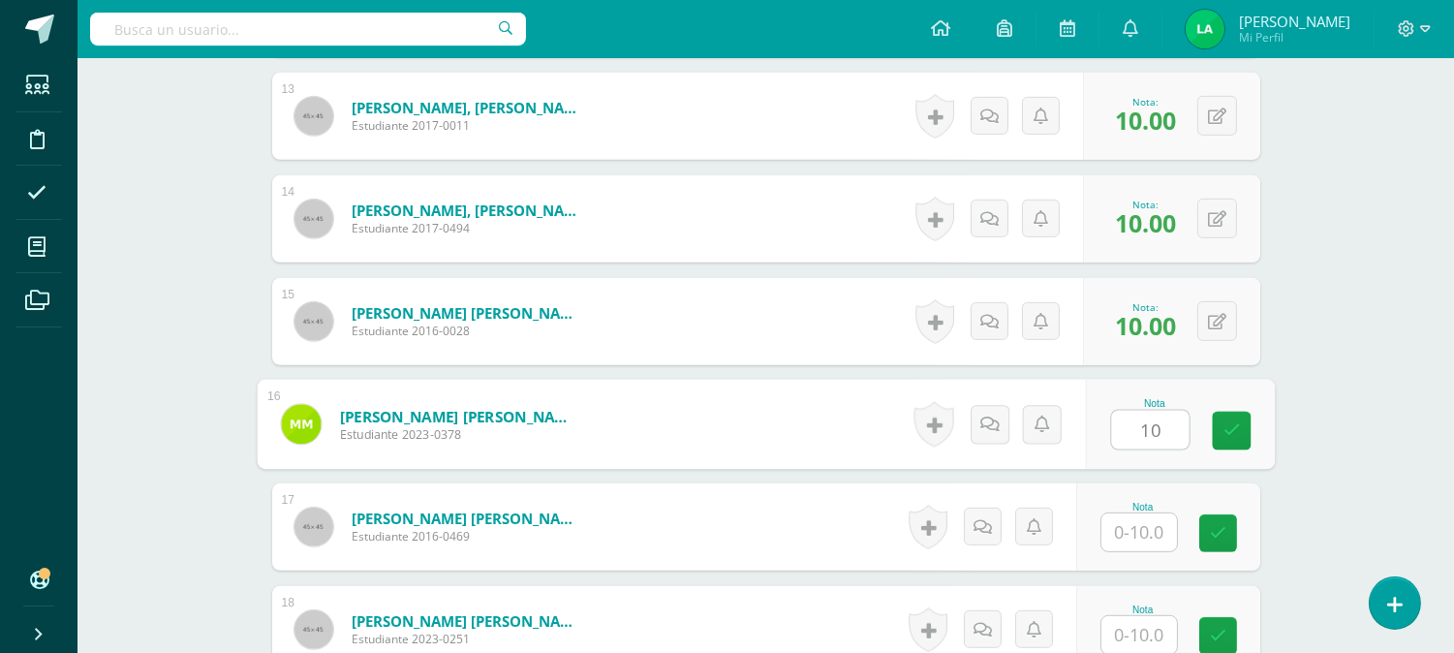
type input "10"
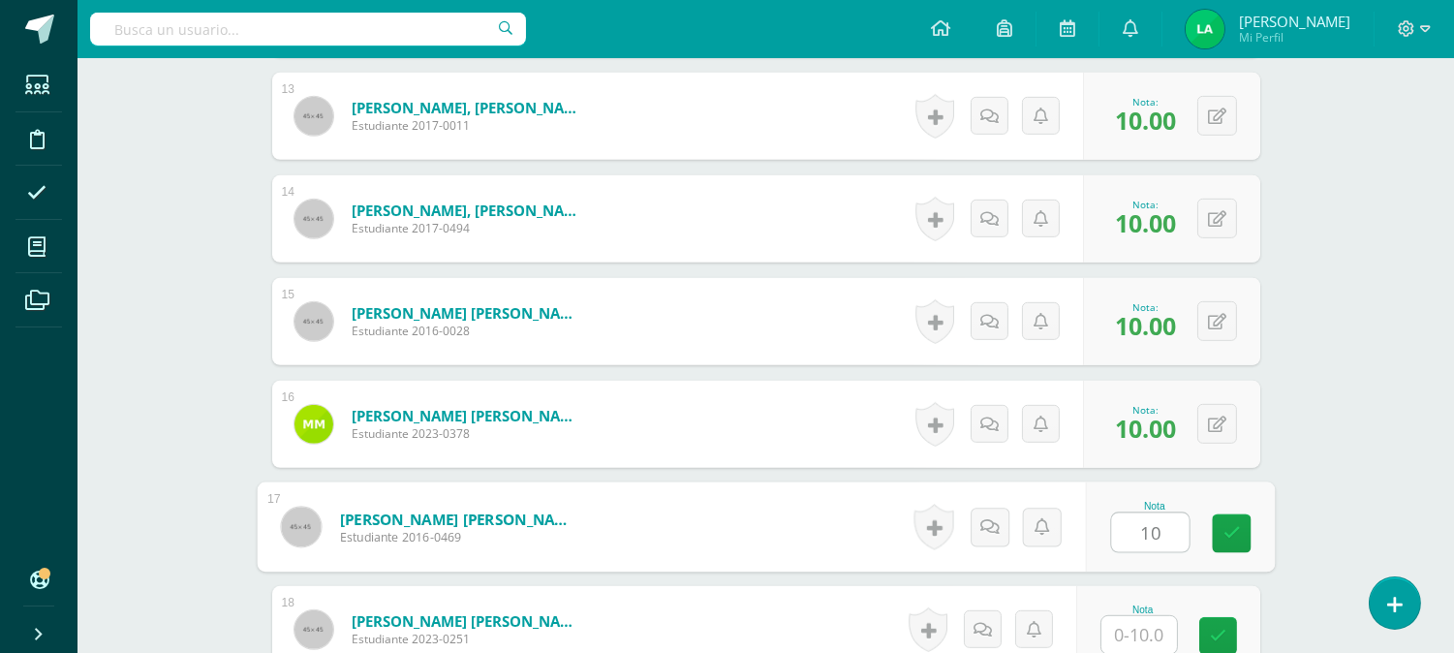
type input "10"
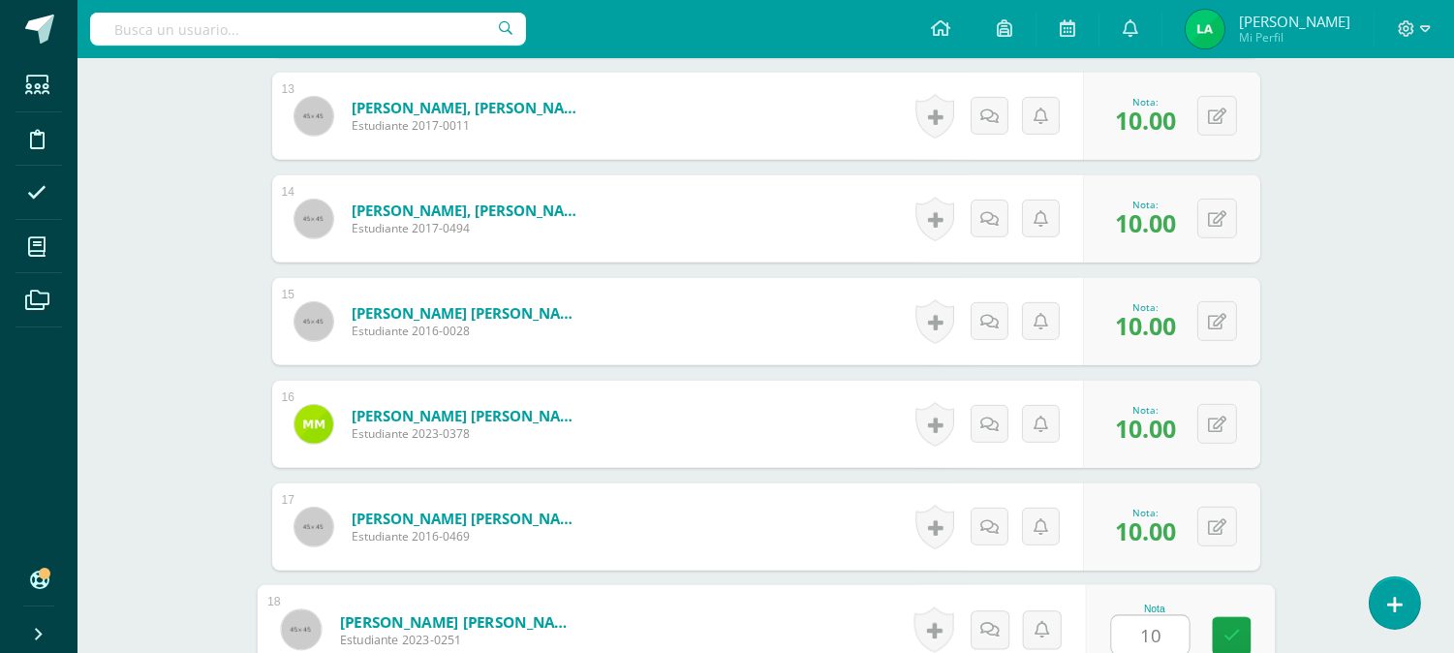
type input "10"
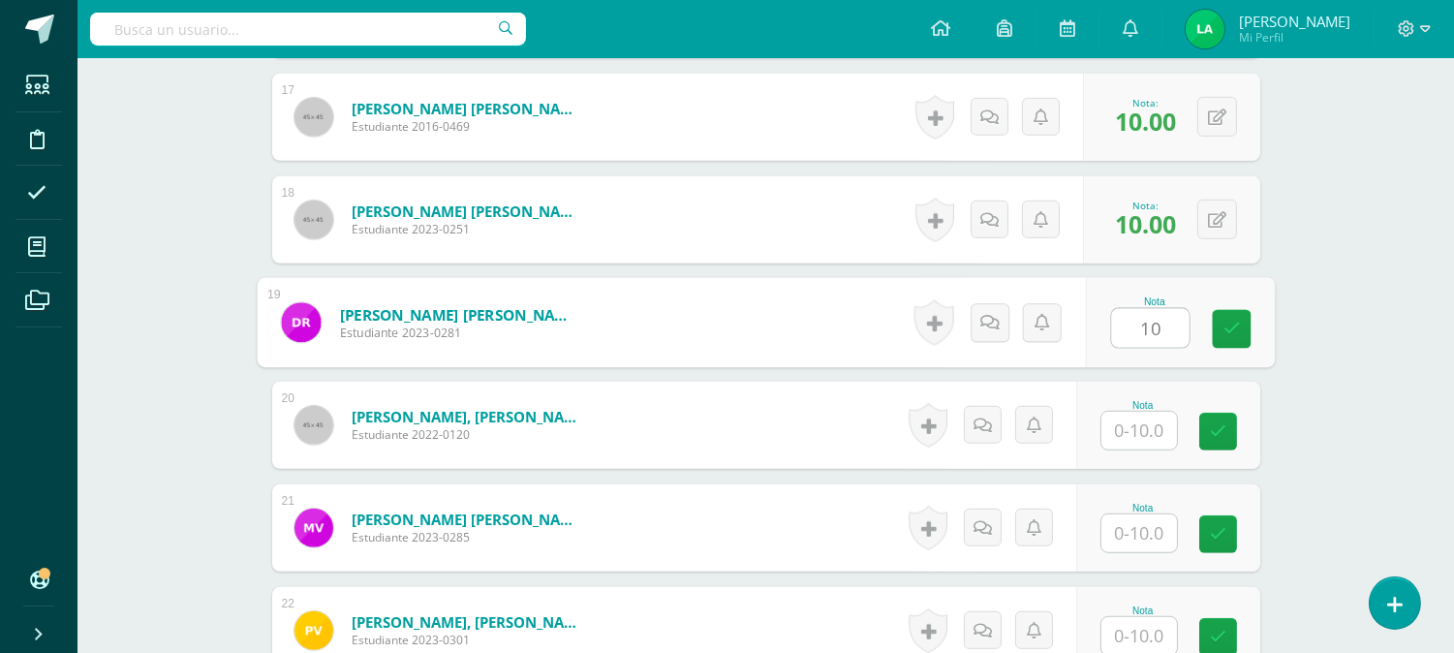
type input "10"
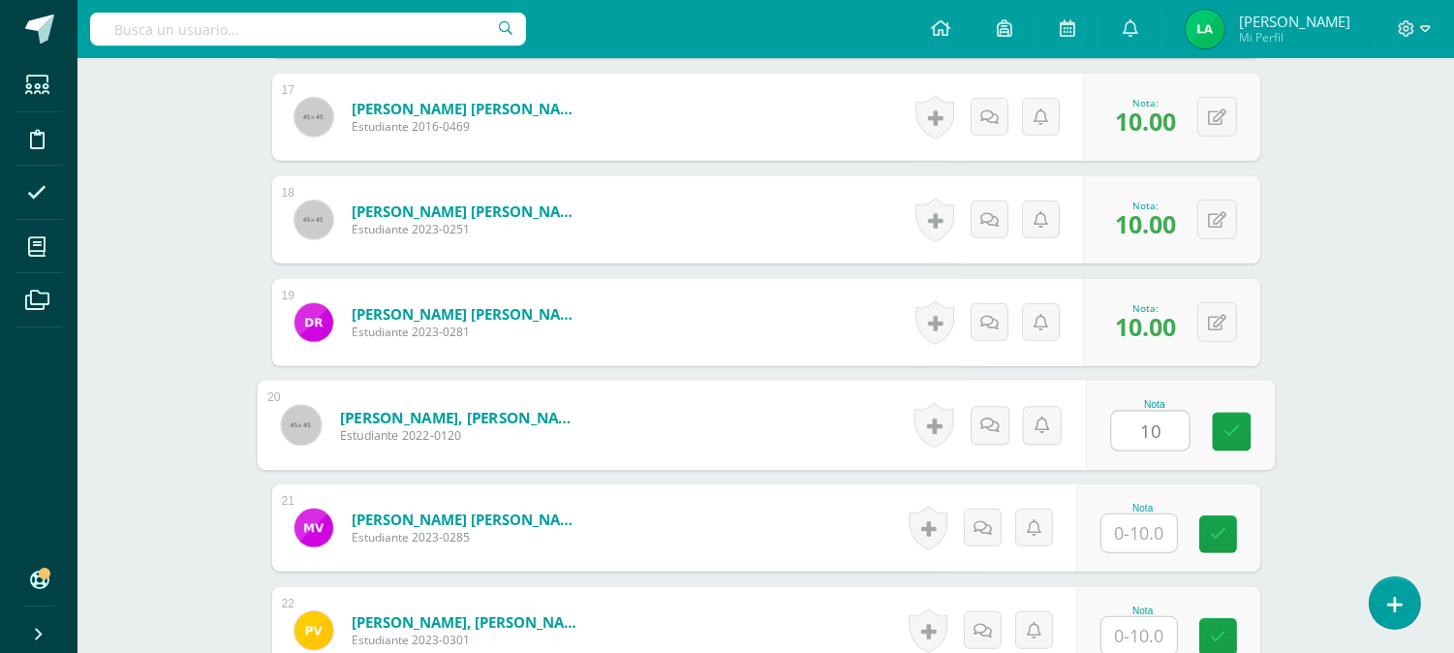
type input "10"
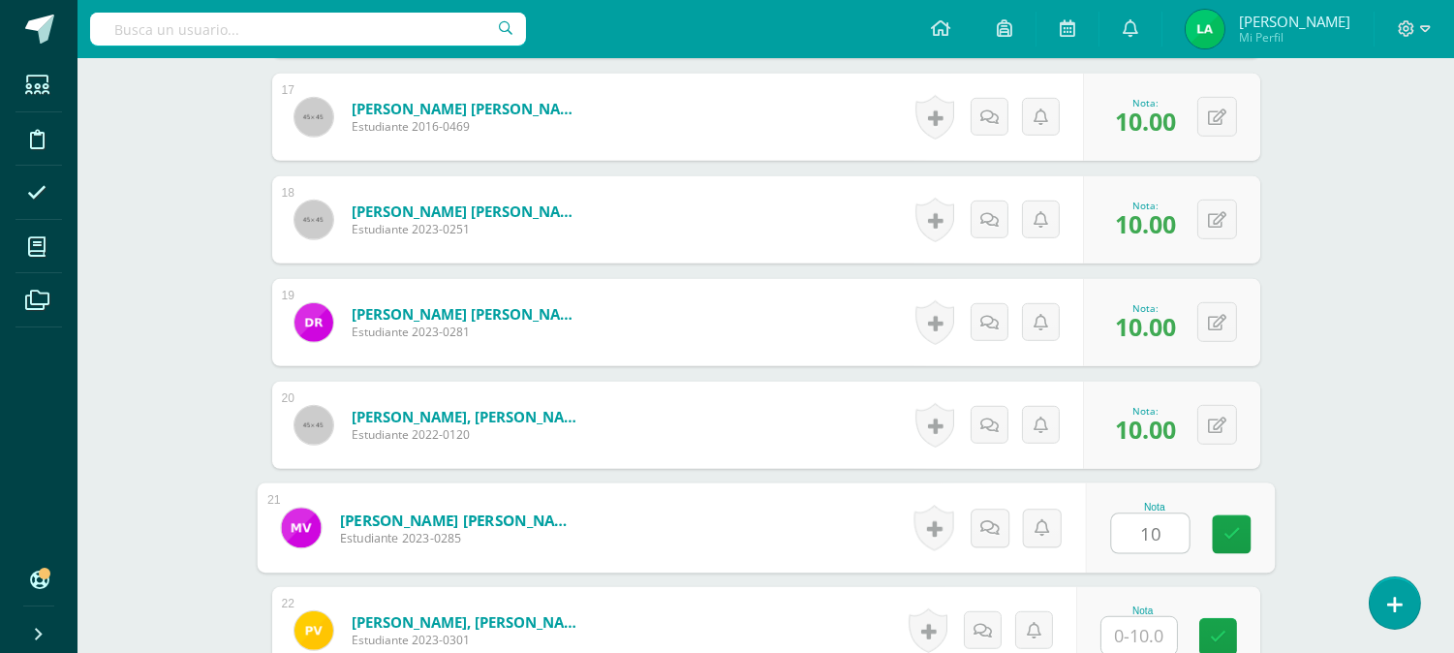
type input "10"
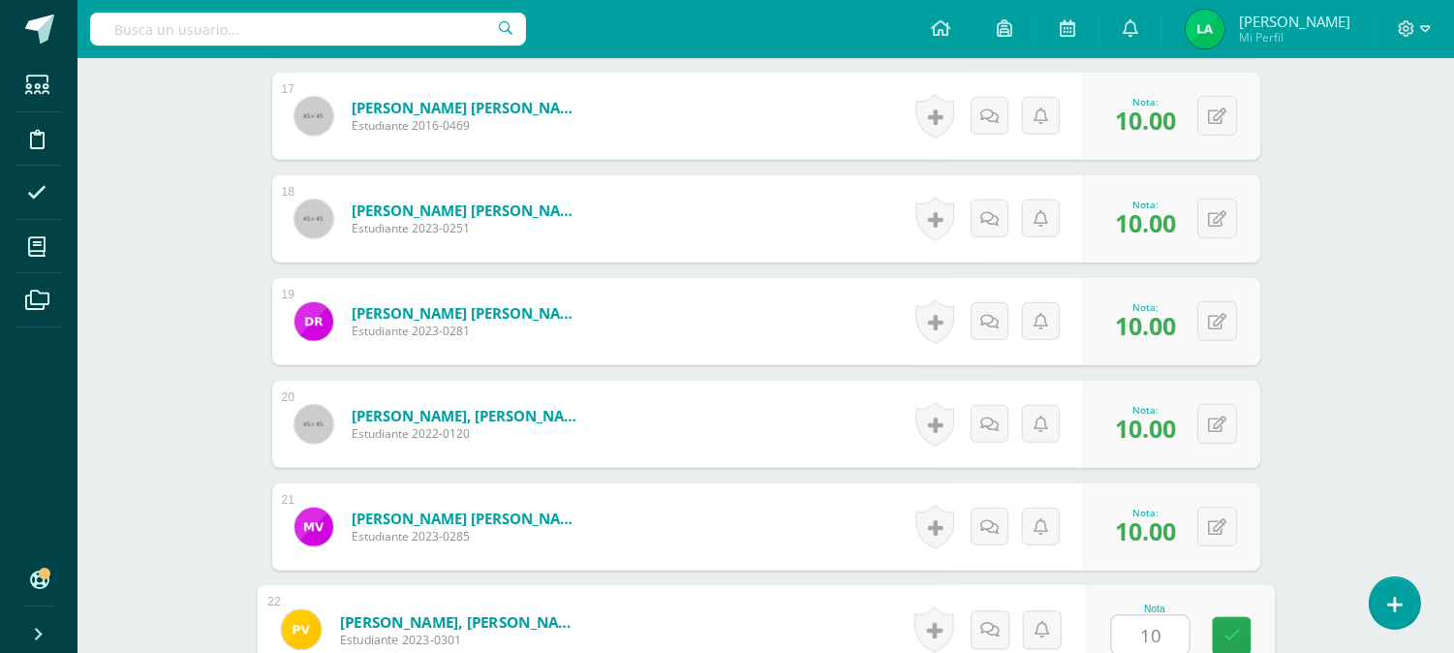
type input "10.00"
click at [1204, 617] on div "0 Logros Logros obtenidos Aún no hay logros agregados Nota: 10.00" at bounding box center [1171, 629] width 177 height 87
click at [1231, 628] on icon at bounding box center [1230, 629] width 19 height 16
type input "8"
click at [1178, 631] on icon at bounding box center [1178, 636] width 17 height 16
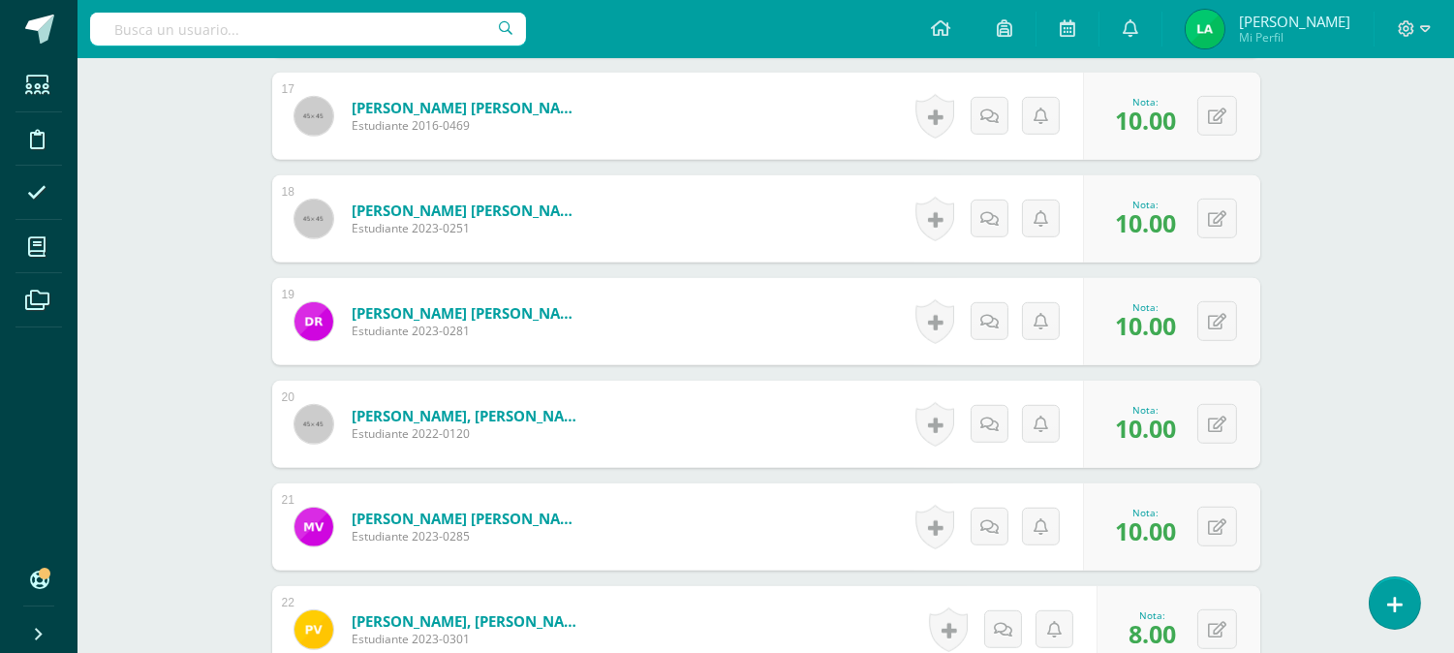
drag, startPoint x: 1170, startPoint y: 573, endPoint x: 1160, endPoint y: 574, distance: 10.7
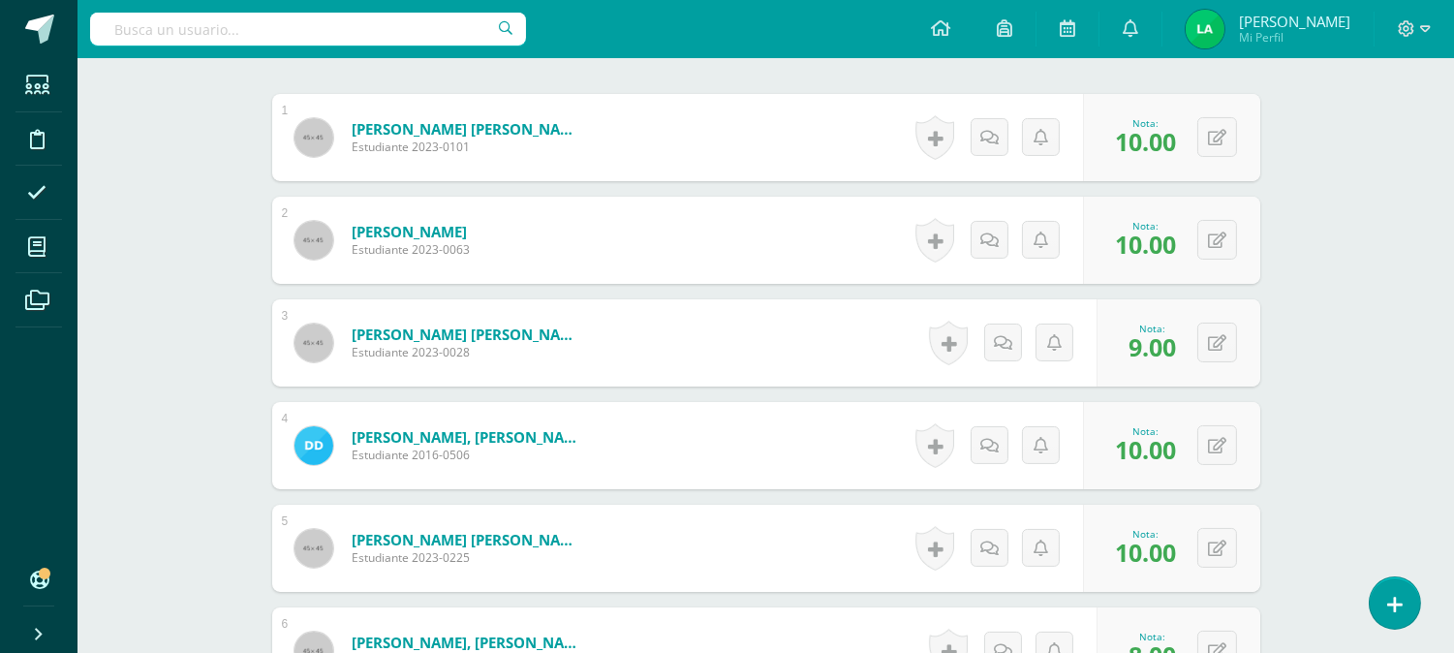
scroll to position [582, 0]
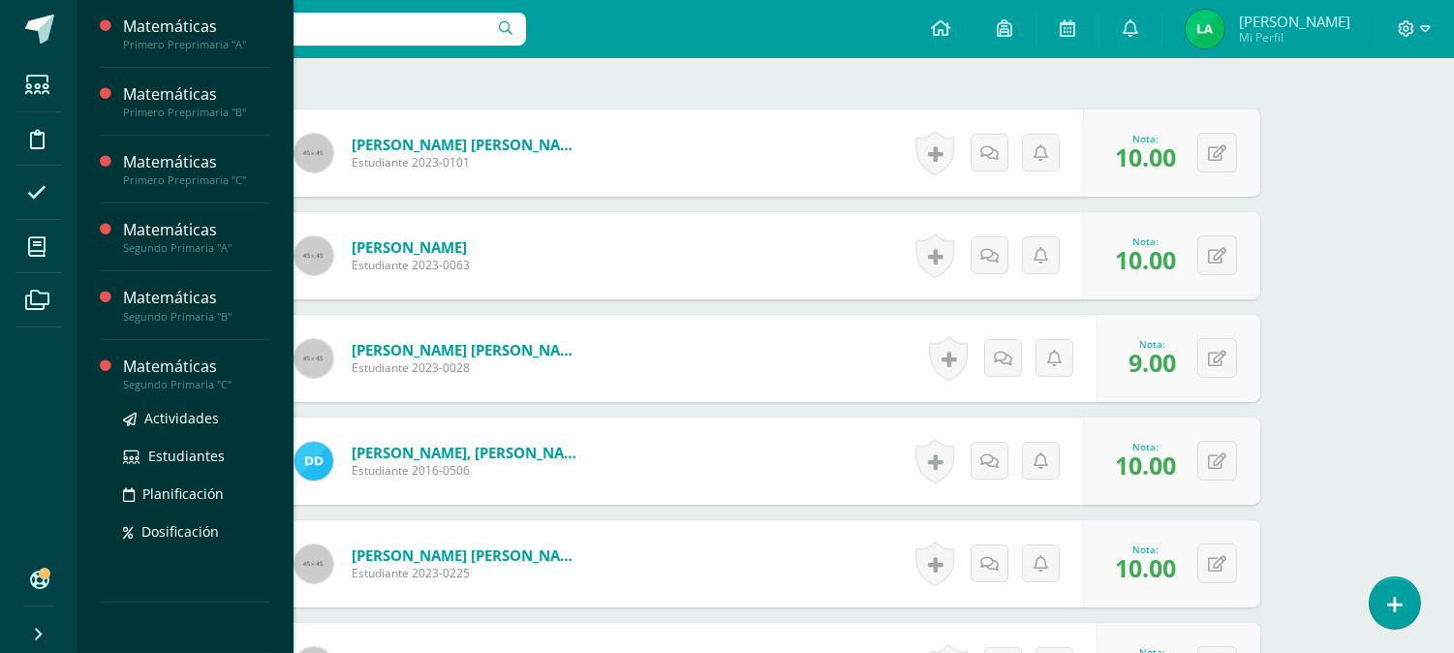
click at [200, 370] on div "Matemáticas" at bounding box center [196, 367] width 147 height 22
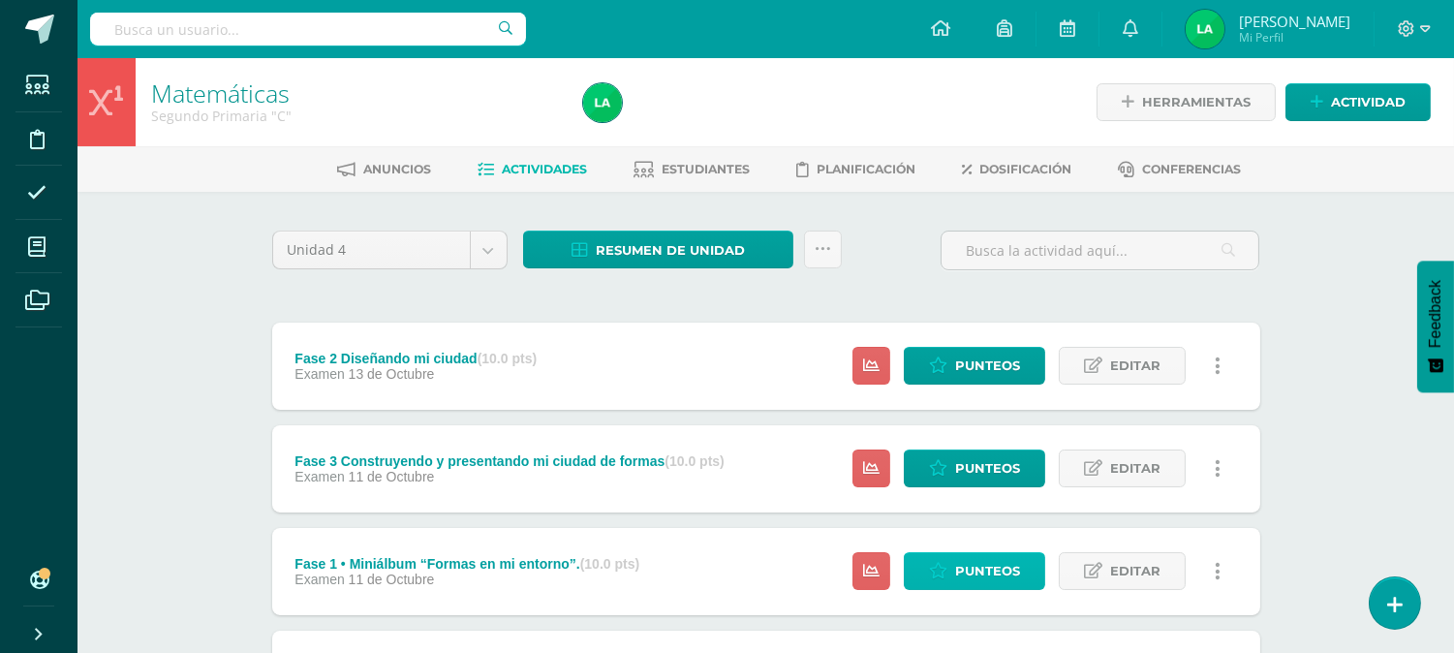
click at [1010, 576] on span "Punteos" at bounding box center [987, 571] width 65 height 36
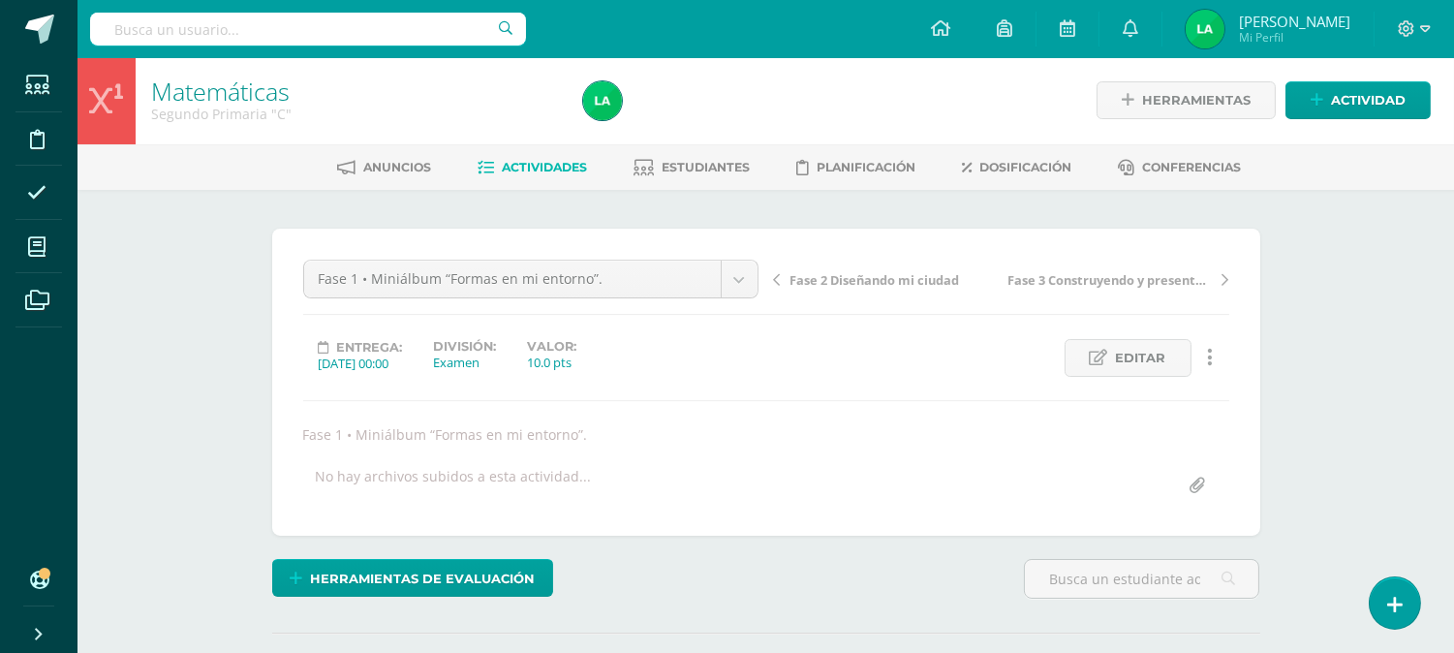
scroll to position [3, 0]
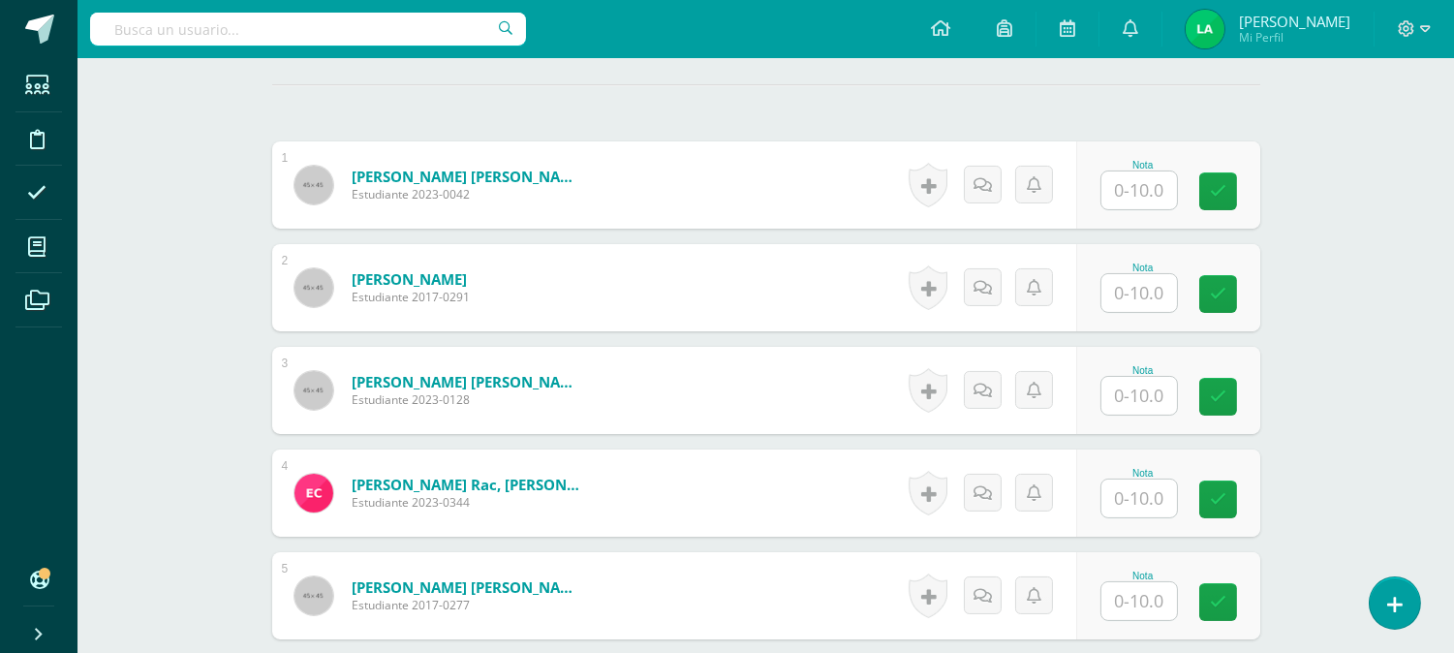
scroll to position [563, 0]
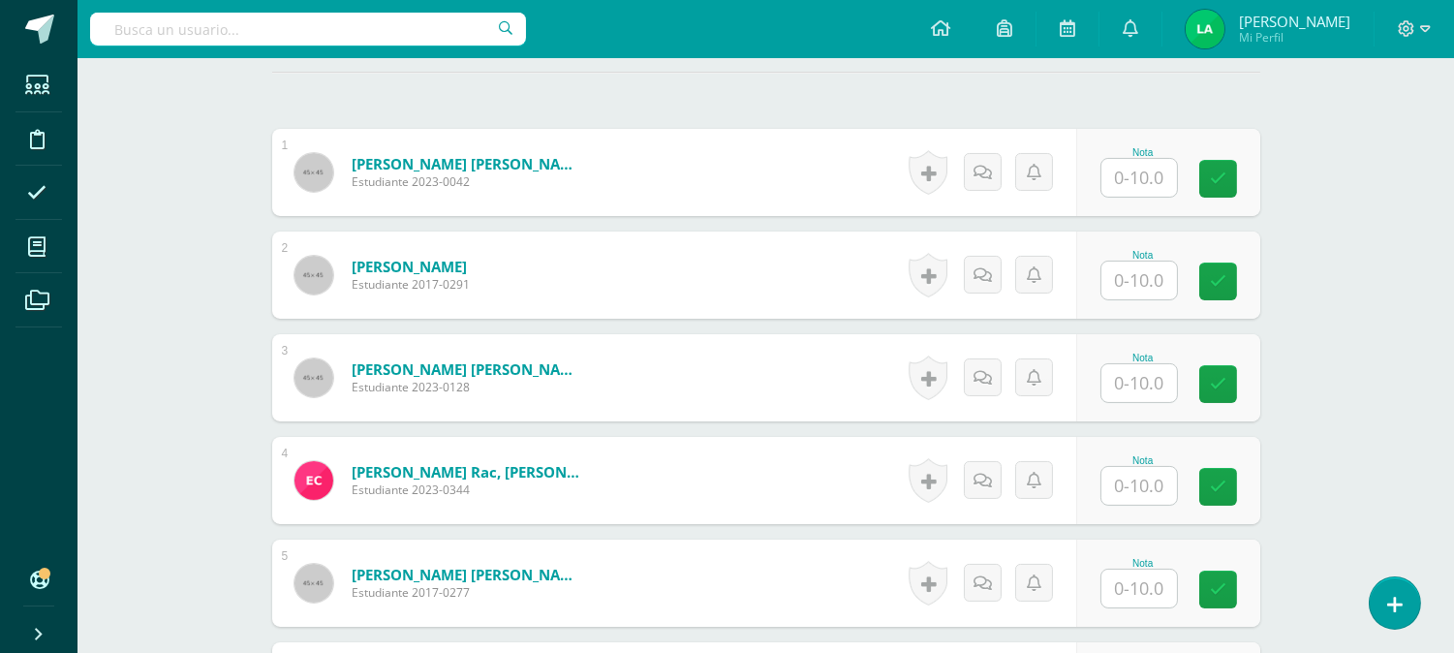
click at [1134, 174] on input "text" at bounding box center [1140, 178] width 76 height 38
type input "10"
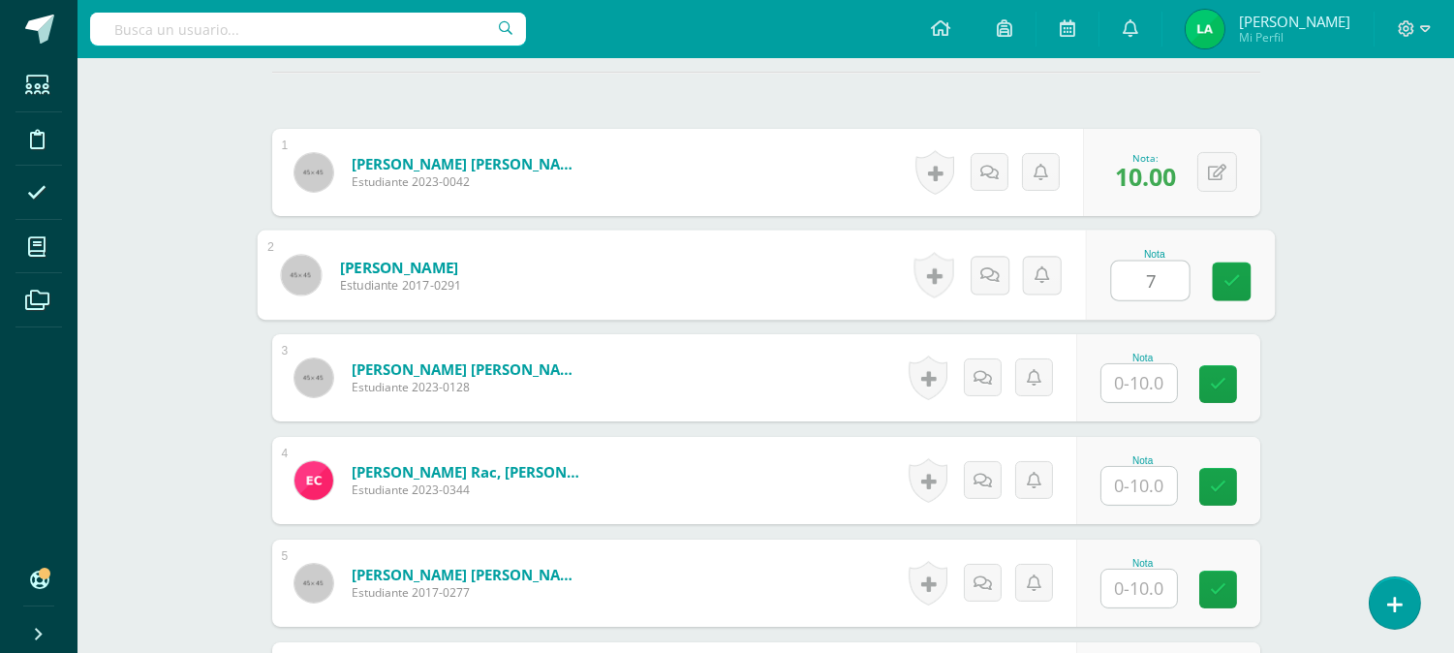
type input "7"
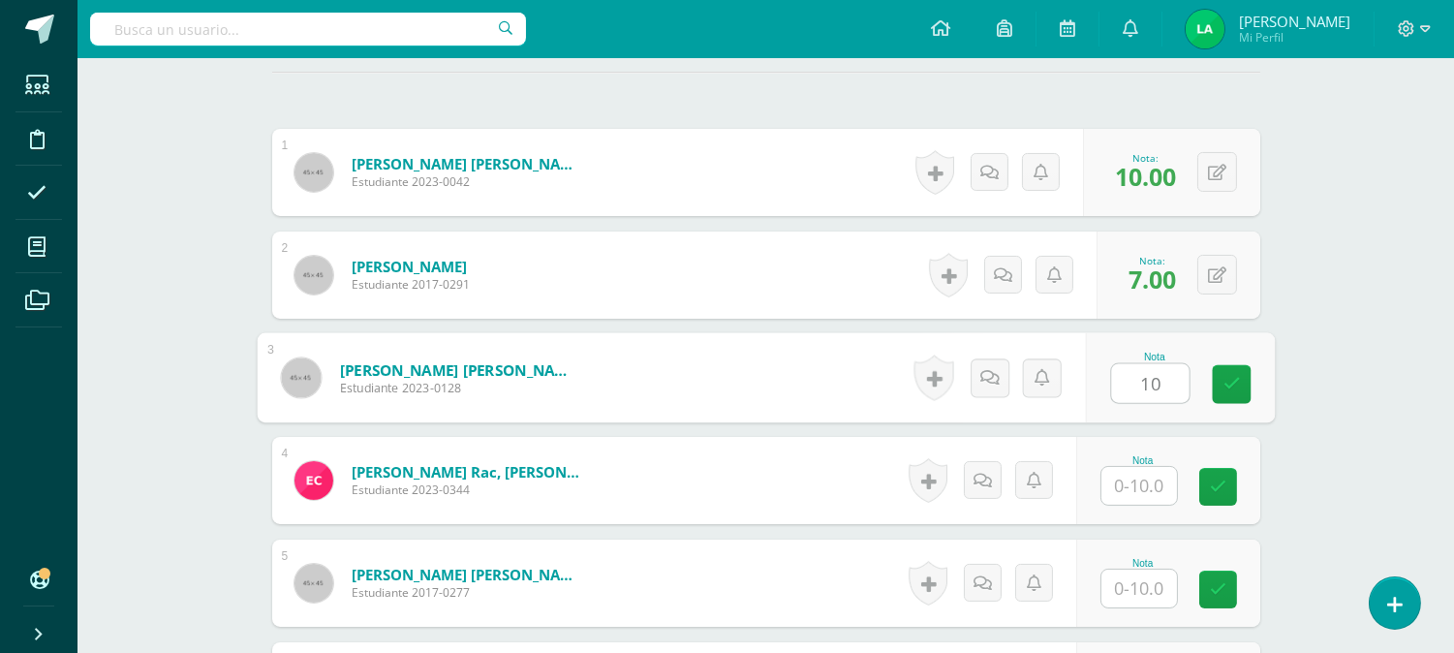
type input "10"
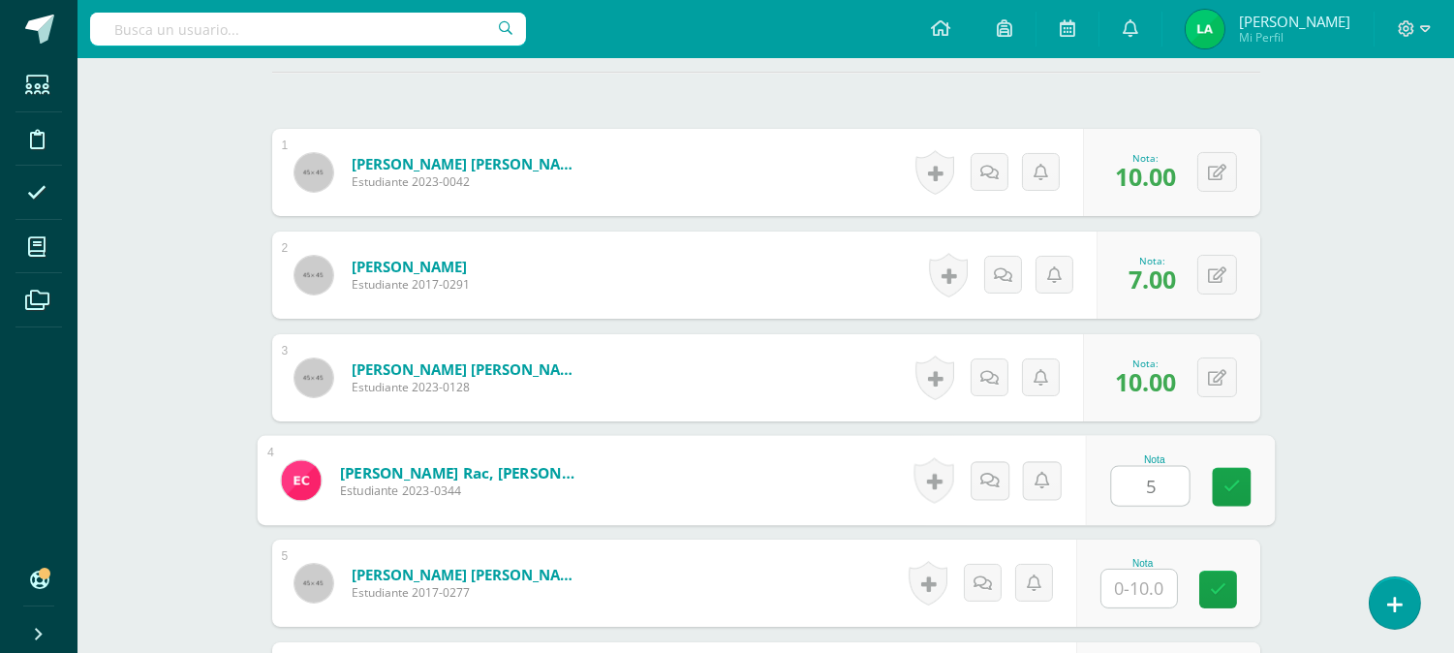
type input "5"
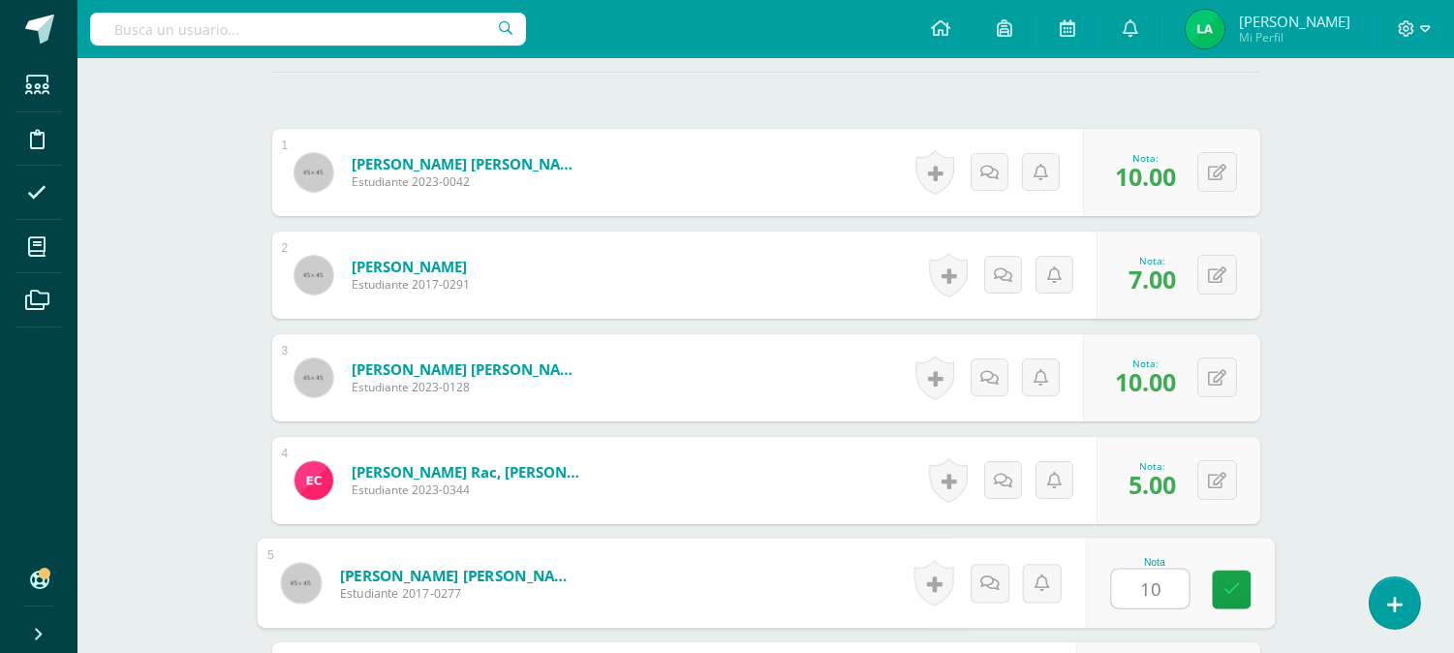
type input "10"
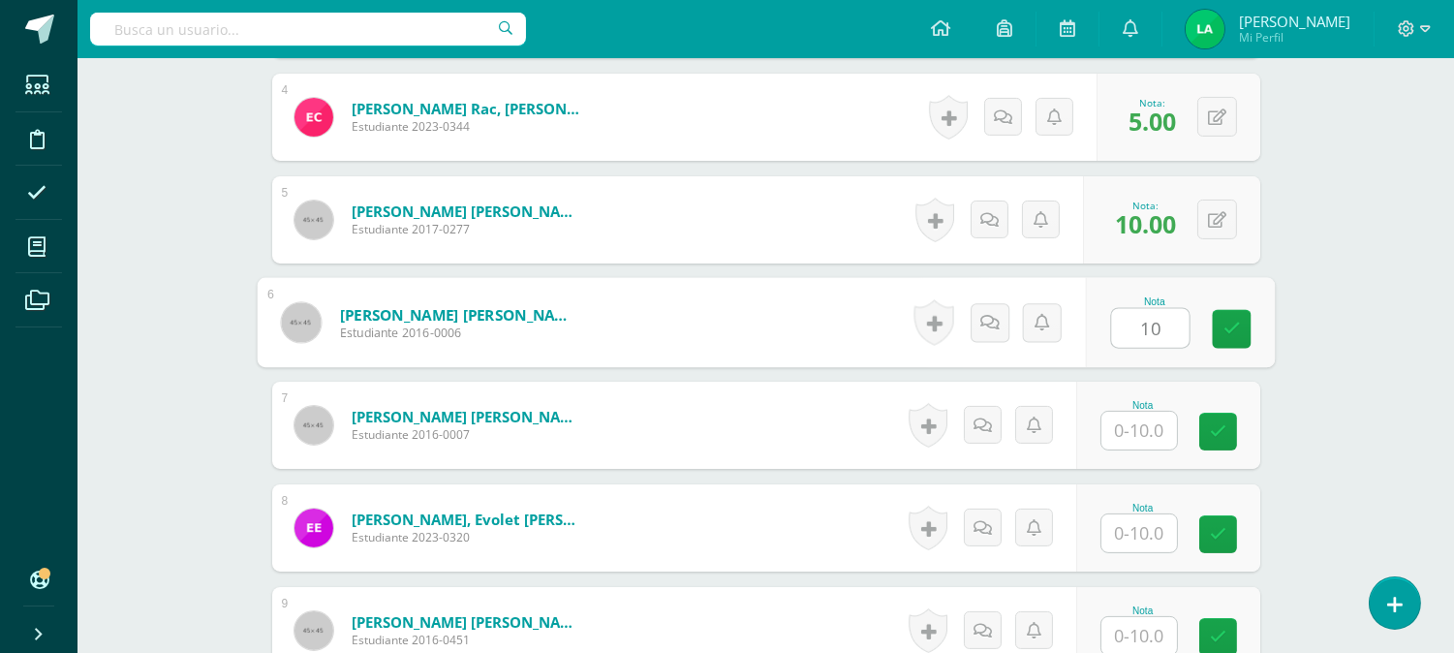
type input "10"
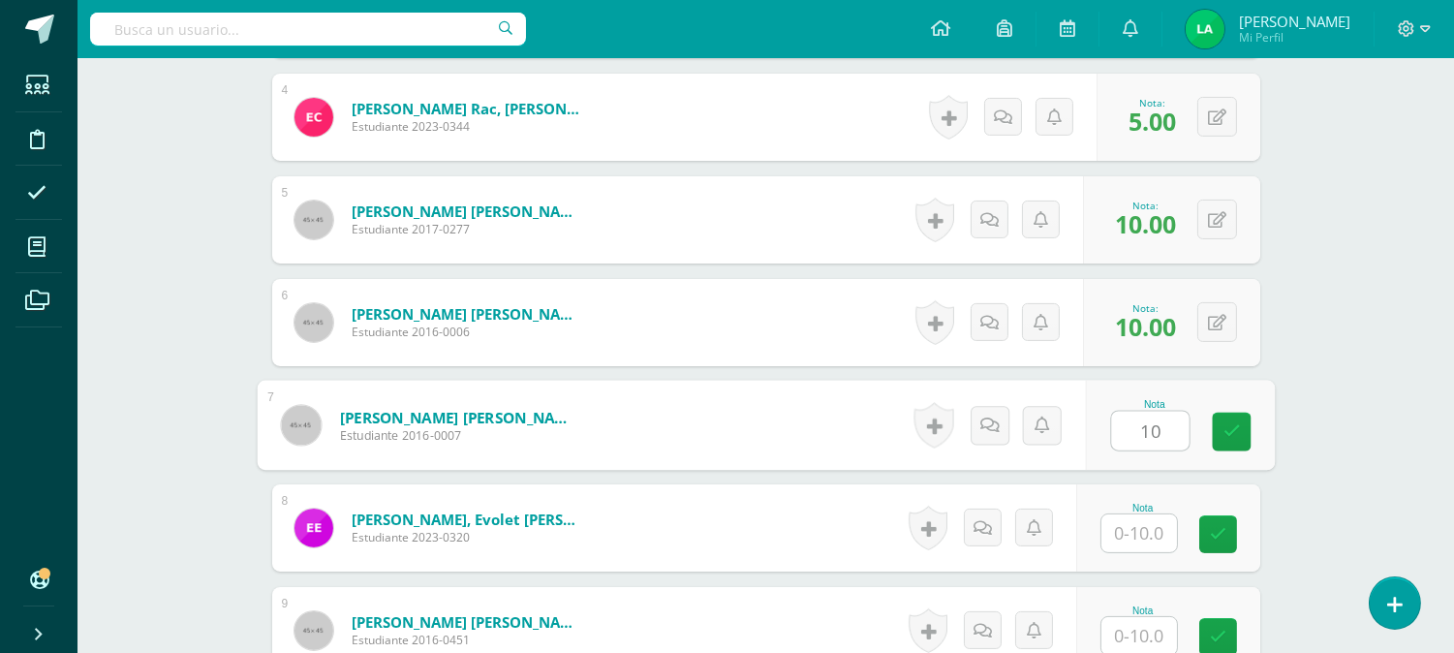
type input "10"
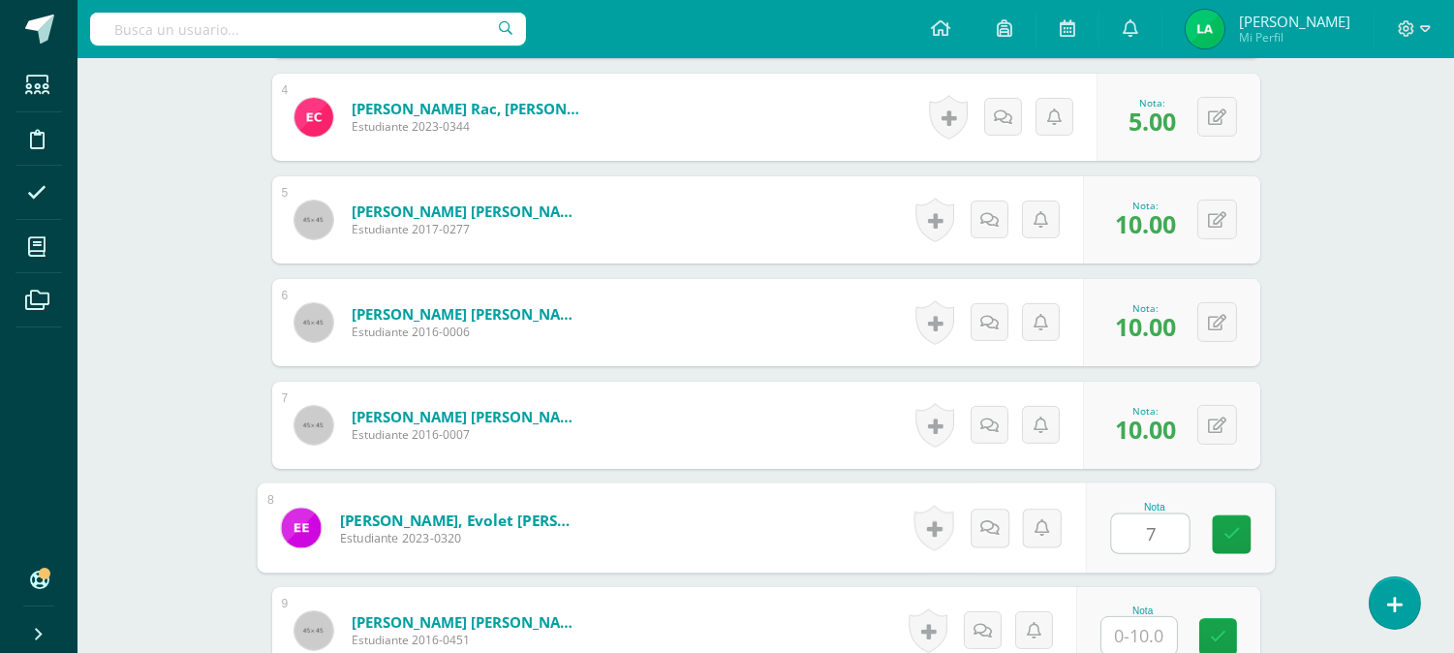
type input "7"
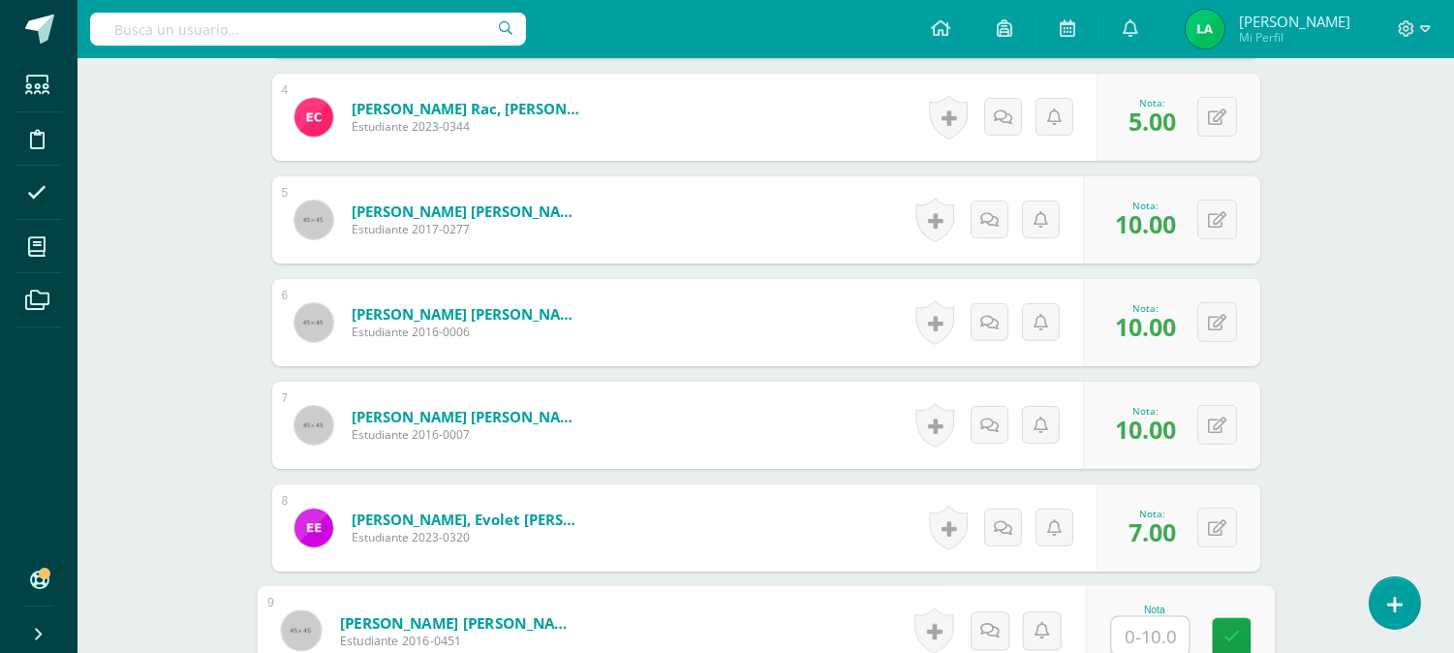
type input "8"
click at [1225, 635] on icon at bounding box center [1231, 637] width 17 height 16
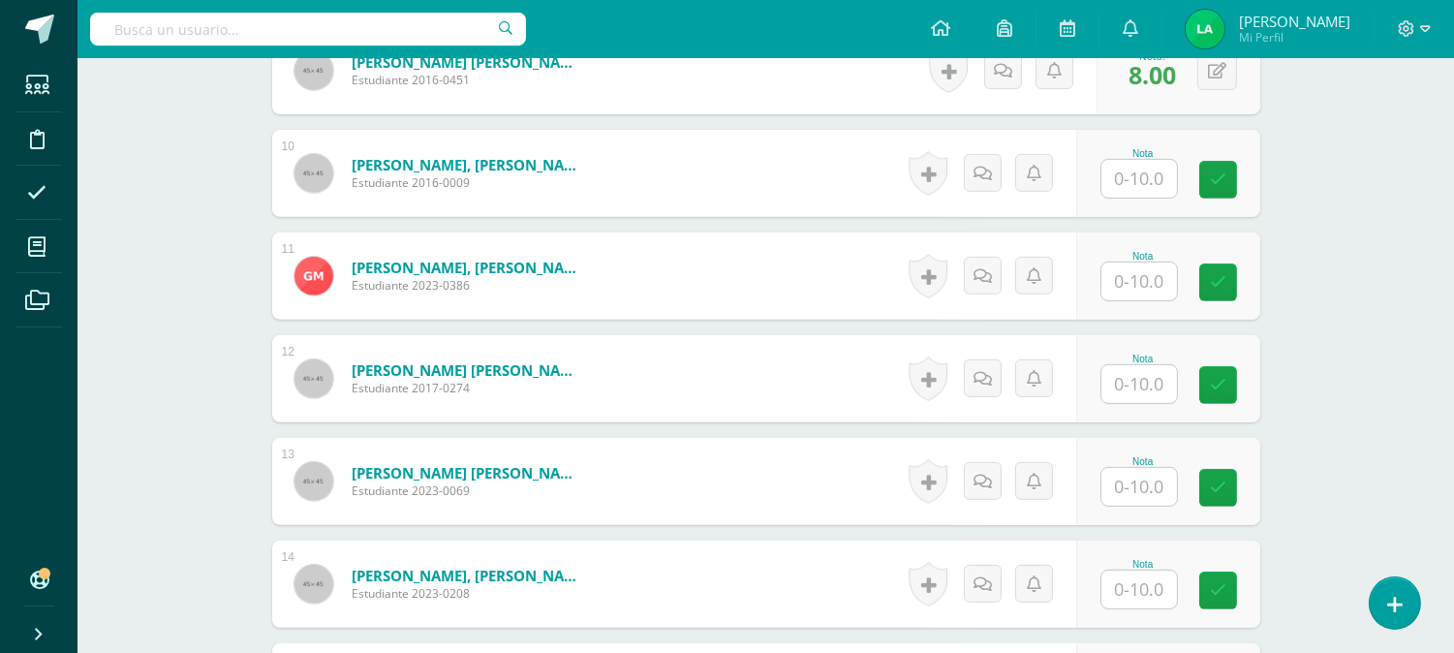
scroll to position [1529, 0]
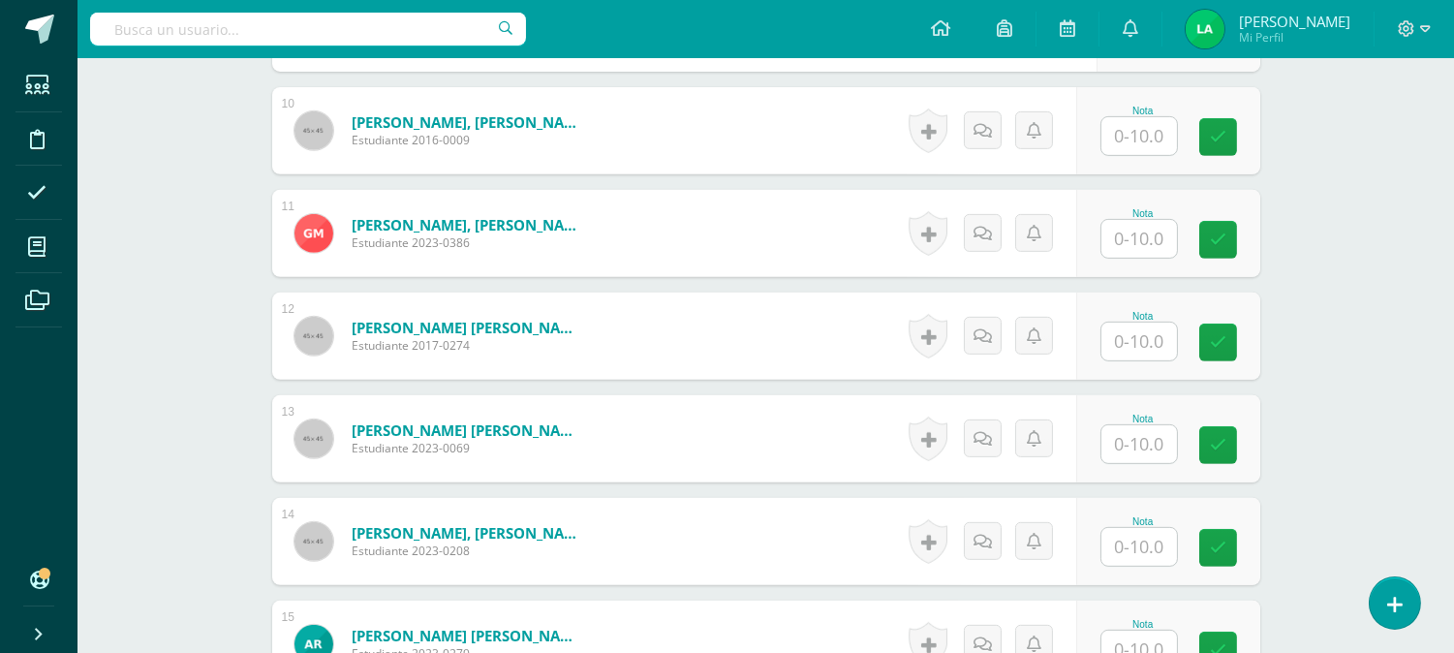
click at [1130, 139] on input "text" at bounding box center [1140, 136] width 76 height 38
type input "10"
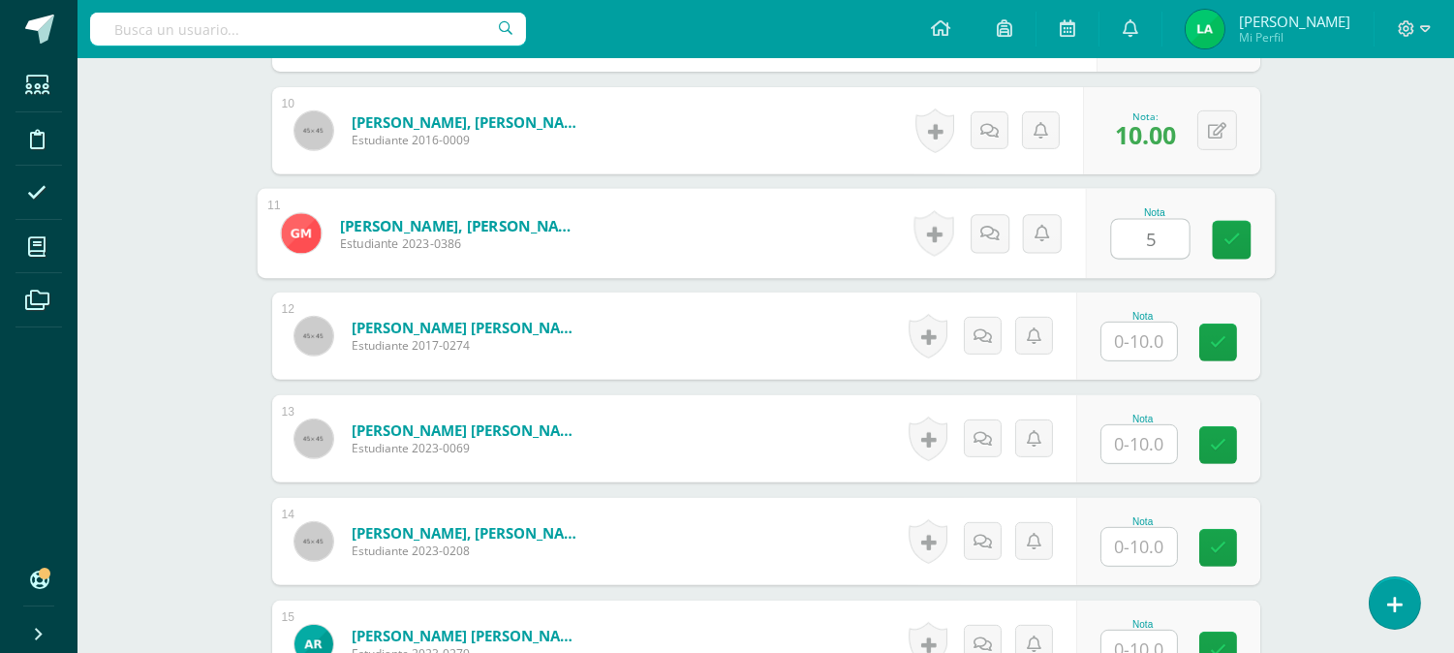
type input "5"
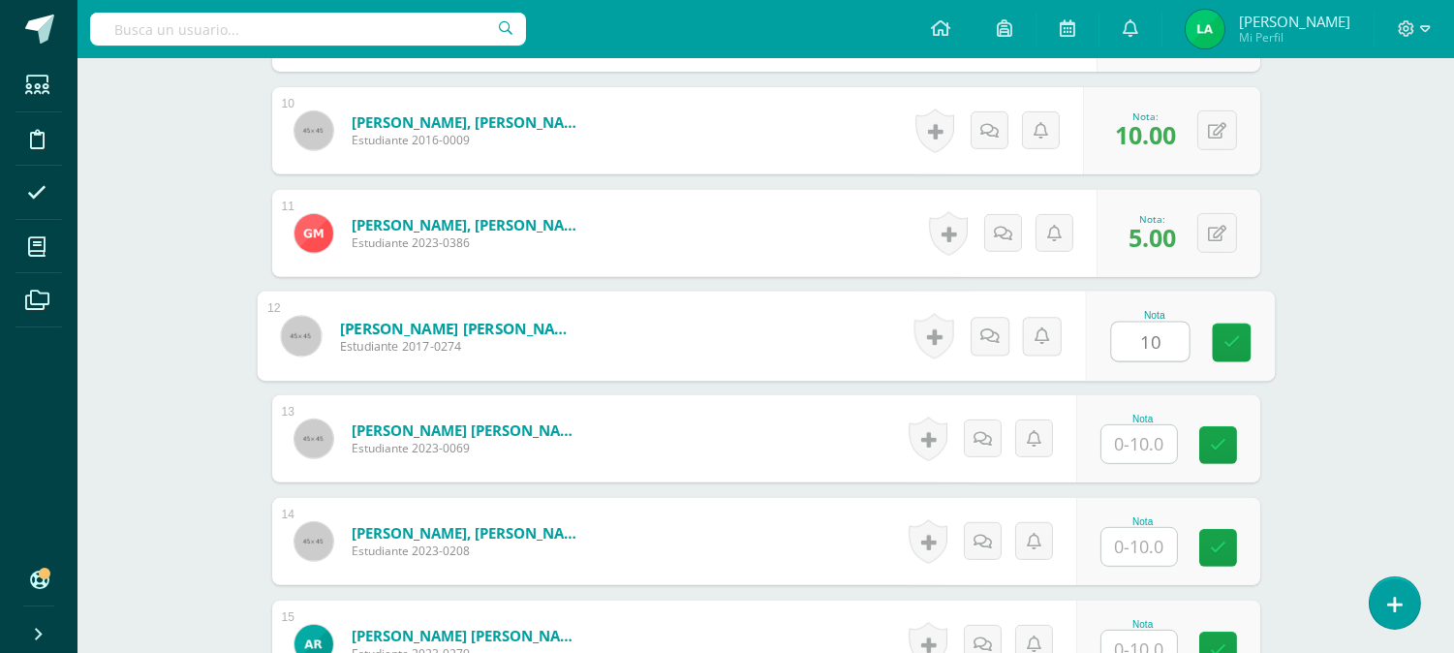
type input "10"
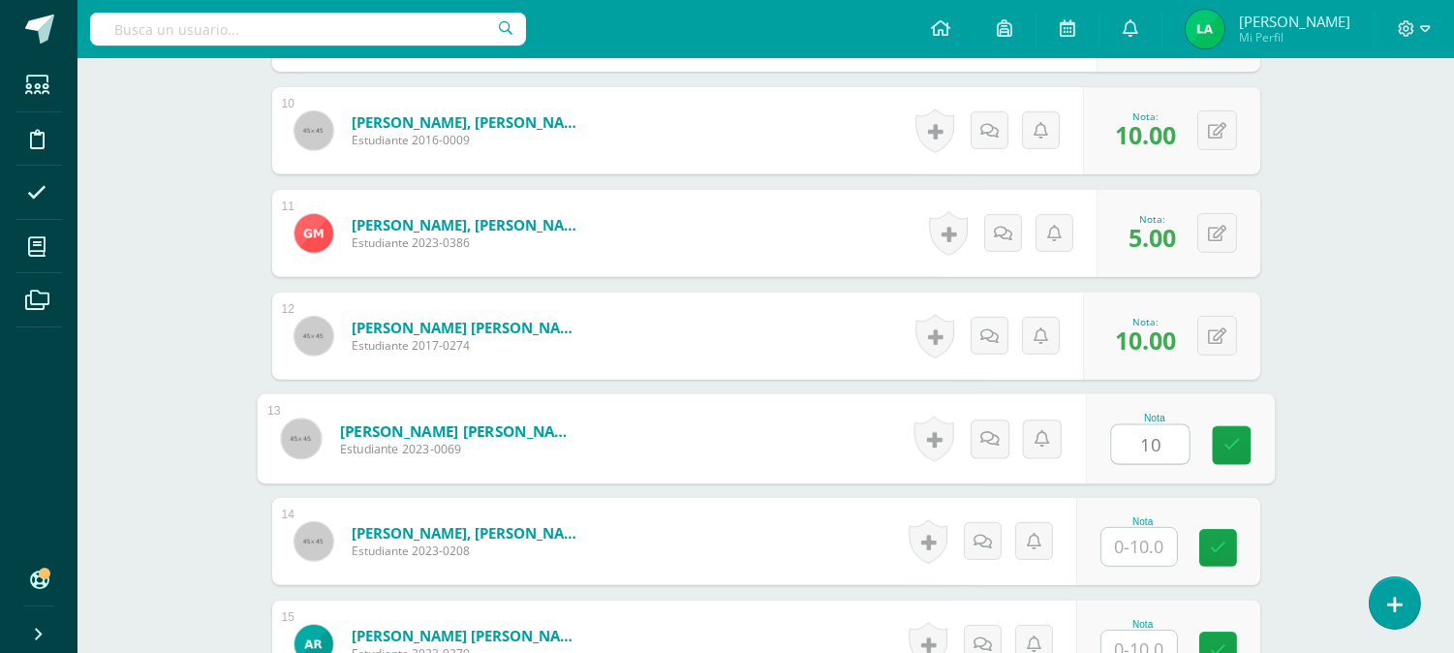
type input "10"
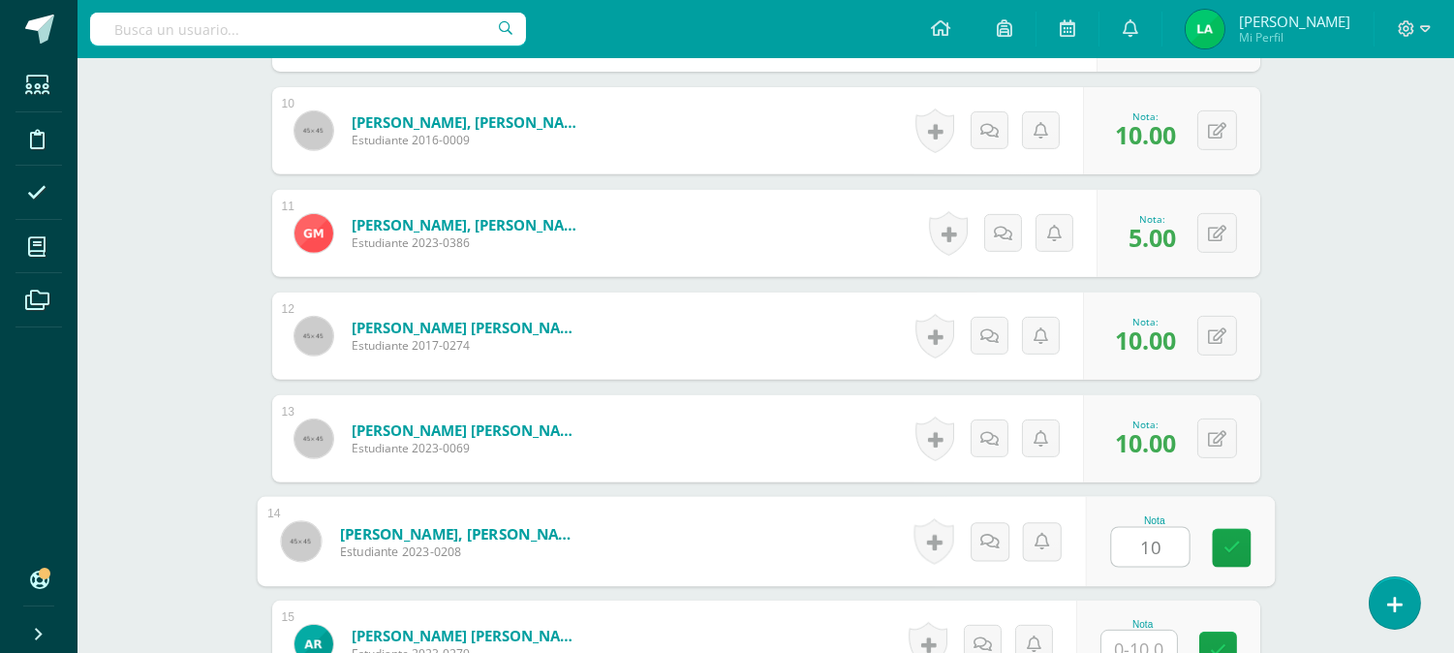
type input "10"
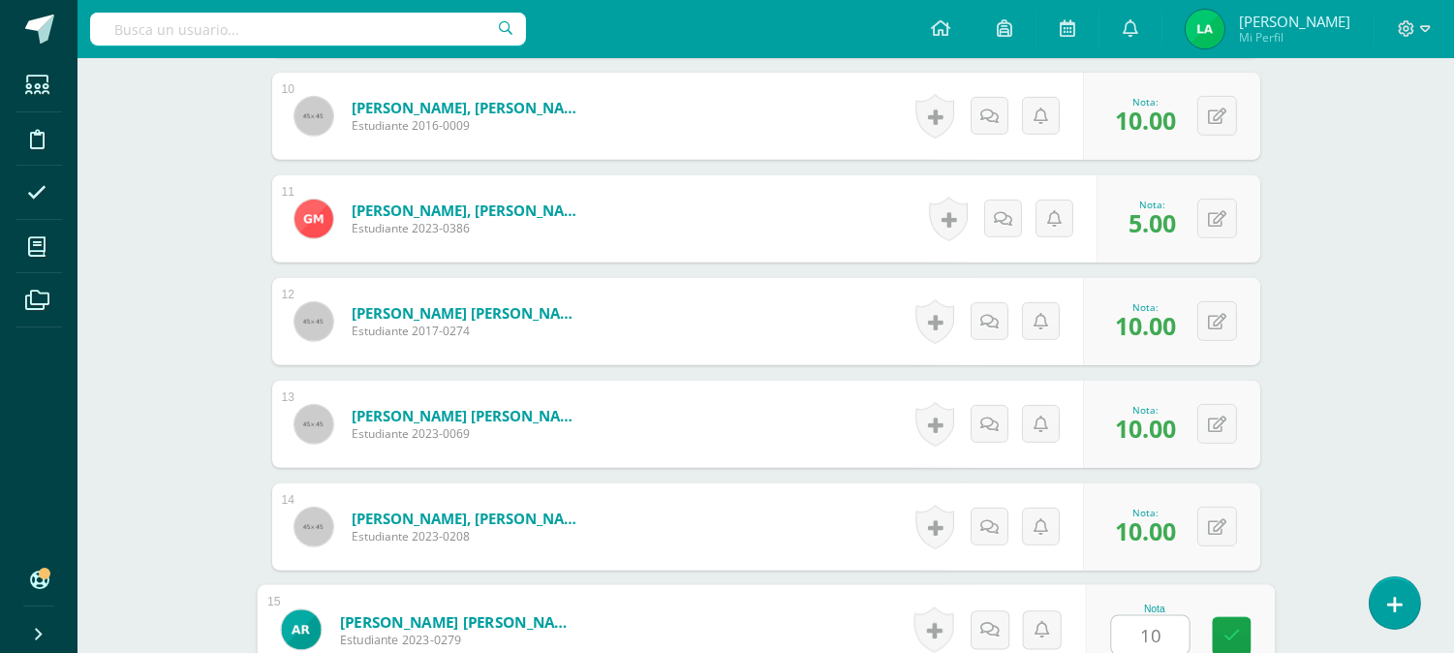
type input "10"
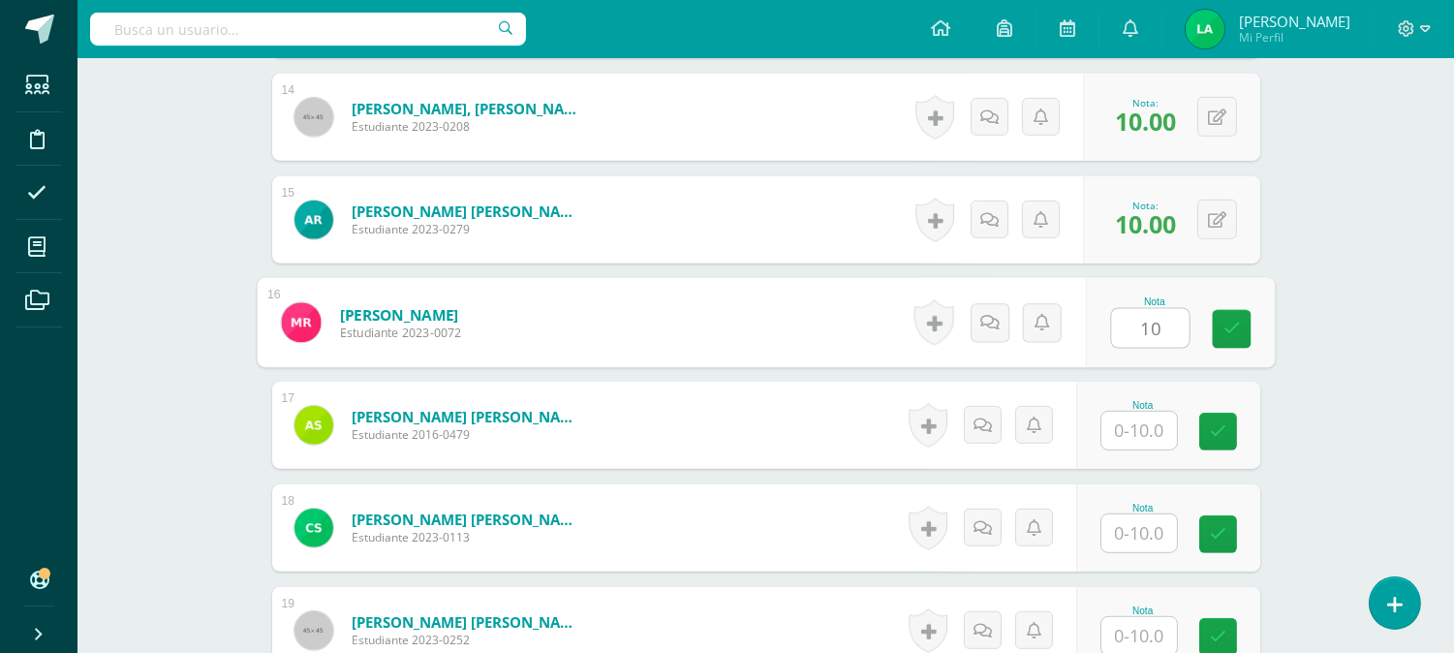
type input "10"
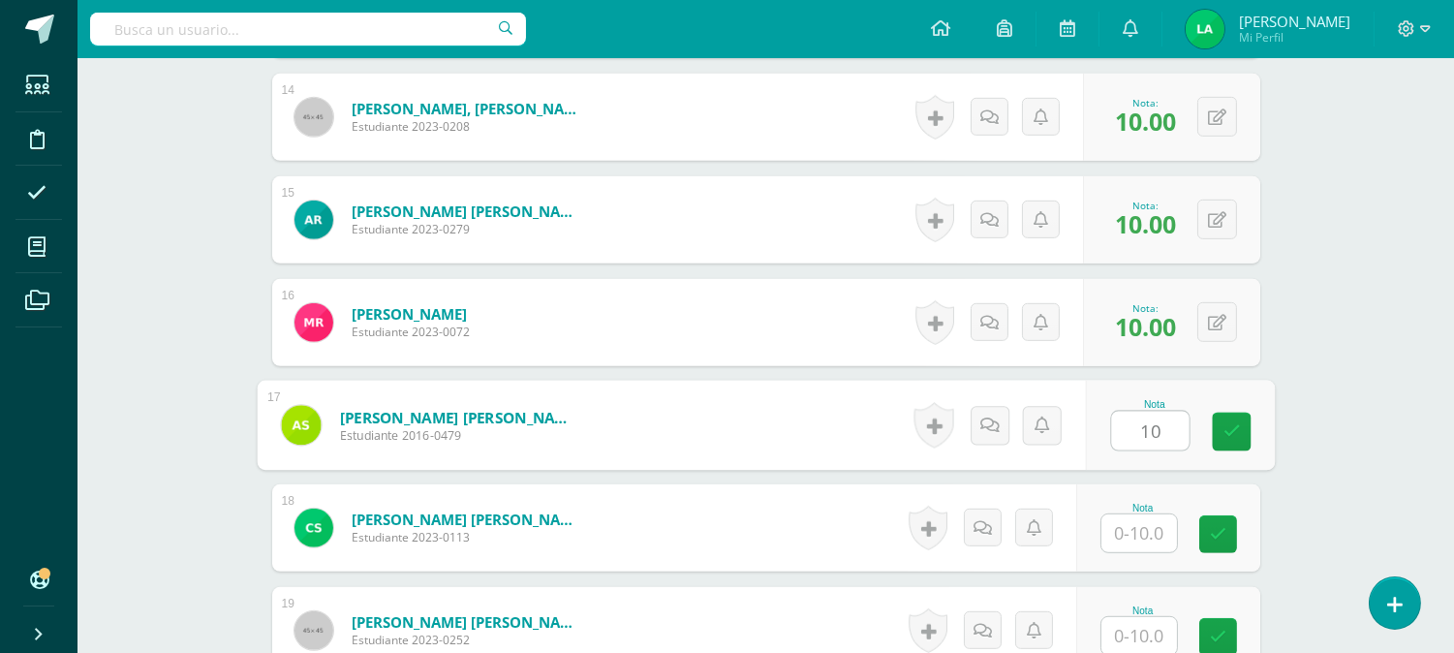
type input "10"
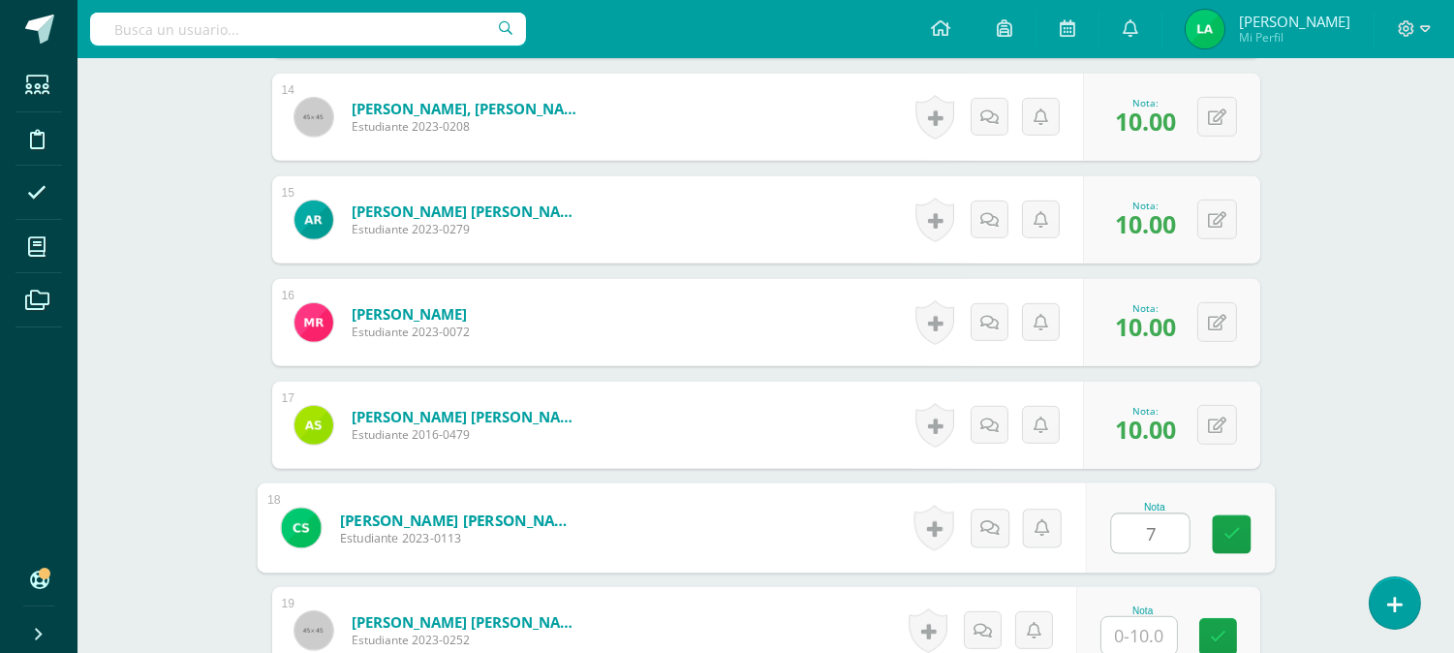
type input "7"
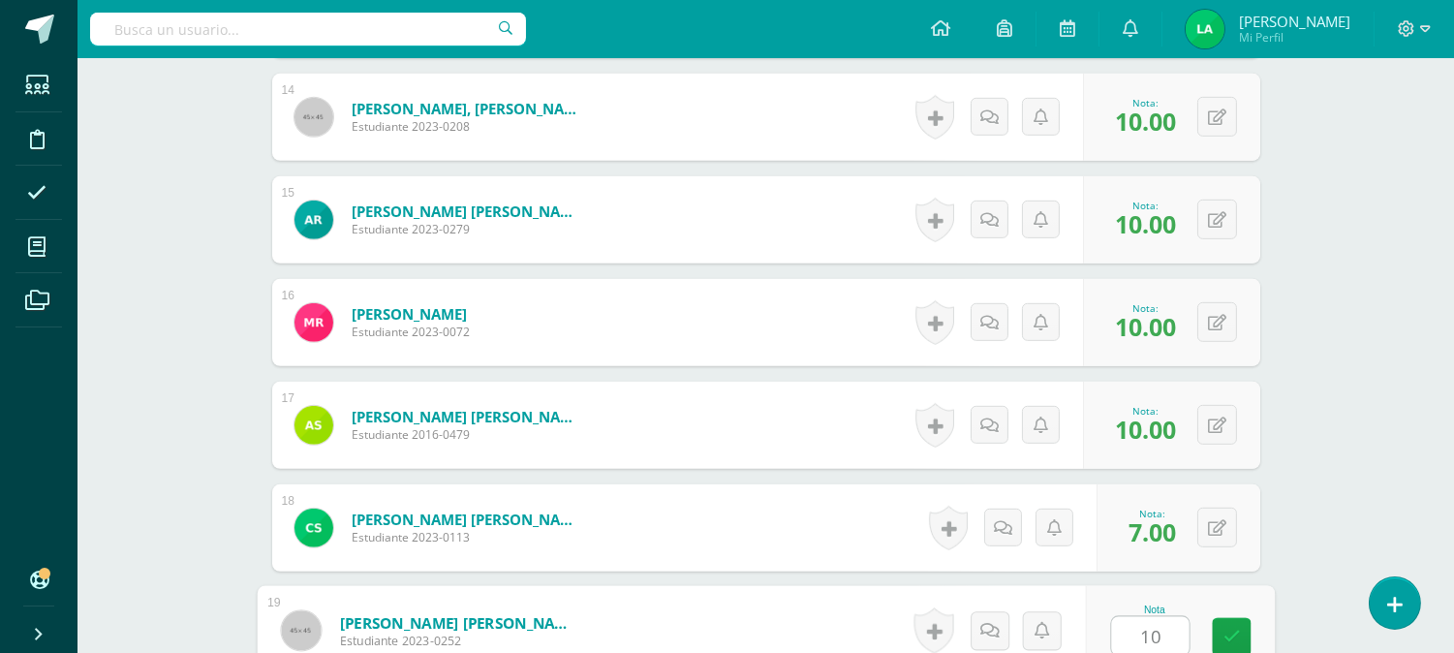
type input "10"
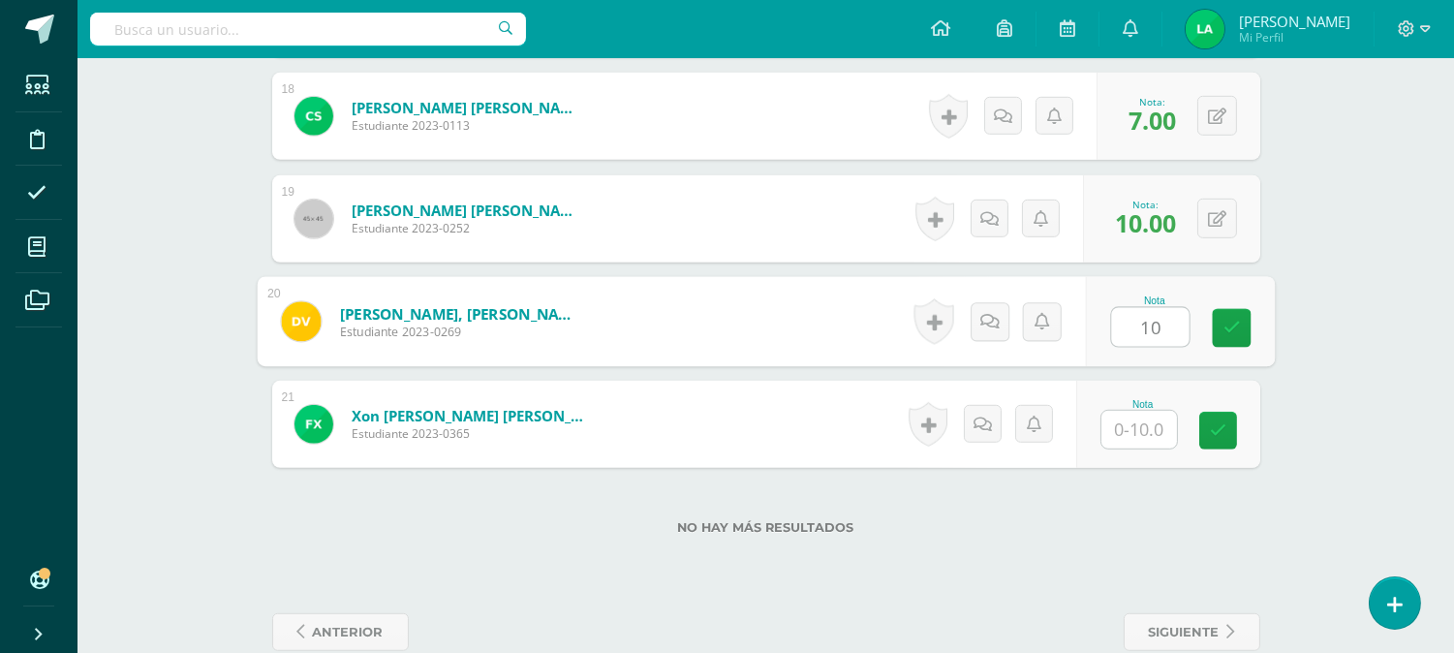
type input "10"
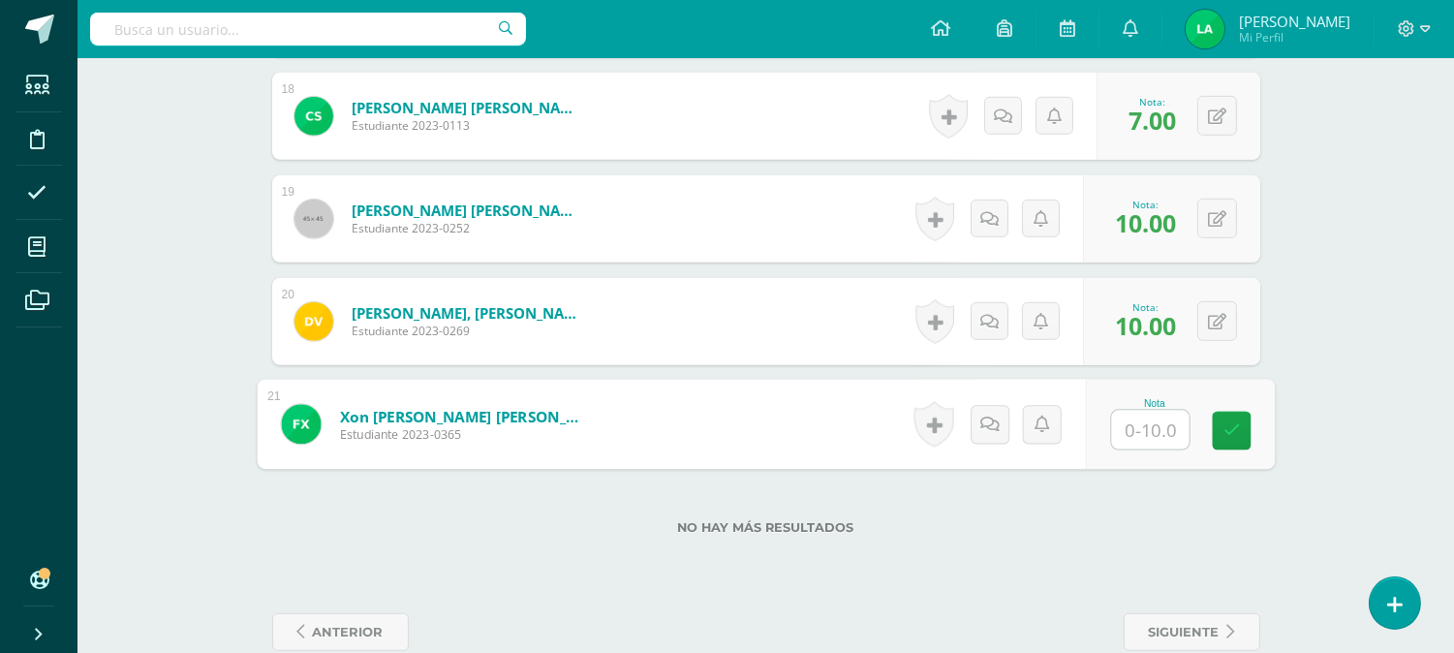
type input "9"
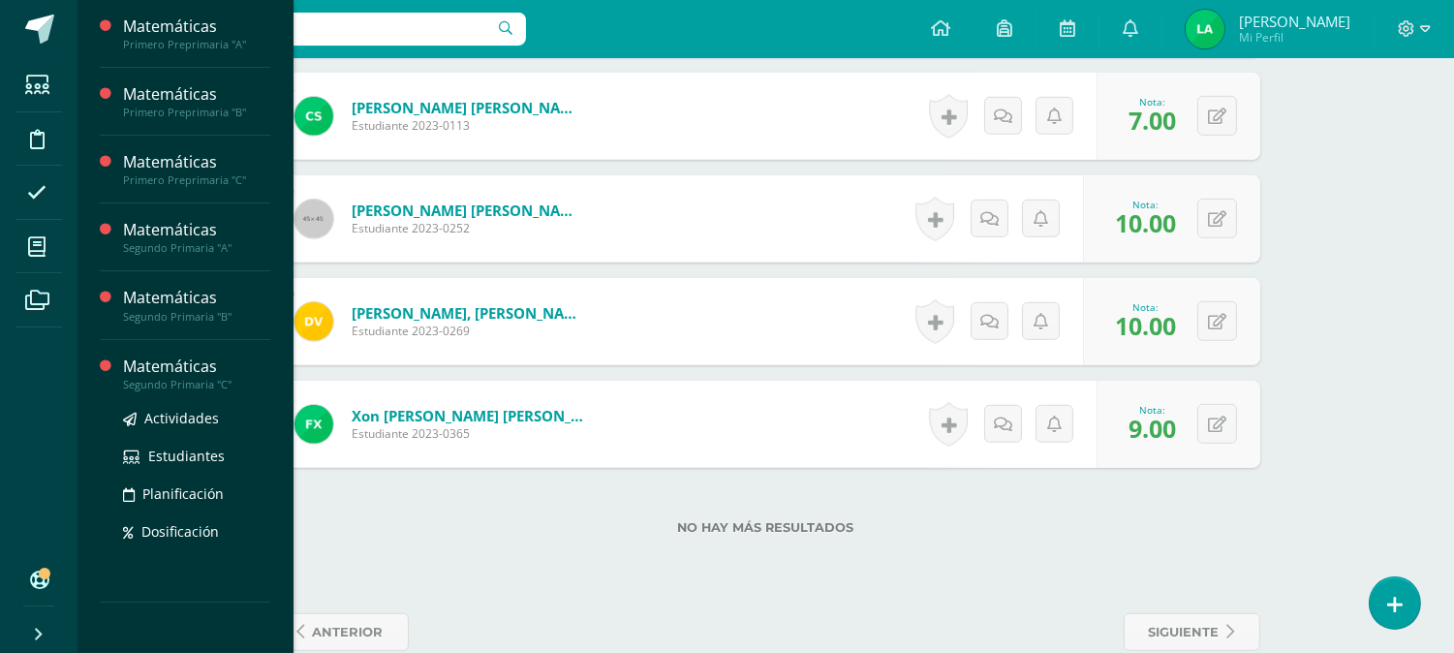
click at [194, 362] on div "Matemáticas" at bounding box center [196, 367] width 147 height 22
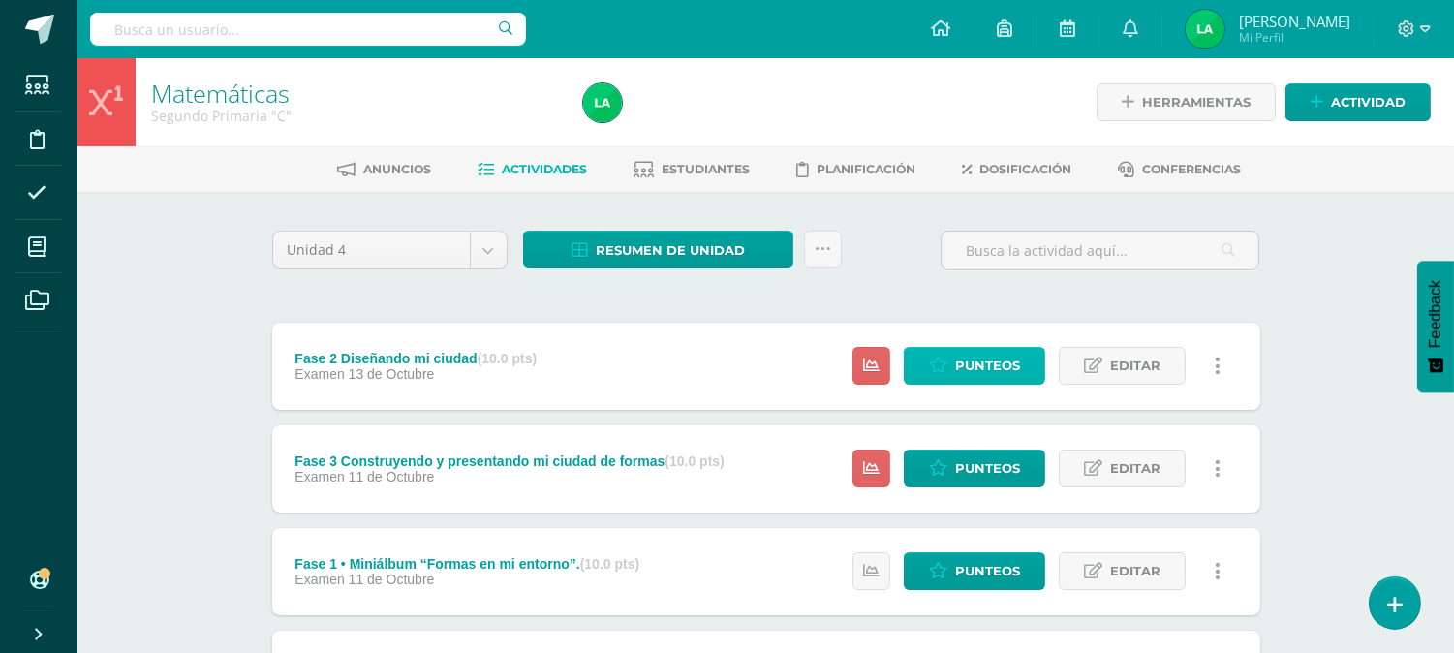
click at [993, 365] on span "Punteos" at bounding box center [987, 366] width 65 height 36
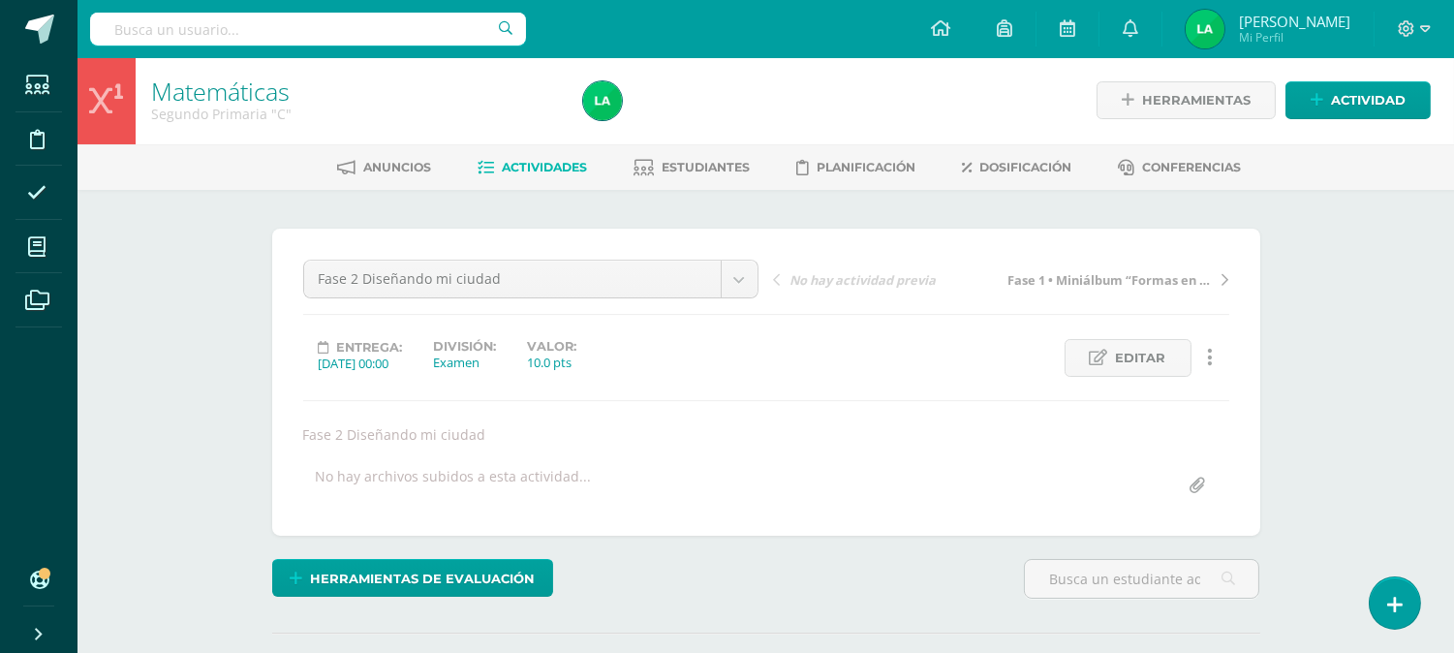
scroll to position [3, 0]
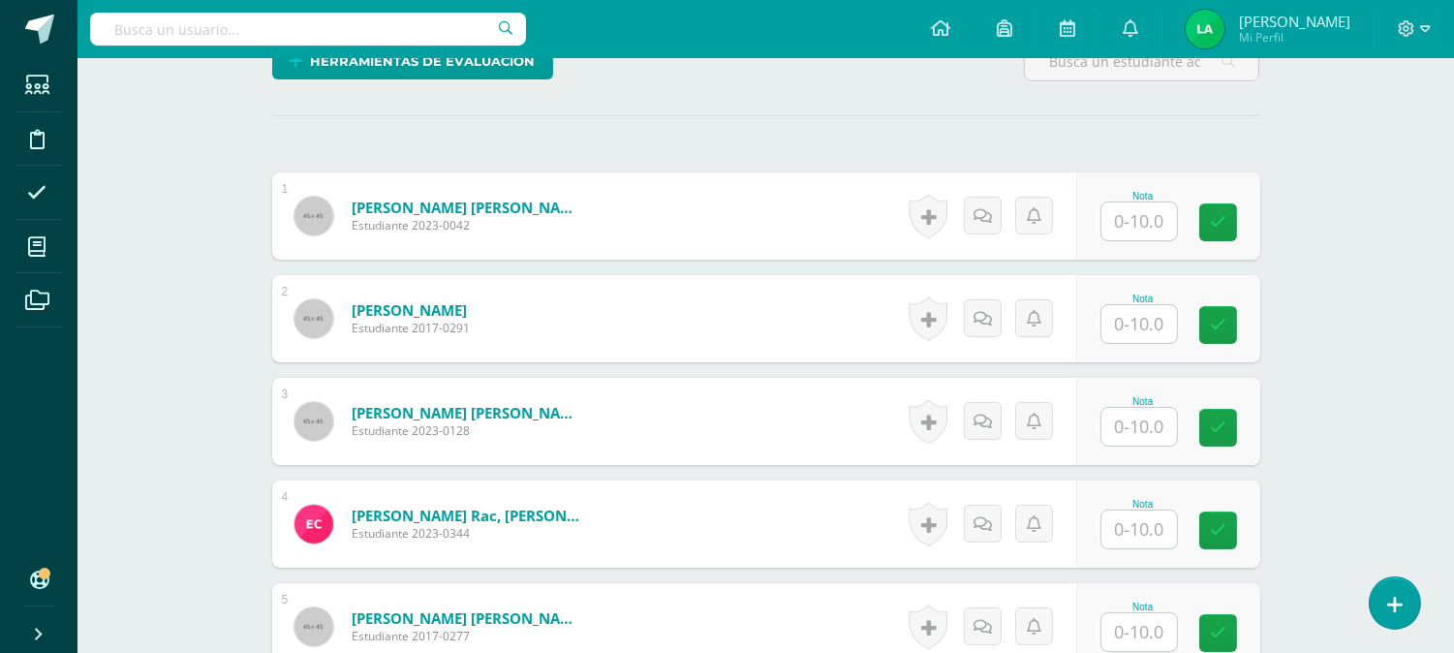
scroll to position [563, 0]
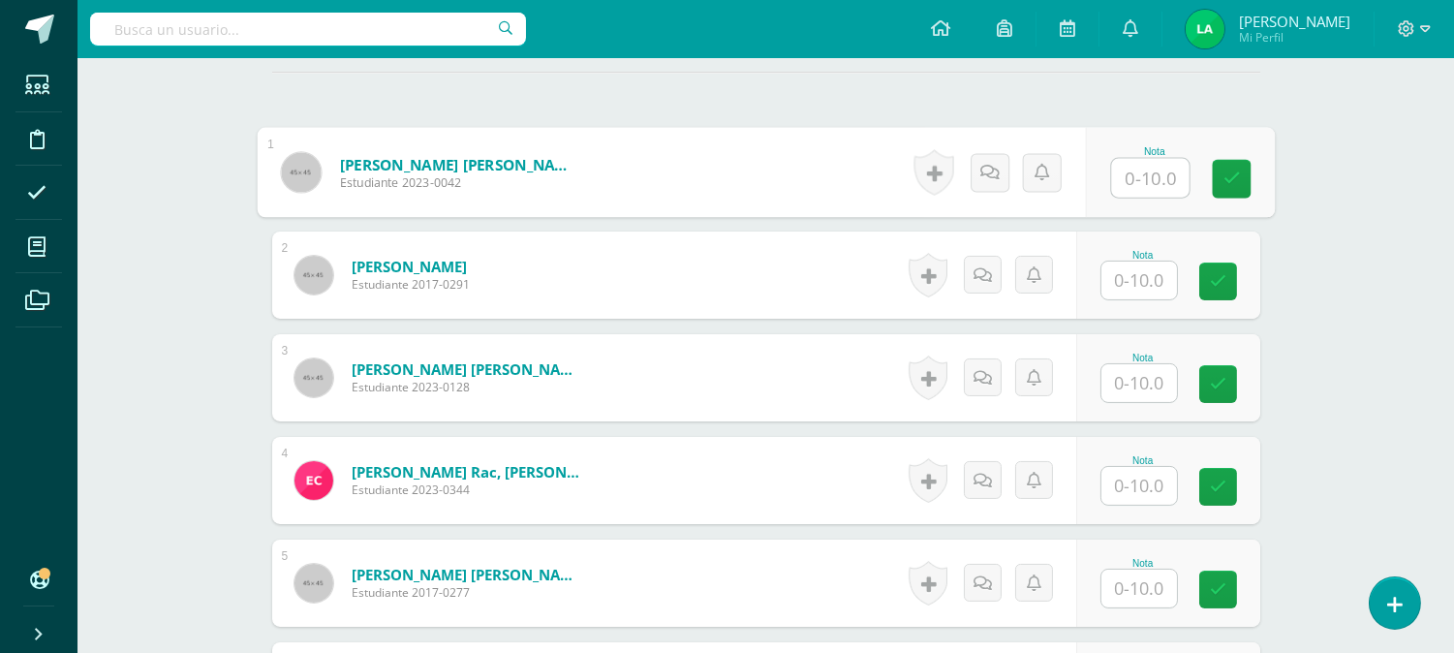
click at [1150, 179] on input "text" at bounding box center [1150, 178] width 78 height 39
type input "10"
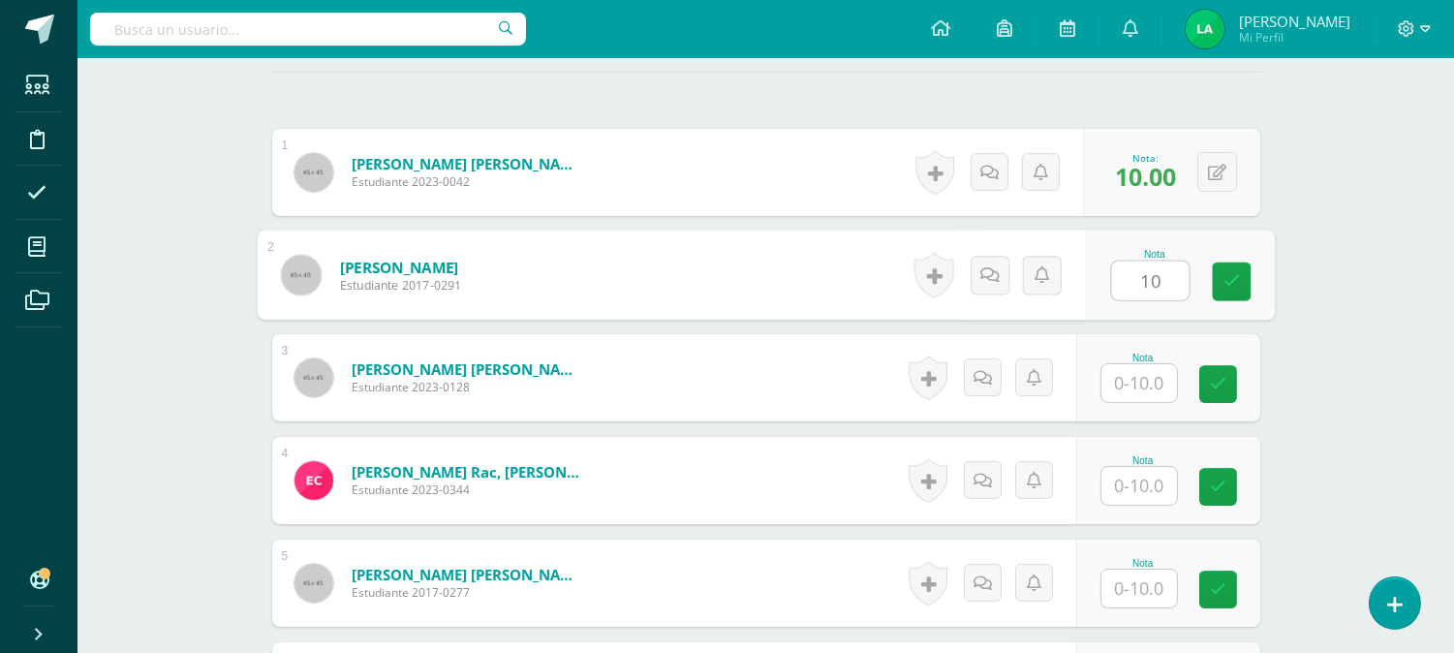
type input "10"
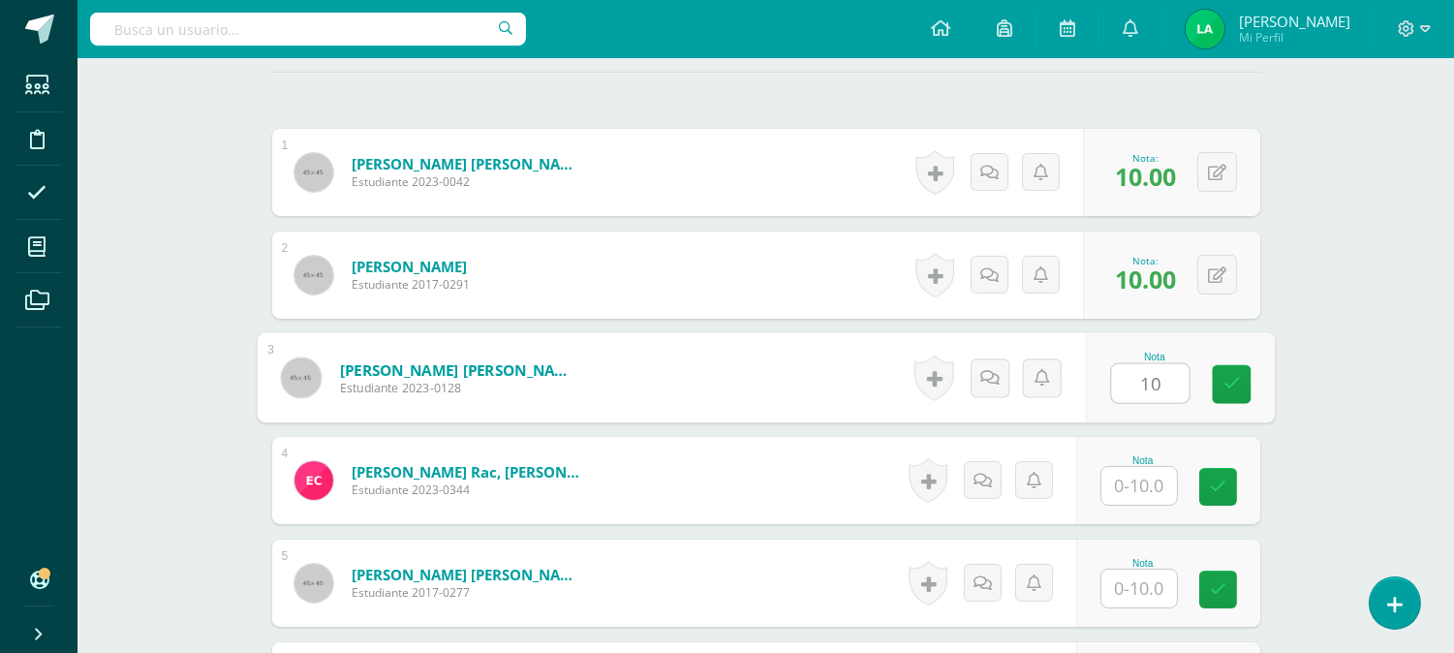
type input "10"
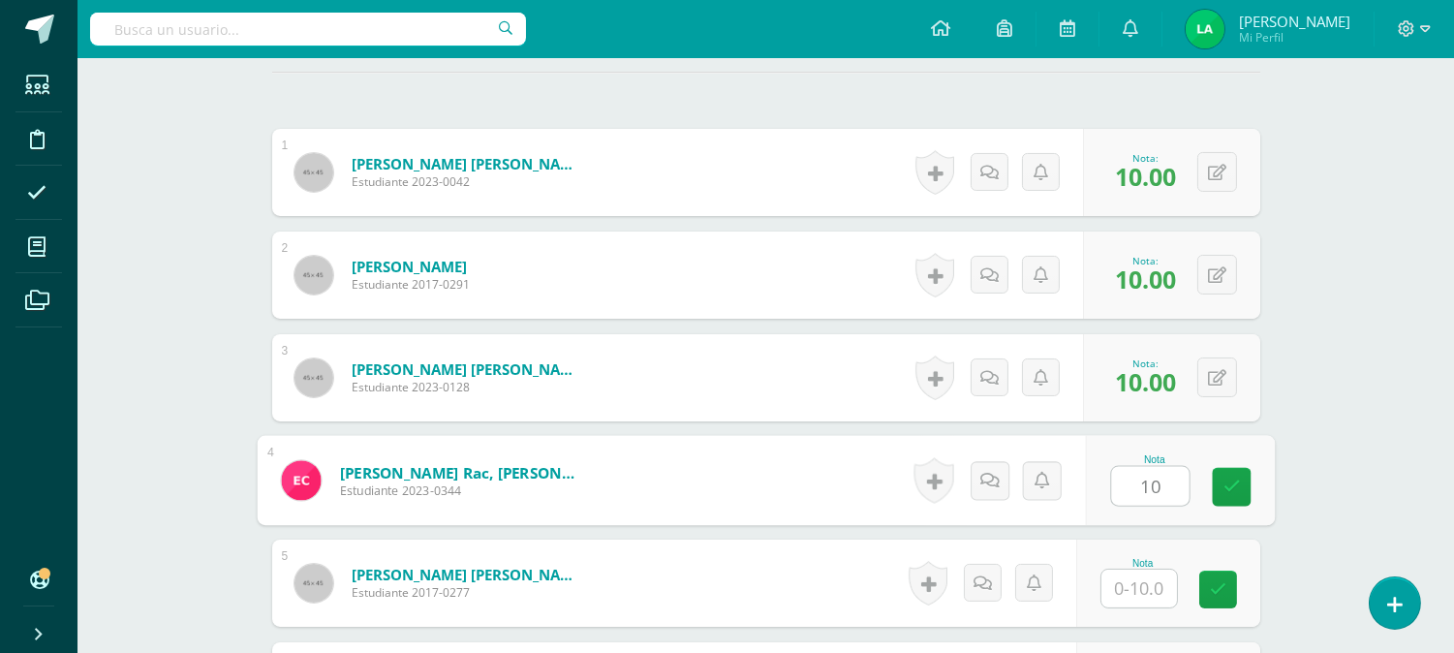
type input "10"
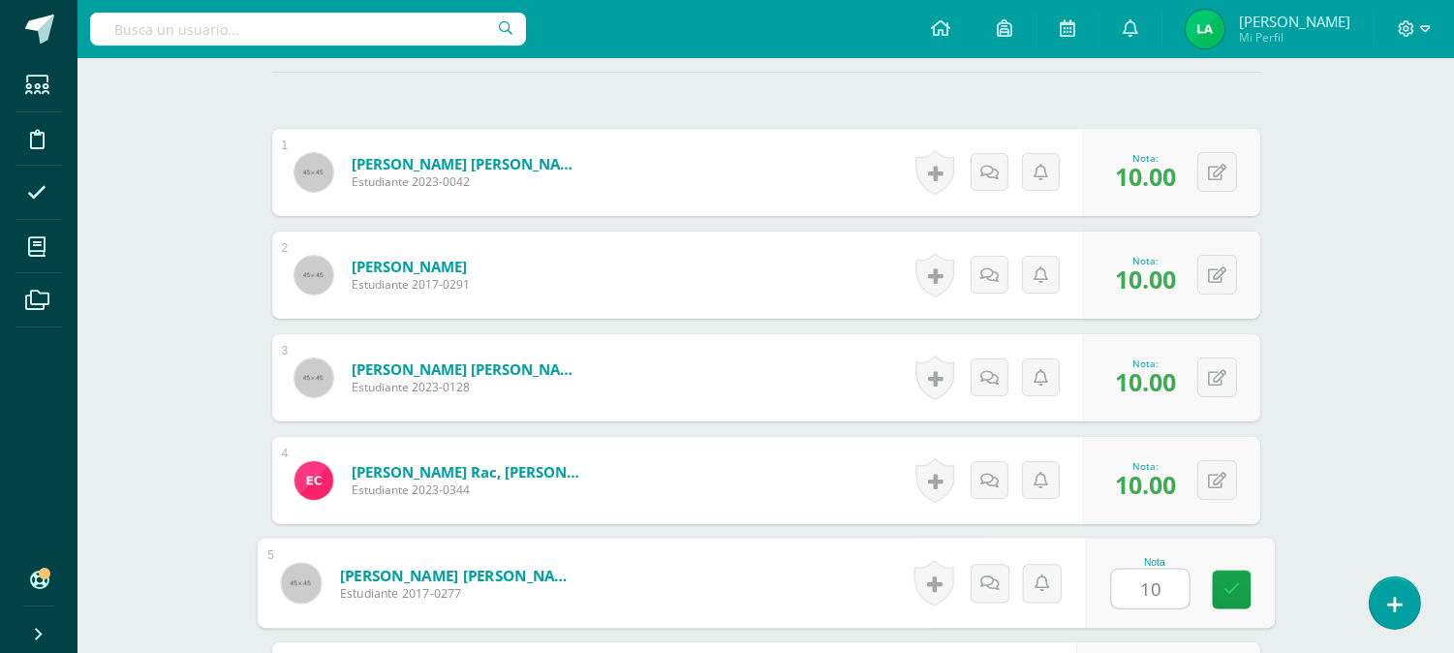
type input "10"
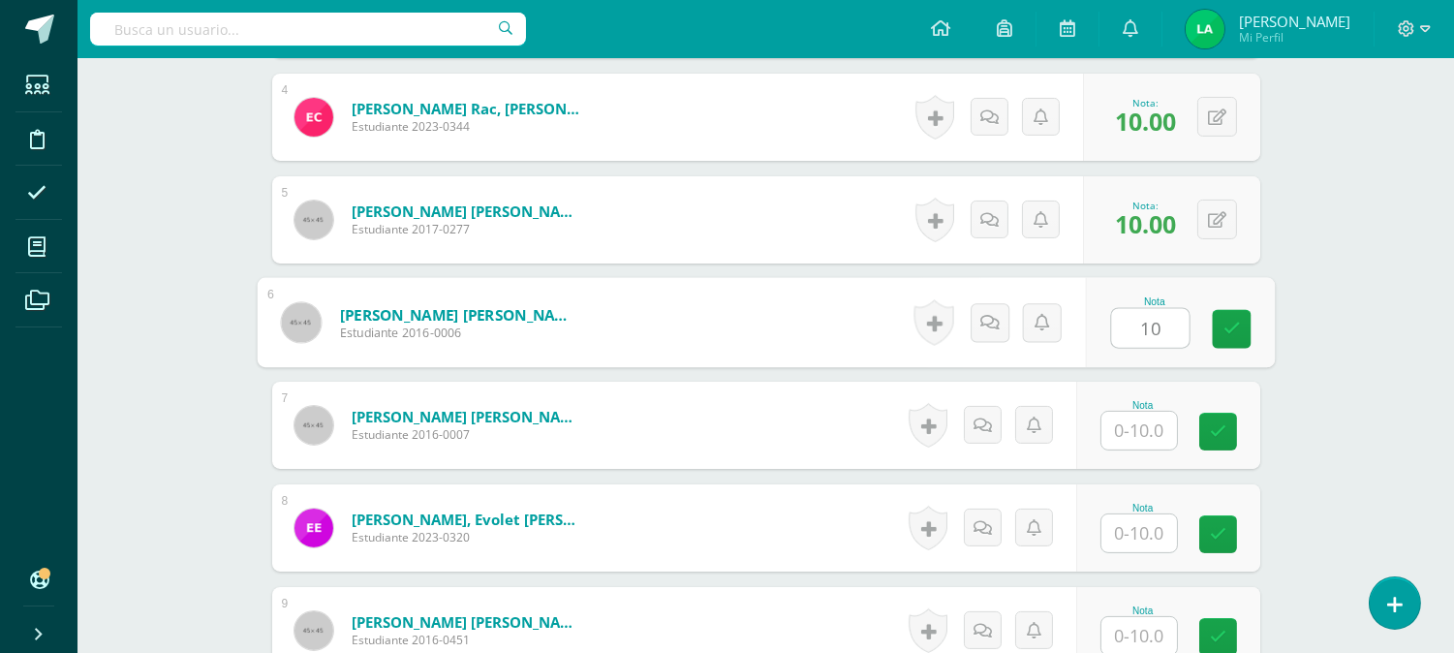
type input "10"
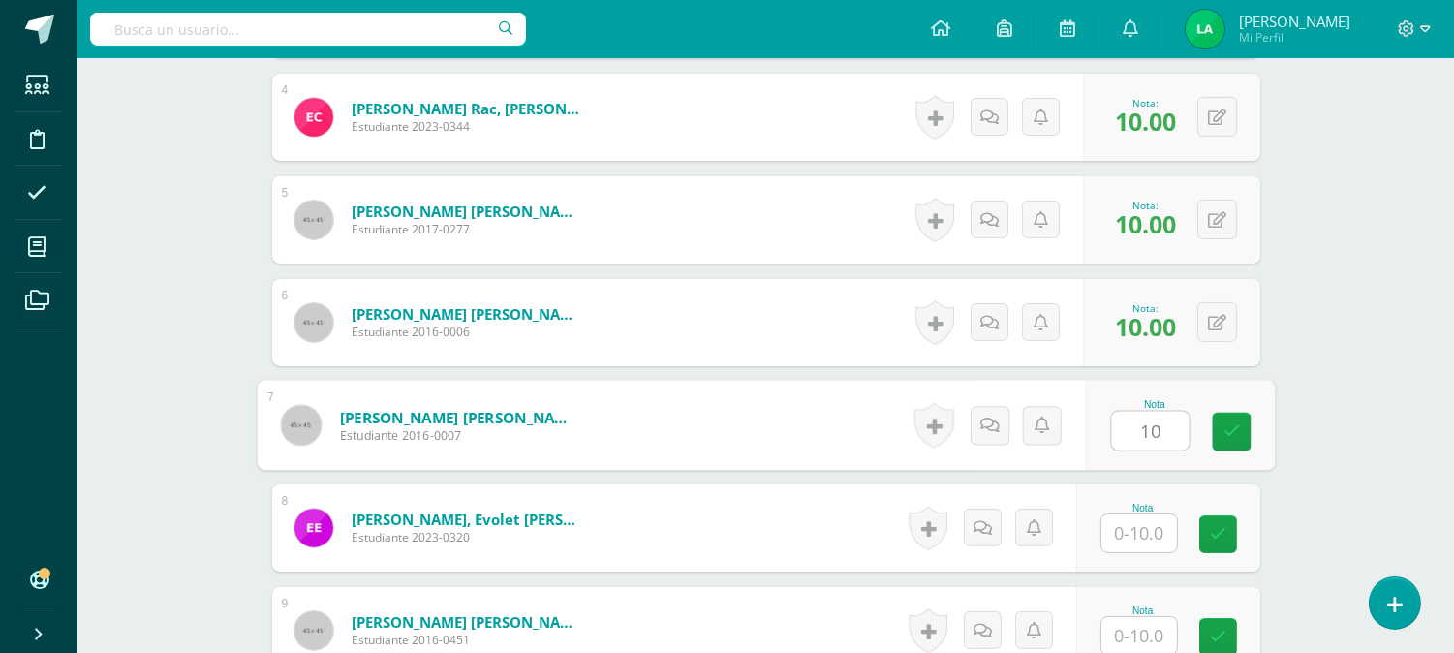
type input "10"
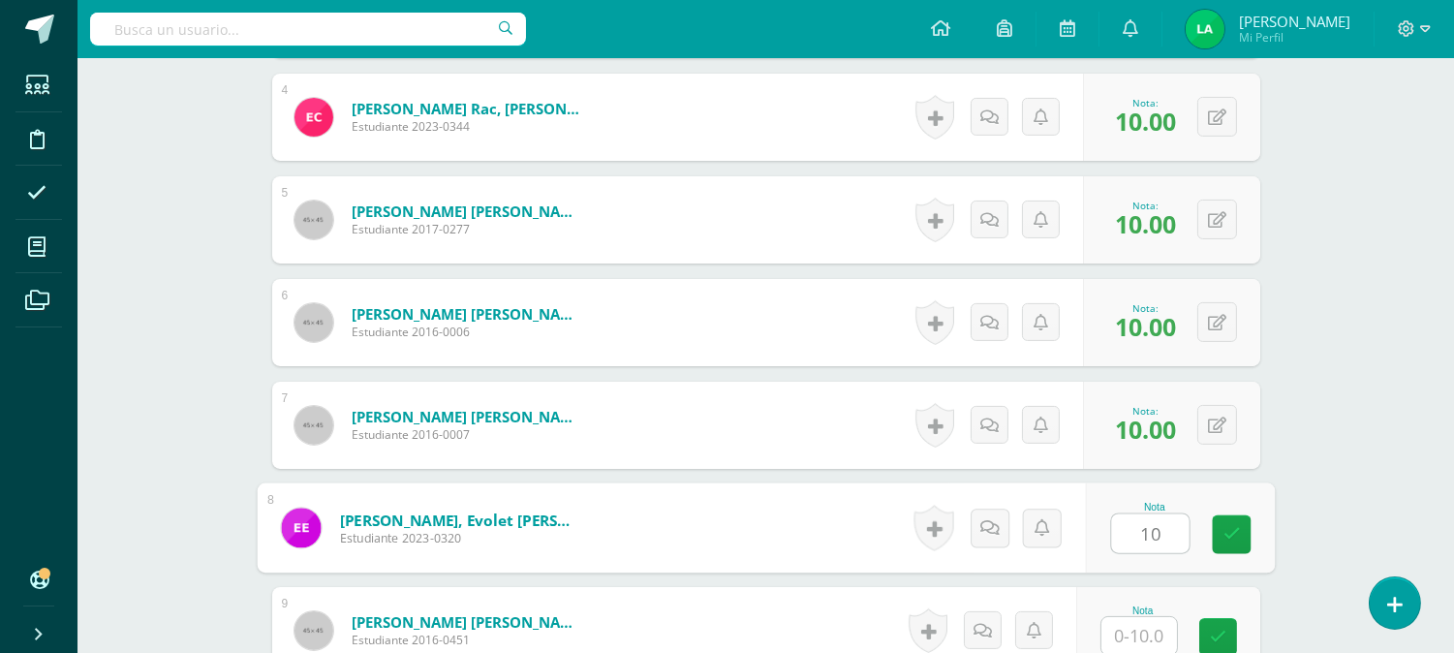
type input "10"
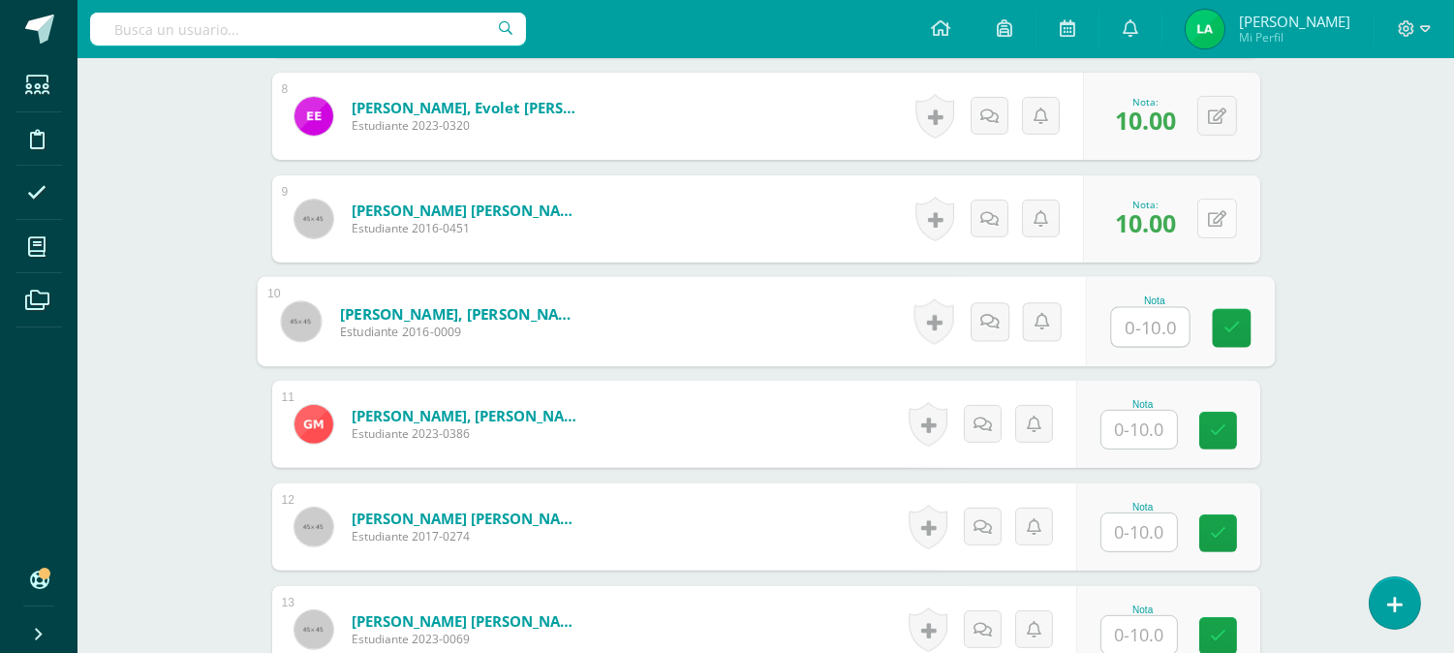
click at [1223, 221] on icon at bounding box center [1217, 219] width 18 height 16
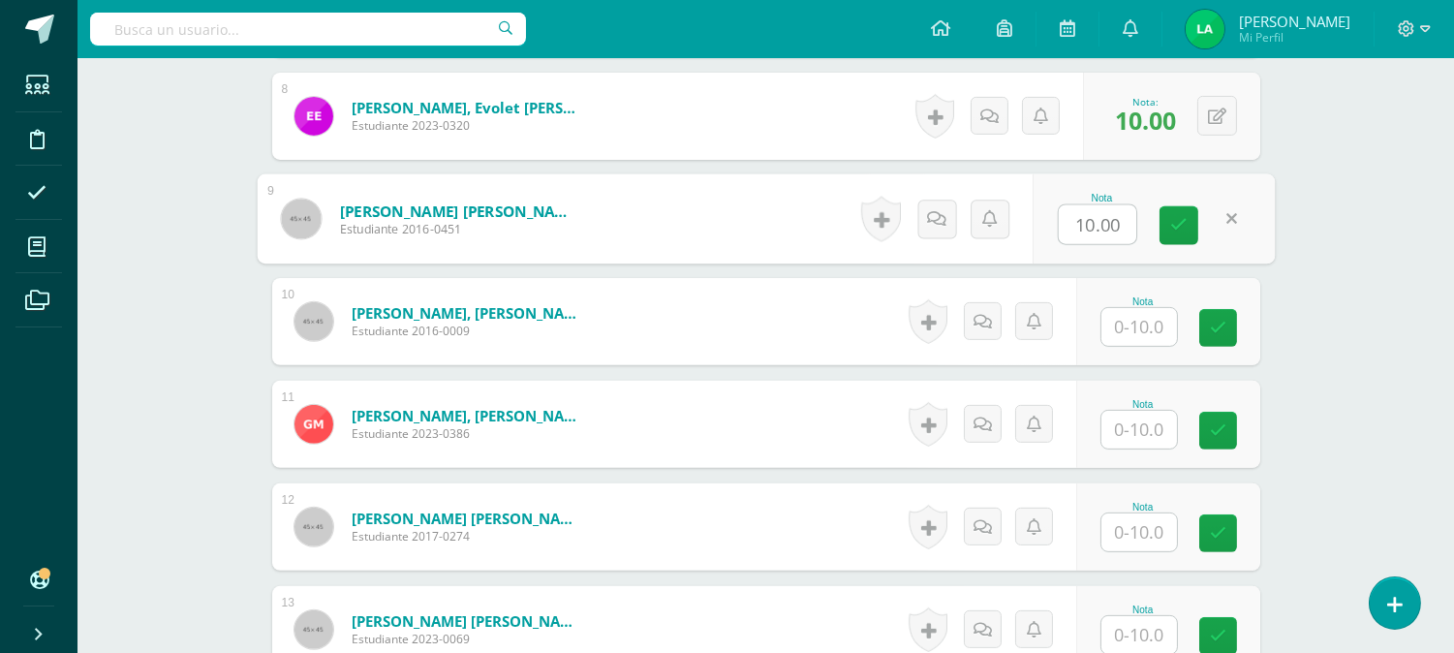
type input "7"
click at [1180, 229] on icon at bounding box center [1178, 225] width 17 height 16
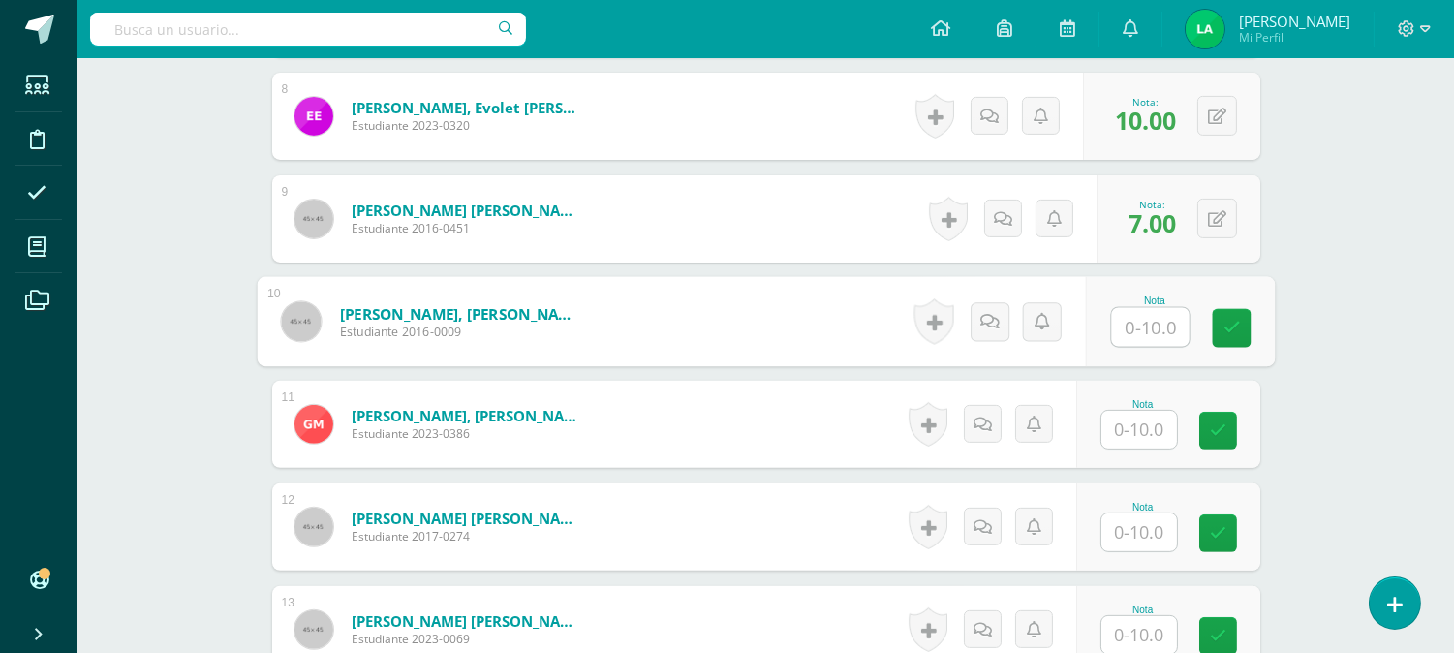
click at [1146, 327] on input "text" at bounding box center [1150, 327] width 78 height 39
type input "10"
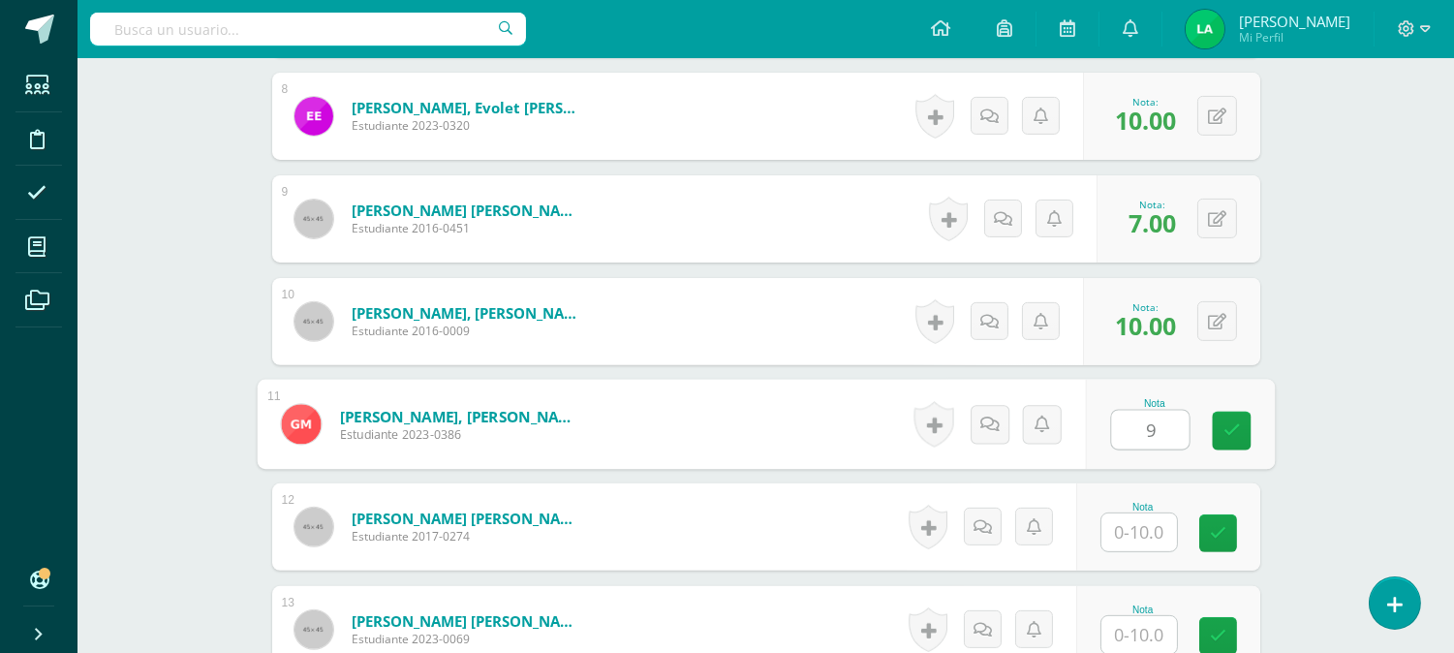
type input "9"
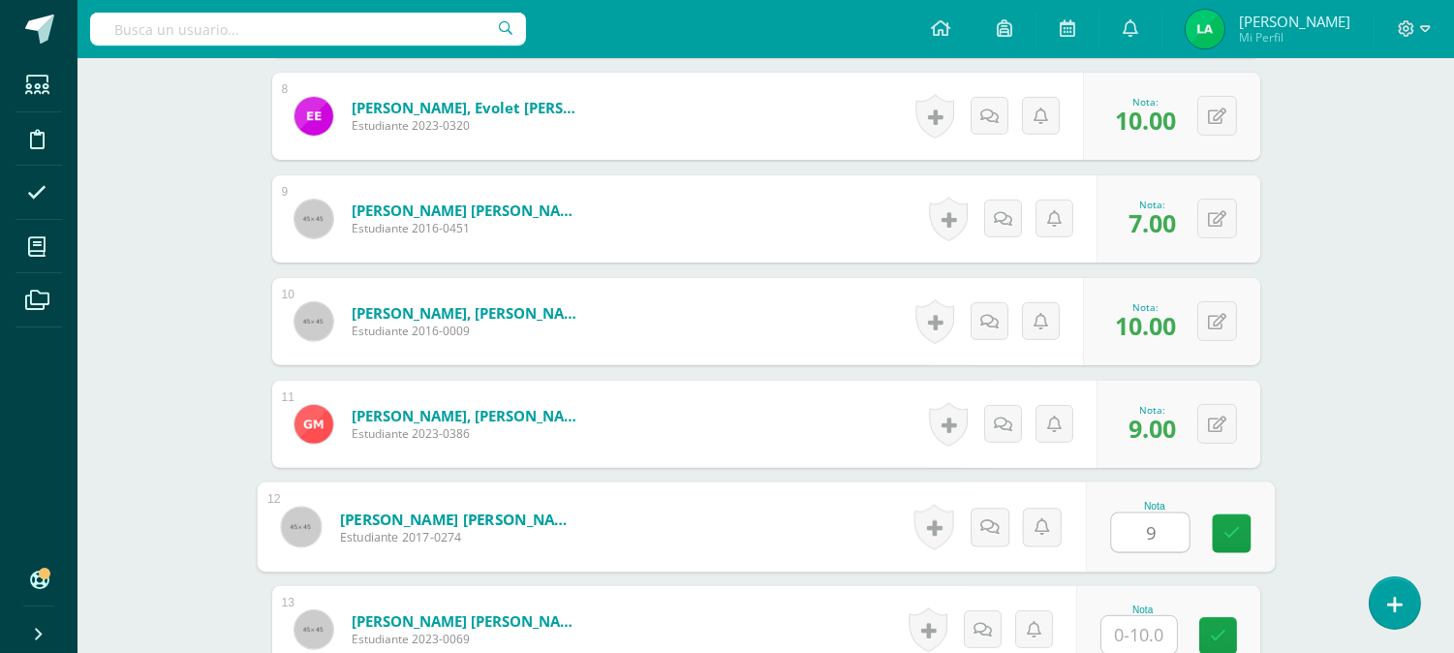
type input "9"
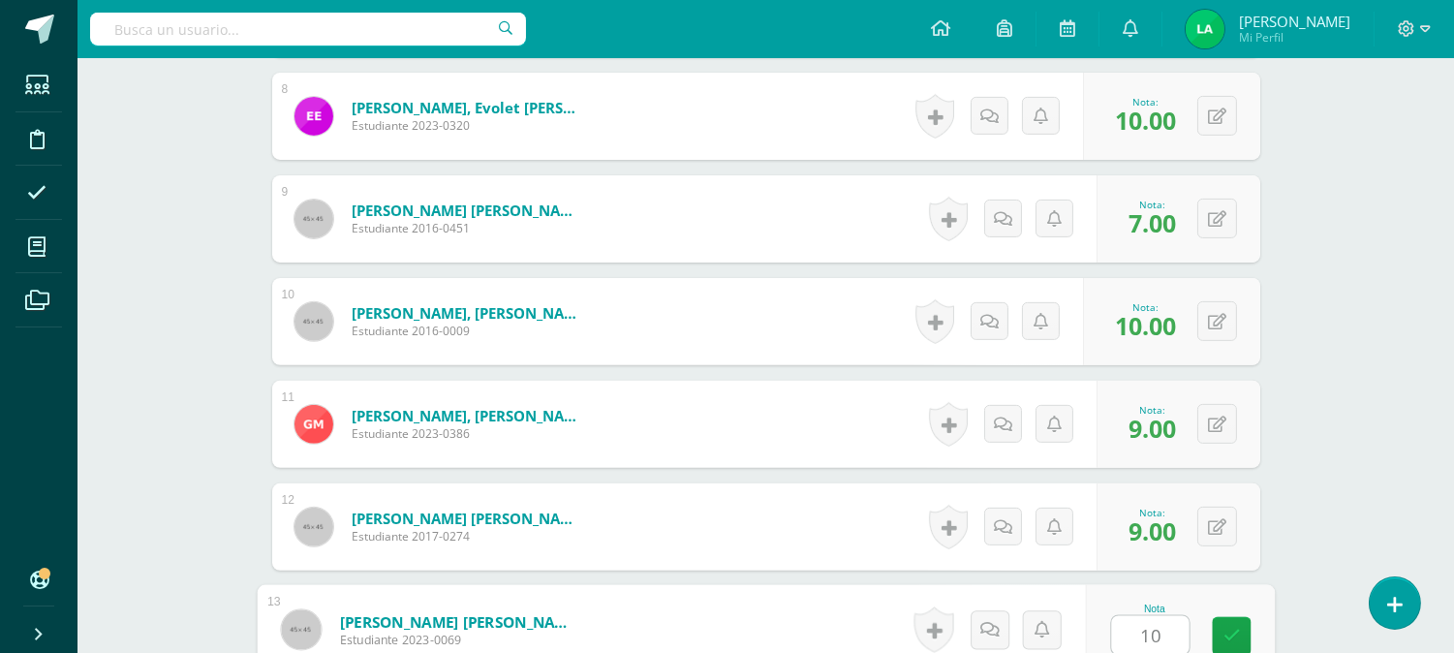
type input "10"
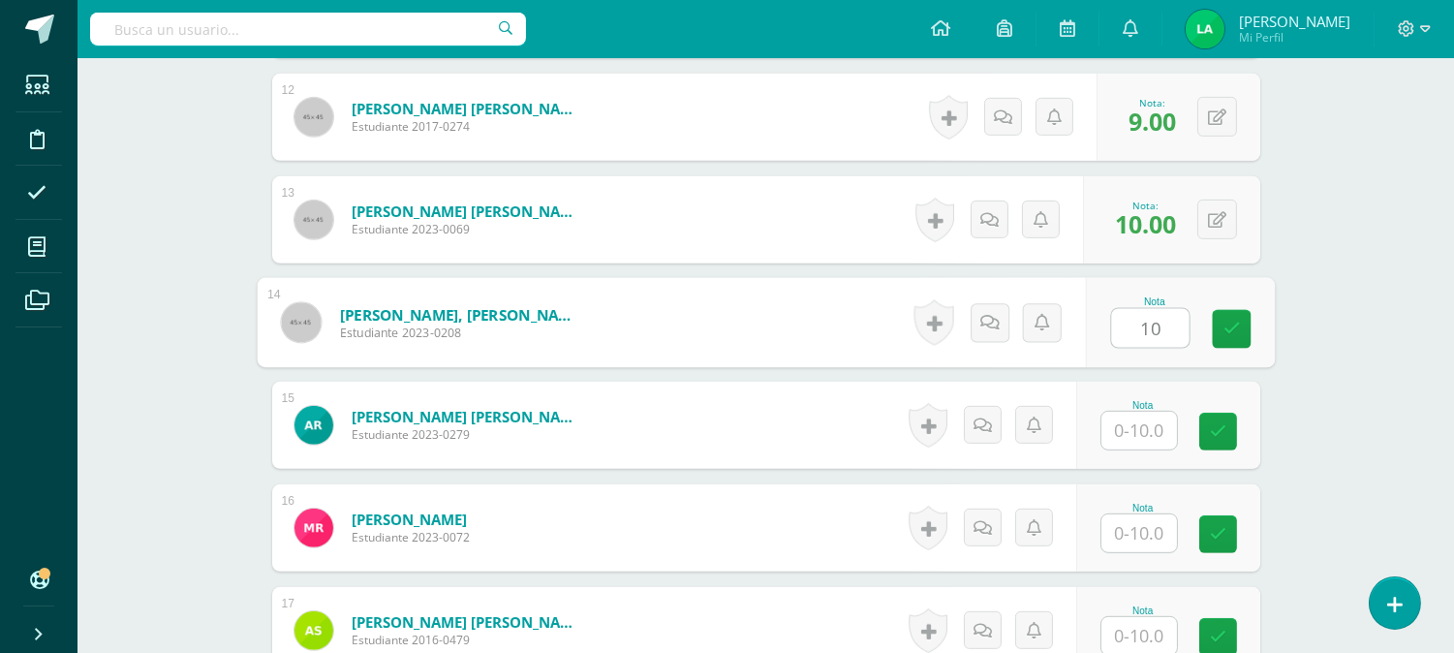
type input "10"
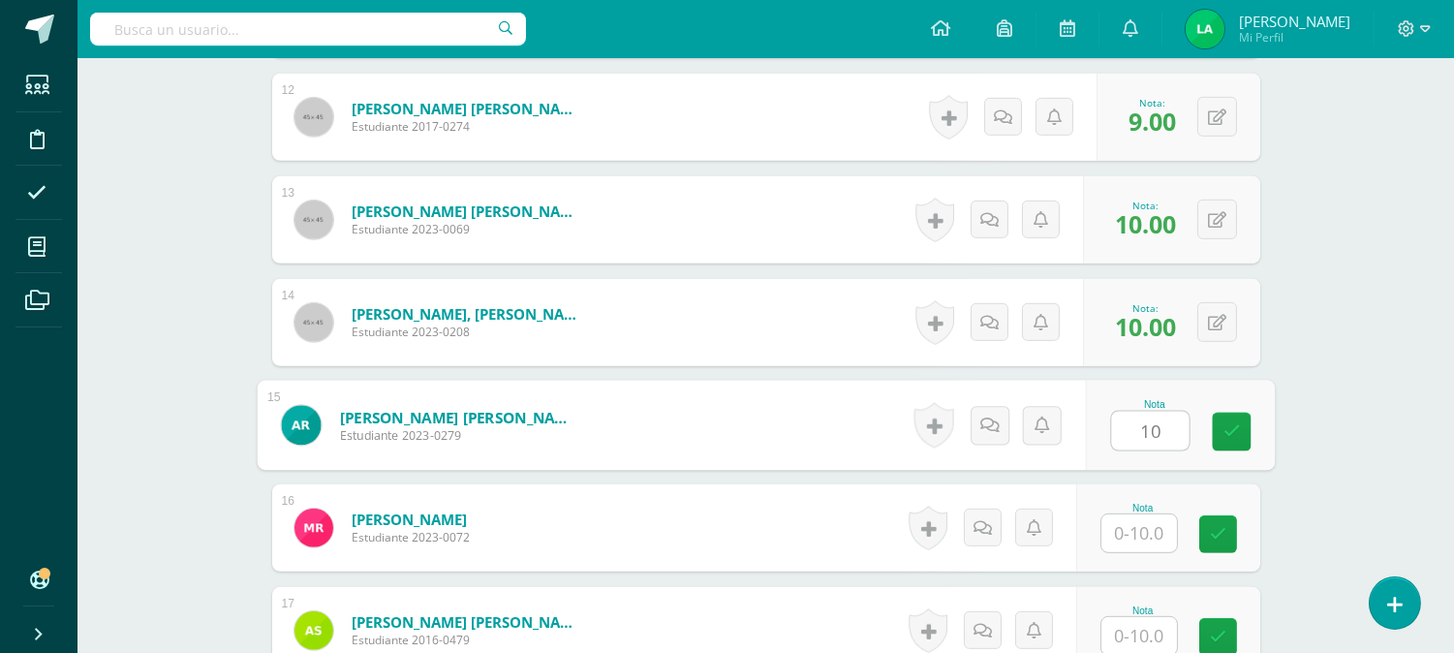
type input "10"
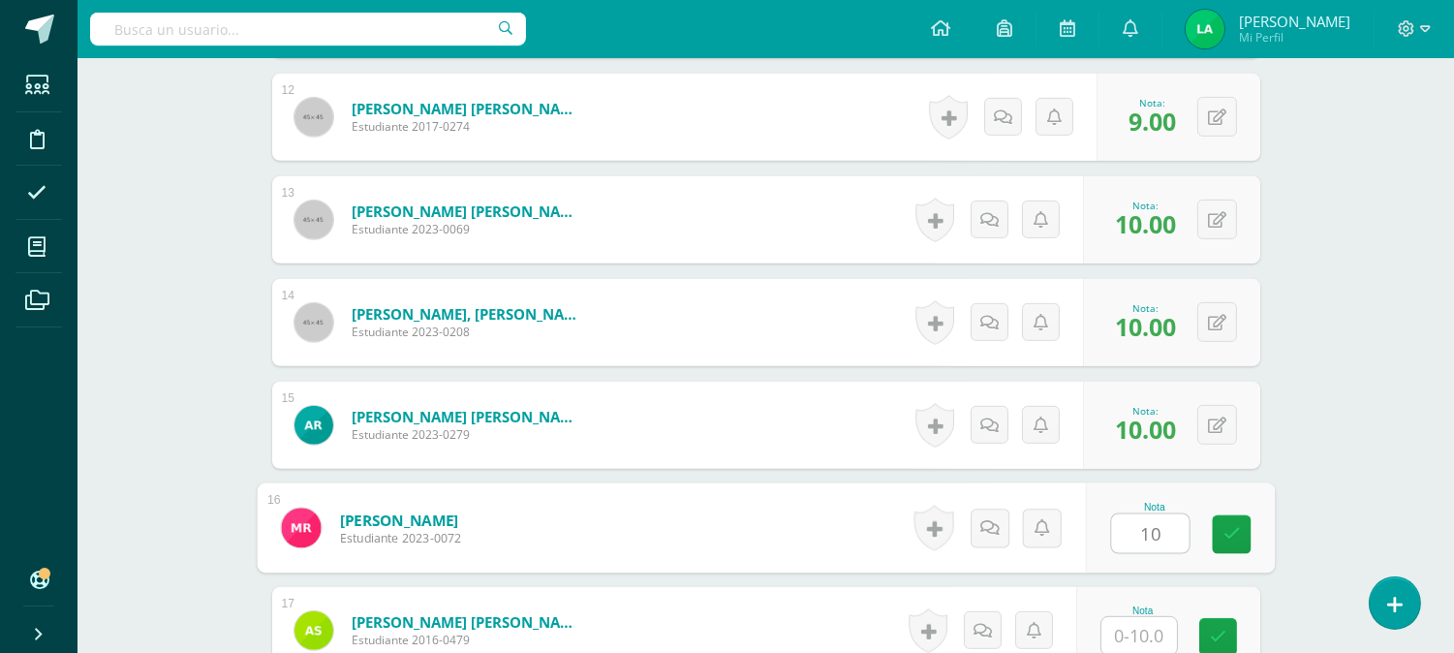
type input "10"
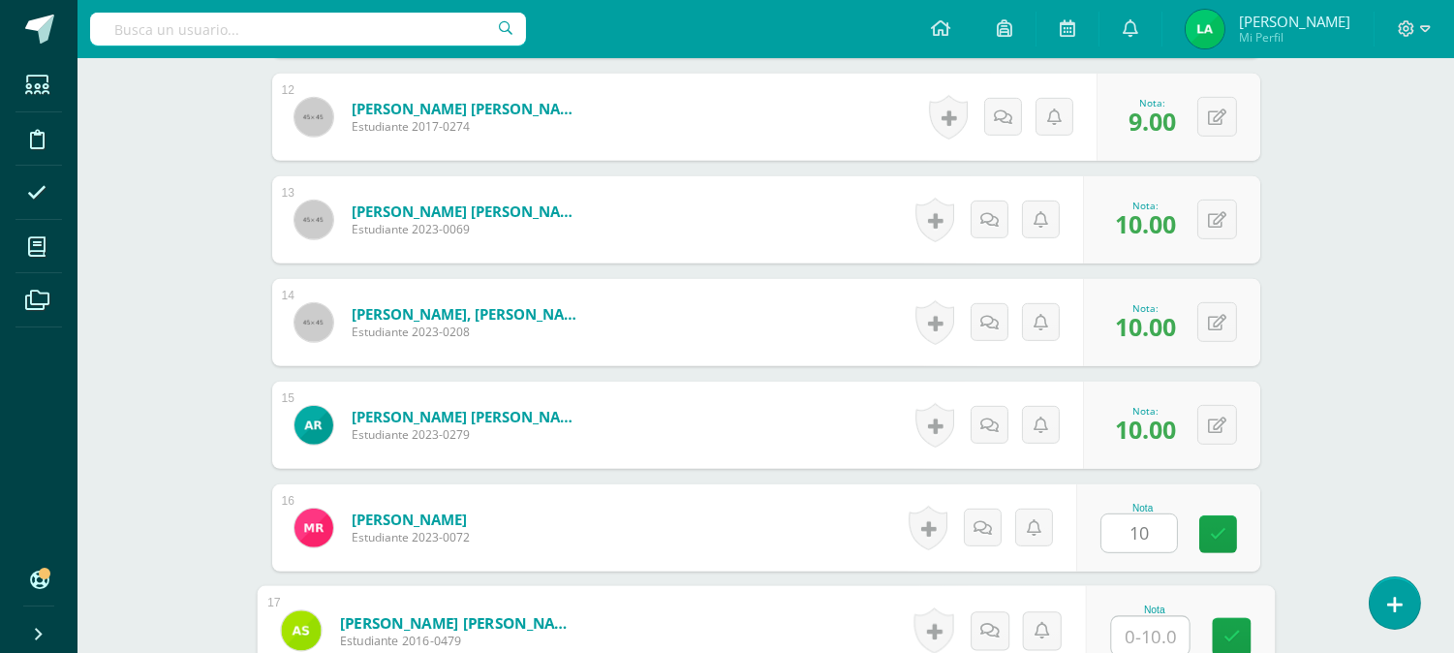
scroll to position [1749, 0]
type input "10"
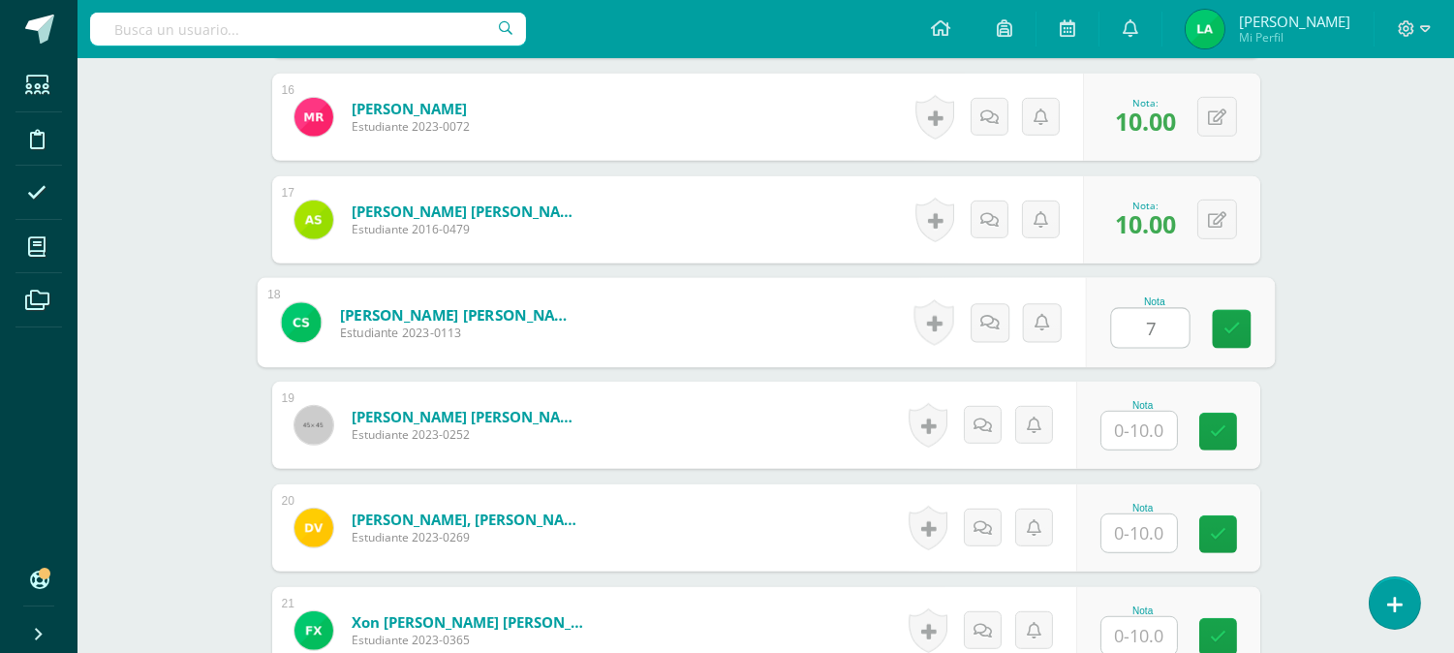
type input "7"
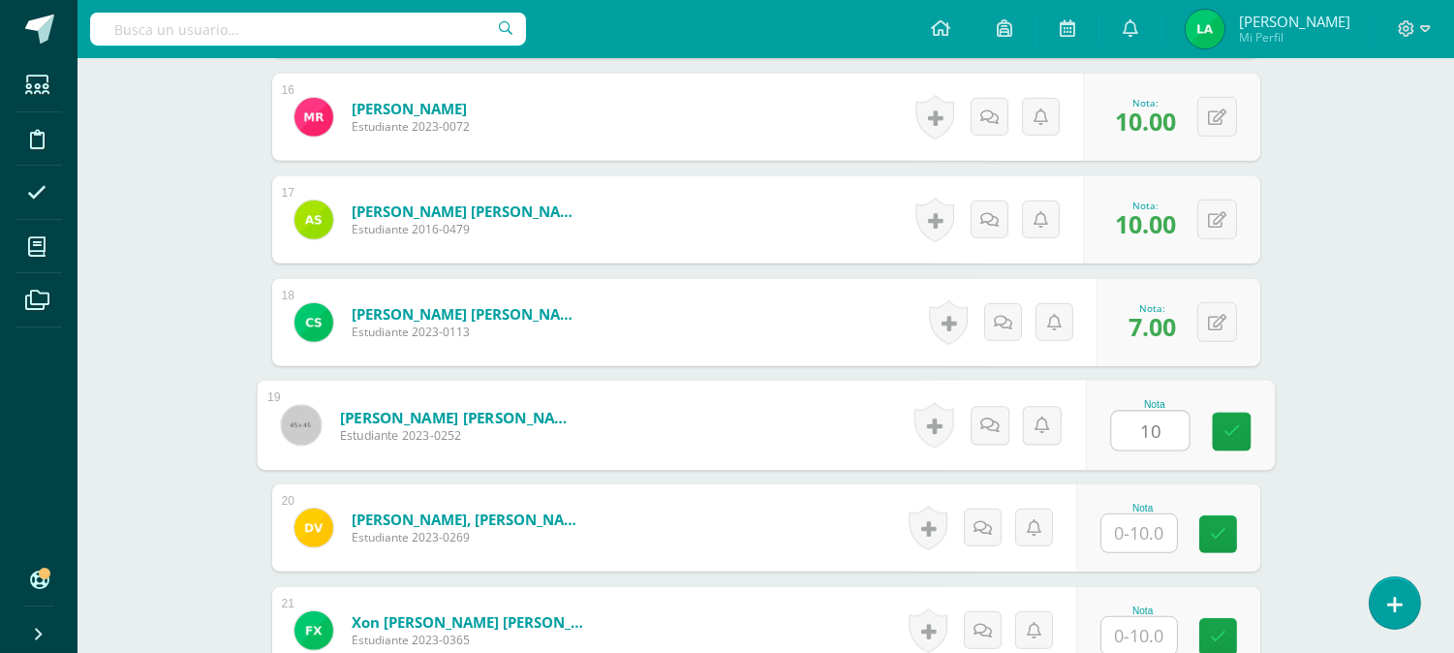
type input "10"
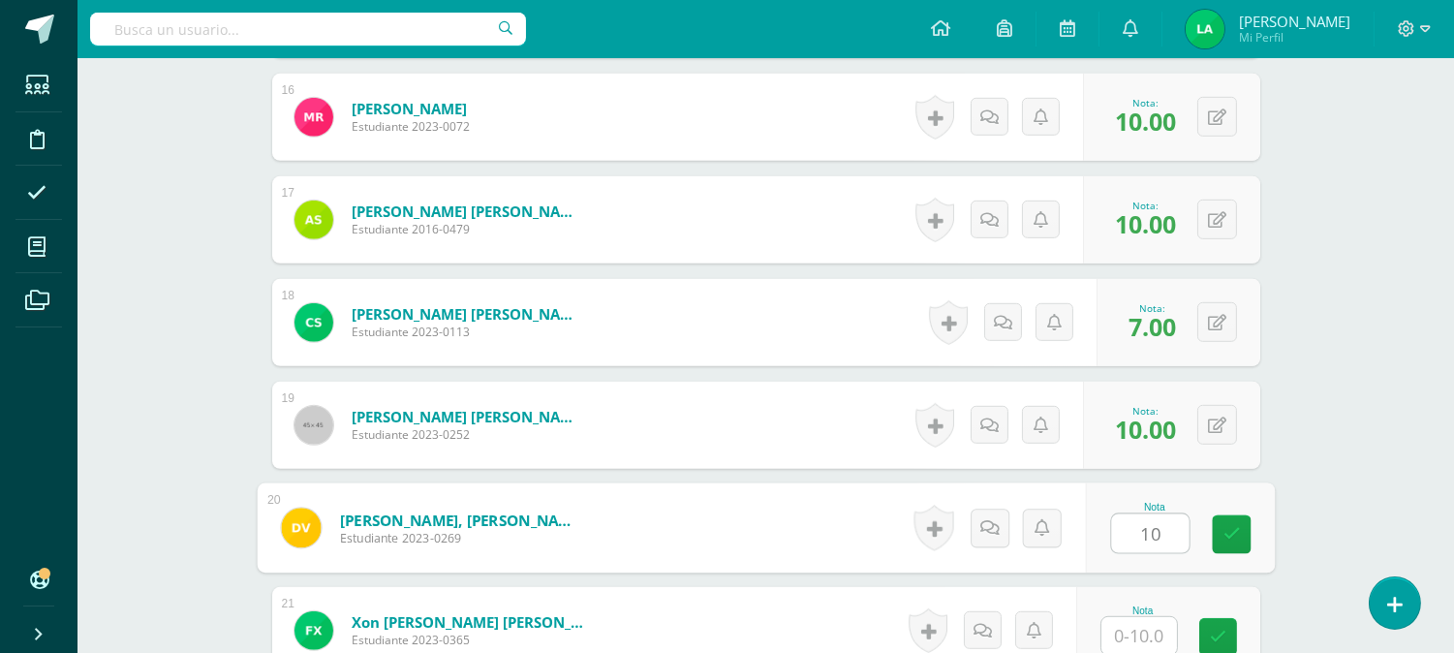
type input "10"
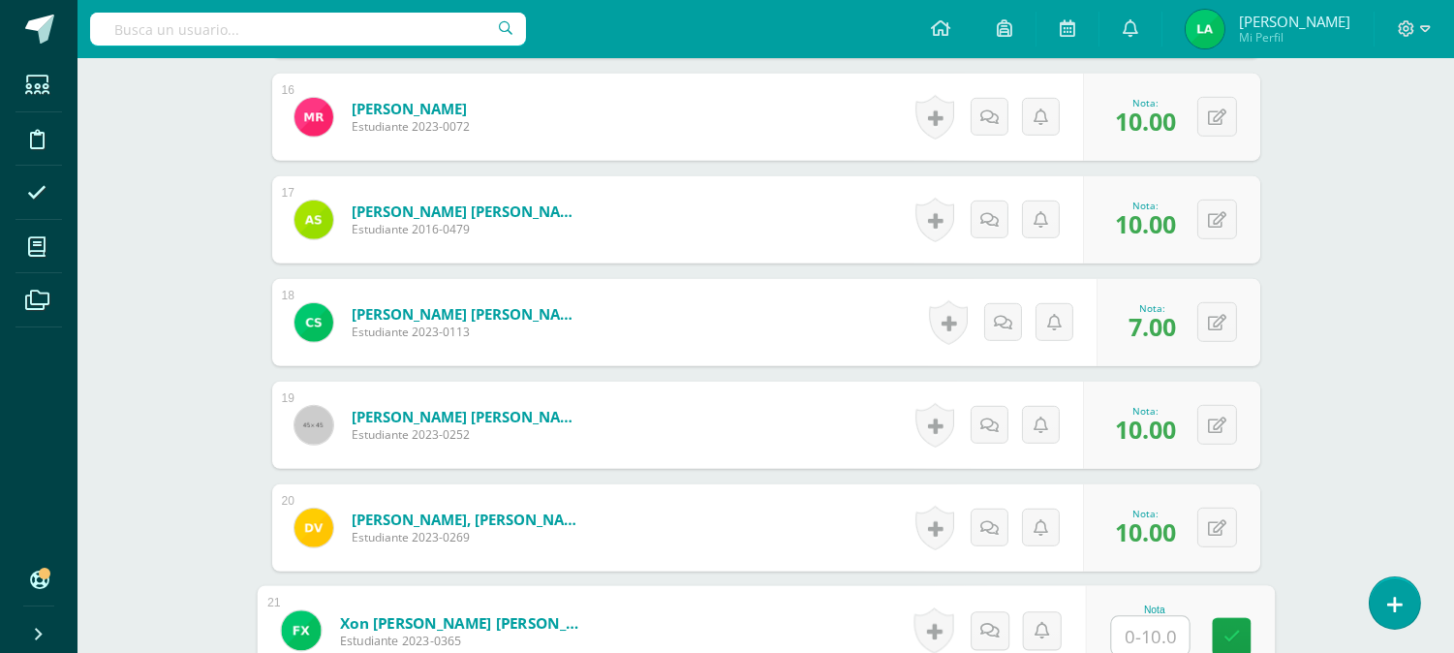
type input "7"
click at [412, 358] on div "Secaida Chacón, Christian Eduardo Estudiante 2023-0113" at bounding box center [440, 322] width 336 height 87
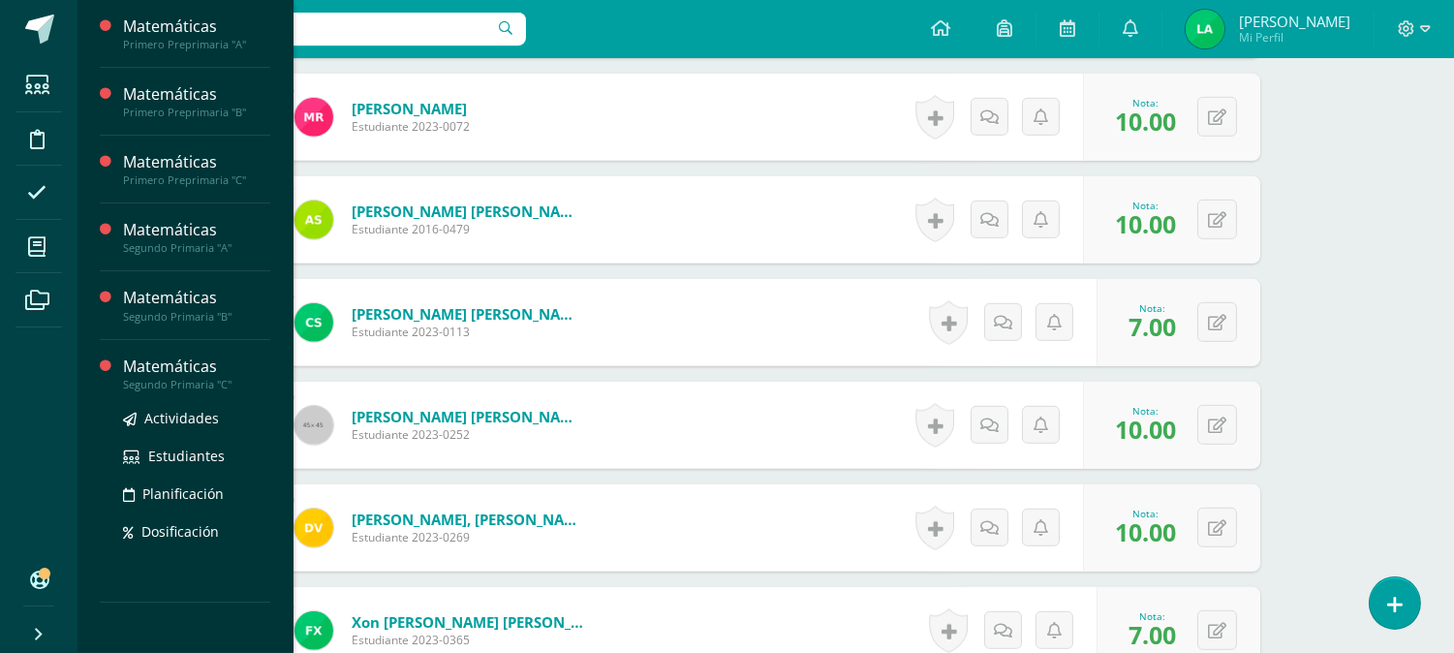
click at [188, 370] on div "Matemáticas" at bounding box center [196, 367] width 147 height 22
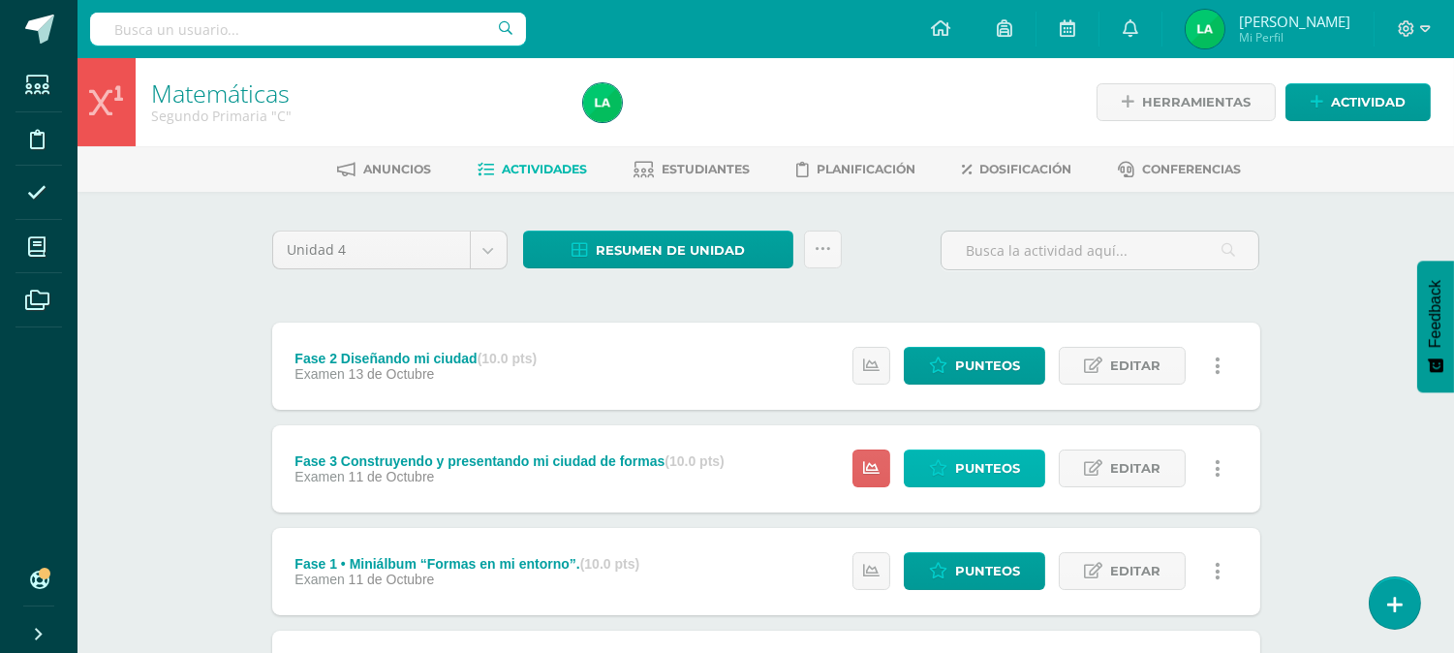
click at [982, 462] on span "Punteos" at bounding box center [987, 469] width 65 height 36
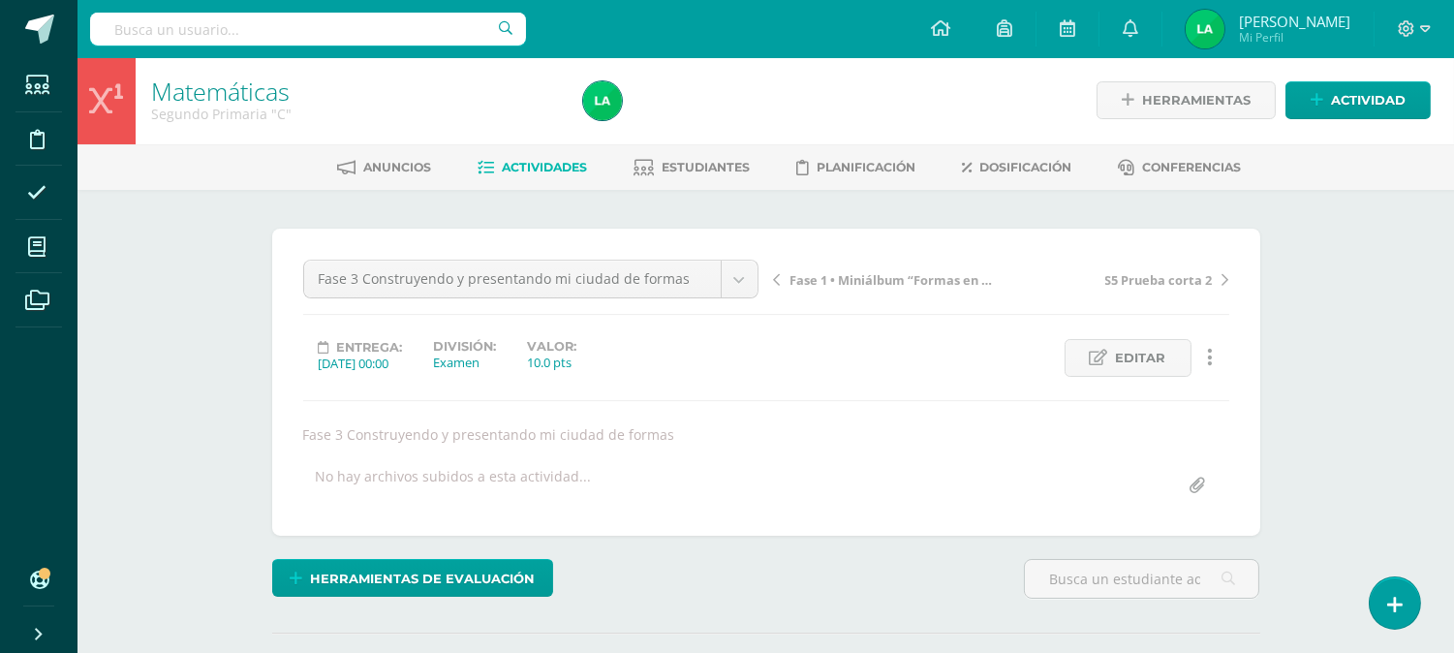
scroll to position [3, 0]
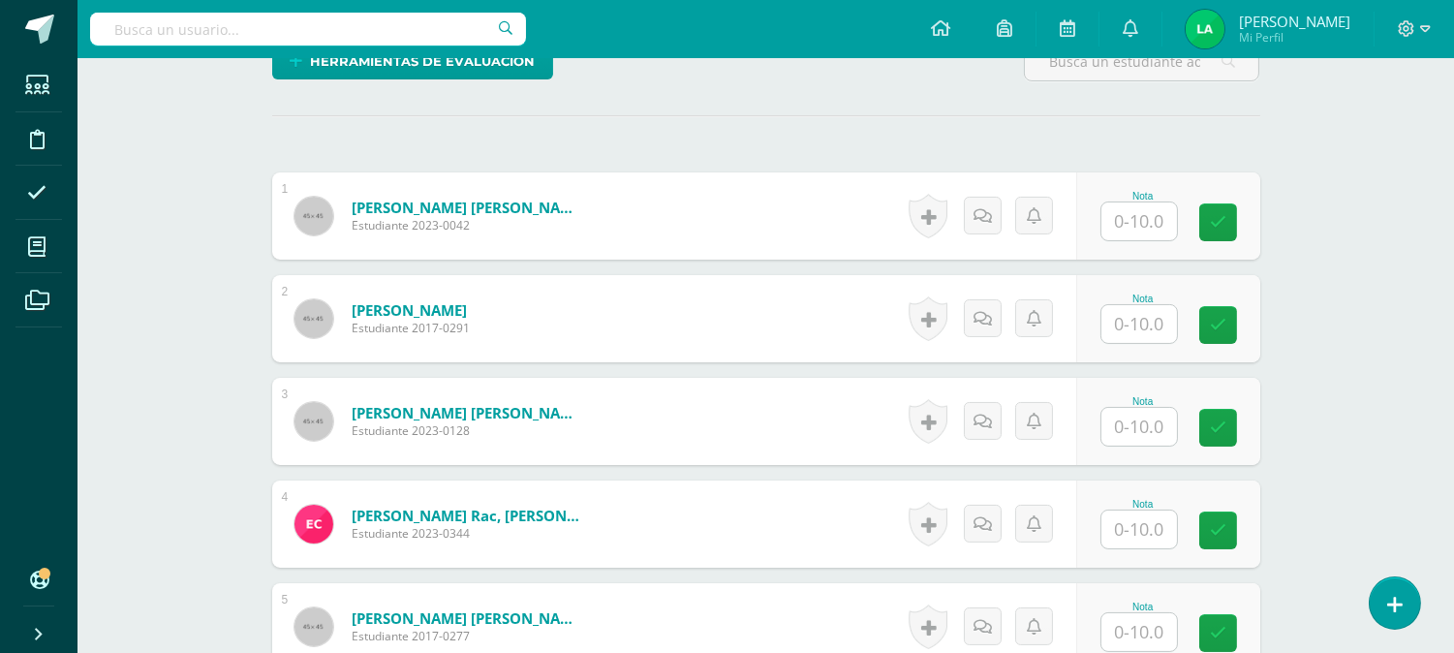
scroll to position [563, 0]
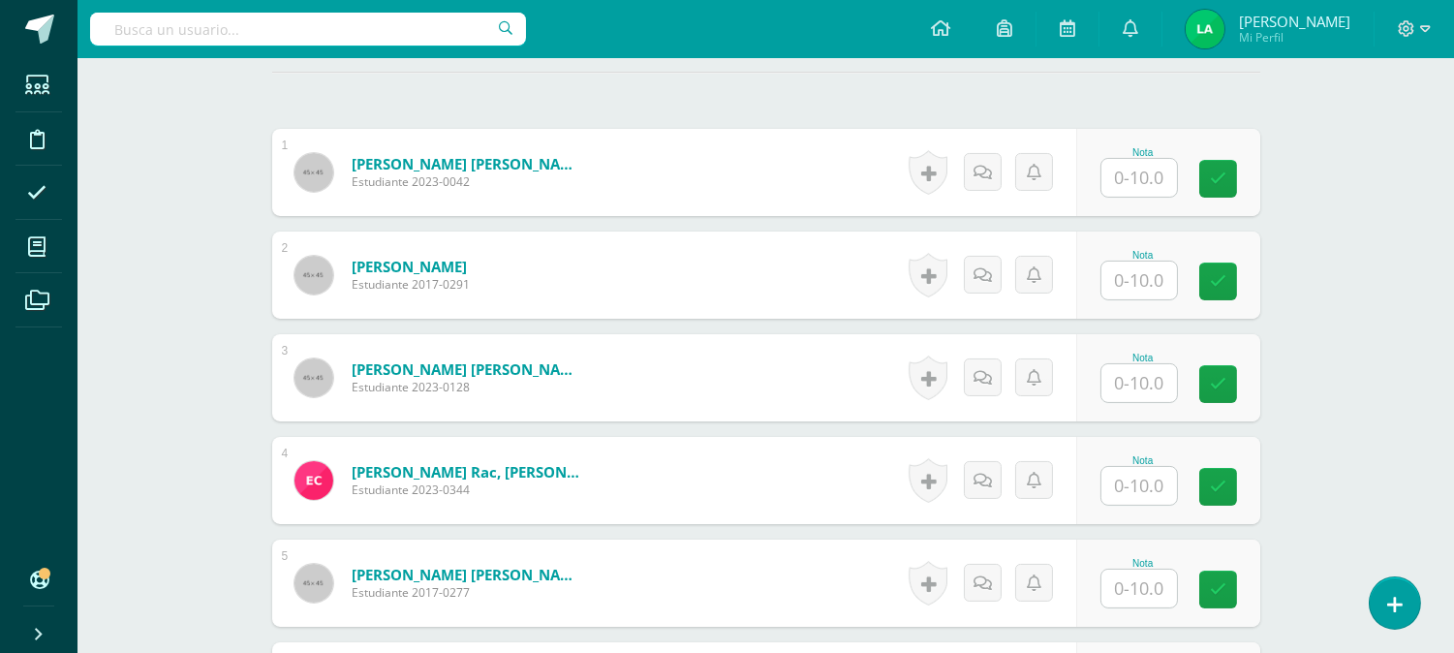
click at [1131, 176] on input "text" at bounding box center [1140, 178] width 76 height 38
type input "10"
type input "9"
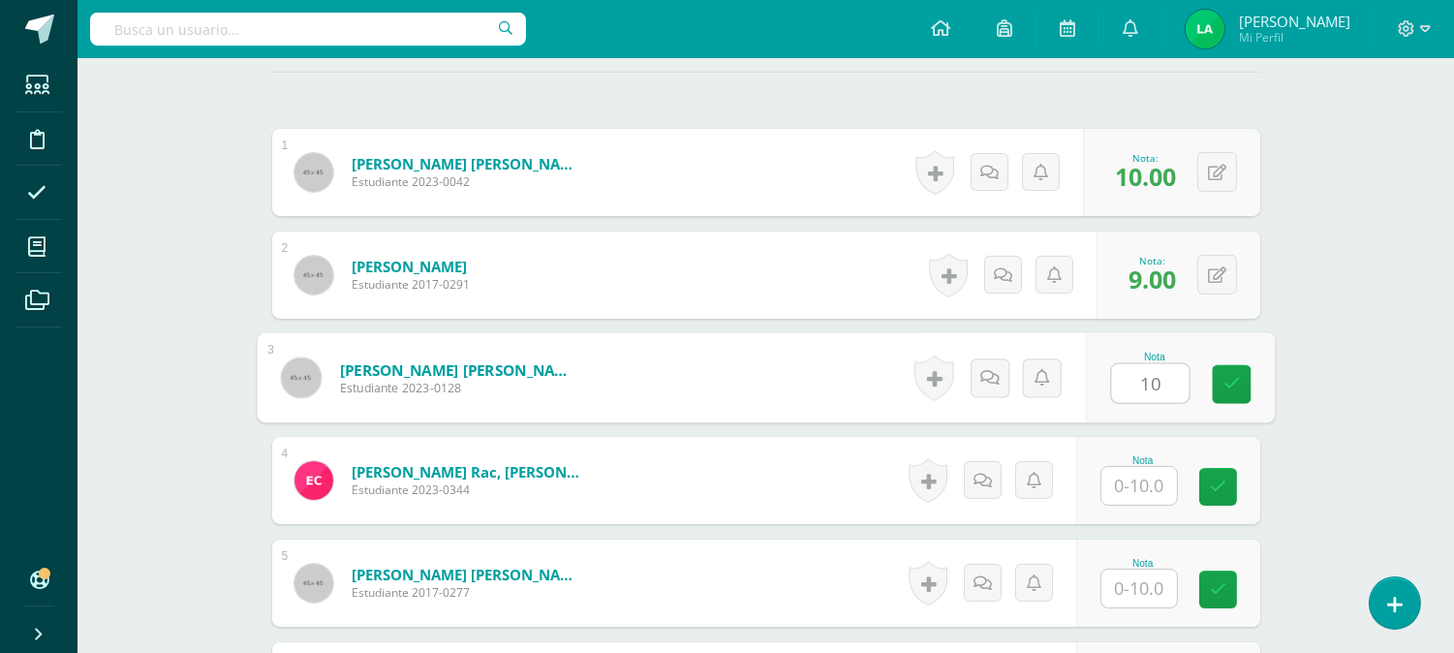
type input "10"
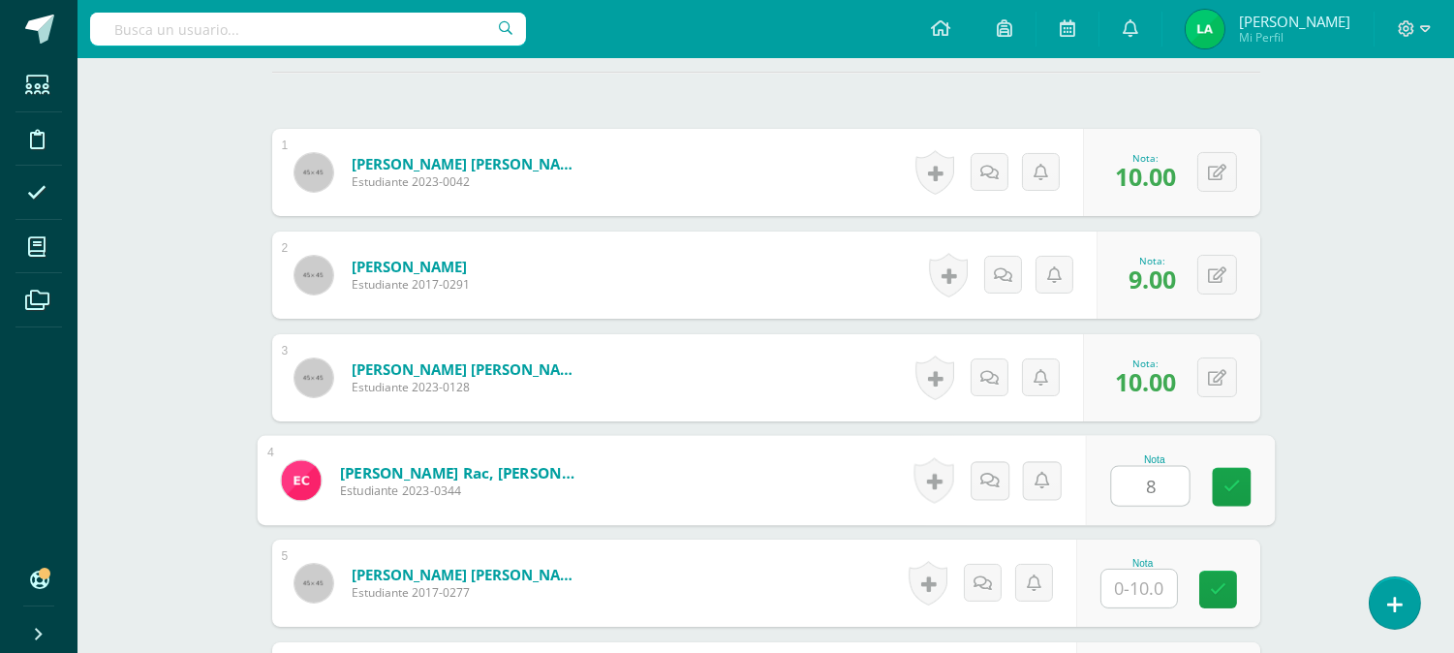
type input "8"
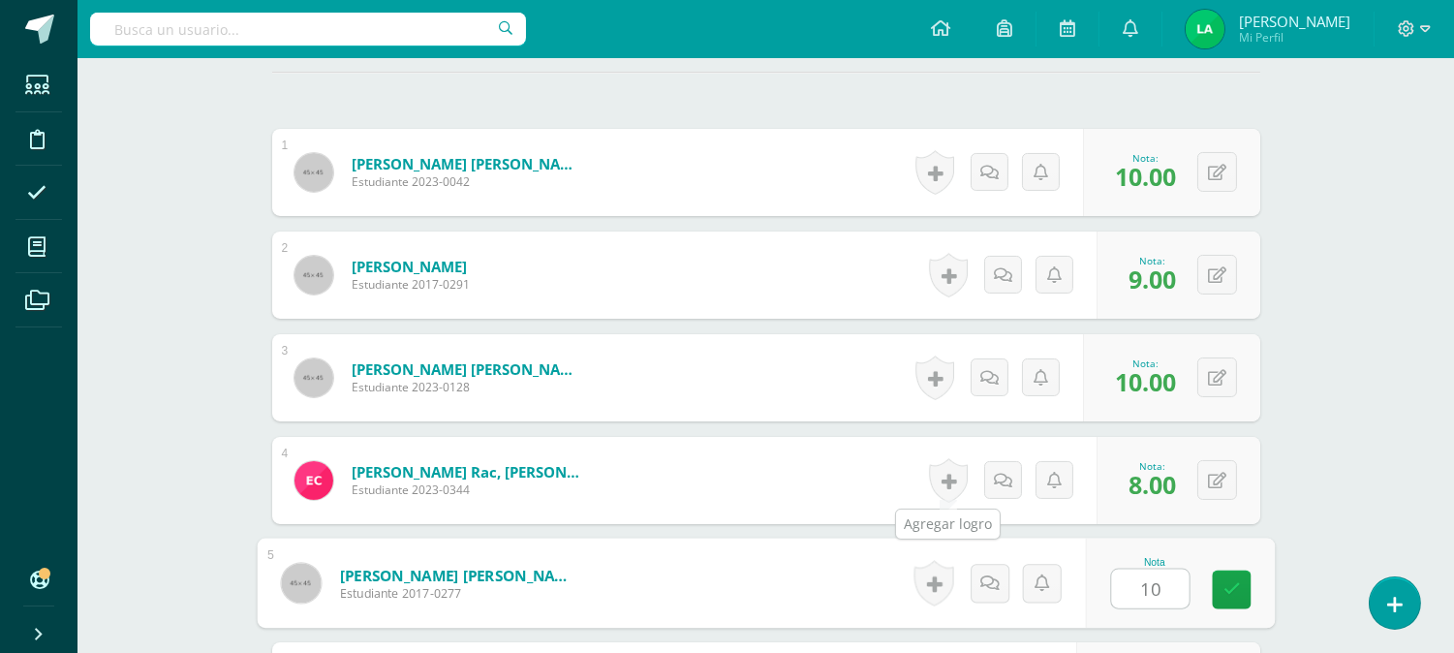
type input "10"
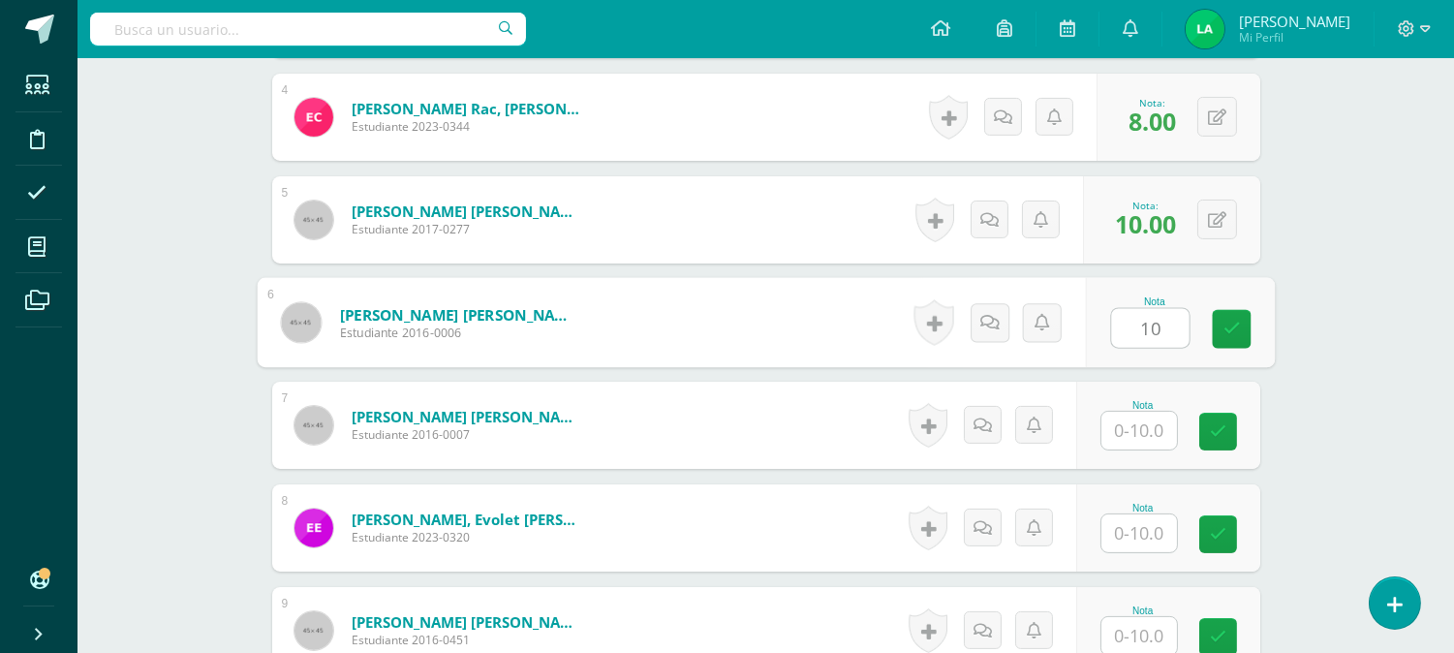
type input "10"
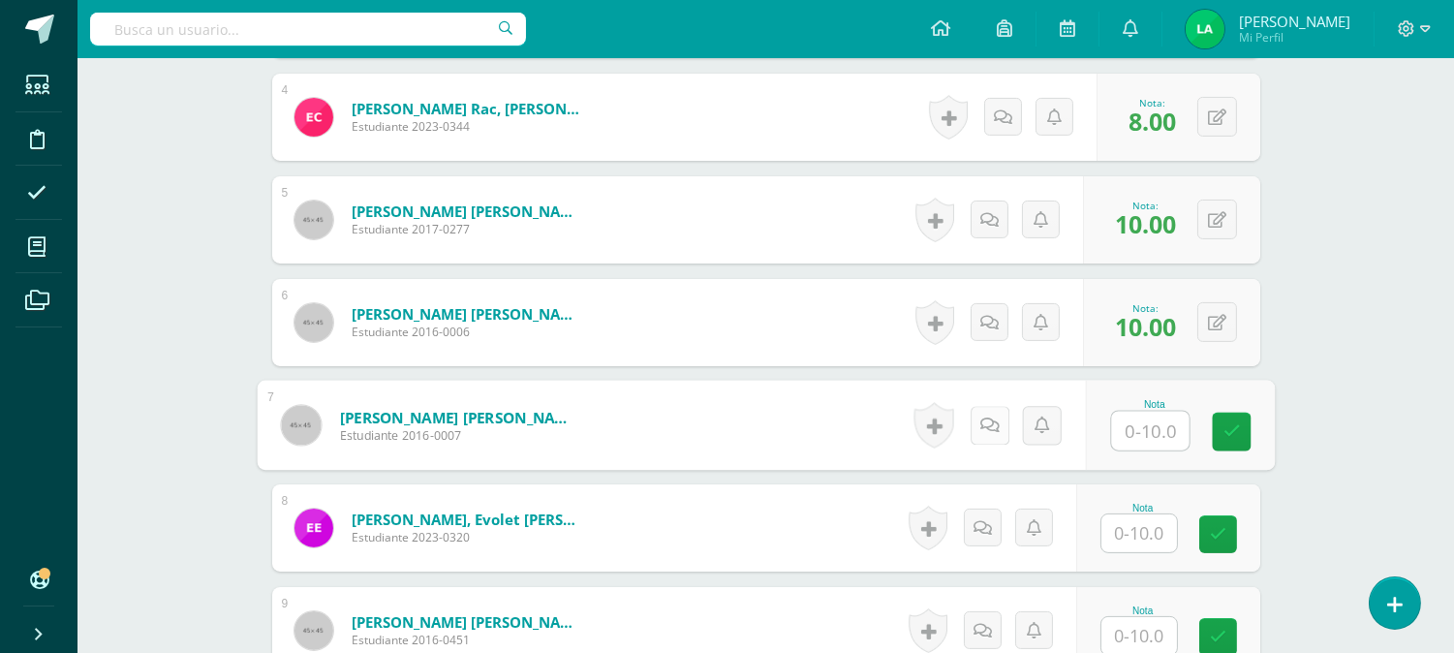
type input "9"
click at [1226, 428] on icon at bounding box center [1231, 431] width 17 height 16
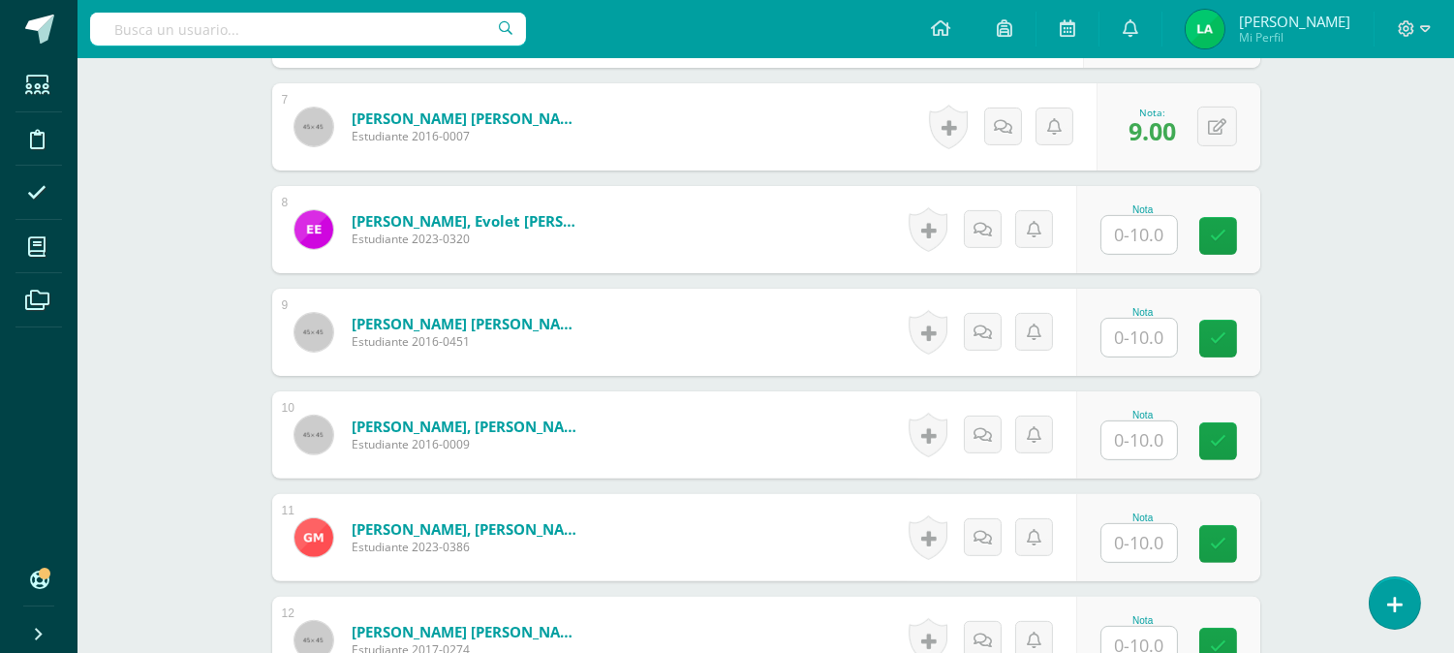
scroll to position [1228, 0]
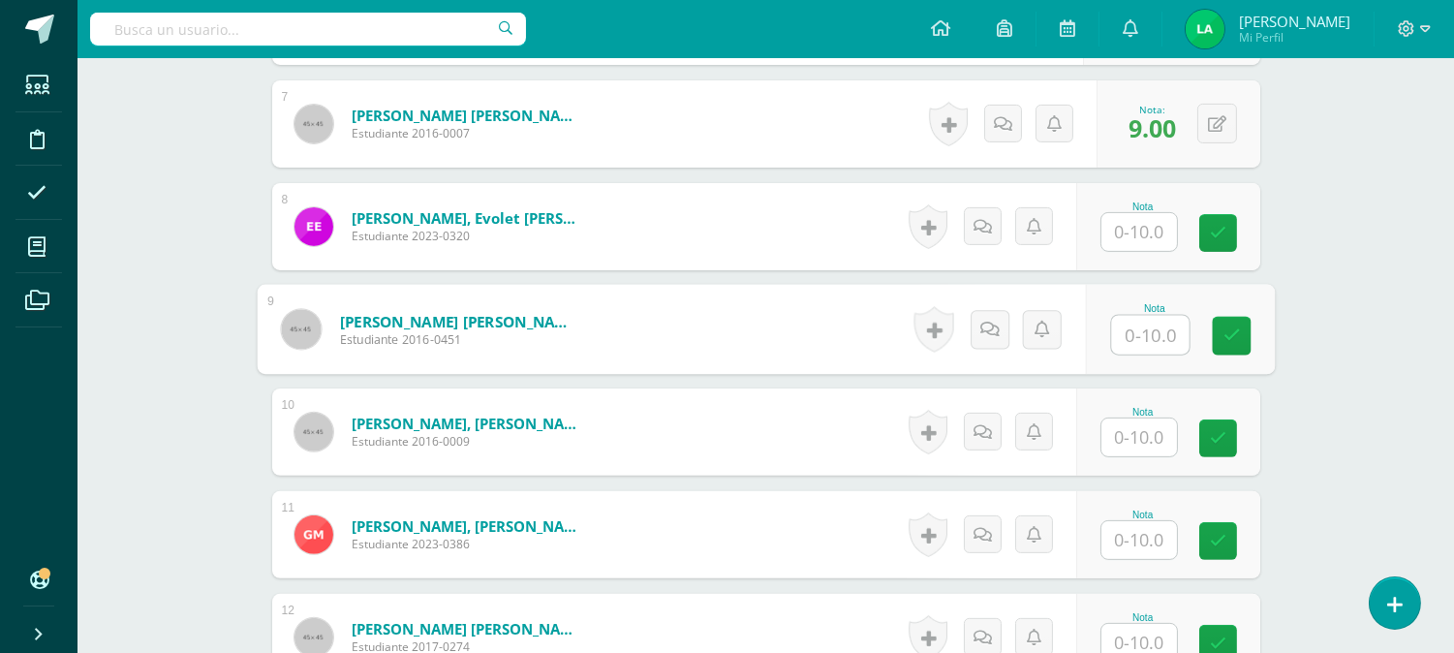
click at [1129, 325] on input "text" at bounding box center [1150, 335] width 78 height 39
type input "7"
click at [1227, 330] on icon at bounding box center [1231, 335] width 17 height 16
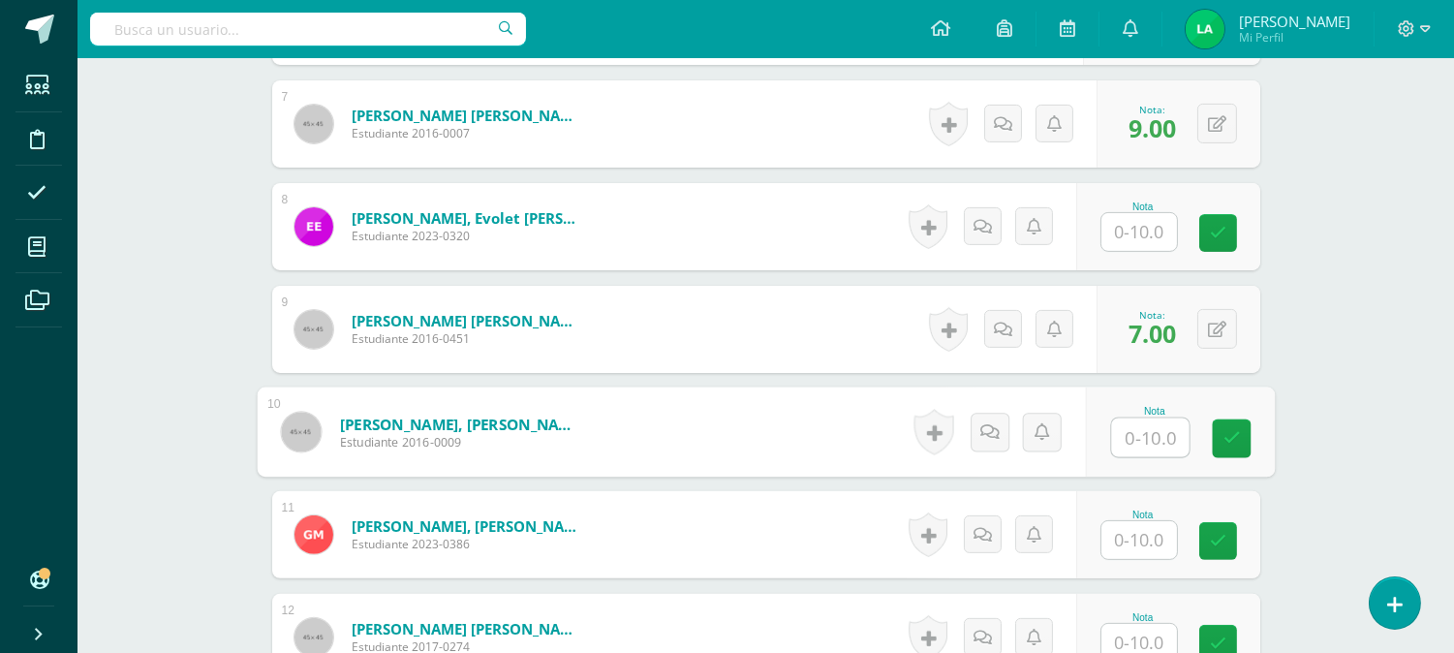
click at [1131, 442] on input "text" at bounding box center [1150, 438] width 78 height 39
type input "10"
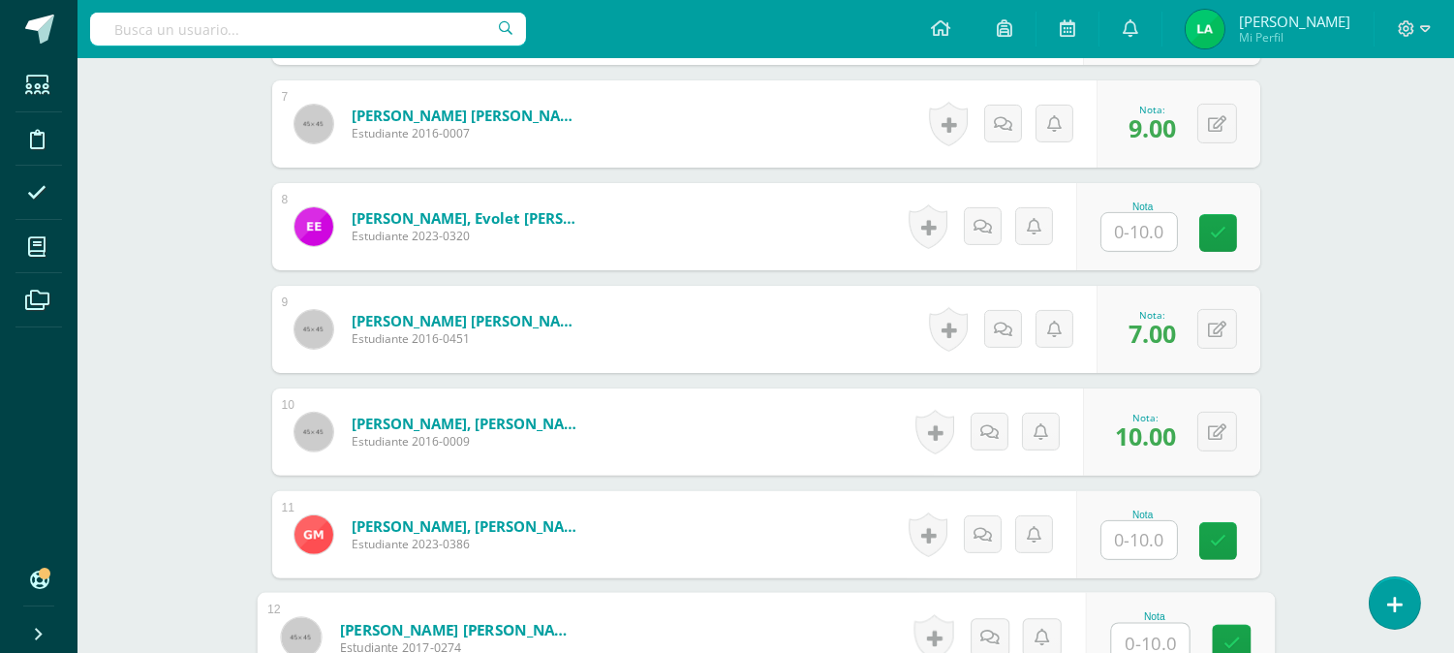
click at [1137, 633] on input "text" at bounding box center [1150, 643] width 78 height 39
type input "10"
click at [1228, 636] on icon at bounding box center [1231, 643] width 17 height 16
click at [1310, 514] on div "Matemáticas Segundo Primaria "C" Herramientas Detalle de asistencias Actividad …" at bounding box center [766, 328] width 1377 height 2997
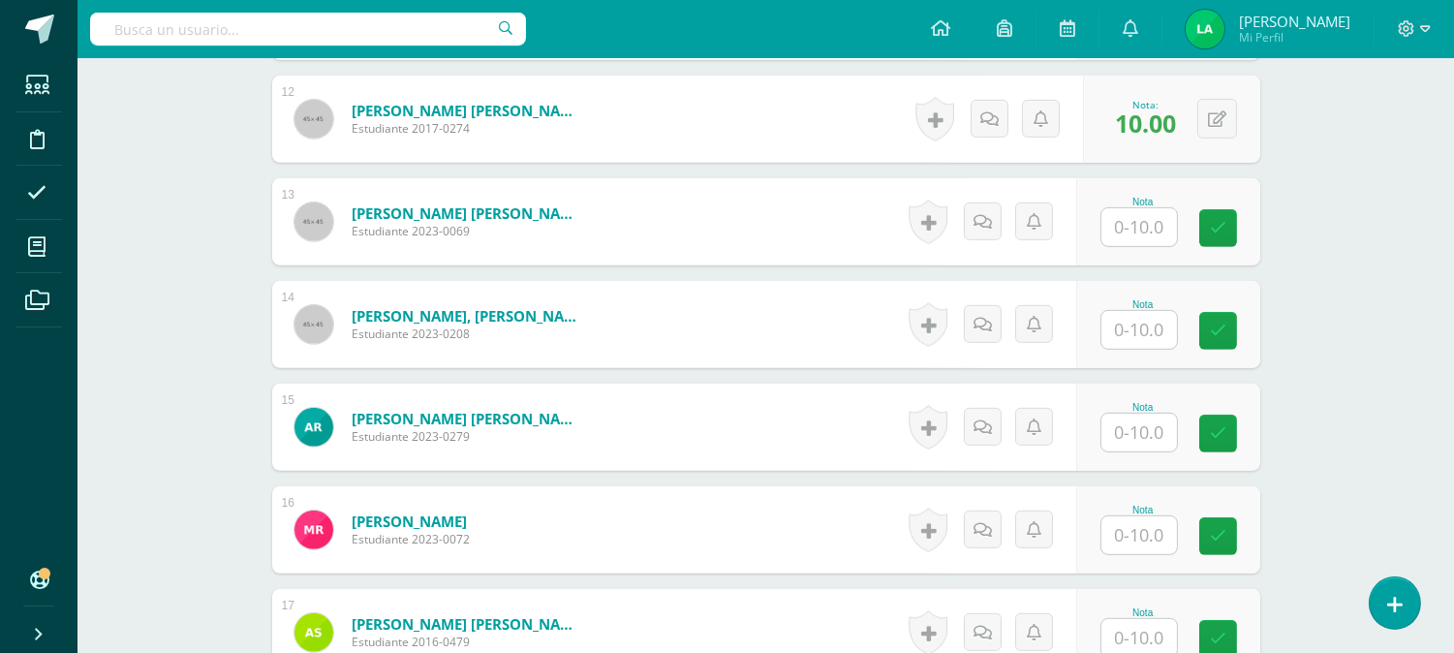
scroll to position [1789, 0]
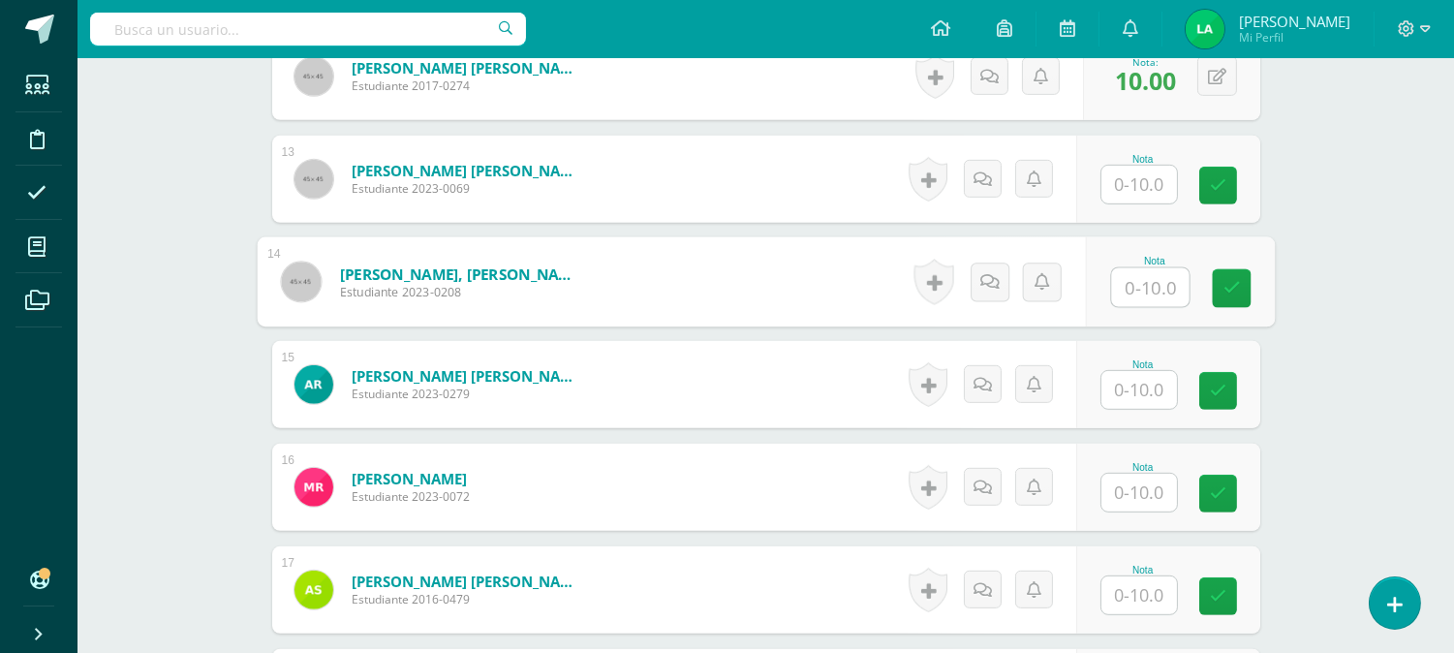
click at [1150, 294] on input "text" at bounding box center [1150, 287] width 78 height 39
type input "10"
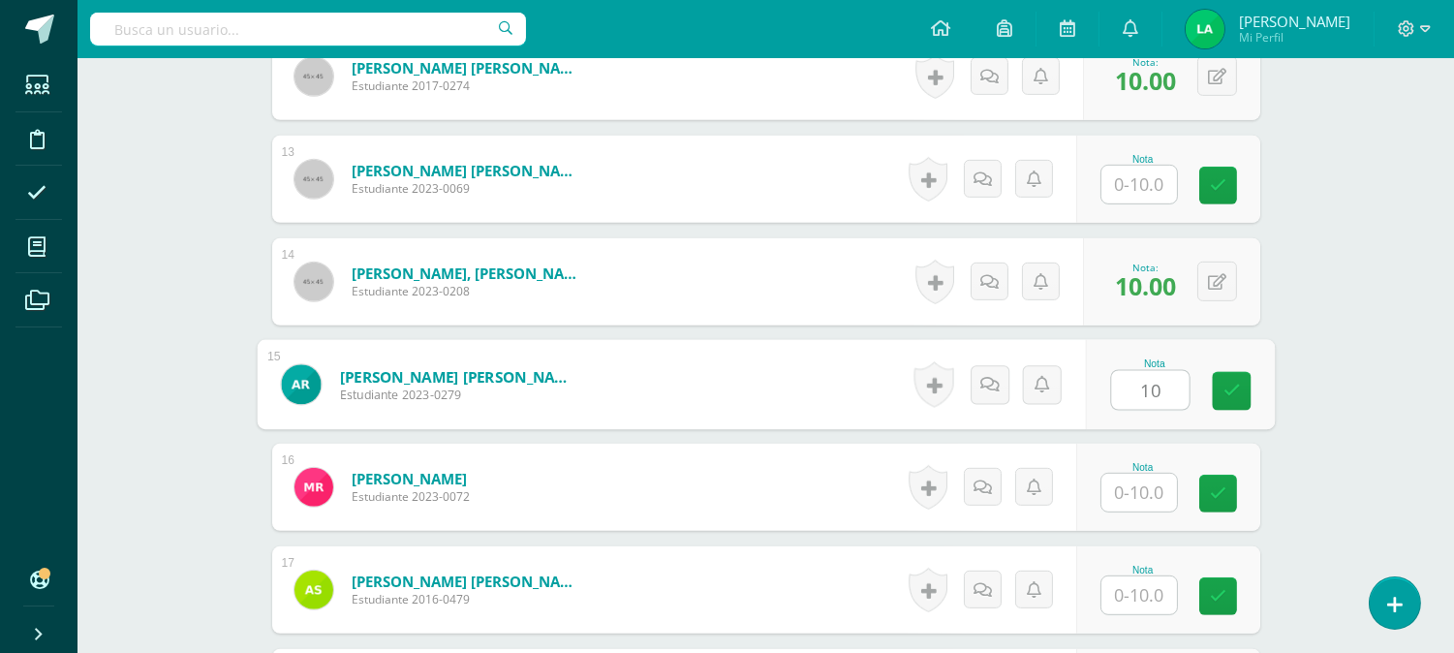
type input "10"
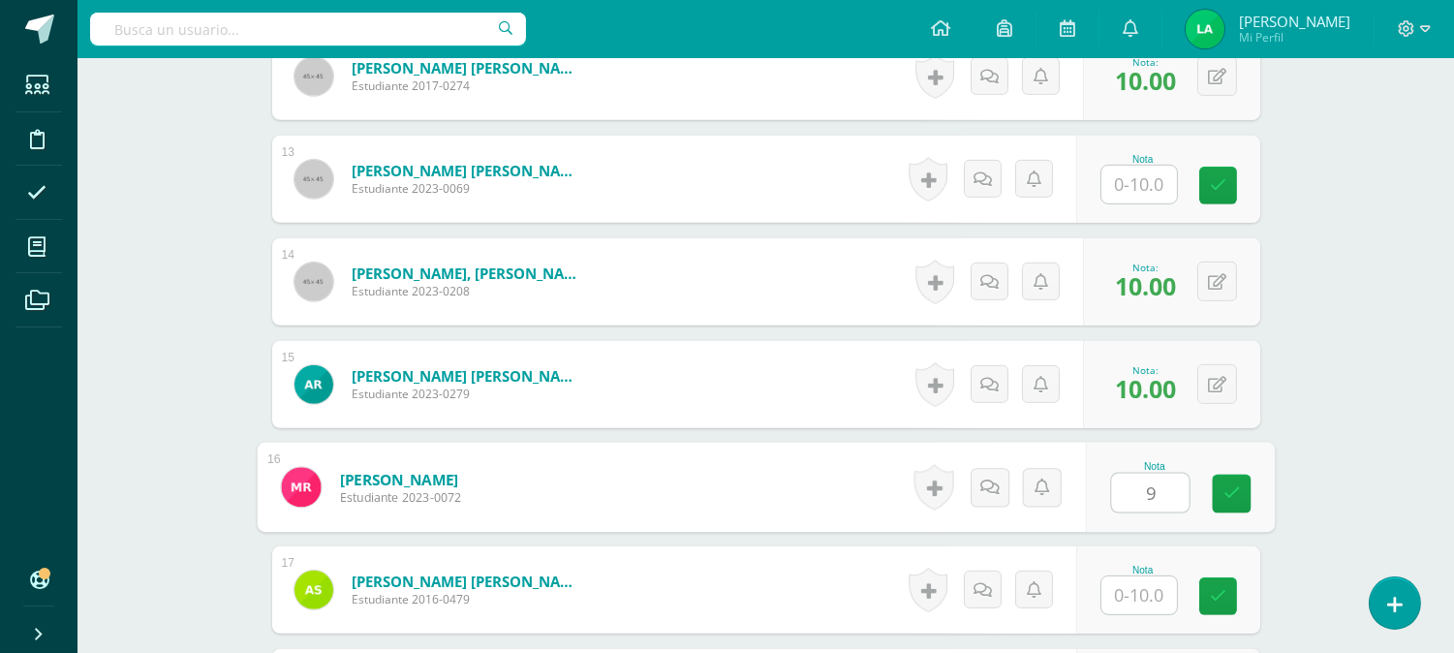
type input "9"
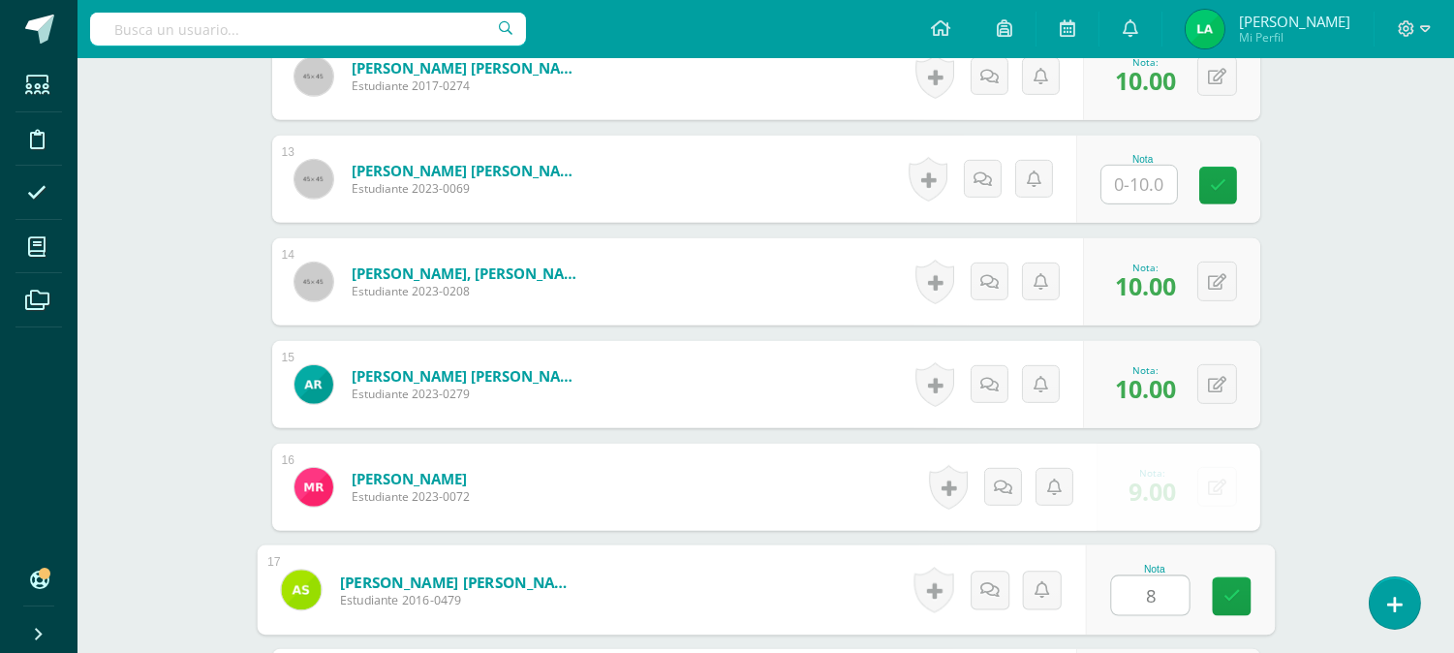
type input "8"
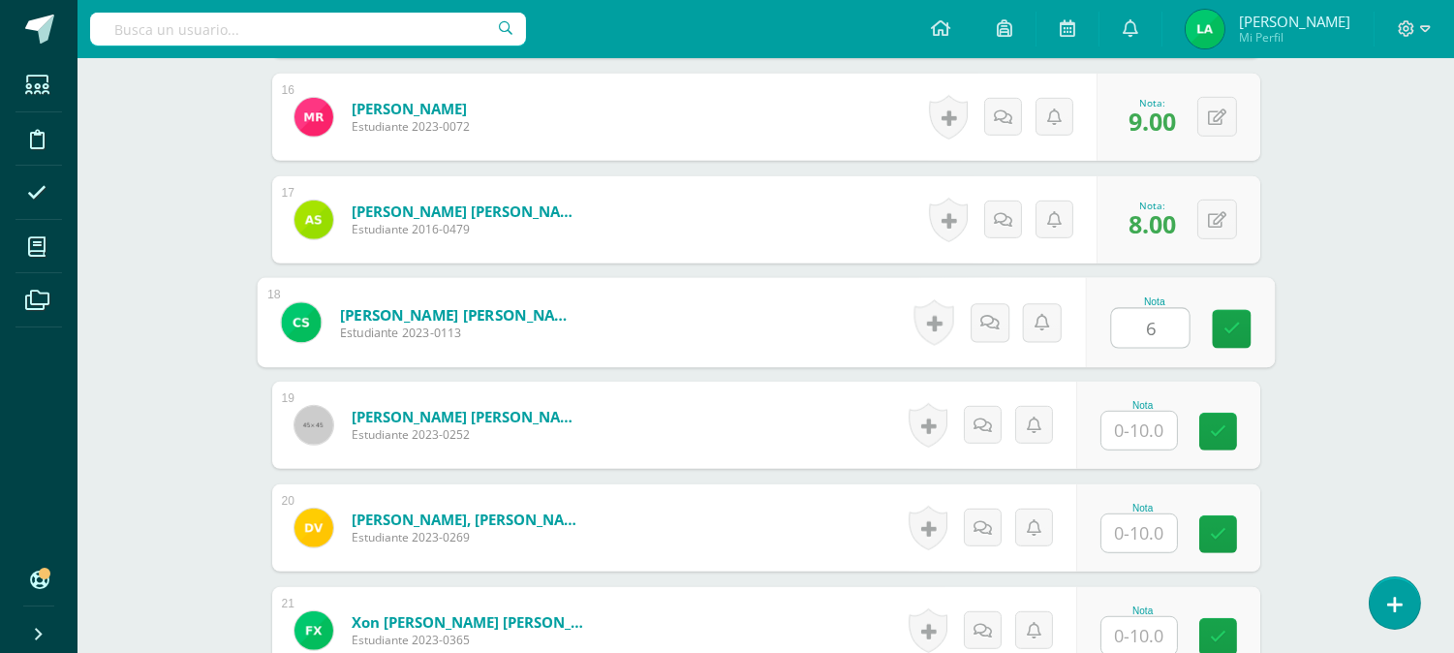
type input "6"
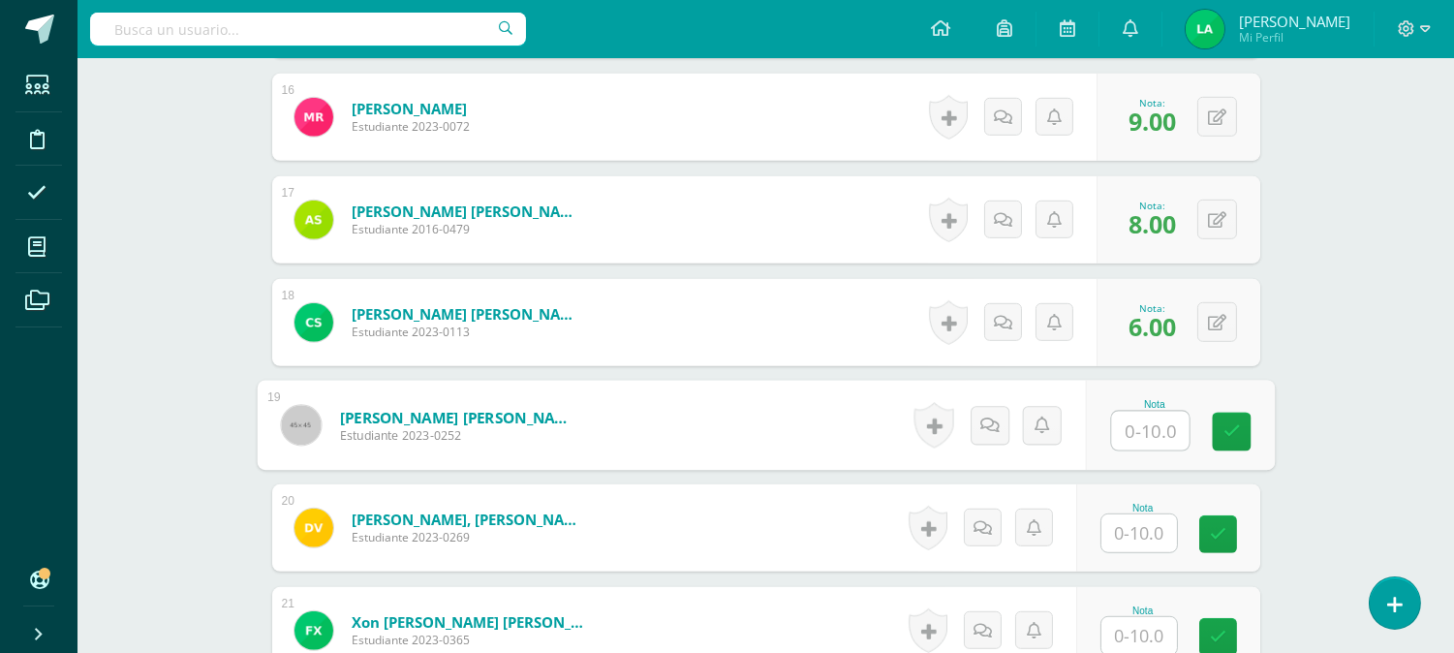
type input "9"
click at [1233, 436] on icon at bounding box center [1231, 431] width 17 height 16
click at [1139, 639] on input "text" at bounding box center [1140, 636] width 76 height 38
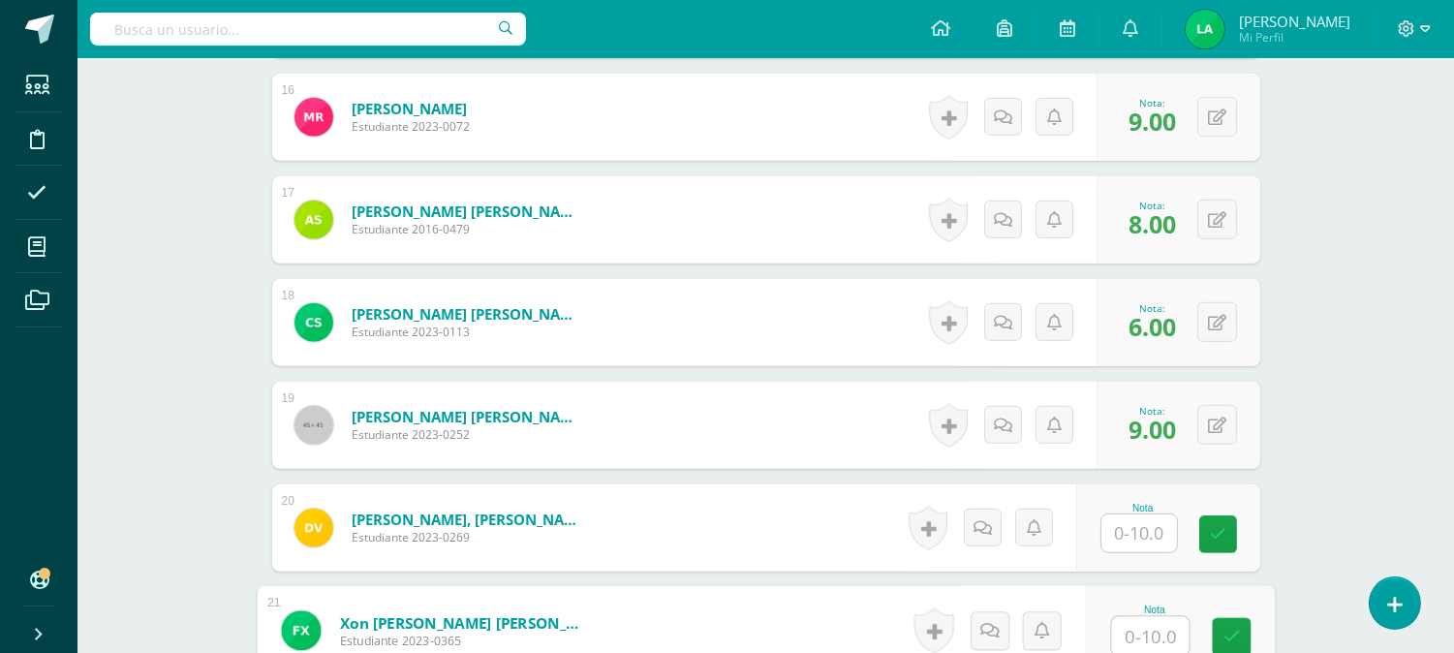
type input "6"
click at [1237, 625] on link at bounding box center [1231, 637] width 39 height 39
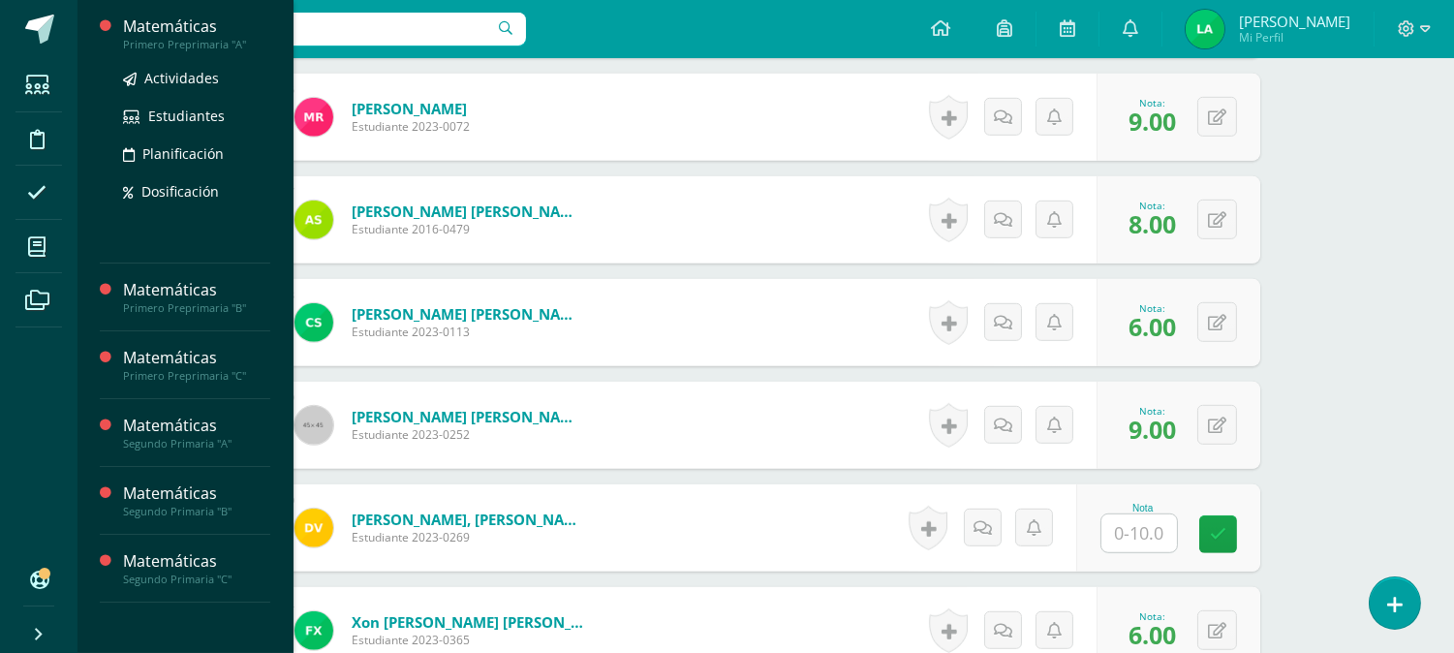
click at [198, 35] on div "Matemáticas" at bounding box center [196, 27] width 147 height 22
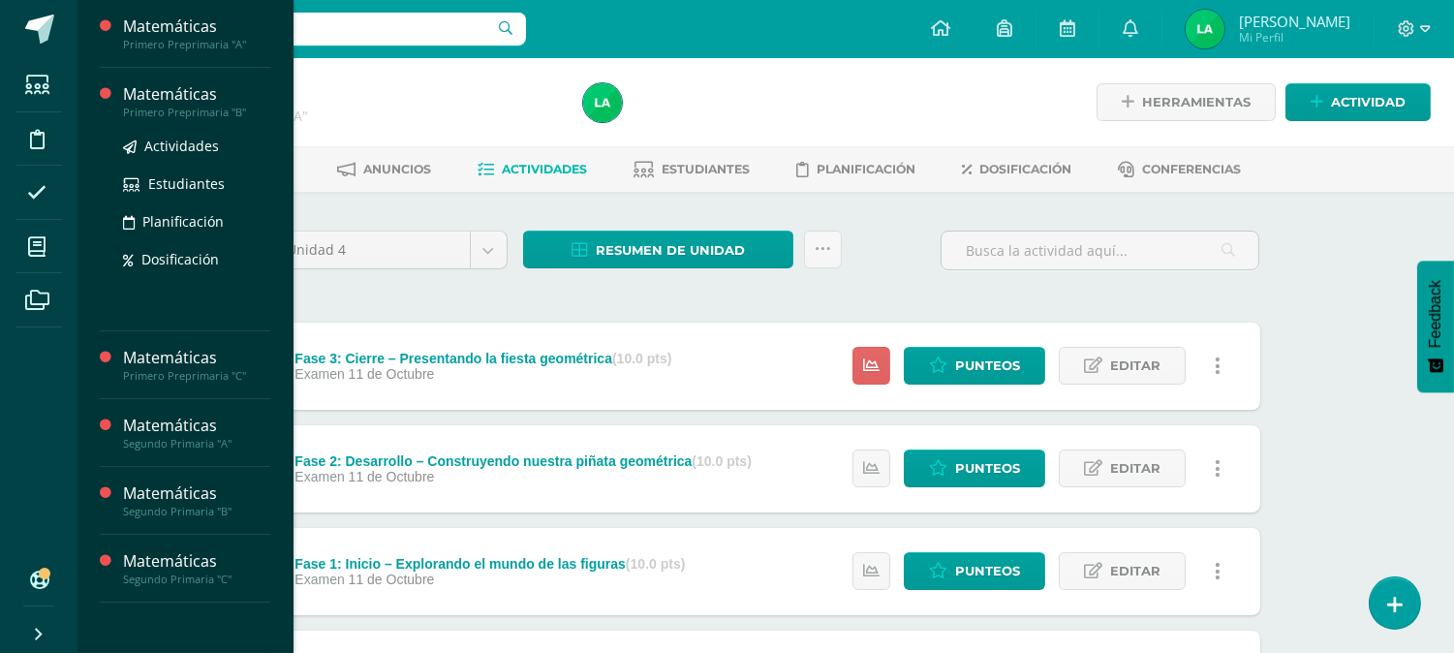
click at [197, 109] on div "Primero Preprimaria "B"" at bounding box center [196, 113] width 147 height 14
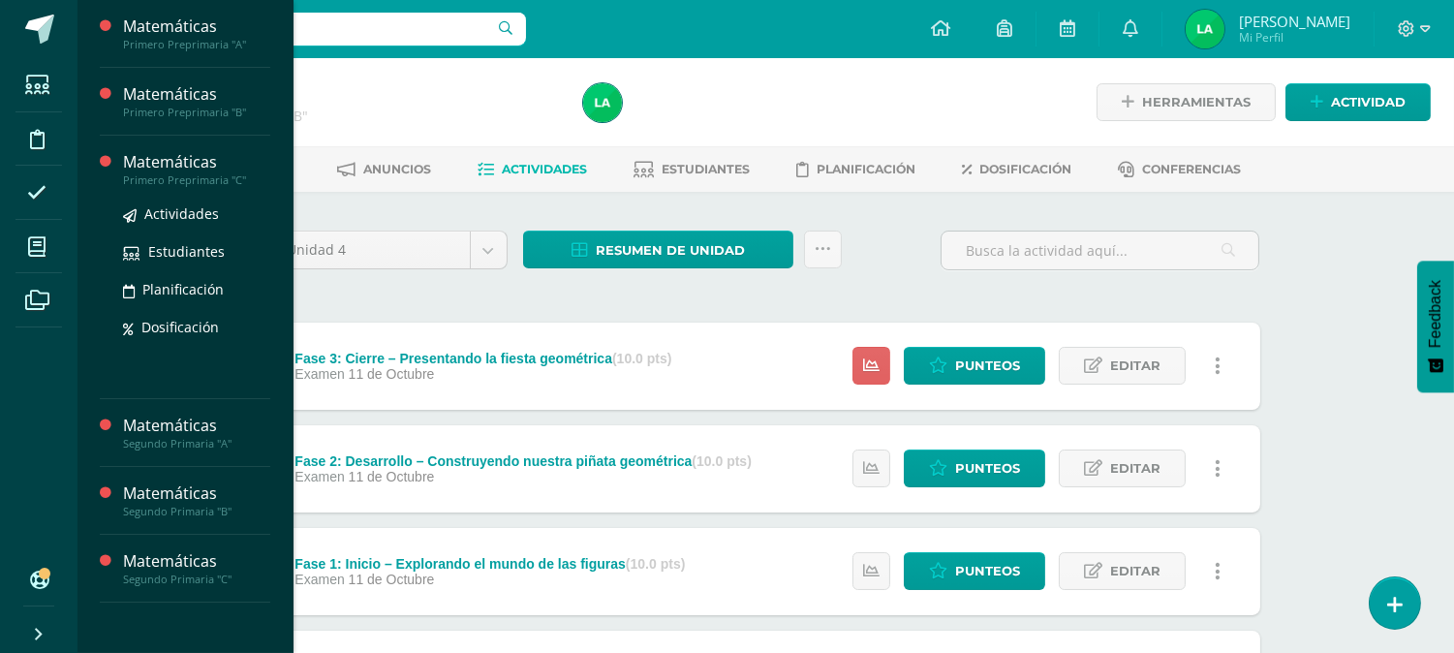
click at [178, 177] on div "Primero Preprimaria "C"" at bounding box center [196, 180] width 147 height 14
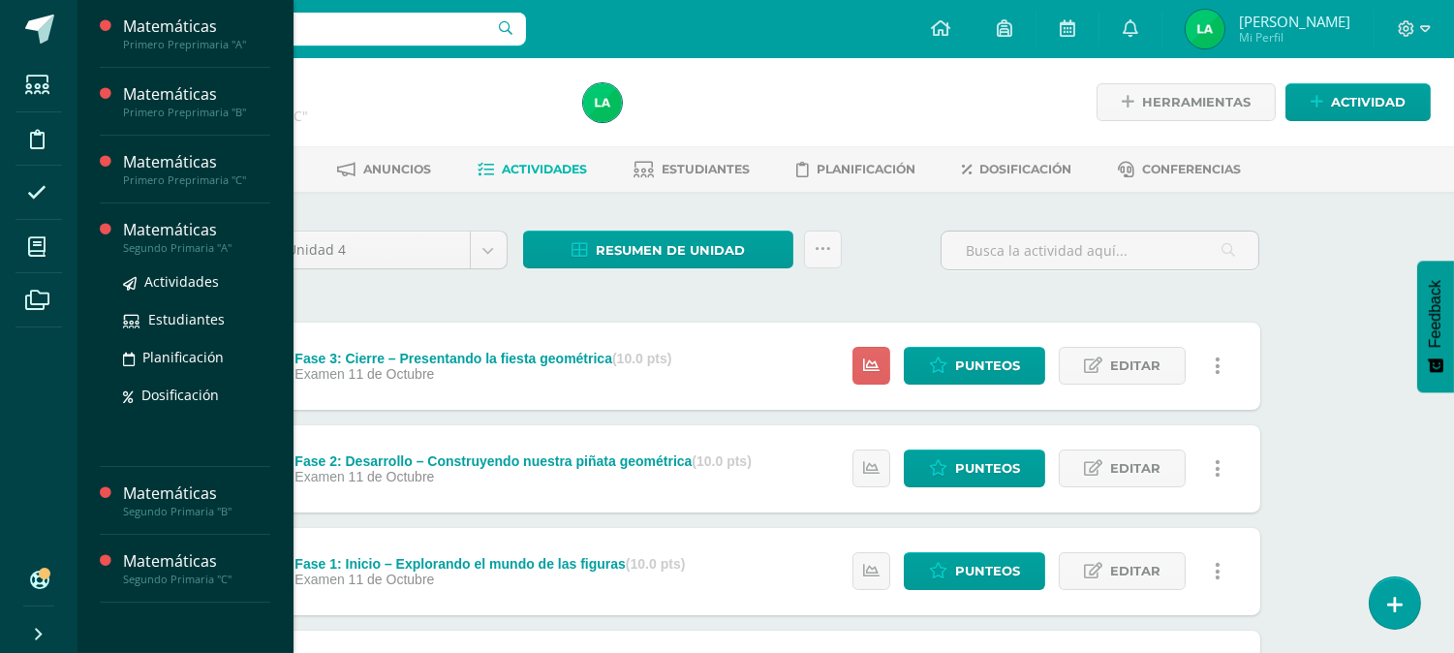
click at [179, 242] on div "Segundo Primaria "A"" at bounding box center [196, 248] width 147 height 14
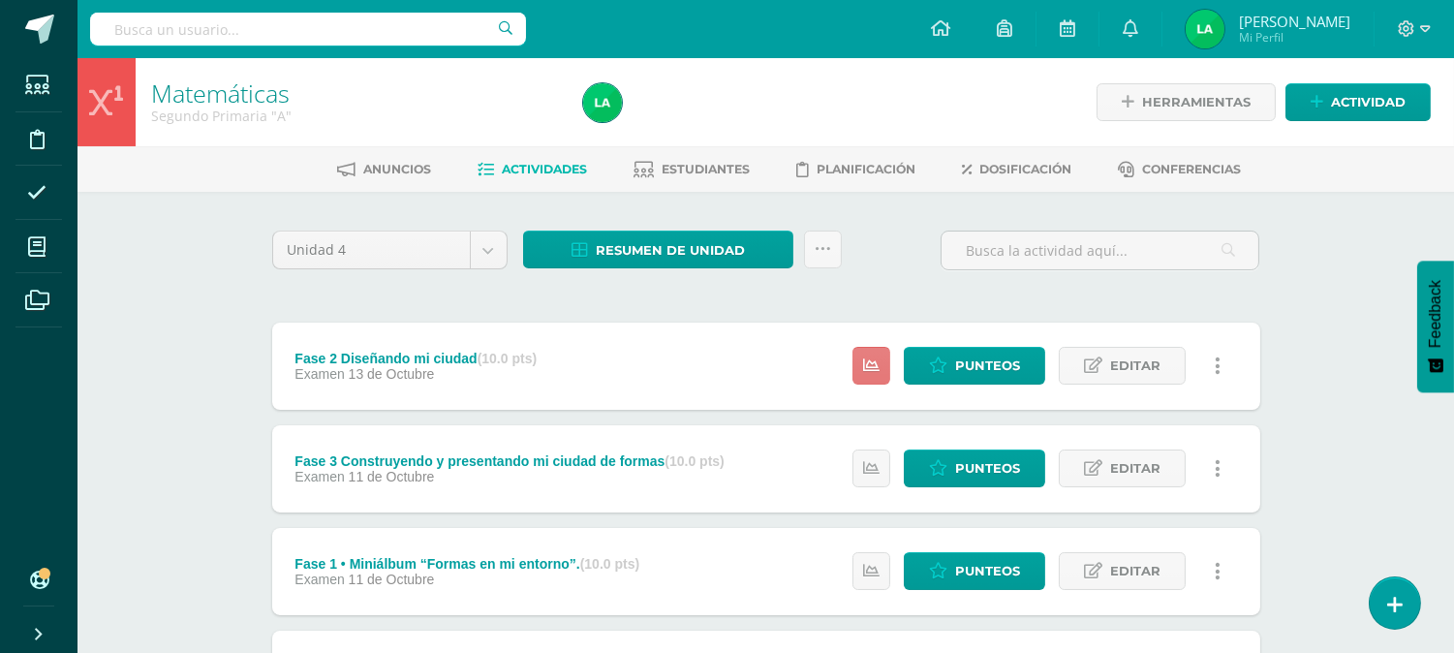
click at [875, 365] on icon at bounding box center [871, 366] width 16 height 16
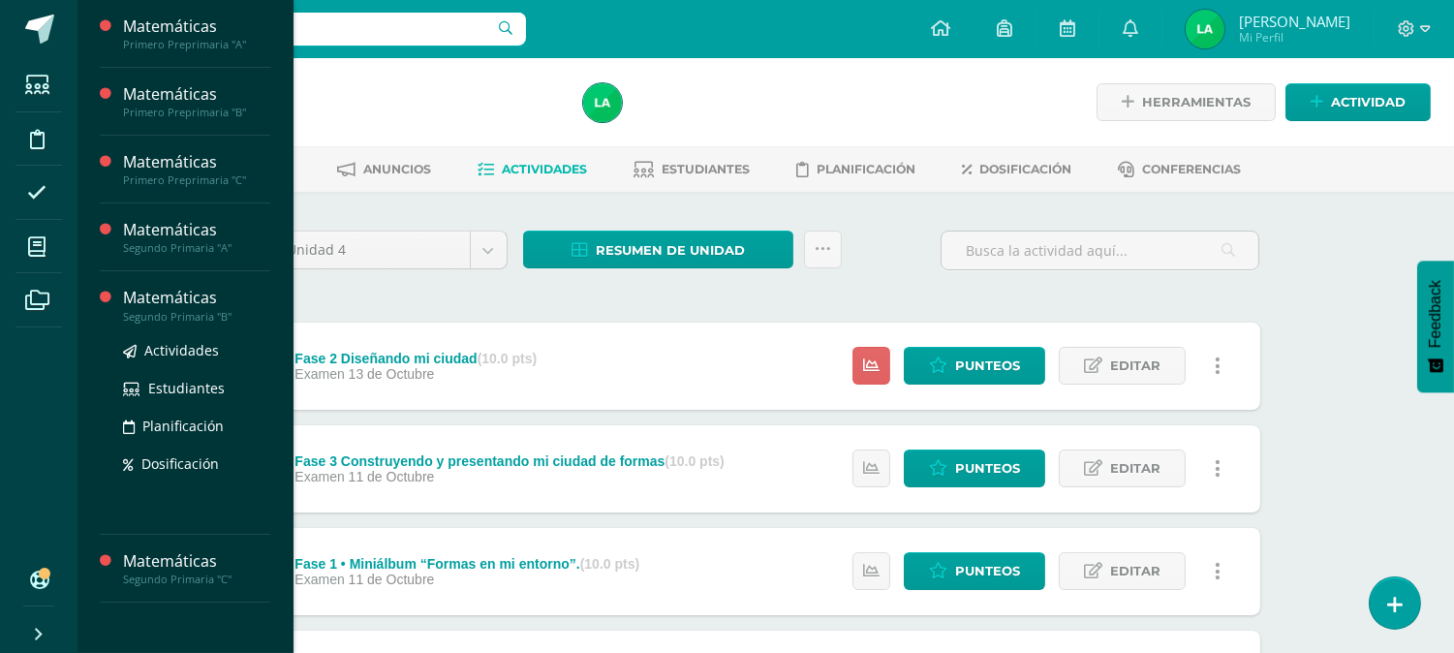
click at [188, 306] on div "Matemáticas" at bounding box center [196, 298] width 147 height 22
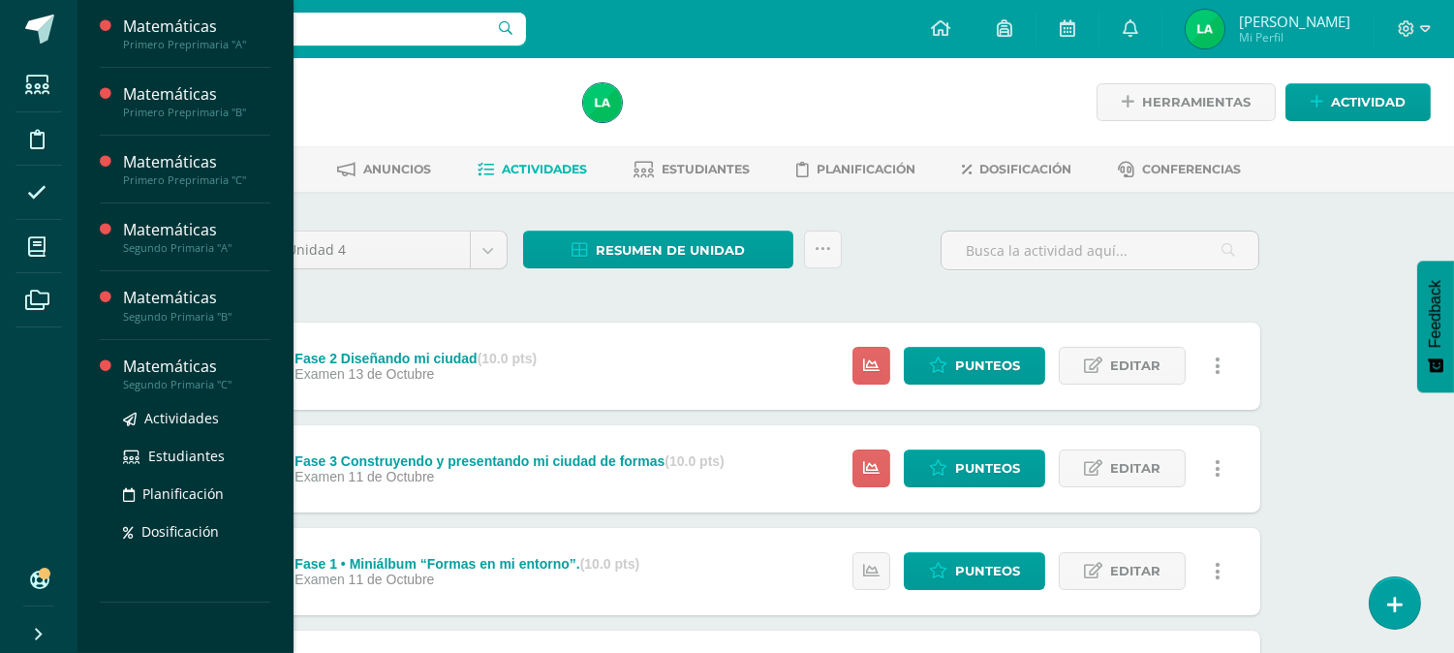
click at [199, 371] on div "Matemáticas" at bounding box center [196, 367] width 147 height 22
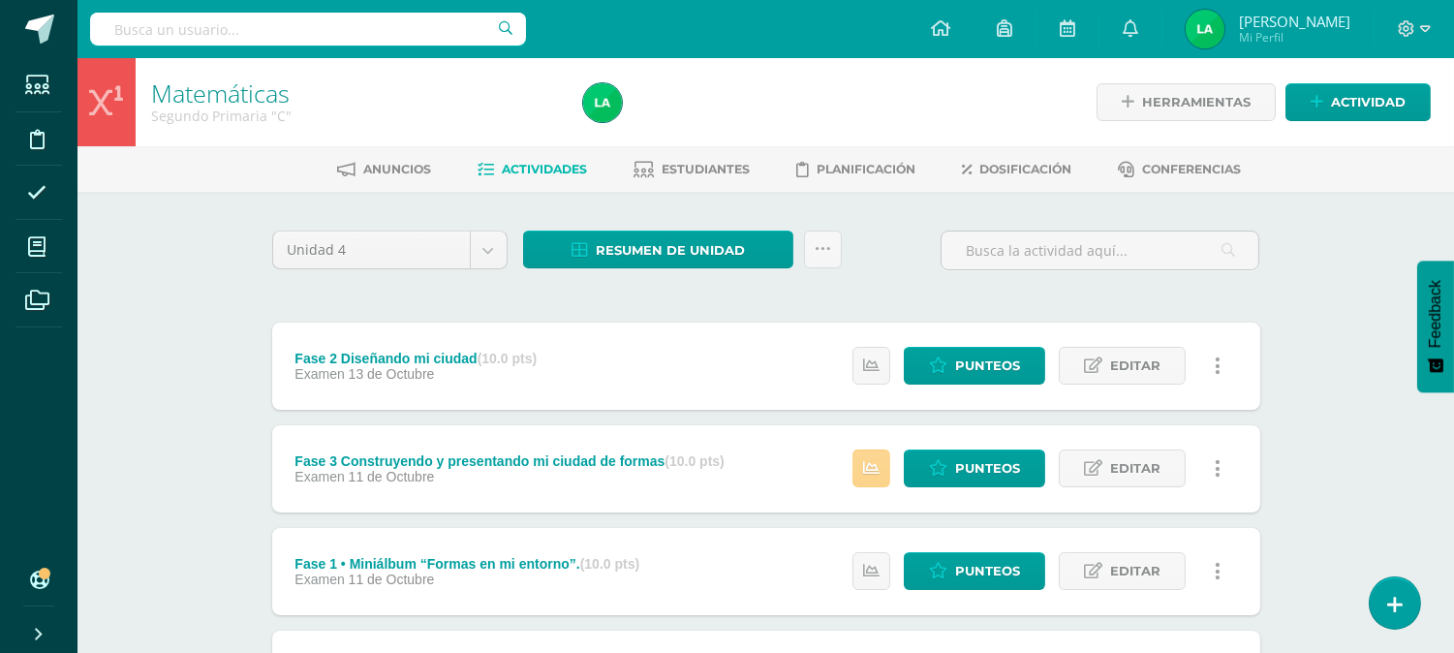
click at [872, 467] on icon at bounding box center [871, 468] width 16 height 16
